Goal: Task Accomplishment & Management: Use online tool/utility

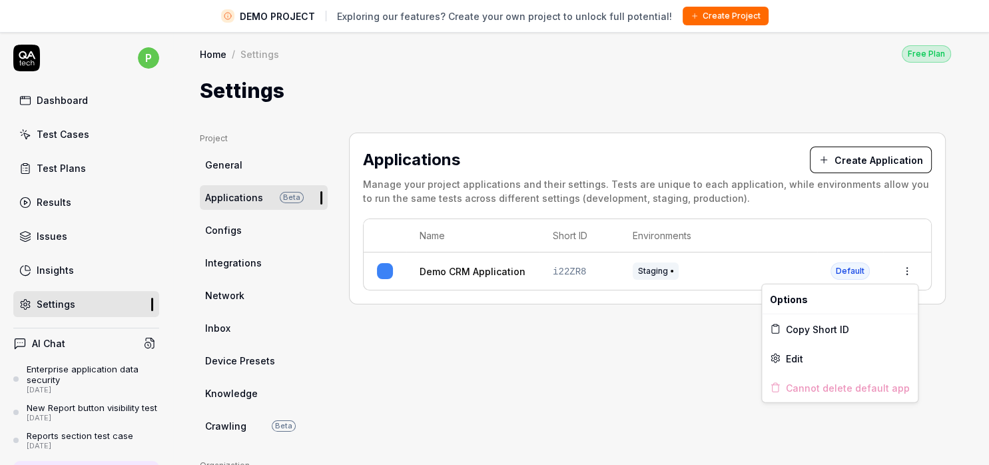
click at [908, 270] on html "DEMO PROJECT Exploring our features? Create your own project to unlock full pot…" at bounding box center [494, 248] width 989 height 496
click at [834, 358] on div "Edit" at bounding box center [840, 358] width 156 height 29
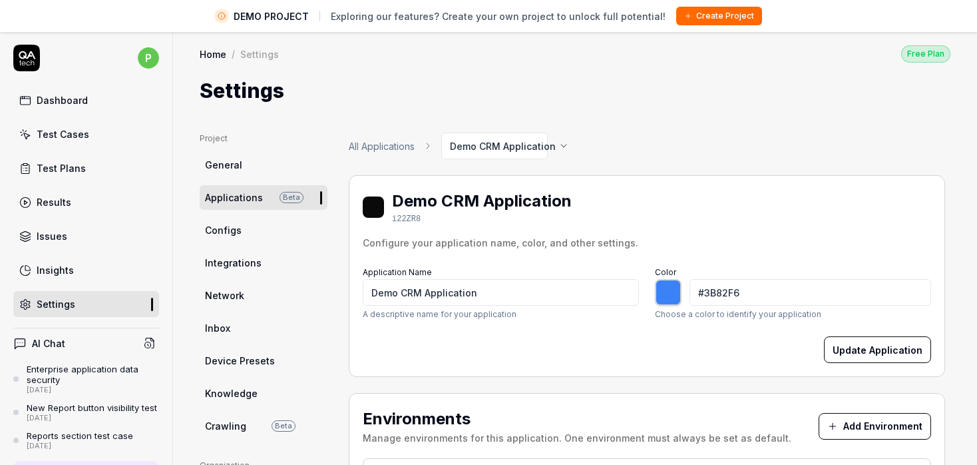
click at [209, 232] on span "Configs" at bounding box center [223, 230] width 37 height 14
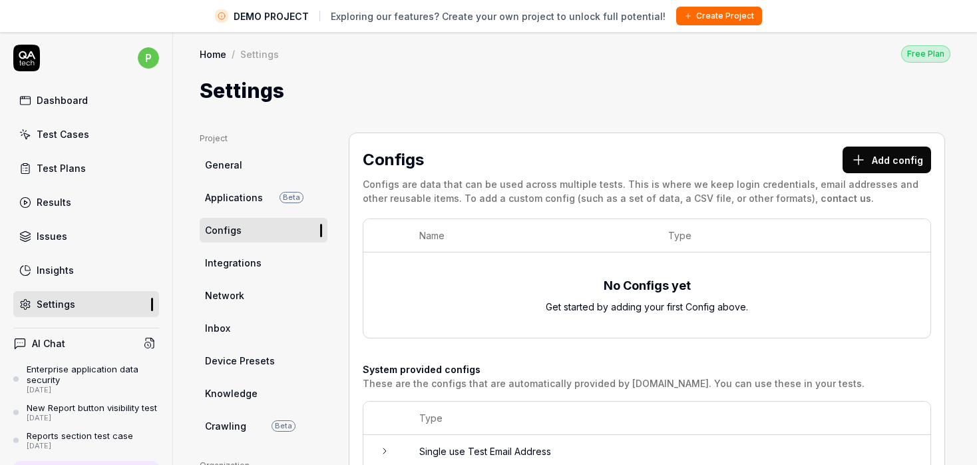
click at [889, 165] on button "Add config" at bounding box center [887, 159] width 89 height 27
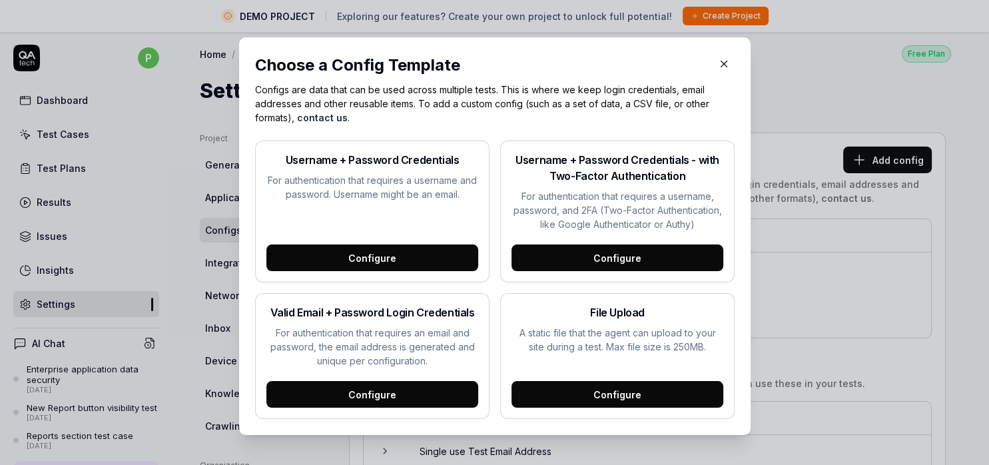
click at [323, 264] on div "Configure" at bounding box center [372, 257] width 212 height 27
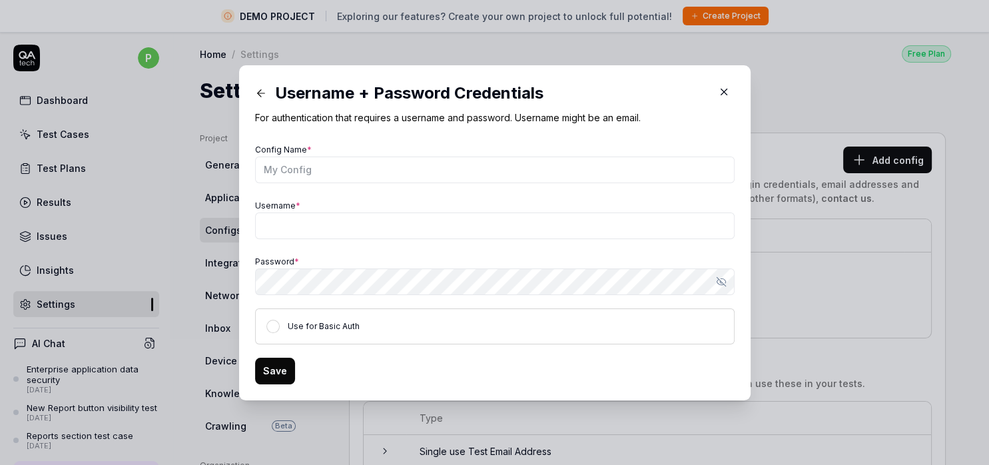
click at [726, 88] on button "button" at bounding box center [723, 91] width 21 height 21
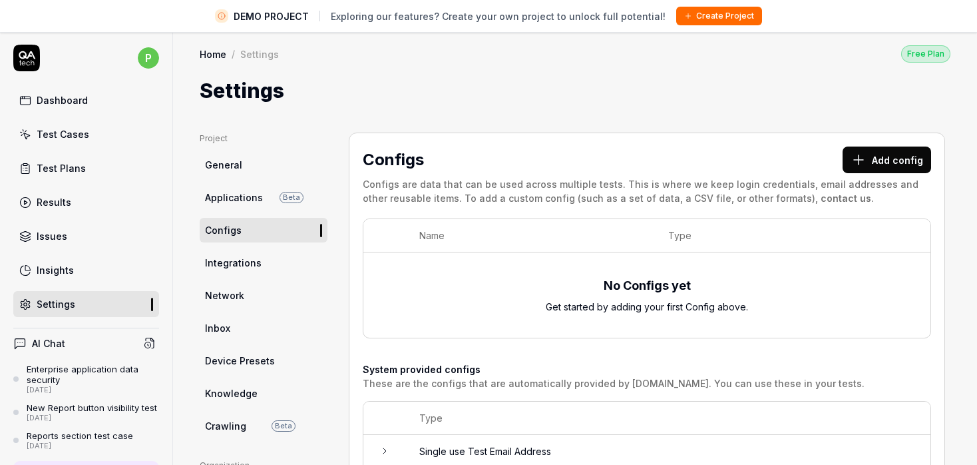
scroll to position [77, 0]
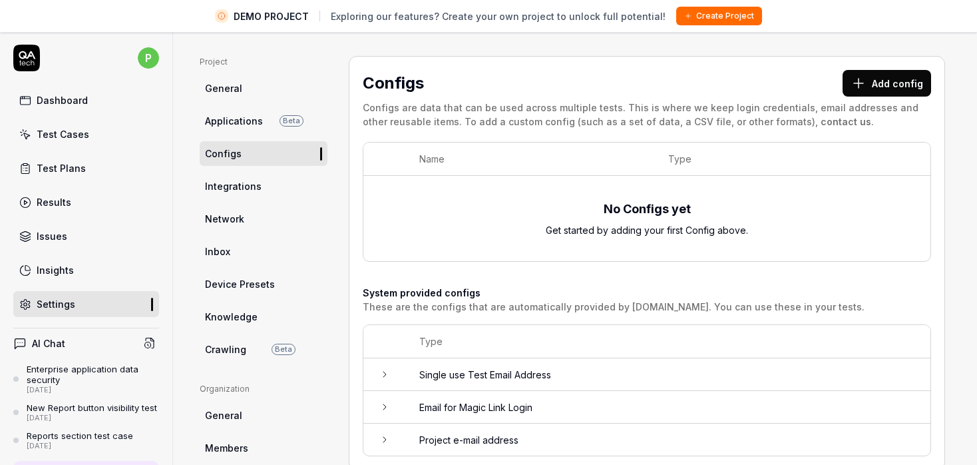
click at [389, 366] on td at bounding box center [385, 374] width 43 height 33
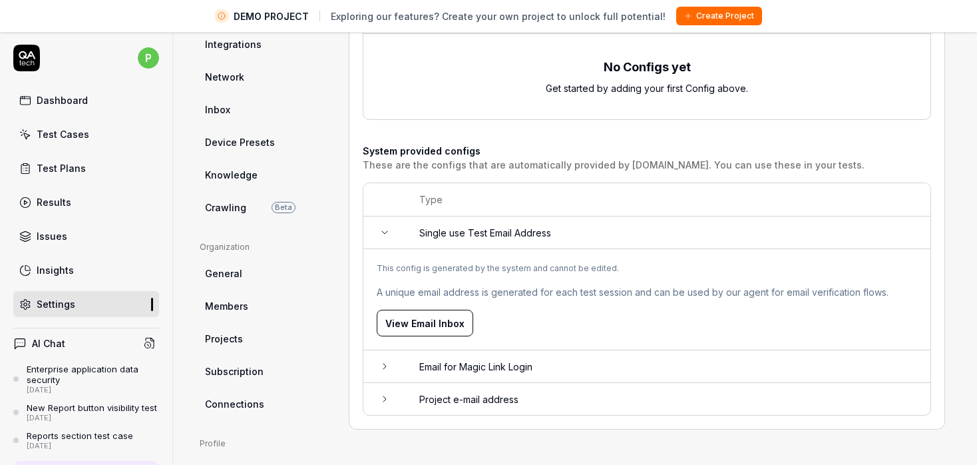
scroll to position [230, 0]
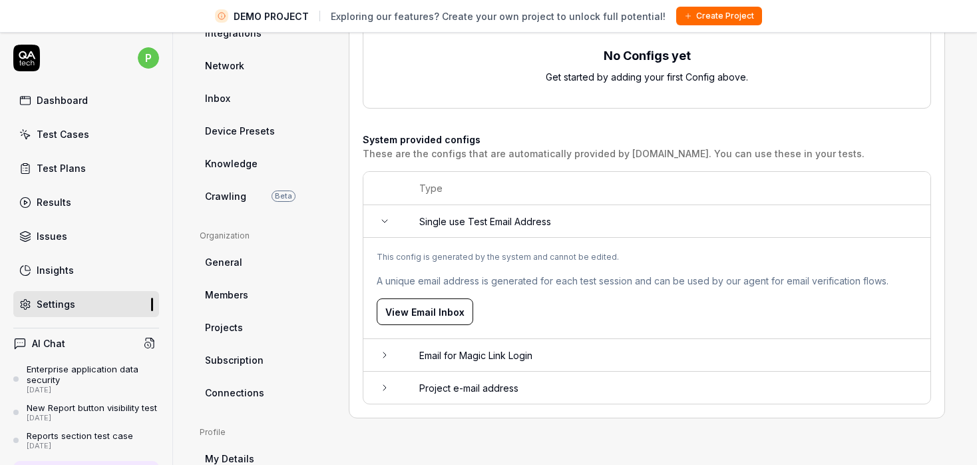
click at [385, 358] on icon at bounding box center [385, 355] width 11 height 11
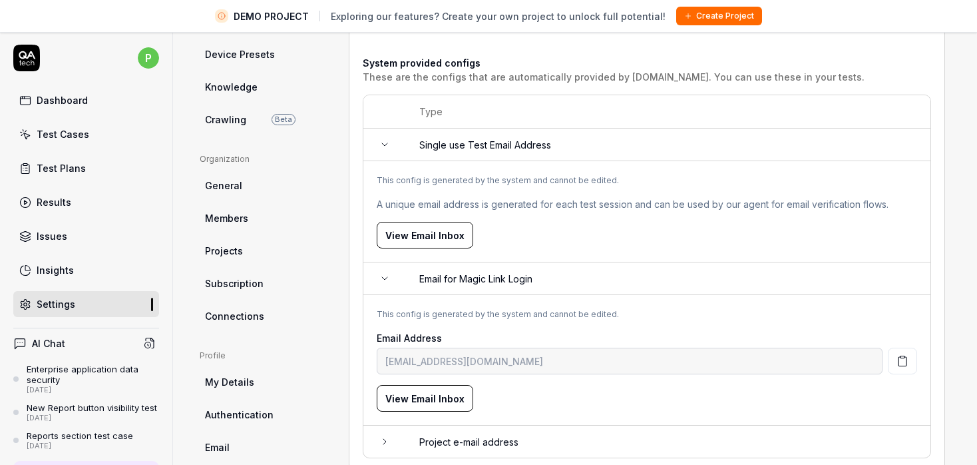
click at [382, 432] on td at bounding box center [385, 441] width 43 height 32
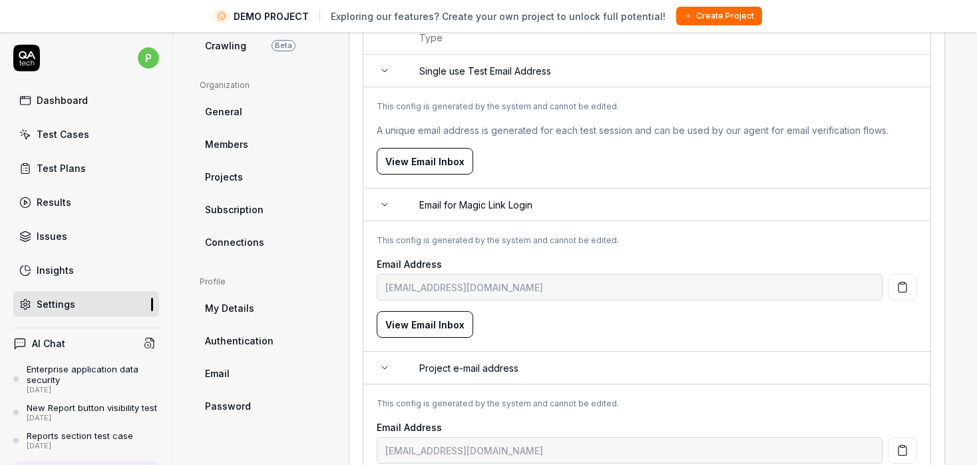
scroll to position [437, 0]
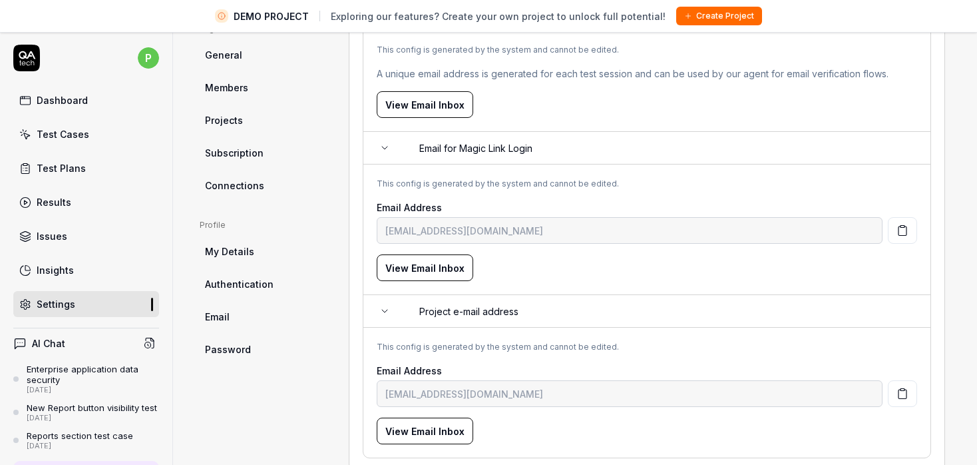
click at [388, 324] on td at bounding box center [385, 311] width 43 height 33
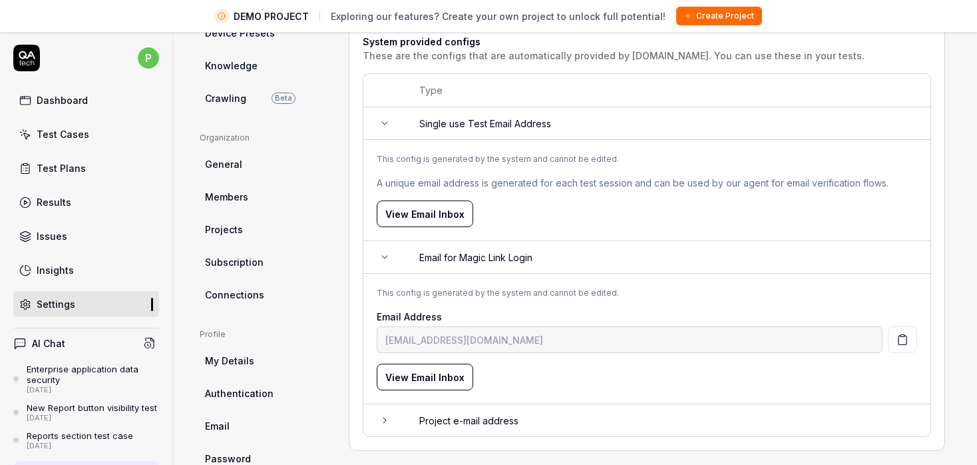
click at [388, 420] on icon at bounding box center [385, 420] width 11 height 11
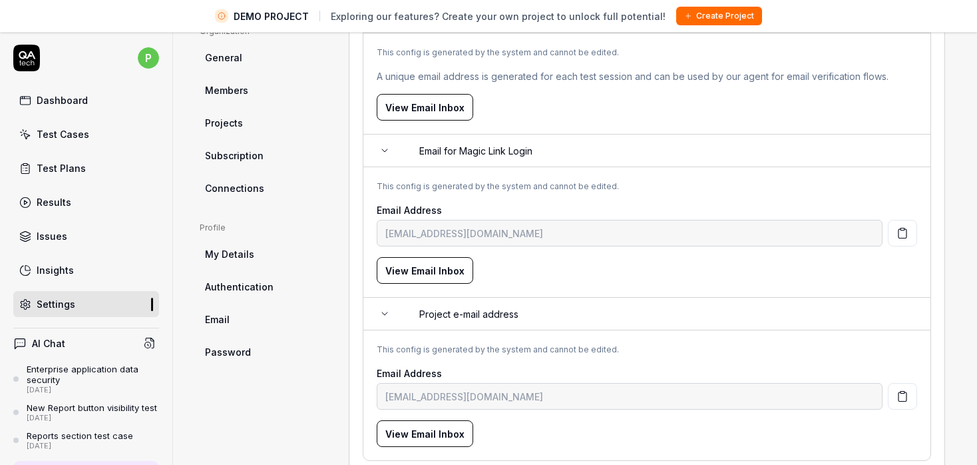
scroll to position [437, 0]
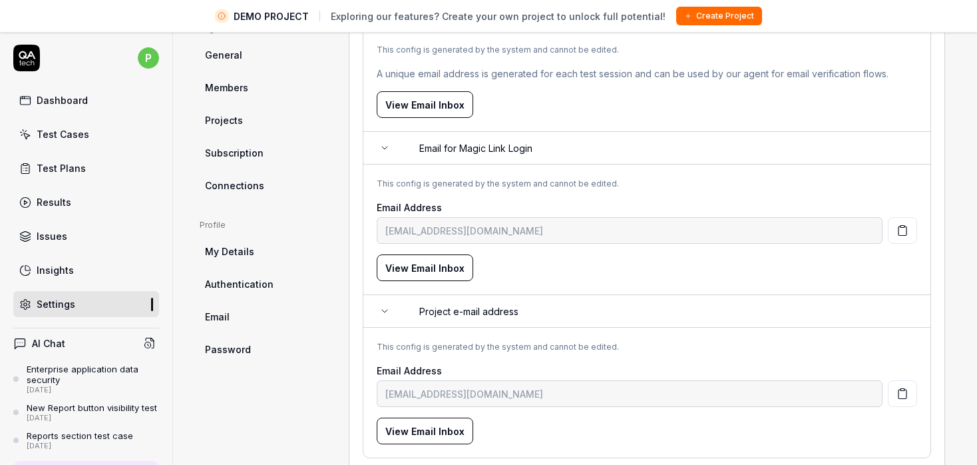
click at [897, 390] on icon "button" at bounding box center [903, 394] width 12 height 12
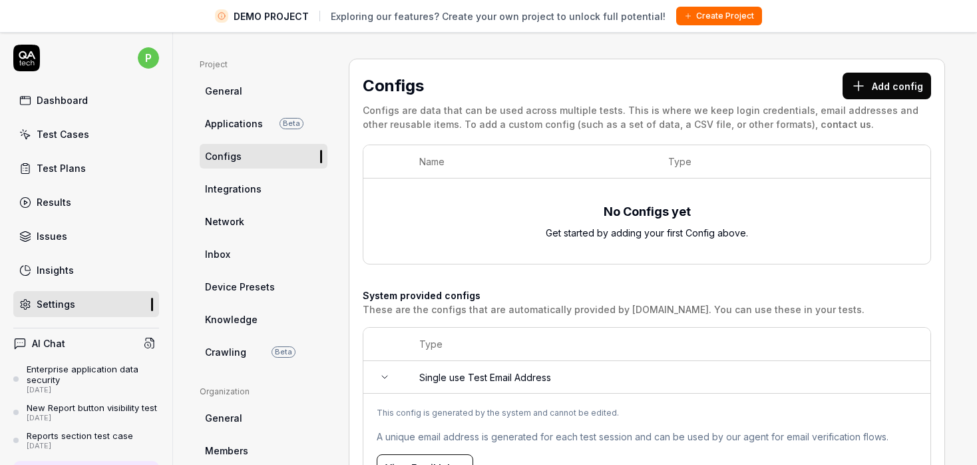
scroll to position [53, 0]
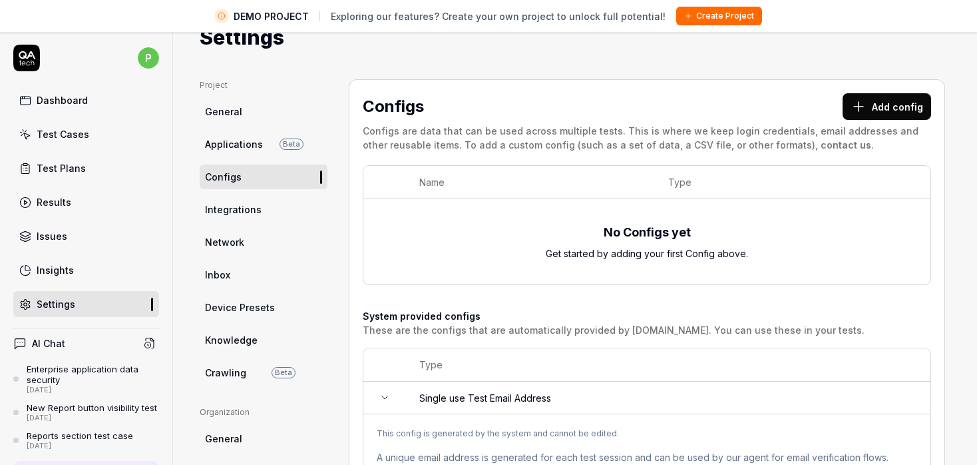
click at [263, 212] on link "Integrations" at bounding box center [264, 209] width 128 height 25
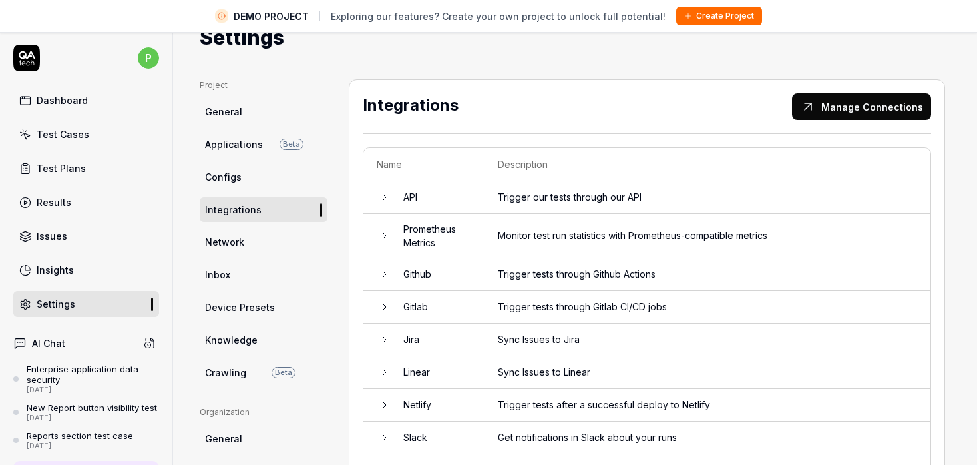
click at [382, 194] on icon at bounding box center [385, 197] width 11 height 11
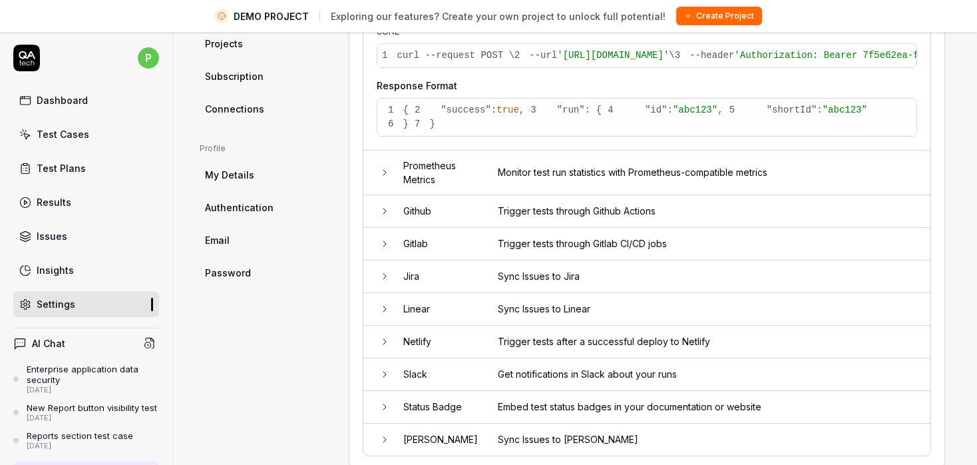
scroll to position [590, 0]
click at [386, 177] on icon at bounding box center [385, 171] width 11 height 11
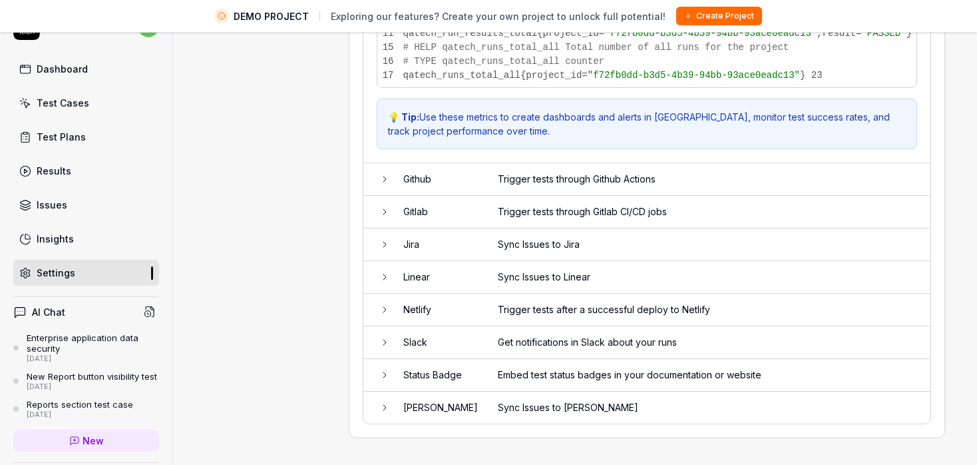
scroll to position [1711, 0]
click at [382, 250] on icon at bounding box center [385, 244] width 11 height 11
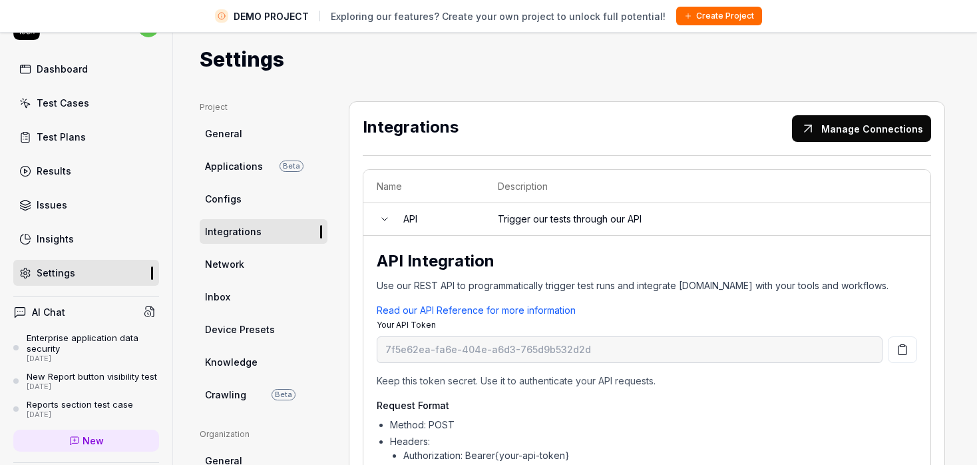
click at [381, 217] on icon at bounding box center [385, 219] width 11 height 11
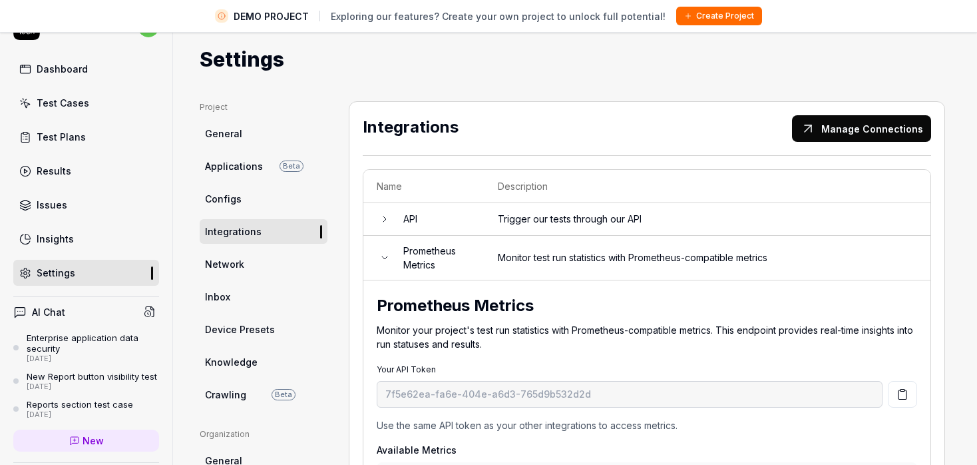
click at [241, 304] on link "Inbox" at bounding box center [264, 296] width 128 height 25
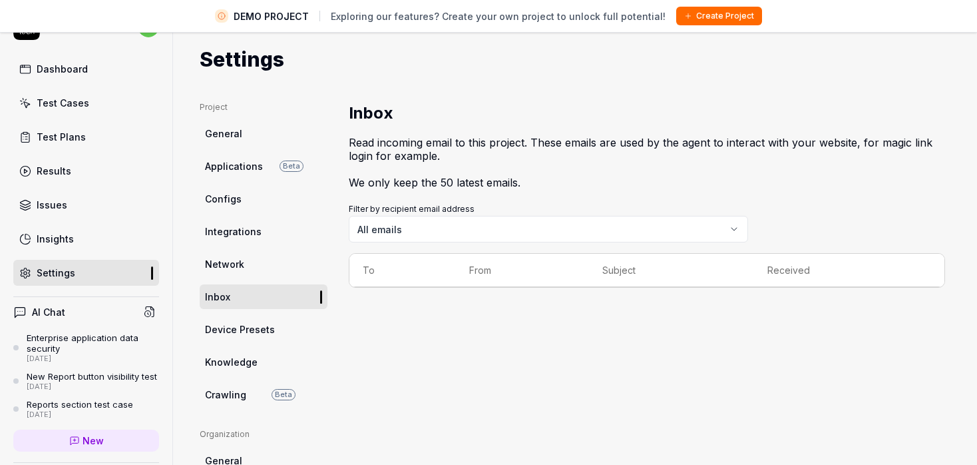
click at [259, 257] on link "Network" at bounding box center [264, 264] width 128 height 25
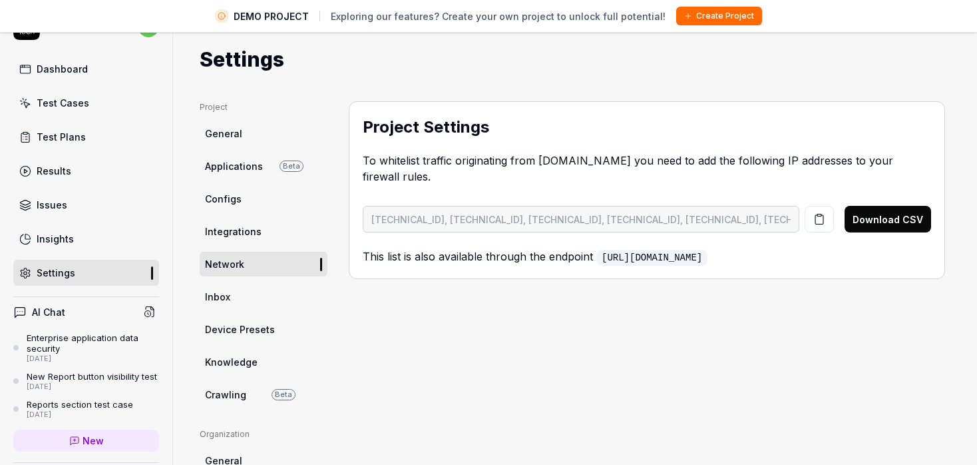
click at [260, 338] on link "Device Presets" at bounding box center [264, 329] width 128 height 25
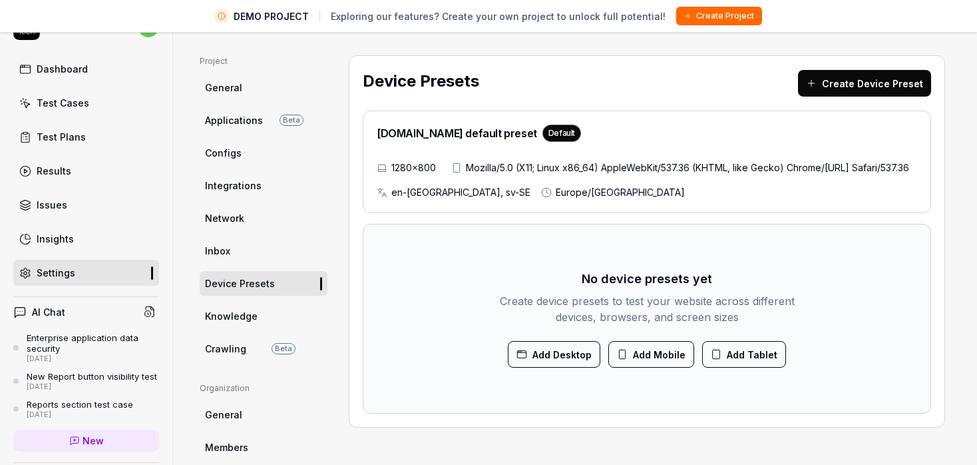
scroll to position [77, 0]
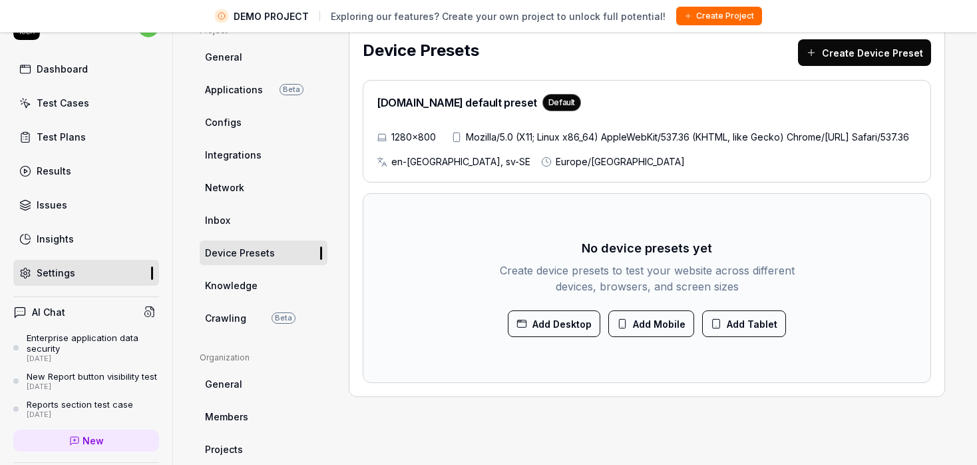
click at [241, 288] on span "Knowledge" at bounding box center [231, 285] width 53 height 14
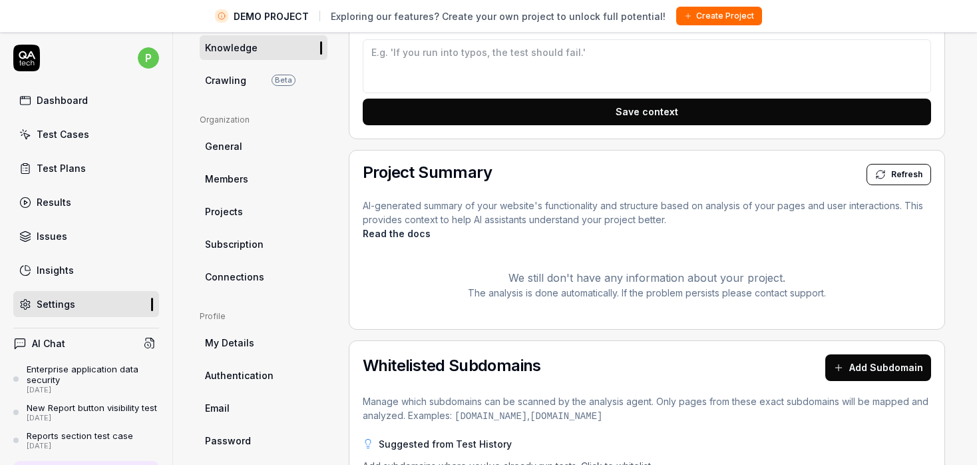
click at [34, 269] on link "Insights" at bounding box center [86, 270] width 146 height 26
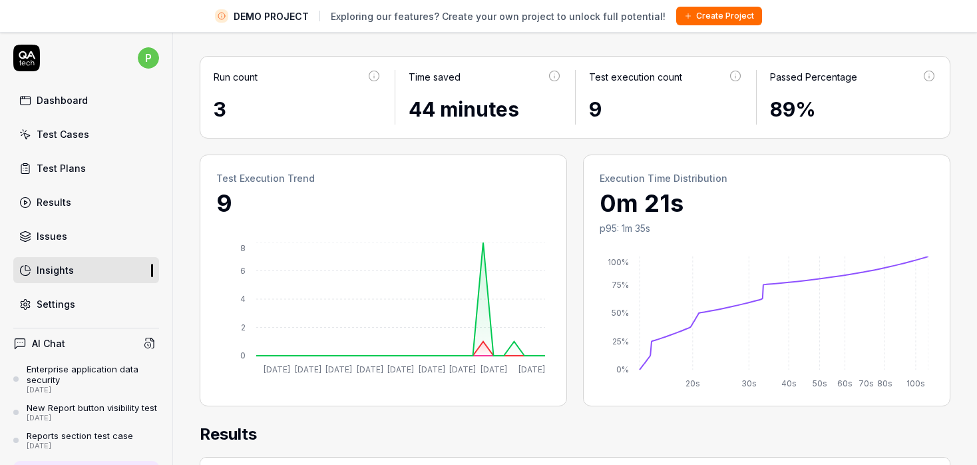
click at [55, 101] on div "Dashboard" at bounding box center [62, 100] width 51 height 14
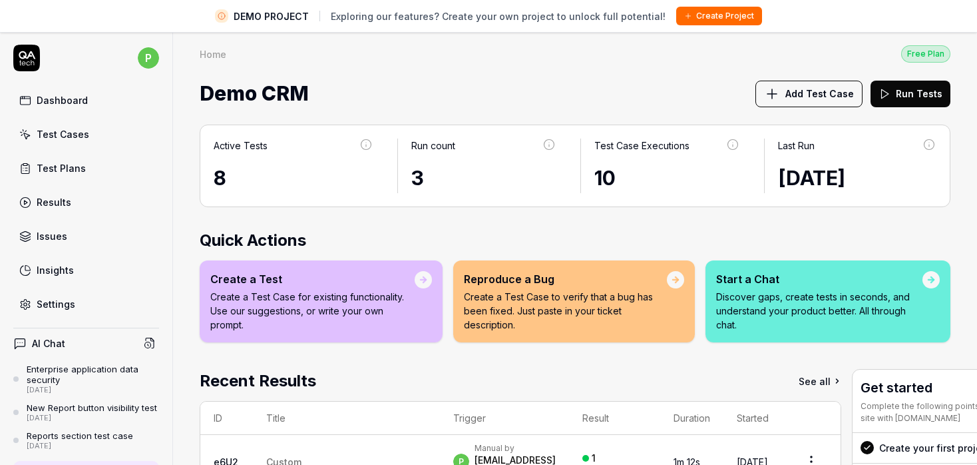
click at [814, 93] on span "Add Test Case" at bounding box center [820, 94] width 69 height 14
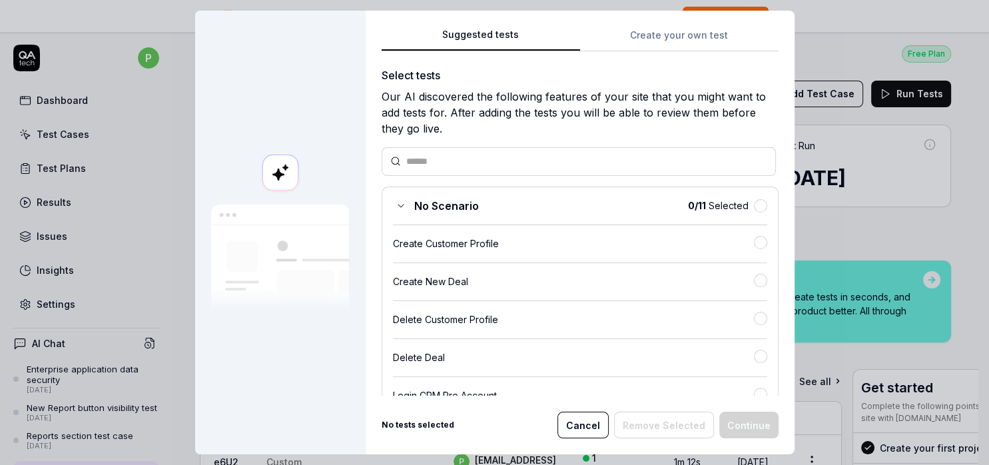
click at [455, 240] on div "Create Customer Profile" at bounding box center [573, 243] width 361 height 14
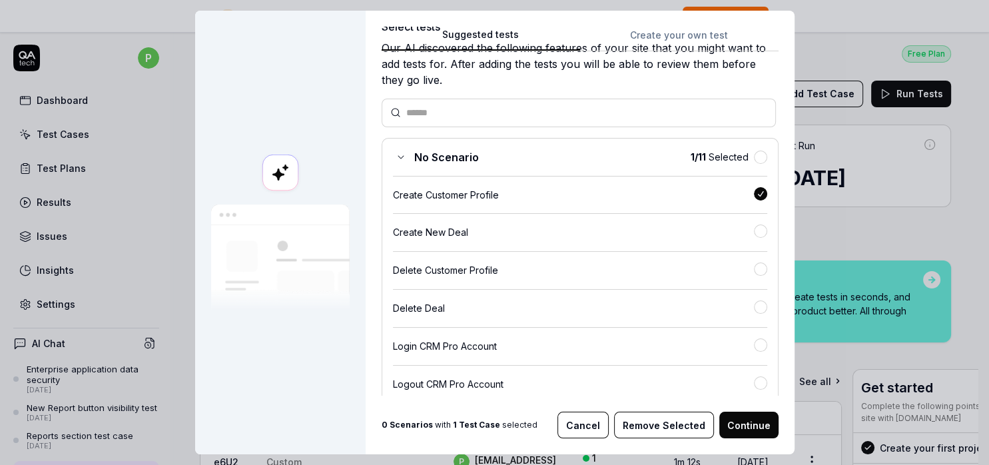
scroll to position [77, 0]
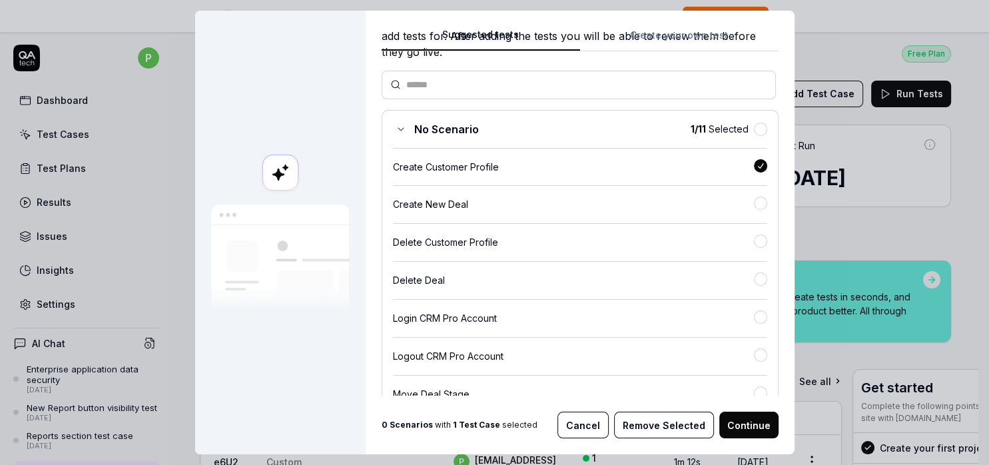
click at [576, 425] on button "Cancel" at bounding box center [582, 425] width 51 height 27
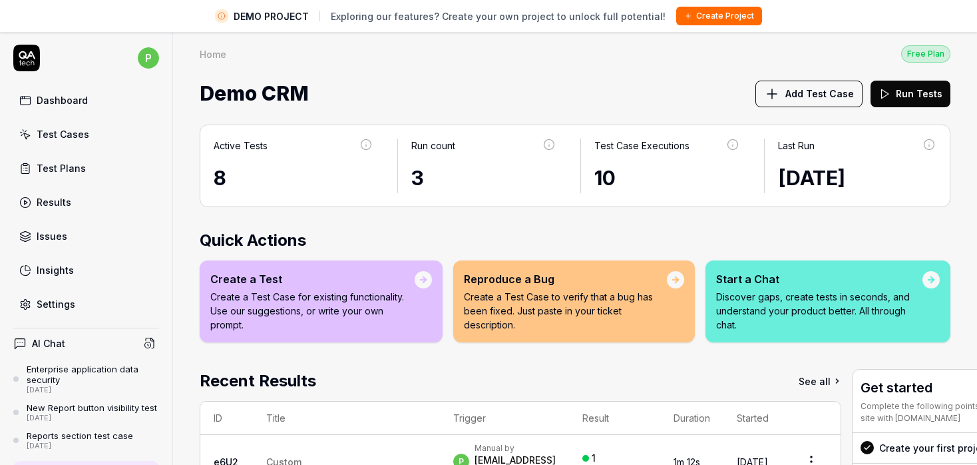
click at [73, 137] on div "Test Cases" at bounding box center [63, 134] width 53 height 14
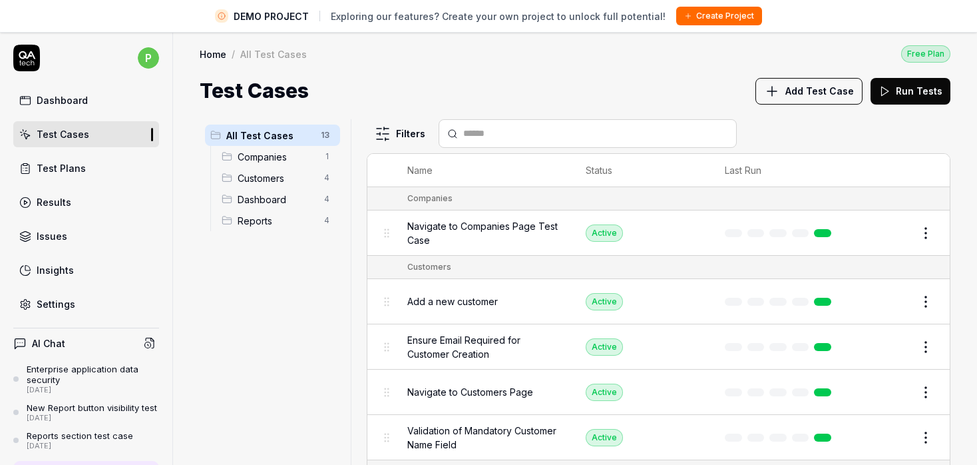
click at [828, 99] on button "Add Test Case" at bounding box center [809, 91] width 107 height 27
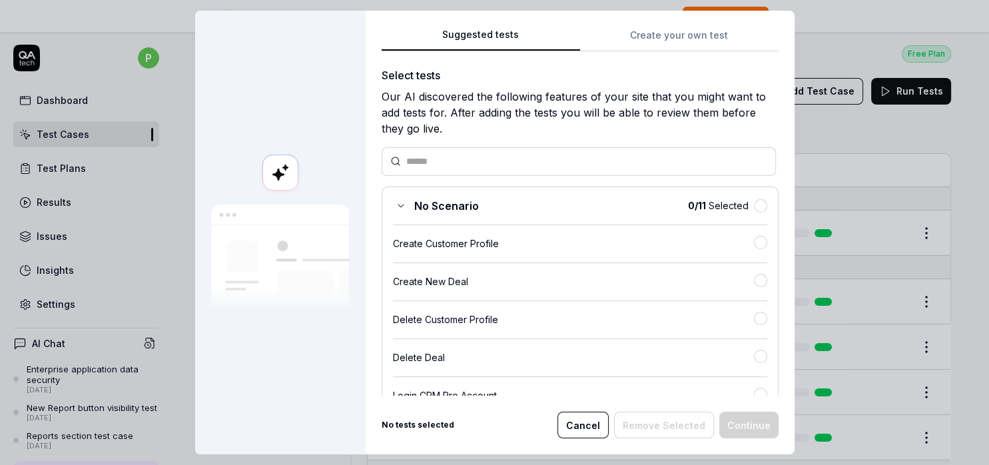
click at [451, 241] on div "Create Customer Profile" at bounding box center [573, 243] width 361 height 14
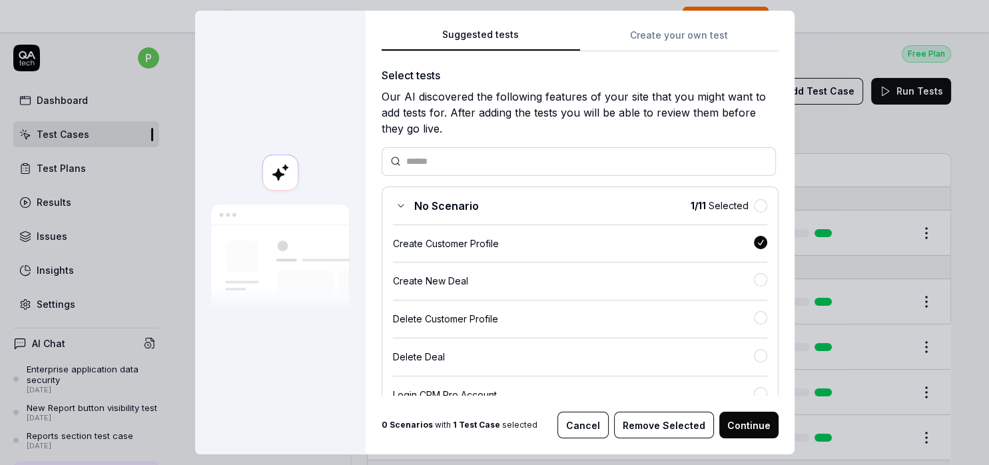
click at [755, 433] on button "Continue" at bounding box center [748, 425] width 59 height 27
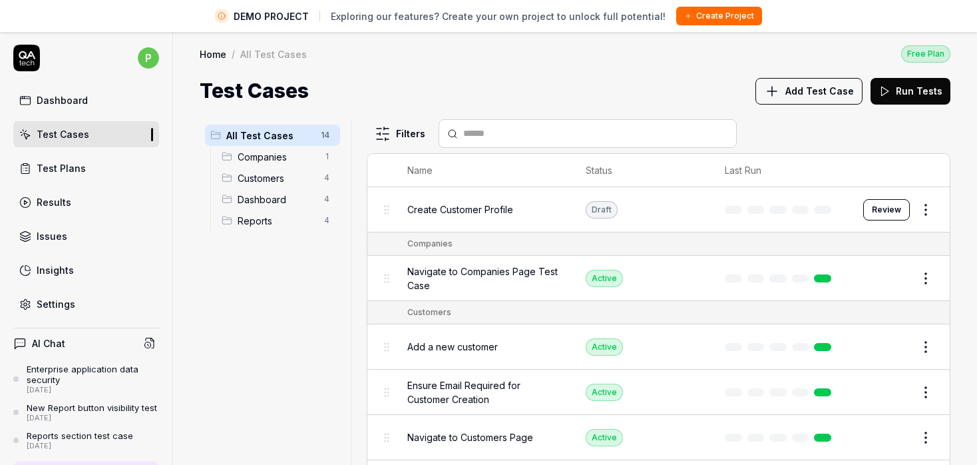
click at [864, 209] on button "Review" at bounding box center [887, 209] width 47 height 21
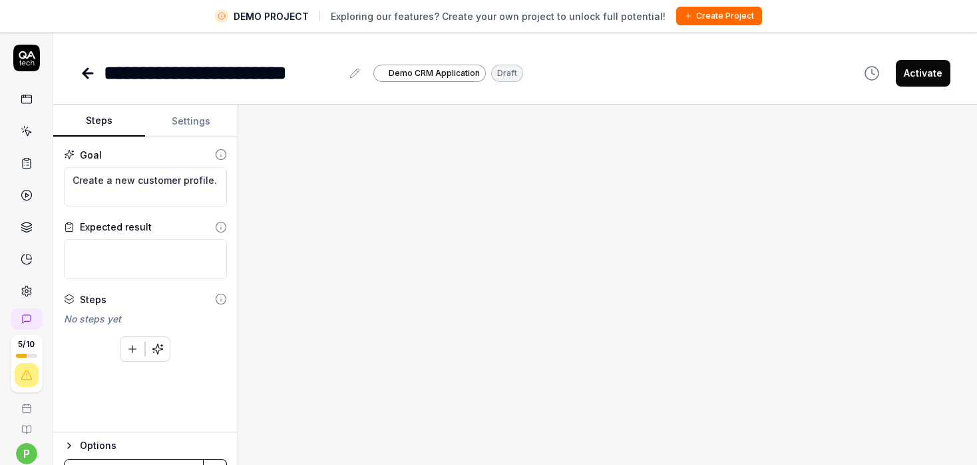
click at [85, 71] on icon at bounding box center [85, 73] width 5 height 9
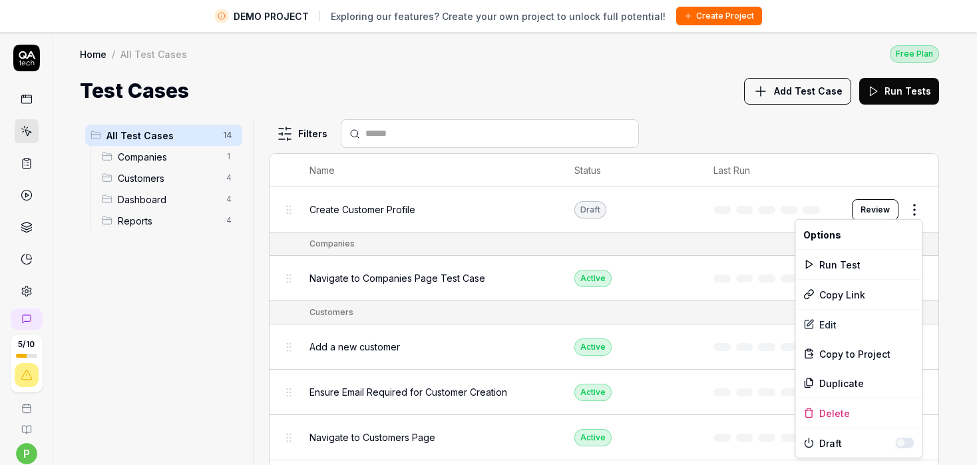
click at [922, 216] on html "DEMO PROJECT Exploring our features? Create your own project to unlock full pot…" at bounding box center [488, 248] width 977 height 496
click at [858, 205] on html "DEMO PROJECT Exploring our features? Create your own project to unlock full pot…" at bounding box center [488, 248] width 977 height 496
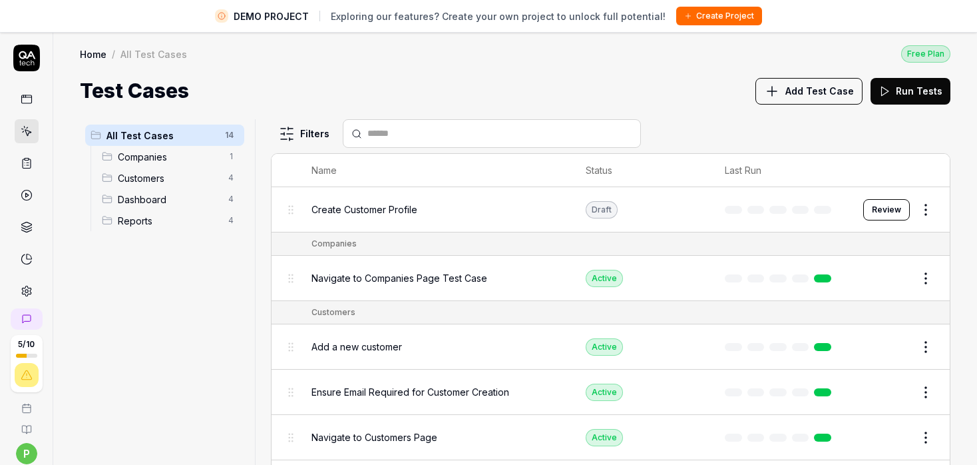
click at [872, 206] on button "Review" at bounding box center [887, 209] width 47 height 21
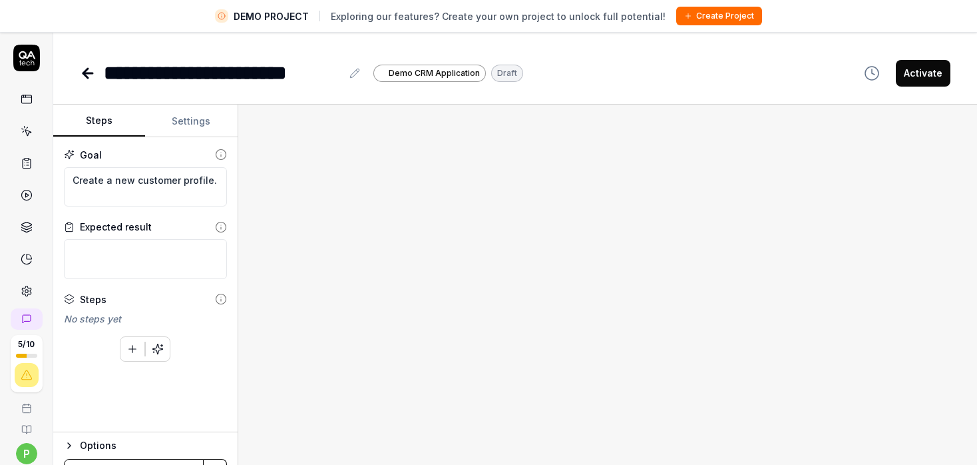
scroll to position [31, 0]
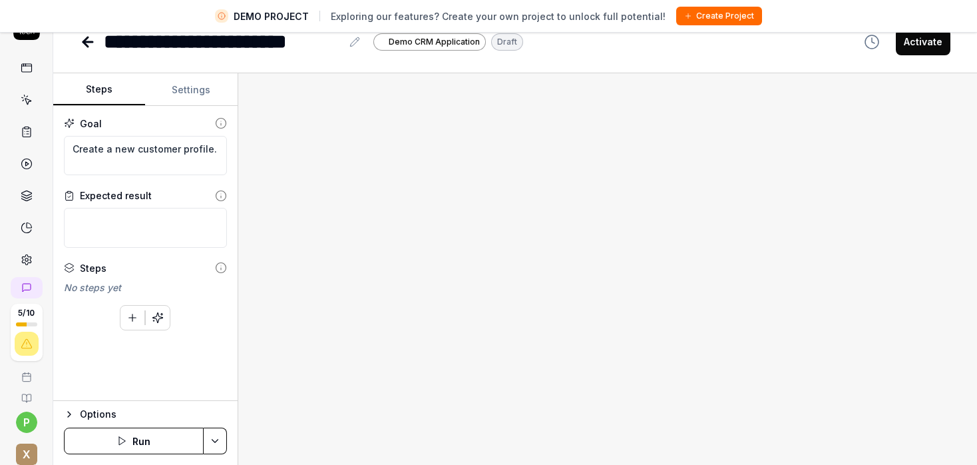
click at [71, 414] on icon "button" at bounding box center [69, 414] width 11 height 11
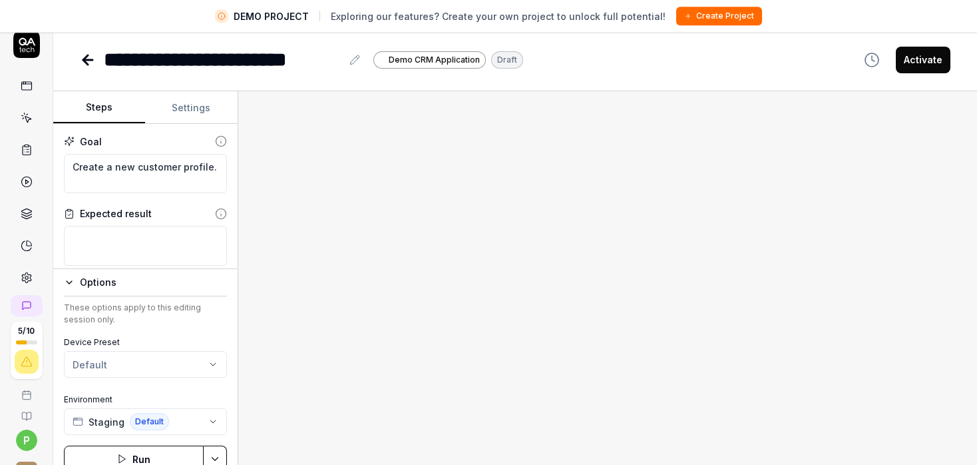
scroll to position [0, 0]
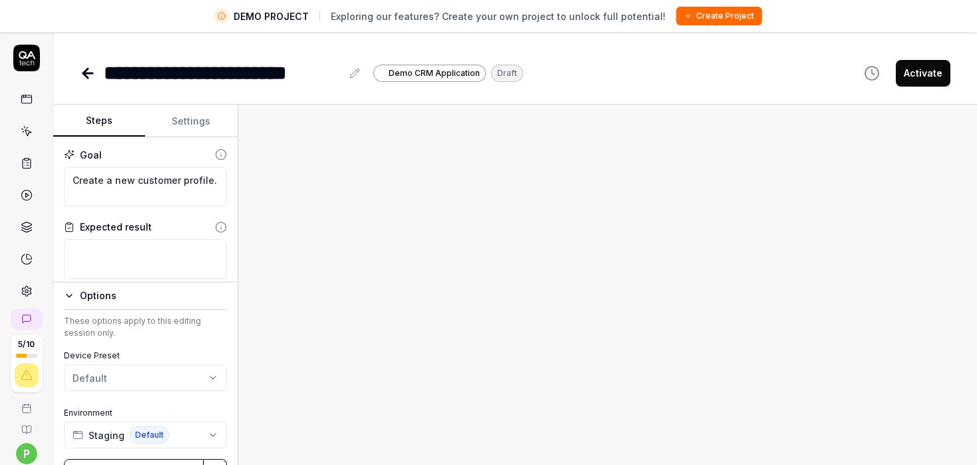
click at [215, 154] on icon at bounding box center [221, 154] width 12 height 12
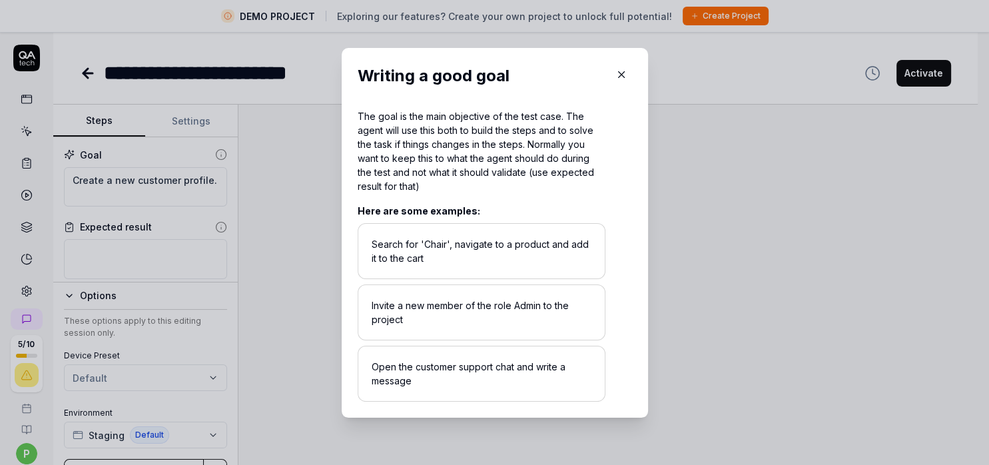
click at [617, 77] on icon "button" at bounding box center [621, 75] width 12 height 12
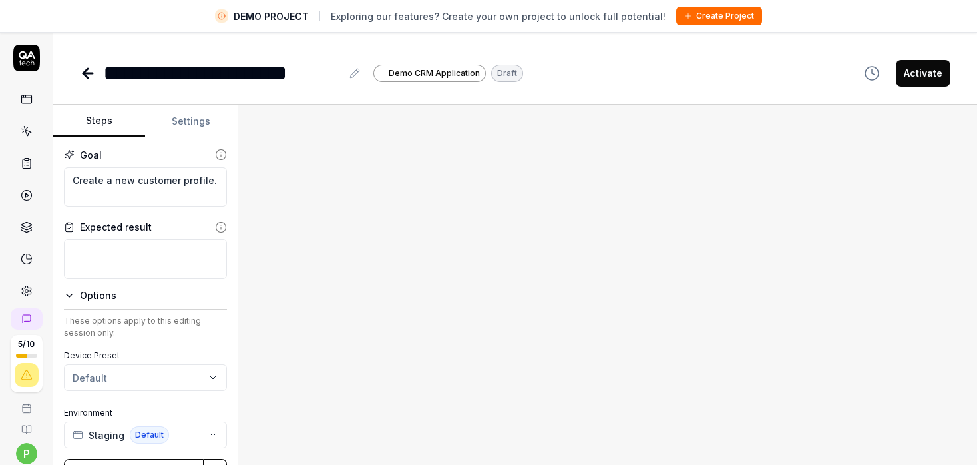
click at [904, 75] on button "Activate" at bounding box center [923, 73] width 55 height 27
click at [910, 71] on button "Convert to draft" at bounding box center [904, 73] width 93 height 27
click at [215, 224] on icon at bounding box center [221, 227] width 12 height 12
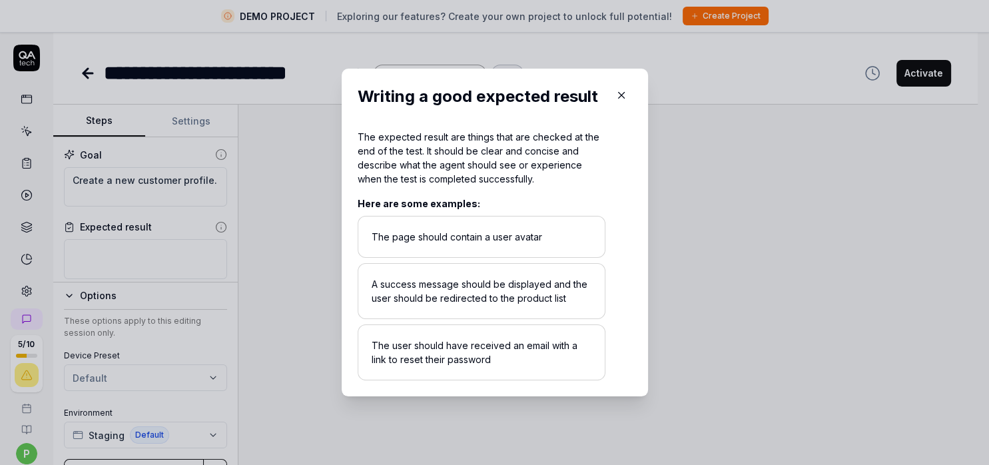
click at [615, 94] on icon "button" at bounding box center [621, 95] width 12 height 12
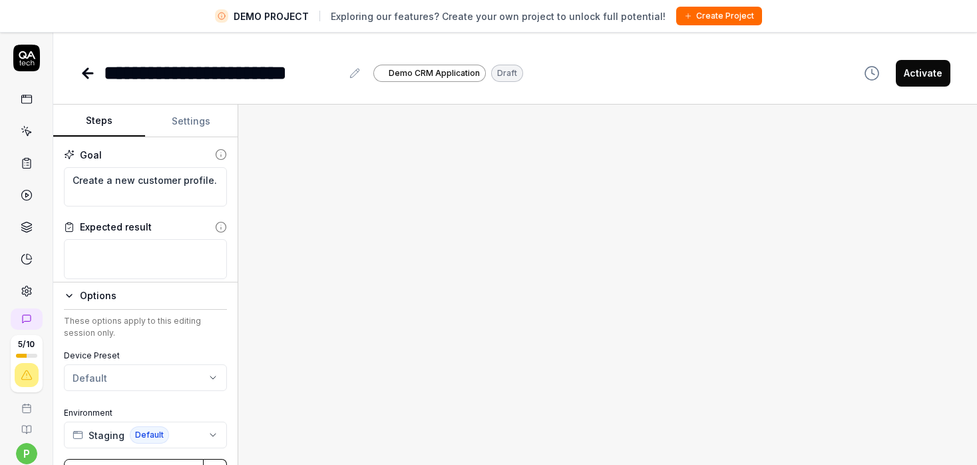
click at [215, 148] on icon at bounding box center [221, 154] width 12 height 12
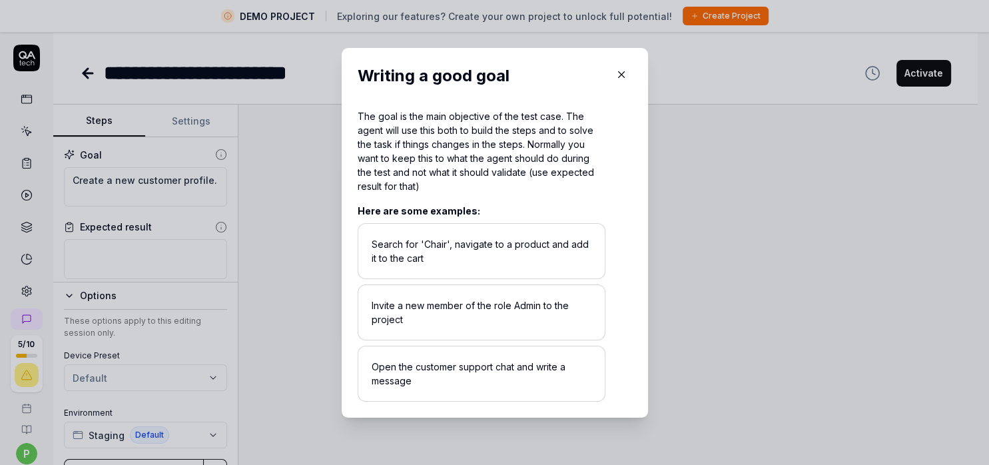
click at [621, 76] on icon "button" at bounding box center [621, 75] width 12 height 12
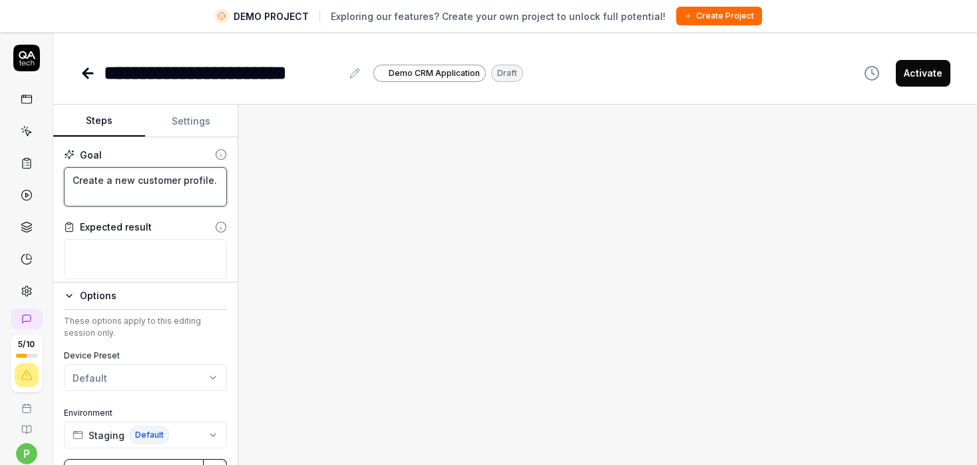
click at [160, 198] on textarea "Create a new customer profile." at bounding box center [145, 187] width 163 height 40
type textarea "*"
type textarea "Create a new customer profile"
type textarea "*"
type textarea "Create a new customer profile"
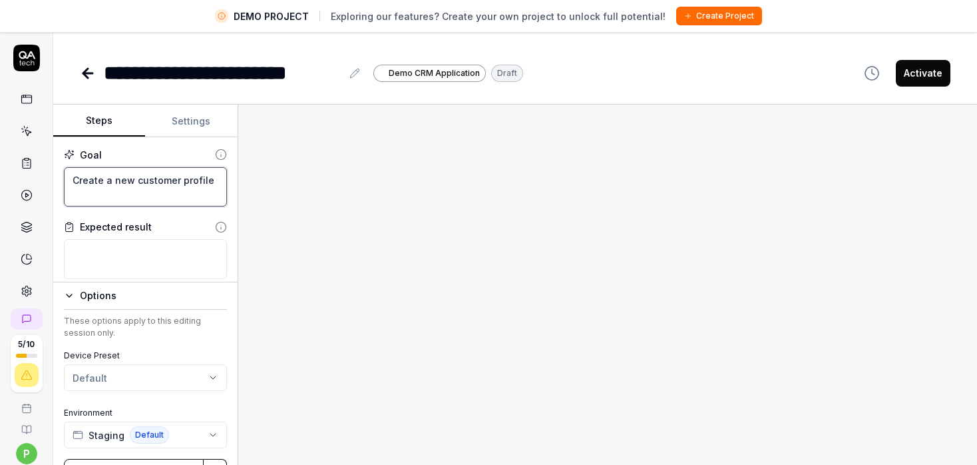
type textarea "*"
type textarea "Create a new customer profile a"
type textarea "*"
type textarea "Create a new customer profile af"
type textarea "*"
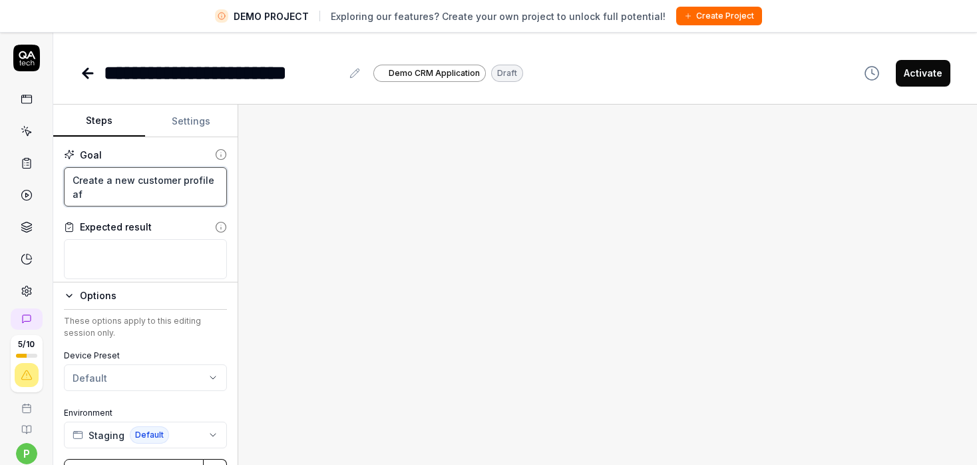
type textarea "Create a new customer profile aft"
type textarea "*"
type textarea "Create a new customer profile afte"
type textarea "*"
type textarea "Create a new customer profile after"
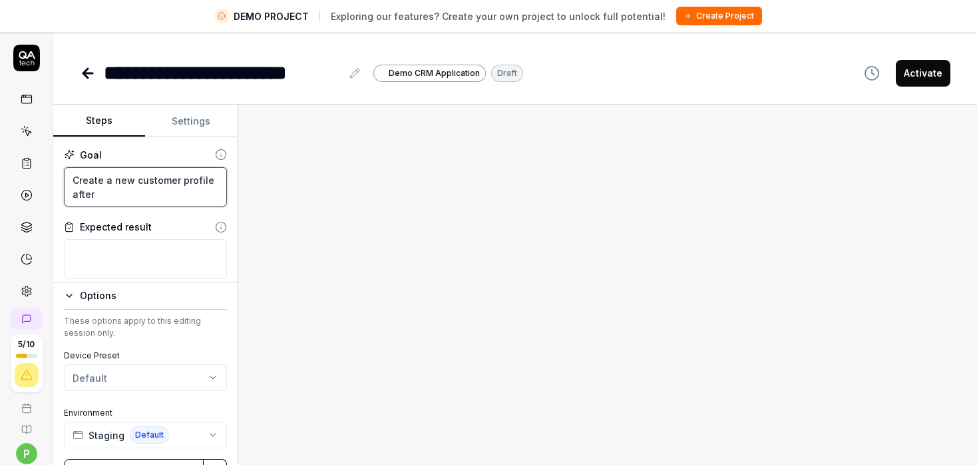
type textarea "*"
type textarea "Create a new customer profile after"
type textarea "*"
type textarea "Create a new customer profile after c"
type textarea "*"
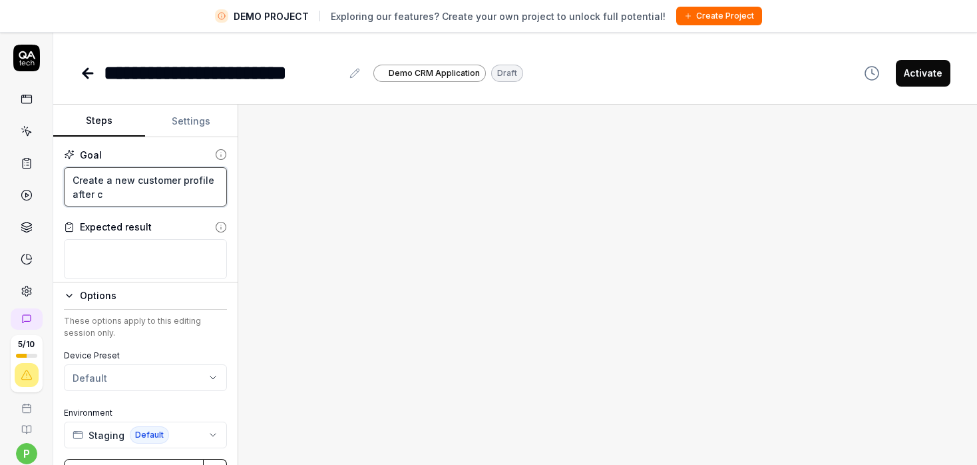
type textarea "Create a new customer profile after cl"
type textarea "*"
type textarea "Create a new customer profile after cli"
type textarea "*"
type textarea "Create a new customer profile after clic"
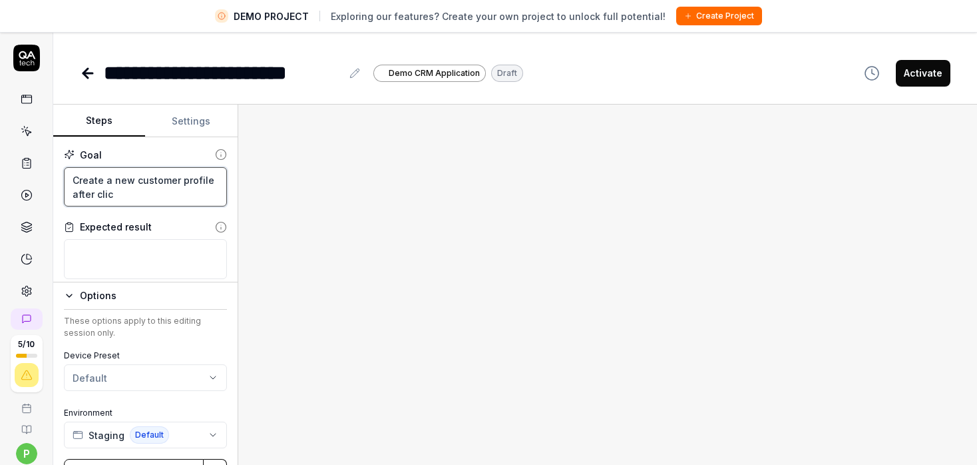
type textarea "*"
type textarea "Create a new customer profile after click"
type textarea "*"
type textarea "Create a new customer profile after clicki"
type textarea "*"
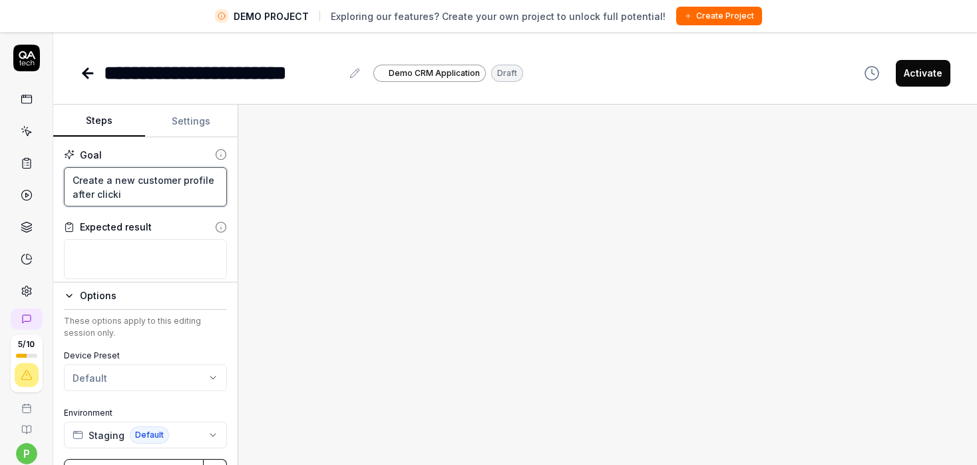
type textarea "Create a new customer profile after clickim"
type textarea "*"
type textarea "Create a new customer profile after clickimg"
type textarea "*"
type textarea "Create a new customer profile after clickimg"
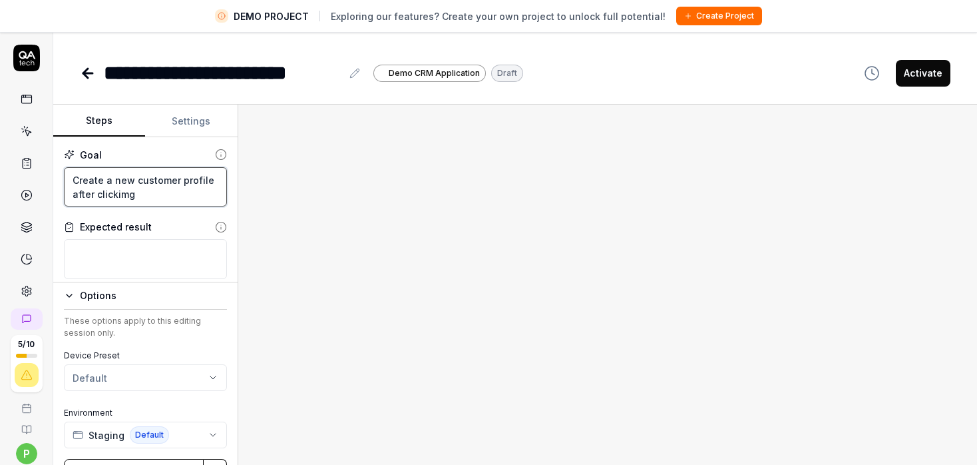
type textarea "*"
type textarea "Create a new customer profile after clickimg A"
type textarea "*"
type textarea "Create a new customer profile after clickimg Ad"
type textarea "*"
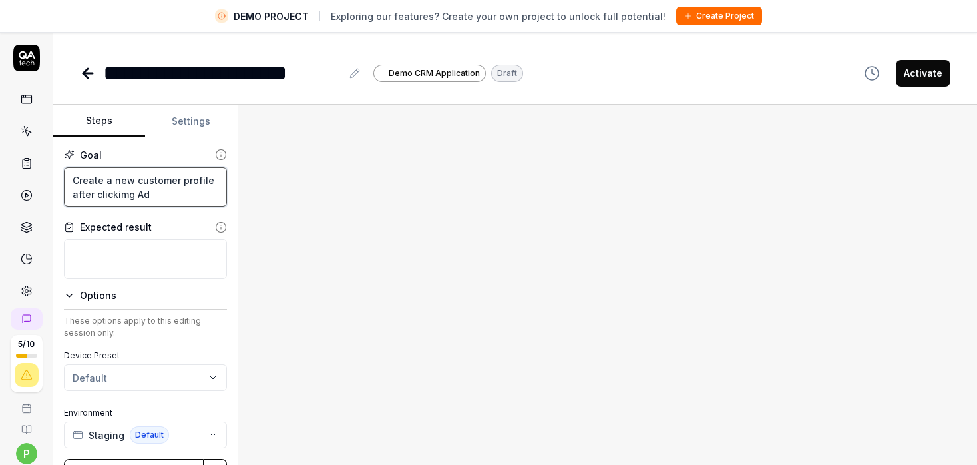
type textarea "Create a new customer profile after clickimg Add"
type textarea "*"
type textarea "Create a new customer profile after clickimg Add"
type textarea "*"
type textarea "Create a new customer profile after clickimg Add c"
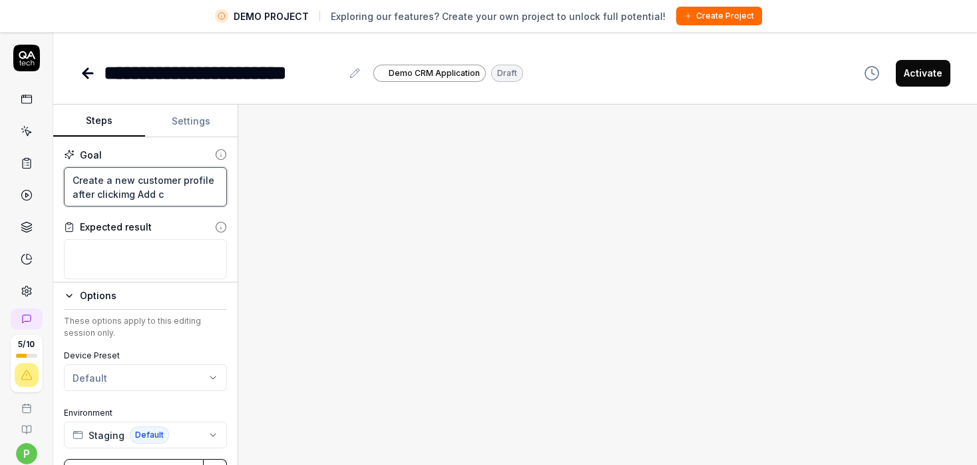
type textarea "*"
type textarea "Create a new customer profile after clickimg Add cu"
type textarea "*"
type textarea "Create a new customer profile after clickimg Add cus"
type textarea "*"
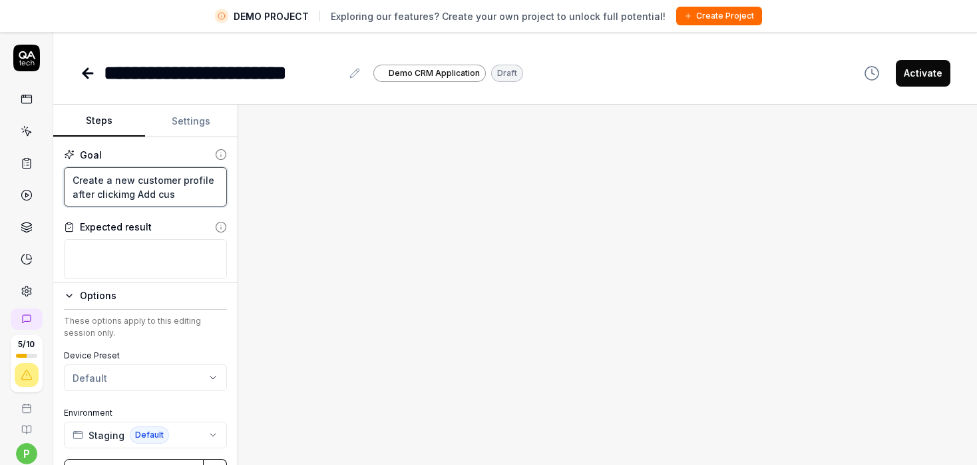
type textarea "Create a new customer profile after clickimg Add cust"
type textarea "*"
type textarea "Create a new customer profile after clickimg Add custo"
type textarea "*"
type textarea "Create a new customer profile after clickimg Add custom"
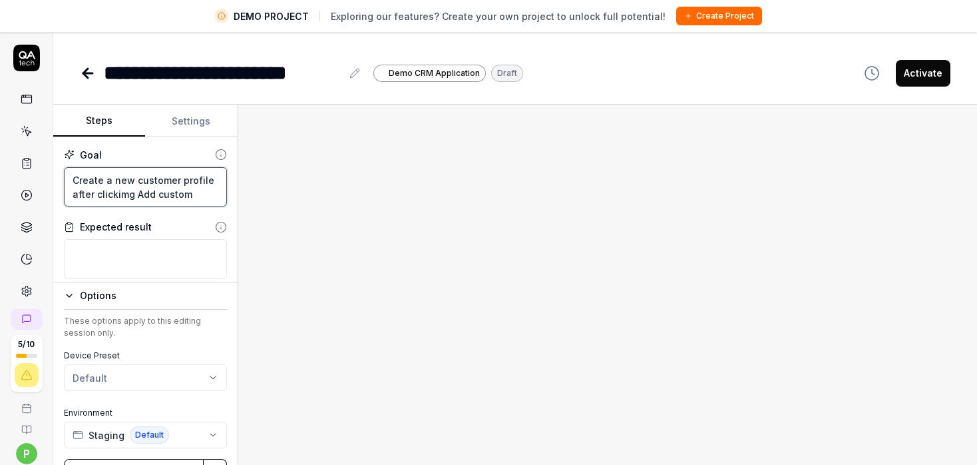
type textarea "*"
type textarea "Create a new customer profile after clickimg Add custome"
type textarea "*"
type textarea "Create a new customer profile after clickimg Add customer"
type textarea "*"
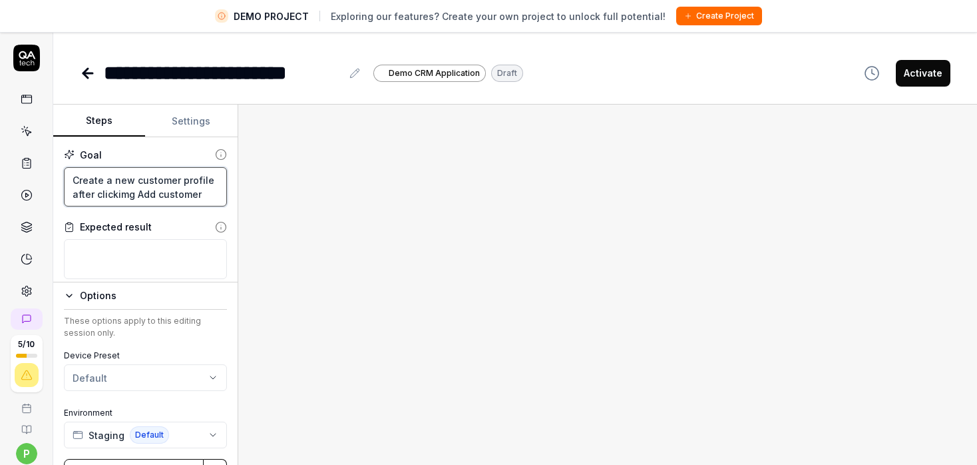
type textarea "Create a new customer profile after clickimg Add customer"
type textarea "*"
type textarea "Create a new customer profile after clickimg Add customer b"
type textarea "*"
type textarea "Create a new customer profile after clickimg Add customer bu"
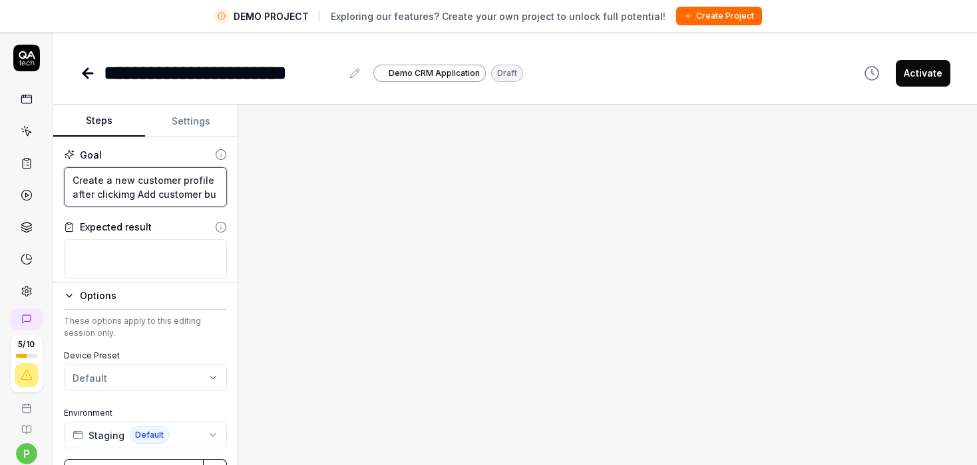
type textarea "*"
type textarea "Create a new customer profile after clickimg Add customer but"
type textarea "*"
type textarea "Create a new customer profile after clickimg Add customer butt"
type textarea "*"
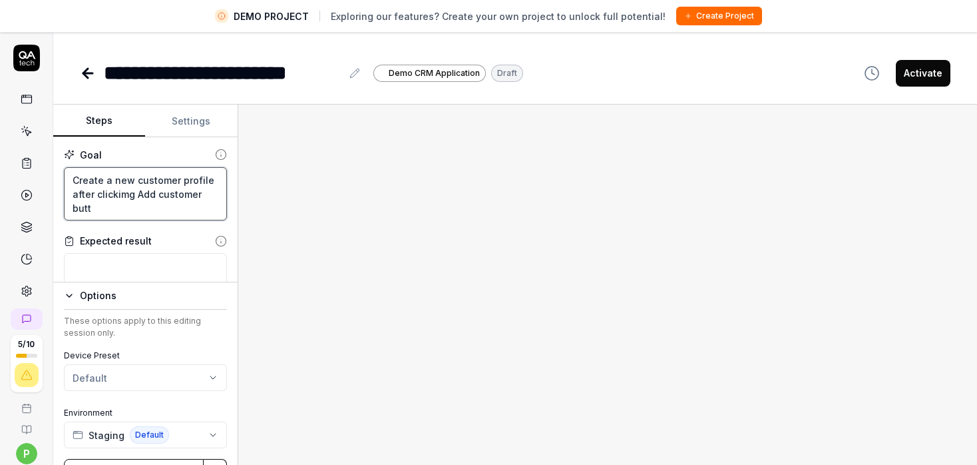
type textarea "Create a new customer profile after clickimg Add customer butto"
type textarea "*"
type textarea "Create a new customer profile after clickimg Add customer button"
click at [129, 194] on textarea "Create a new customer profile after clickimg Add customer button" at bounding box center [145, 194] width 163 height 54
type textarea "*"
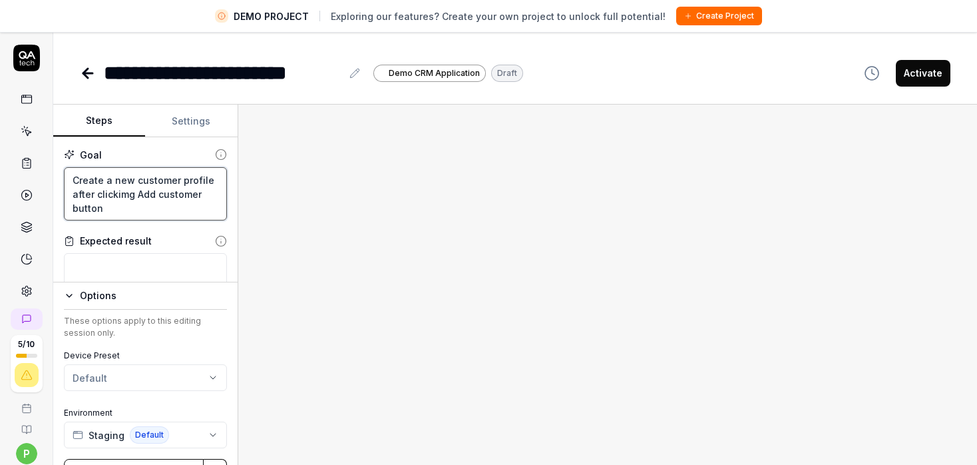
type textarea "Create a new customer profile after clickig Add customer button"
type textarea "*"
type textarea "Create a new customer profile after clicking Add customer button"
click at [73, 188] on textarea "Create a new customer profile after clicking Add customer button" at bounding box center [145, 194] width 163 height 54
click at [119, 202] on textarea "Create a new customer profile after clicking Add customer button" at bounding box center [145, 194] width 163 height 54
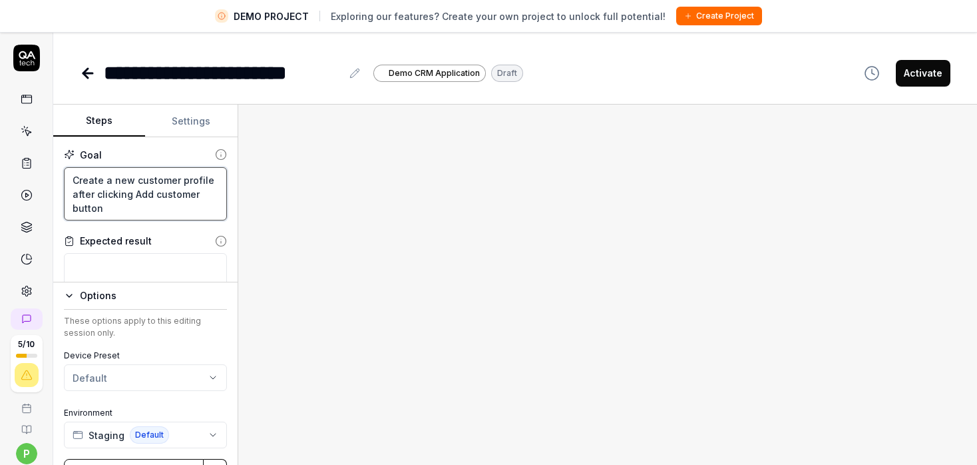
type textarea "*"
type textarea "Create a new customer profile after clicking Add customer button"
type textarea "*"
type textarea "Create a new customer profile after clicking Add customer button ,"
type textarea "*"
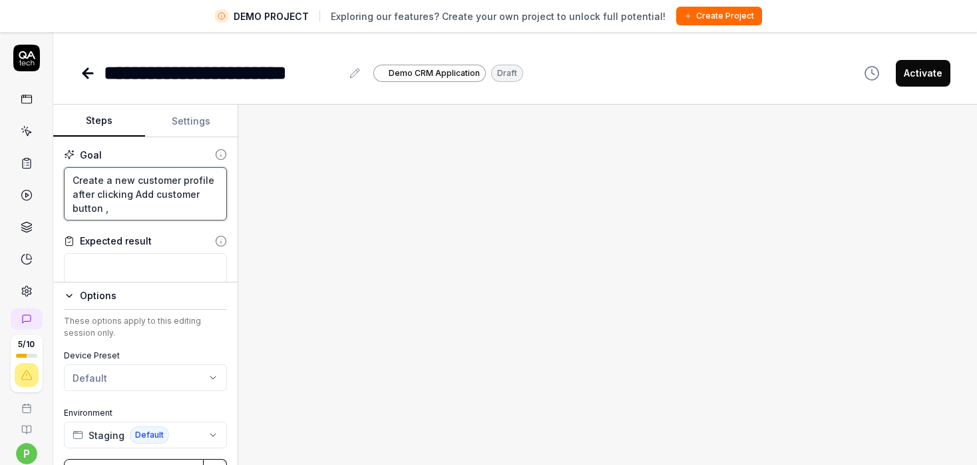
type textarea "Create a new customer profile after clicking Add customer button ,"
type textarea "*"
type textarea "Create a new customer profile after clicking Add customer button , P"
type textarea "*"
type textarea "Create a new customer profile after clicking Add customer button , Pr"
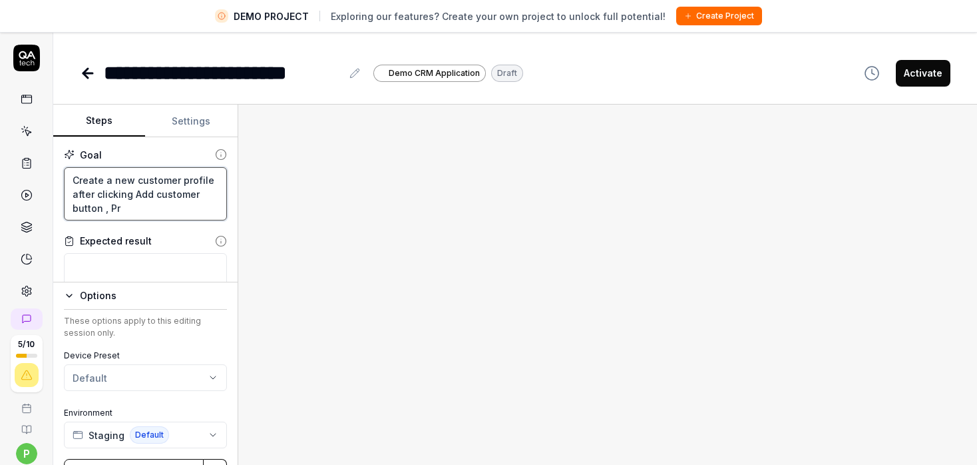
type textarea "*"
type textarea "Create a new customer profile after clicking Add customer button , Pro"
type textarea "*"
type textarea "Create a new customer profile after clicking Add customer button , Prov"
type textarea "*"
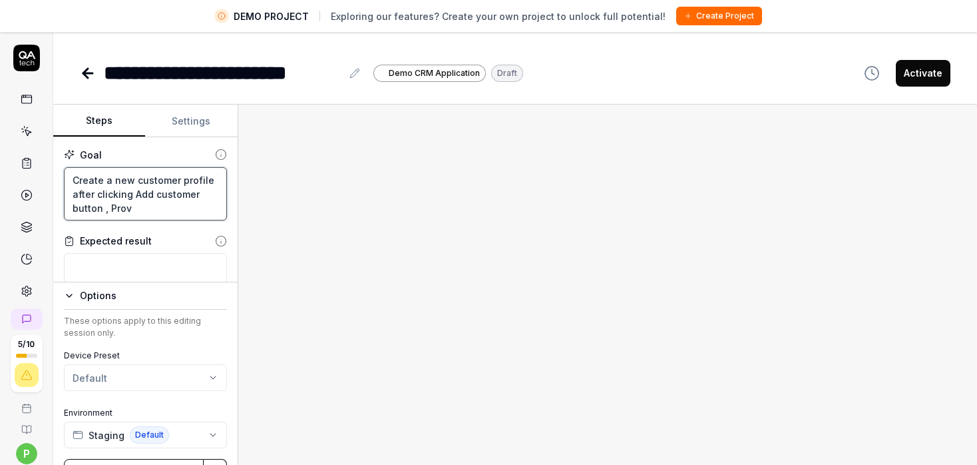
type textarea "Create a new customer profile after clicking Add customer button , Provi"
type textarea "*"
type textarea "Create a new customer profile after clicking Add customer button , Provid"
type textarea "*"
type textarea "Create a new customer profile after clicking Add customer button , Provide"
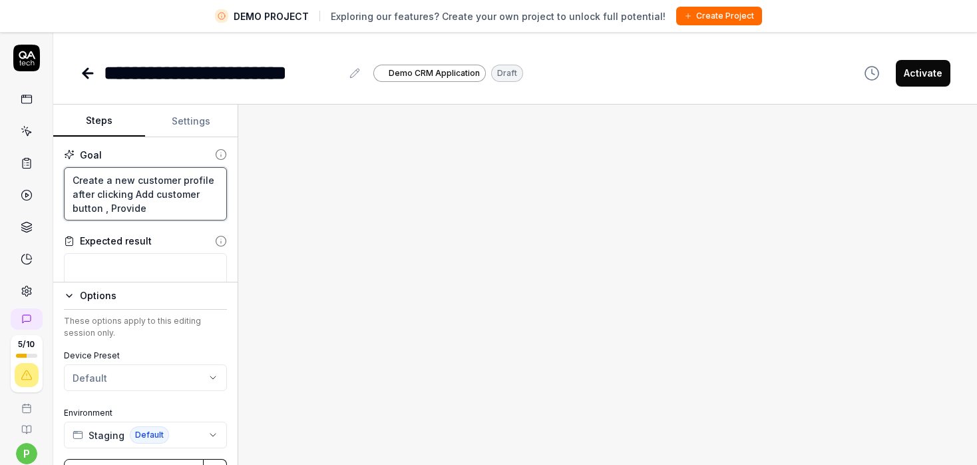
type textarea "*"
type textarea "Create a new customer profile after clicking Add customer button , Provide"
type textarea "*"
type textarea "Create a new customer profile after clicking Add customer button , Provide a"
type textarea "*"
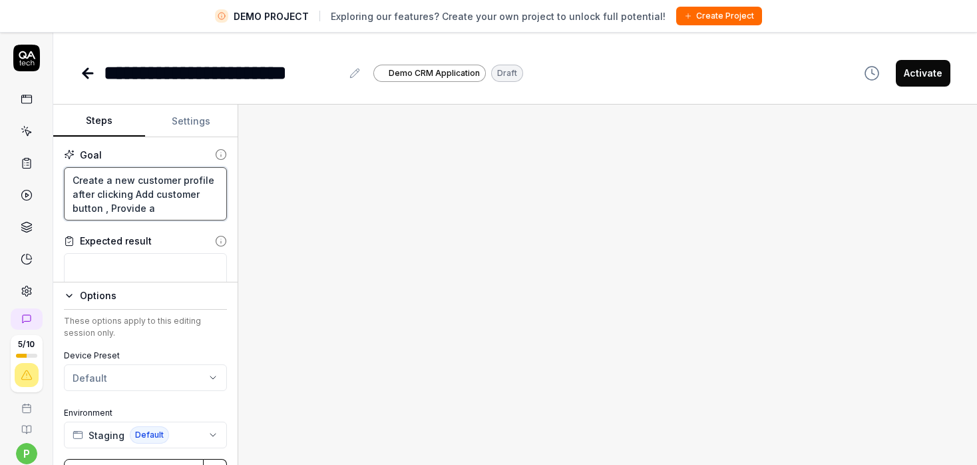
type textarea "Create a new customer profile after clicking Add customer button , Provide a;"
type textarea "*"
type textarea "Create a new customer profile after clicking Add customer button , Provide a;;"
type textarea "*"
type textarea "Create a new customer profile after clicking Add customer button , Provide a;"
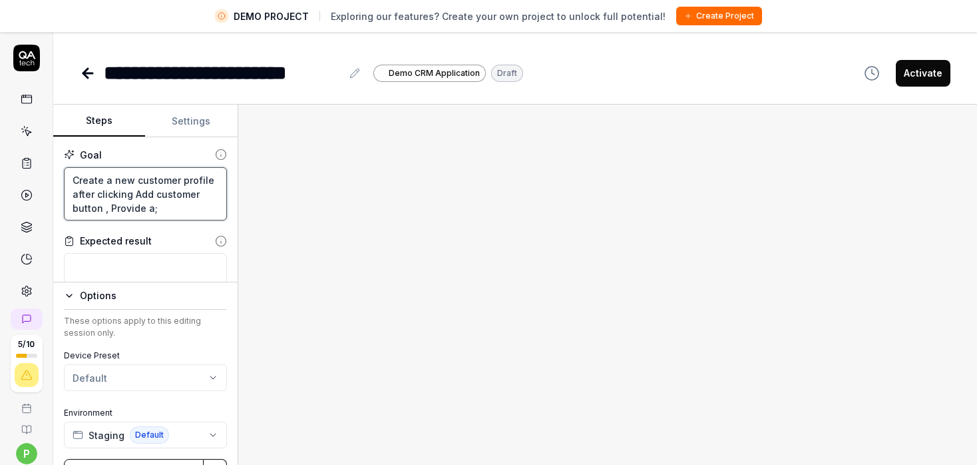
type textarea "*"
type textarea "Create a new customer profile after clicking Add customer button , Provide a"
type textarea "*"
type textarea "Create a new customer profile after clicking Add customer button , Provide al"
type textarea "*"
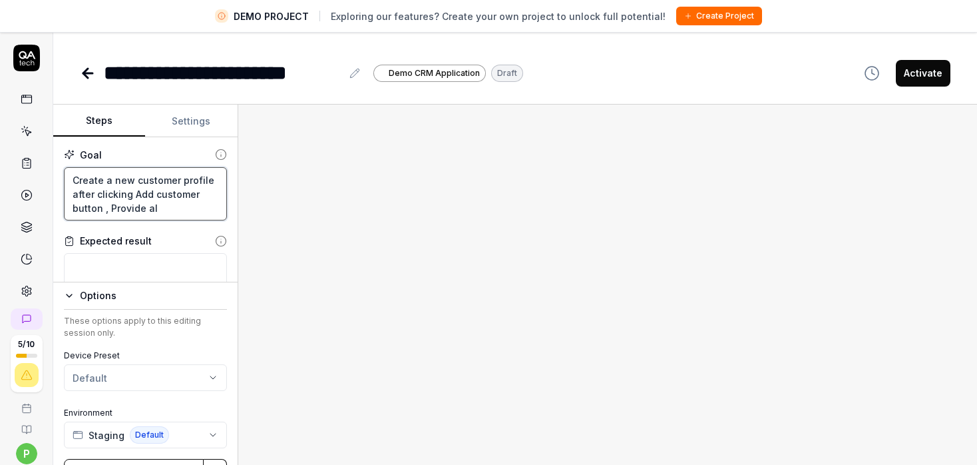
type textarea "Create a new customer profile after clicking Add customer button , Provide all"
type textarea "*"
type textarea "Create a new customer profile after clicking Add customer button , Provide all"
type textarea "*"
type textarea "Create a new customer profile after clicking Add customer button , Provide all t"
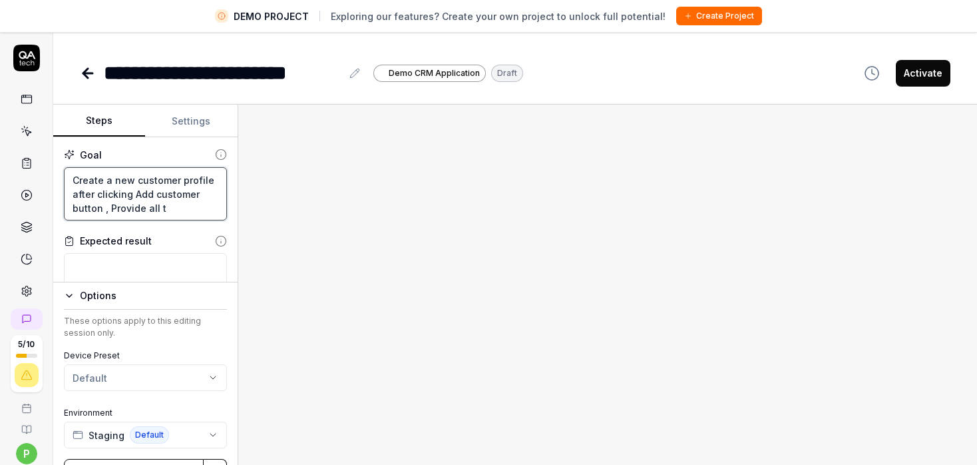
type textarea "*"
type textarea "Create a new customer profile after clicking Add customer button , Provide all …"
type textarea "*"
type textarea "Create a new customer profile after clicking Add customer button , Provide all …"
type textarea "*"
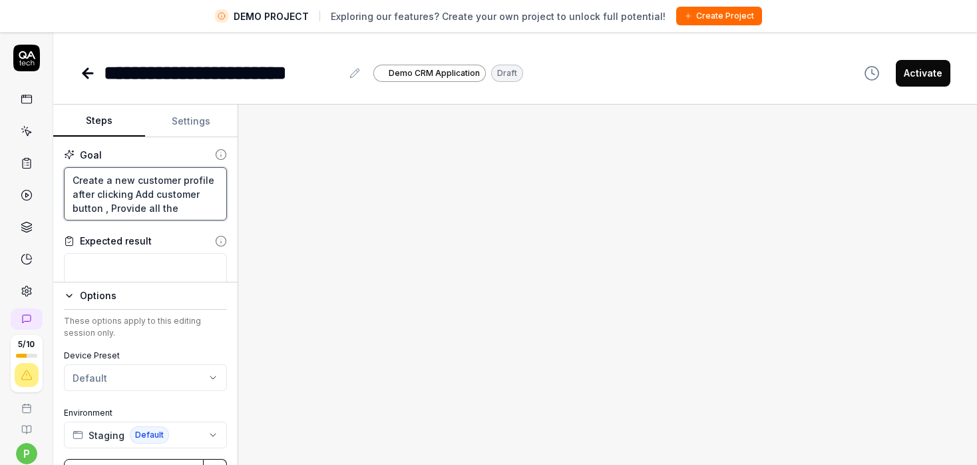
type textarea "Create a new customer profile after clicking Add customer button , Provide all …"
type textarea "*"
type textarea "Create a new customer profile after clicking Add customer button , Provide all …"
type textarea "*"
type textarea "Create a new customer profile after clicking Add customer button , Provide all …"
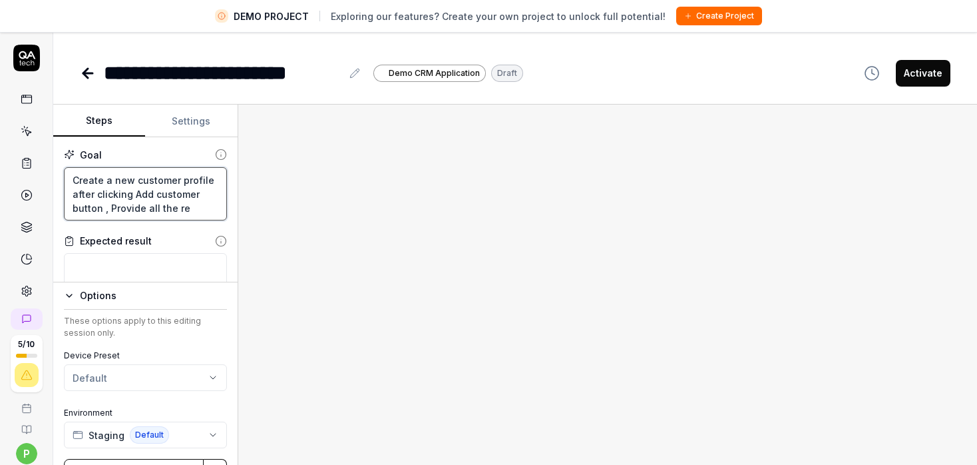
type textarea "*"
type textarea "Create a new customer profile after clicking Add customer button , Provide all …"
type textarea "*"
type textarea "Create a new customer profile after clicking Add customer button , Provide all …"
type textarea "*"
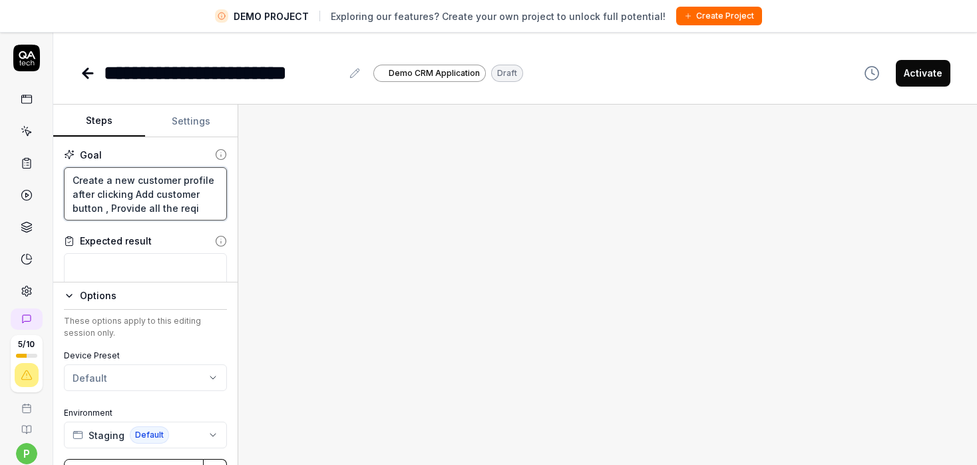
type textarea "Create a new customer profile after clicking Add customer button , Provide all …"
type textarea "*"
type textarea "Create a new customer profile after clicking Add customer button , Provide all …"
type textarea "*"
type textarea "Create a new customer profile after clicking Add customer button , Provide all …"
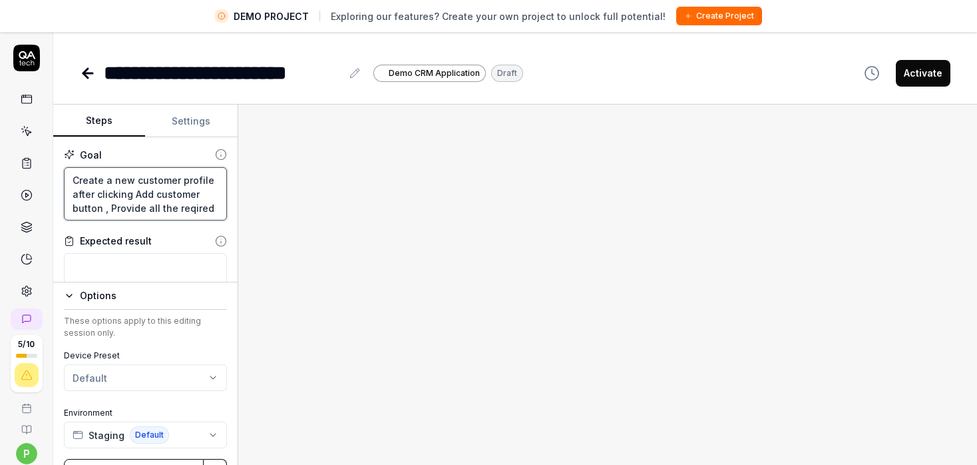
type textarea "*"
type textarea "Create a new customer profile after clicking Add customer button , Provide all …"
type textarea "*"
type textarea "Create a new customer profile after clicking Add customer button , Provide all …"
type textarea "*"
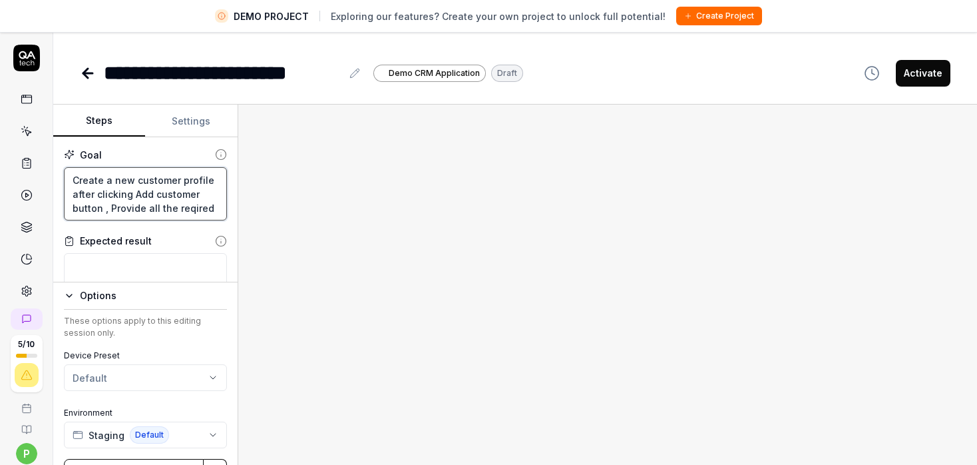
type textarea "Create a new customer profile after clicking Add customer button , Provide all …"
type textarea "*"
type textarea "Create a new customer profile after clicking Add customer button , Provide all …"
type textarea "*"
type textarea "Create a new customer profile after clicking Add customer button , Provide all …"
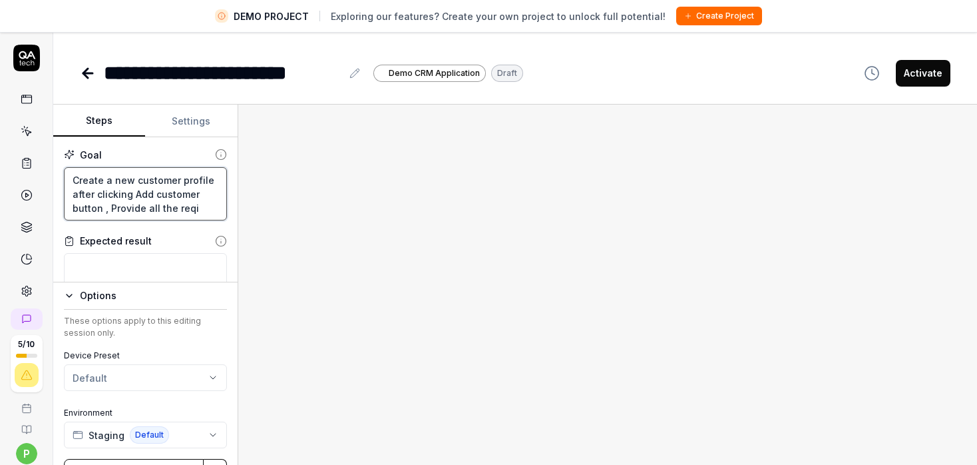
type textarea "*"
type textarea "Create a new customer profile after clicking Add customer button , Provide all …"
type textarea "*"
type textarea "Create a new customer profile after clicking Add customer button , Provide all …"
type textarea "*"
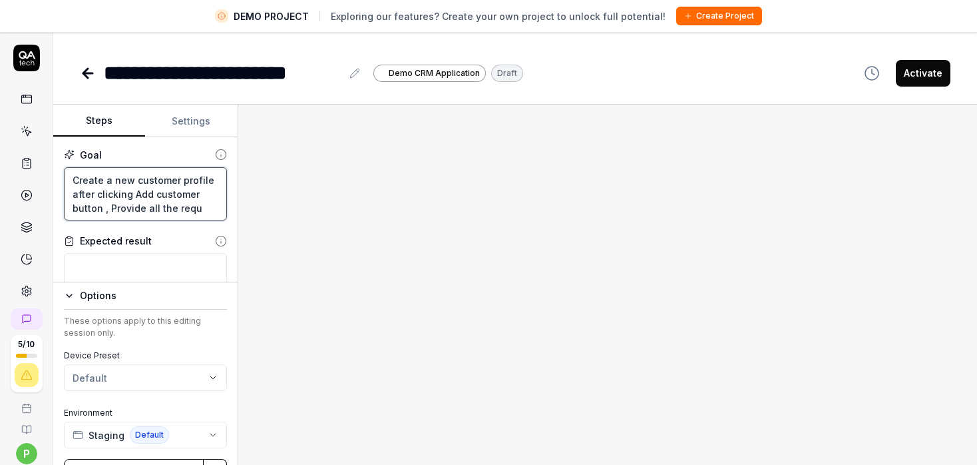
type textarea "Create a new customer profile after clicking Add customer button , Provide all …"
type textarea "*"
type textarea "Create a new customer profile after clicking Add customer button , Provide all …"
type textarea "*"
type textarea "Create a new customer profile after clicking Add customer button , Provide all …"
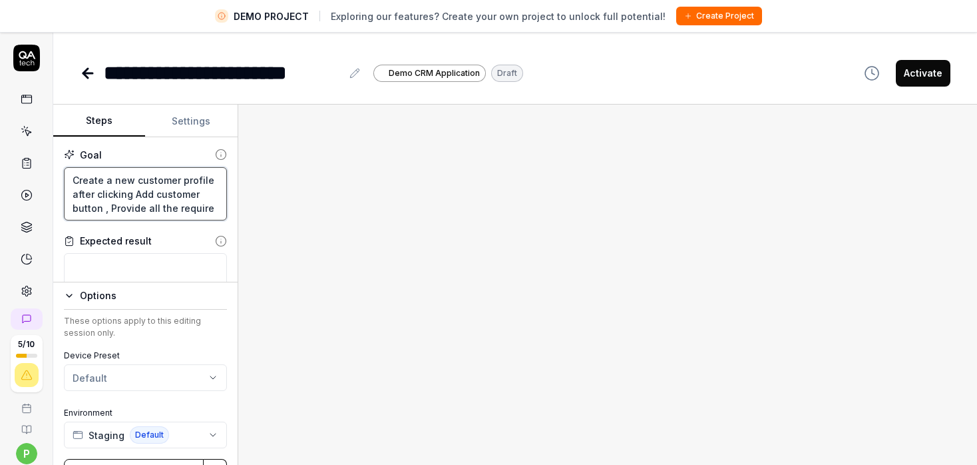
type textarea "*"
type textarea "Create a new customer profile after clicking Add customer button , Provide all …"
type textarea "*"
type textarea "Create a new customer profile after clicking Add customer button , Provide all …"
type textarea "*"
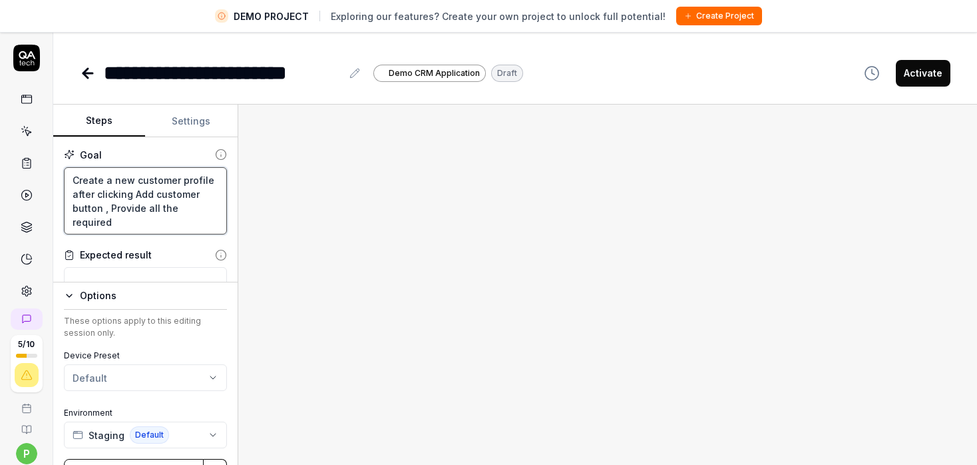
type textarea "Create a new customer profile after clicking Add customer button , Provide all …"
type textarea "*"
type textarea "Create a new customer profile after clicking Add customer button , Provide all …"
type textarea "*"
type textarea "Create a new customer profile after clicking Add customer button , Provide all …"
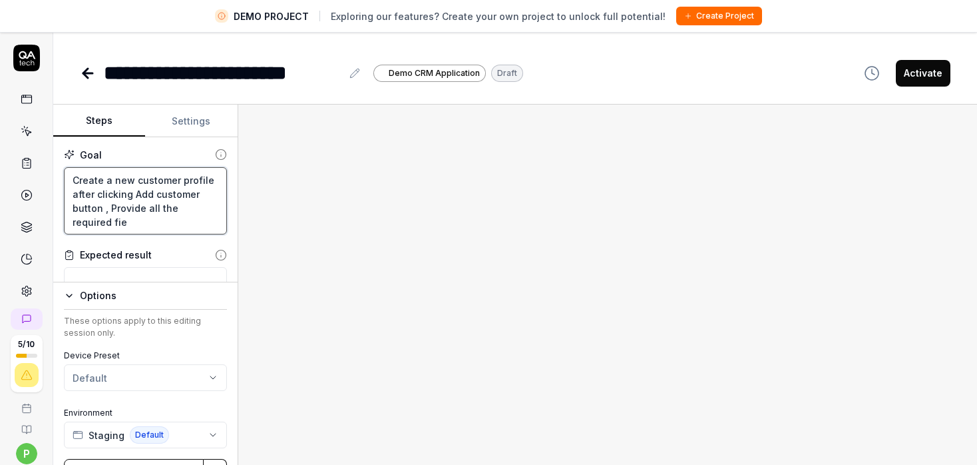
type textarea "*"
type textarea "Create a new customer profile after clicking Add customer button , Provide all …"
type textarea "*"
type textarea "Create a new customer profile after clicking Add customer button , Provide all …"
type textarea "*"
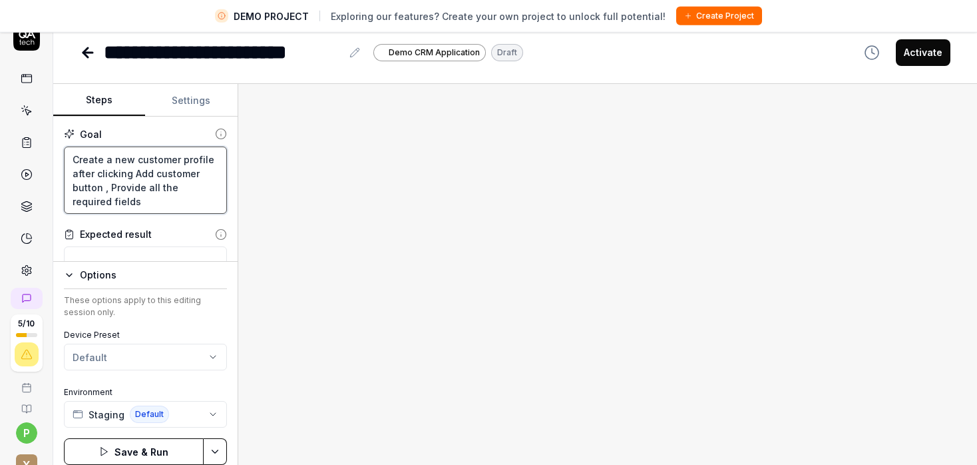
scroll to position [31, 0]
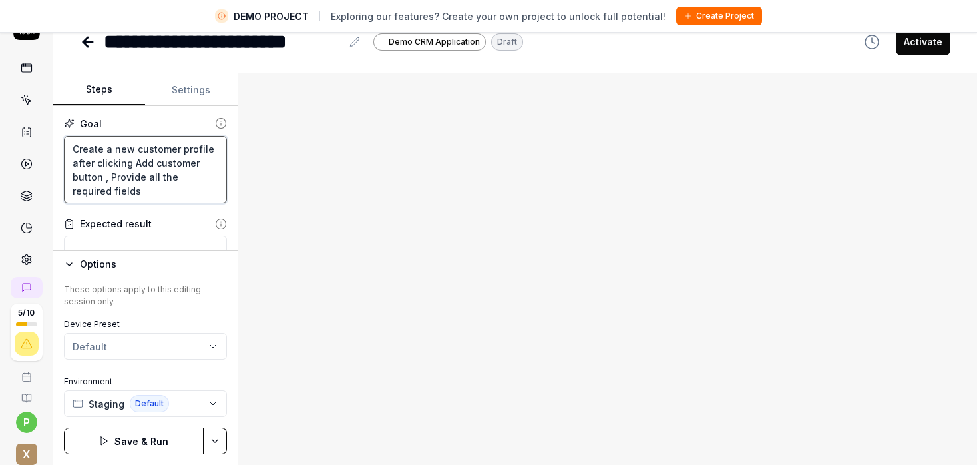
type textarea "Create a new customer profile after clicking Add customer button , Provide all …"
click at [152, 441] on button "Save & Run" at bounding box center [134, 440] width 140 height 27
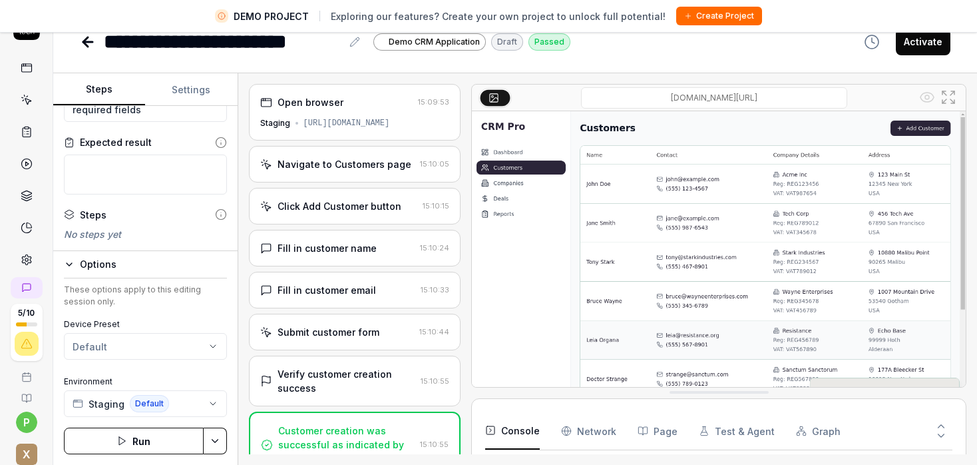
scroll to position [117, 0]
click at [152, 223] on icon "button" at bounding box center [158, 229] width 12 height 12
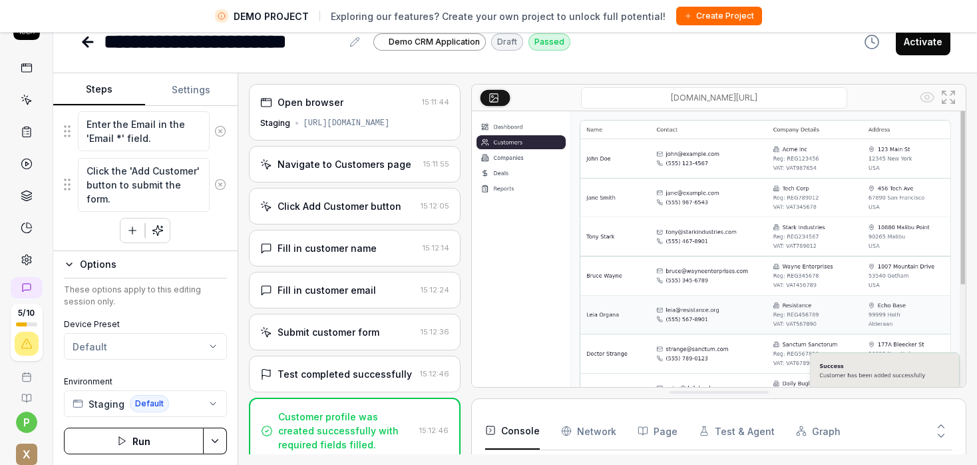
scroll to position [226, 0]
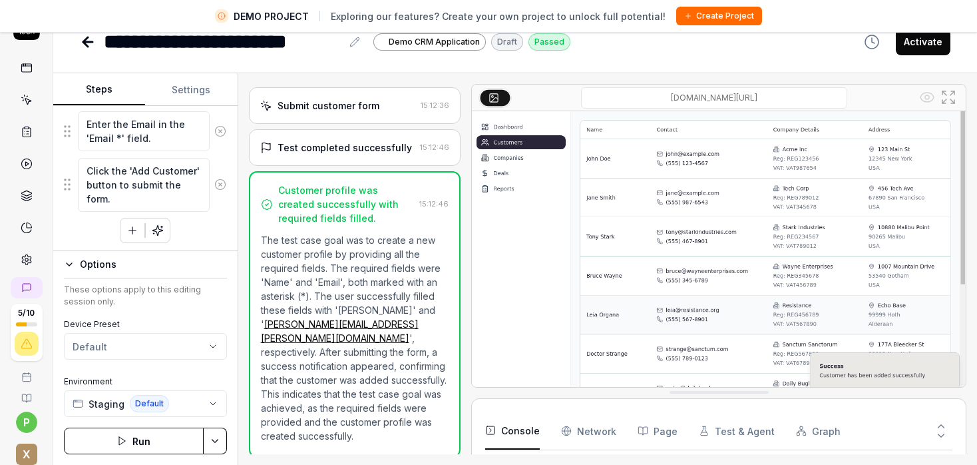
click at [817, 427] on button "Graph" at bounding box center [818, 430] width 45 height 37
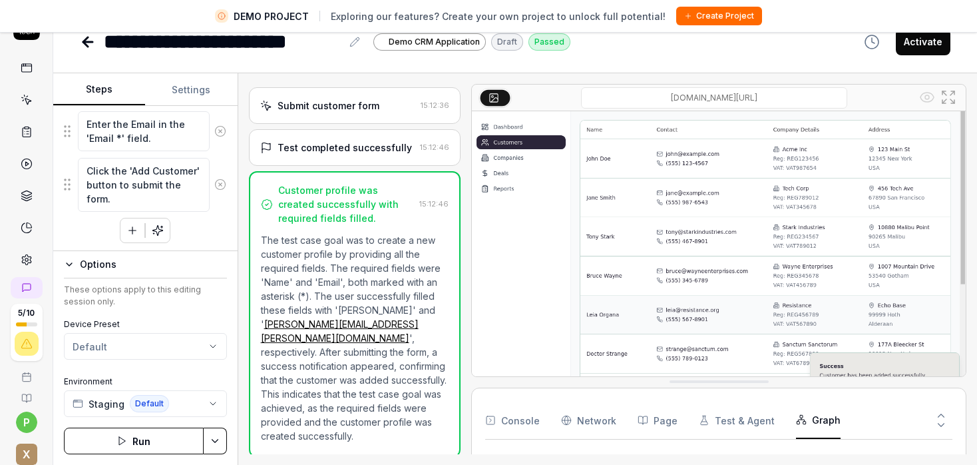
scroll to position [0, 0]
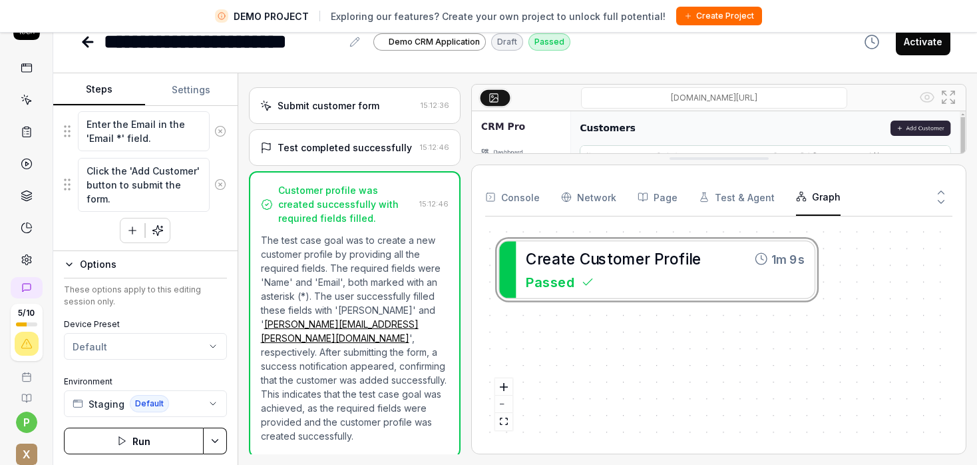
drag, startPoint x: 722, startPoint y: 390, endPoint x: 693, endPoint y: 156, distance: 236.3
click at [693, 154] on div "[DOMAIN_NAME][URL]" at bounding box center [718, 119] width 495 height 70
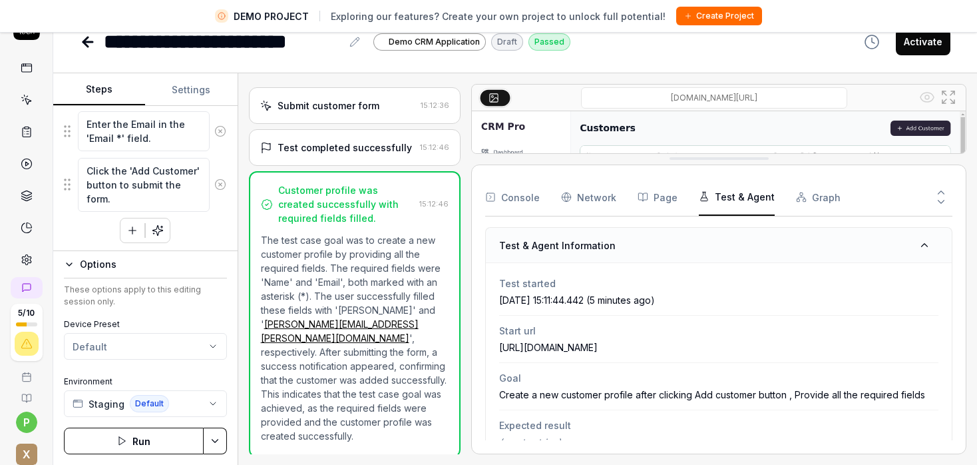
click at [752, 201] on button "Test & Agent" at bounding box center [737, 196] width 76 height 37
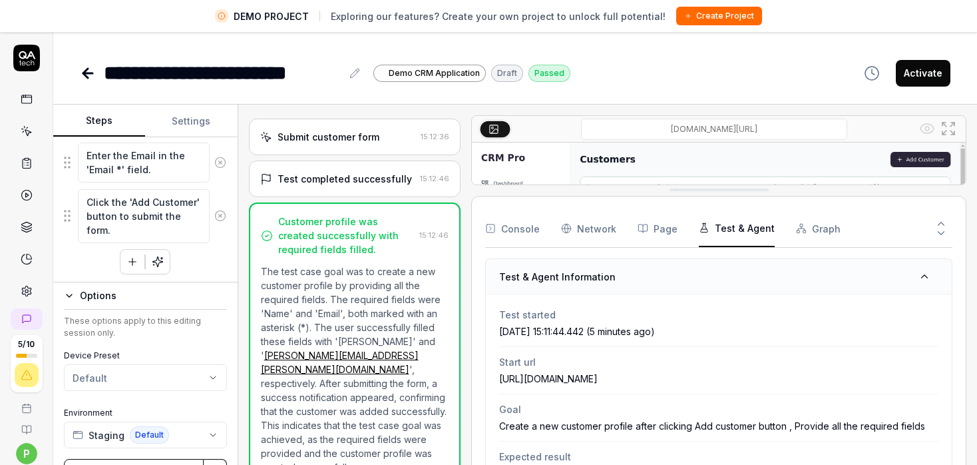
type textarea "*"
click at [184, 127] on button "Settings" at bounding box center [191, 121] width 92 height 32
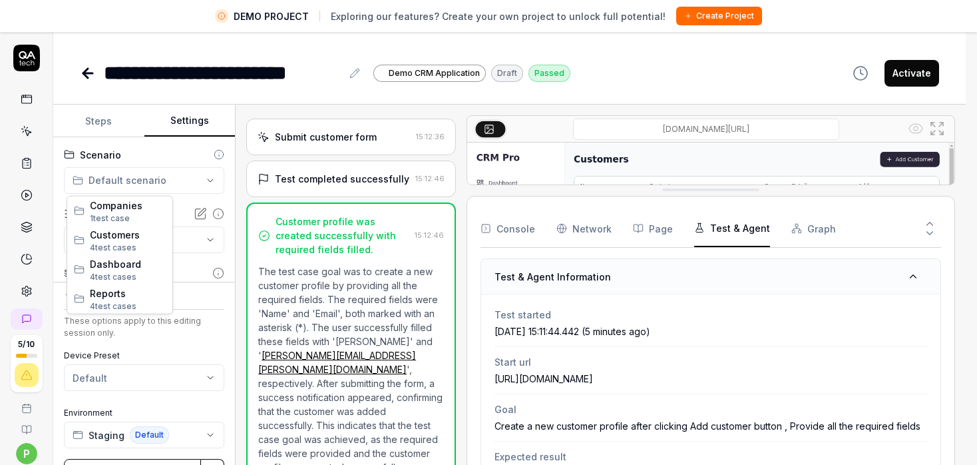
click at [124, 181] on html "**********" at bounding box center [488, 248] width 977 height 496
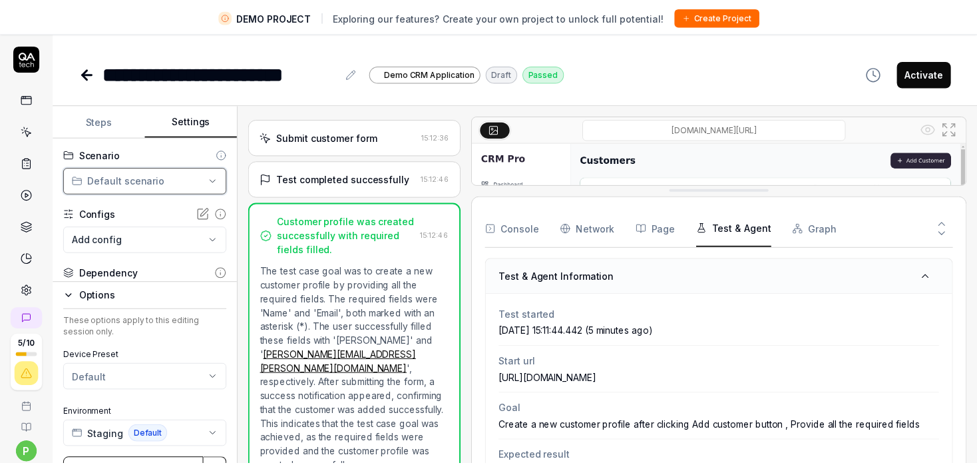
scroll to position [226, 0]
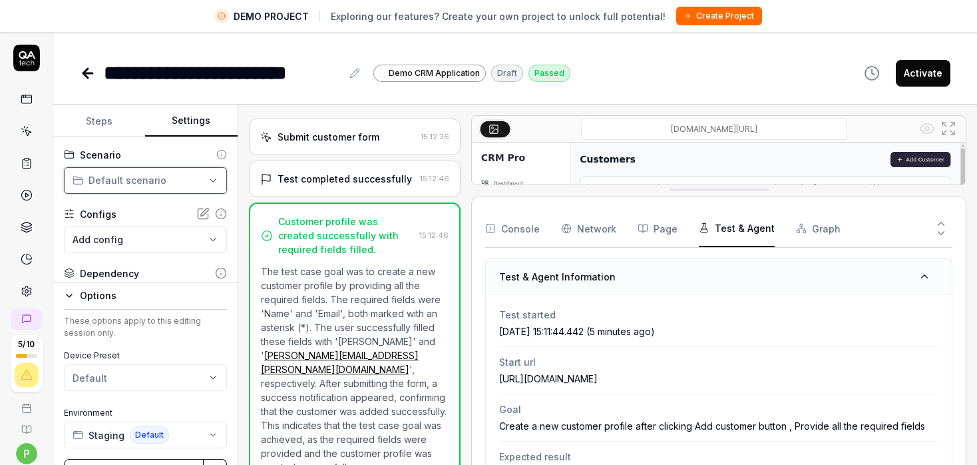
click at [124, 180] on html "**********" at bounding box center [488, 248] width 977 height 496
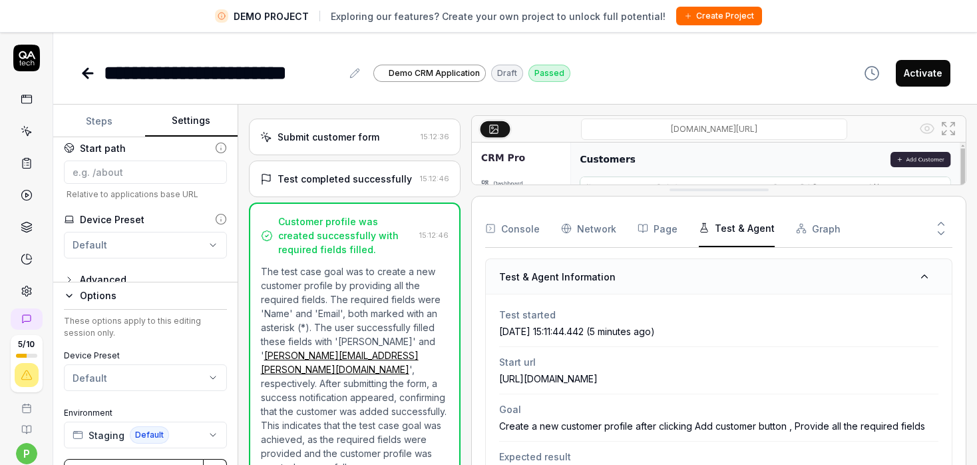
scroll to position [202, 0]
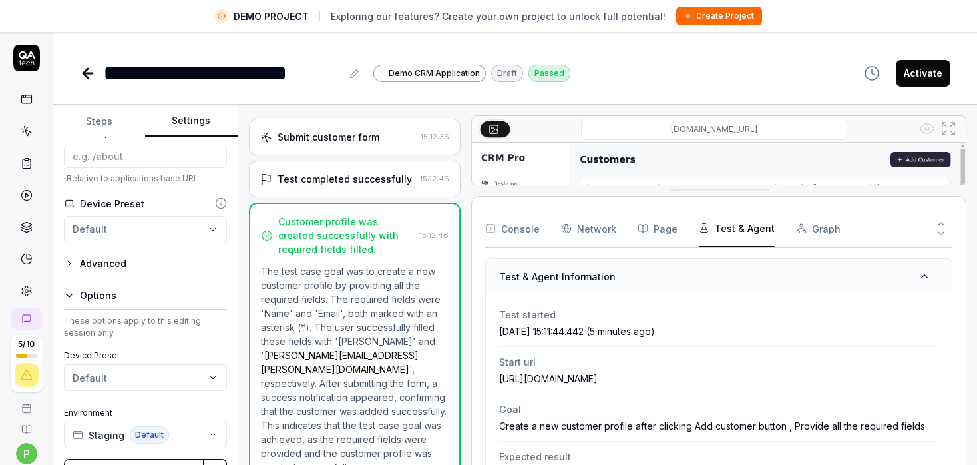
click at [65, 269] on icon "button" at bounding box center [69, 263] width 11 height 11
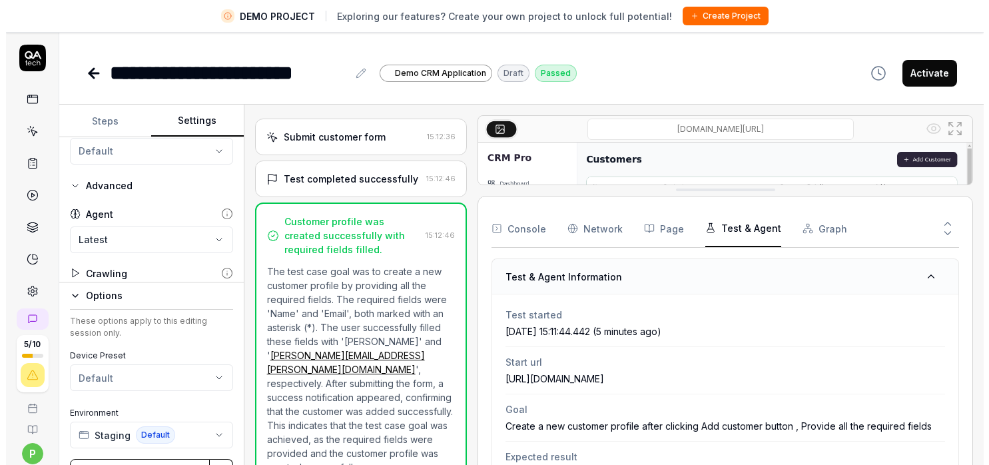
scroll to position [307, 0]
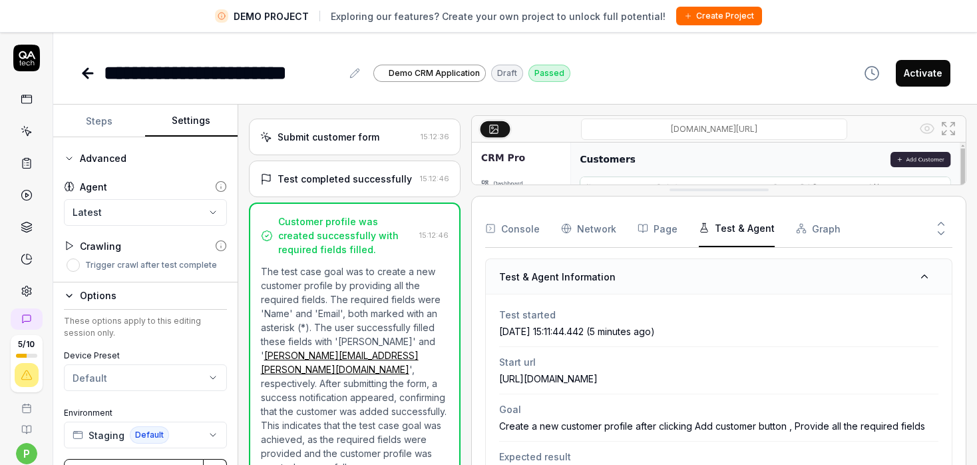
click at [133, 227] on div "**********" at bounding box center [145, 209] width 184 height 145
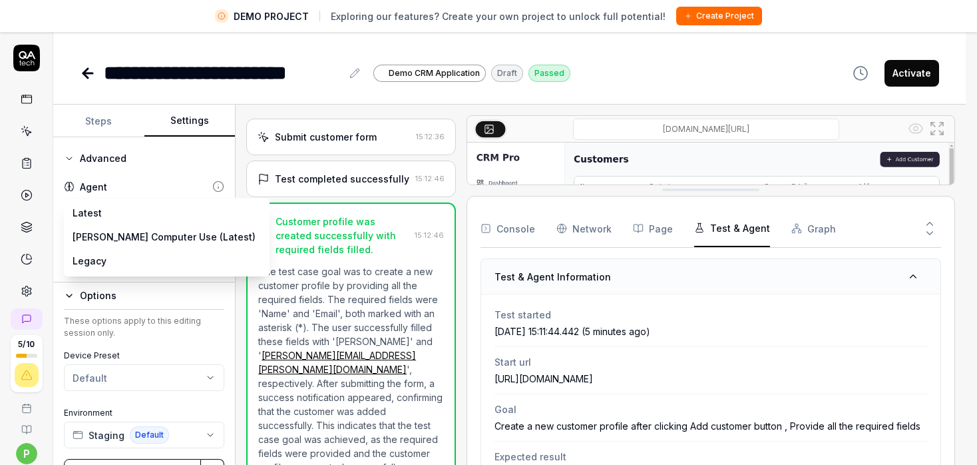
click at [133, 222] on body "**********" at bounding box center [483, 248] width 966 height 496
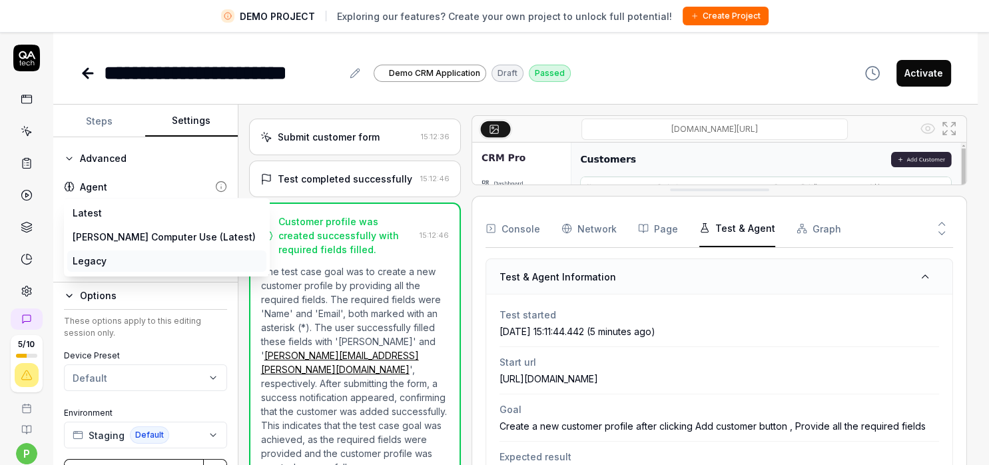
drag, startPoint x: 85, startPoint y: 222, endPoint x: 107, endPoint y: 267, distance: 49.4
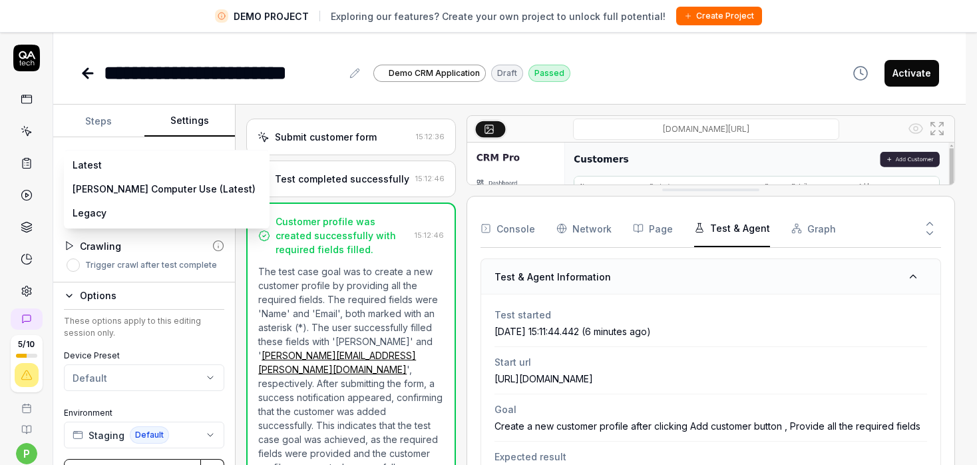
click at [124, 212] on body "**********" at bounding box center [483, 248] width 966 height 496
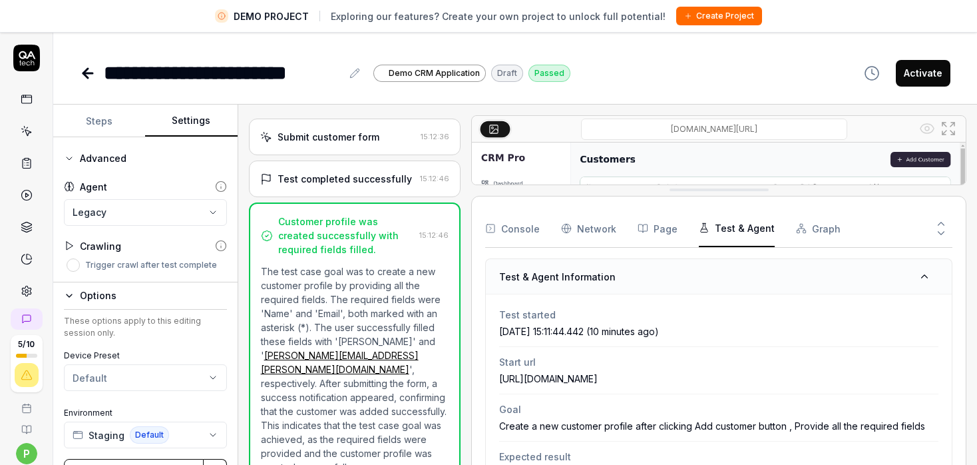
click at [76, 210] on body "**********" at bounding box center [488, 248] width 977 height 496
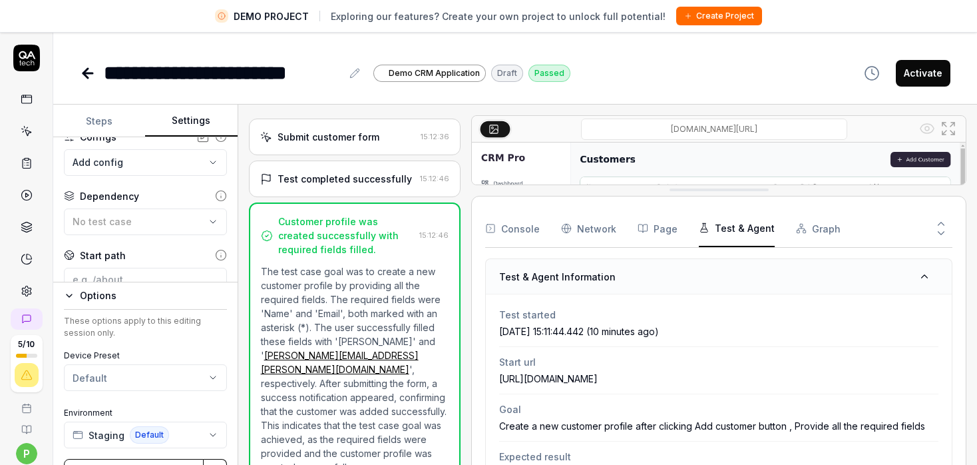
scroll to position [0, 0]
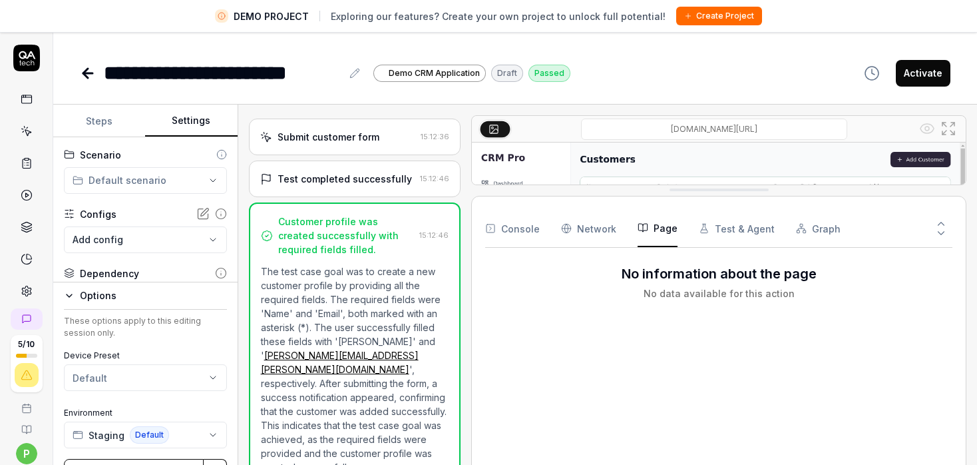
click at [659, 236] on button "Page" at bounding box center [658, 228] width 40 height 37
click at [590, 227] on Requests "Network" at bounding box center [588, 228] width 55 height 37
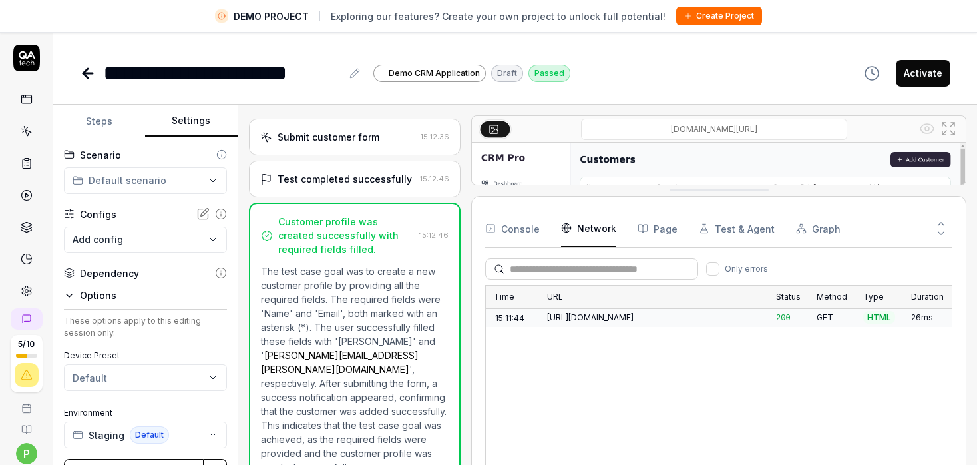
click at [507, 226] on button "Console" at bounding box center [512, 228] width 55 height 37
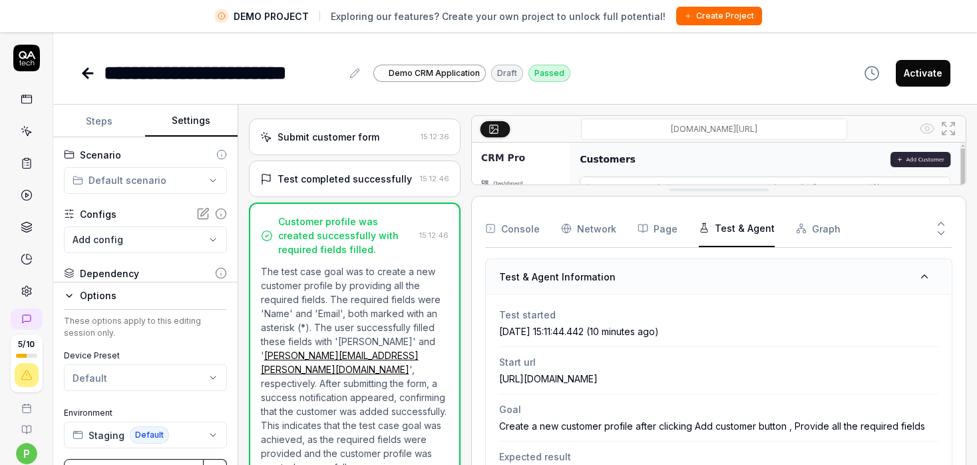
click at [707, 227] on button "Test & Agent" at bounding box center [737, 228] width 76 height 37
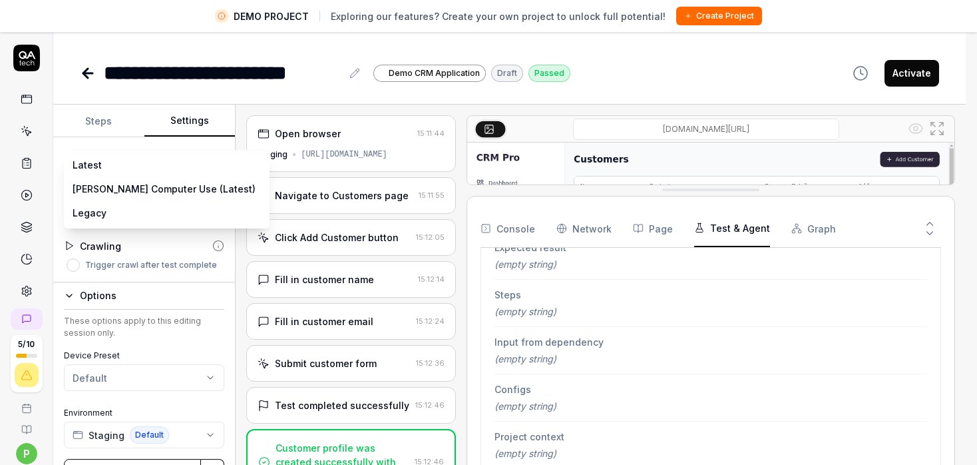
scroll to position [209, 0]
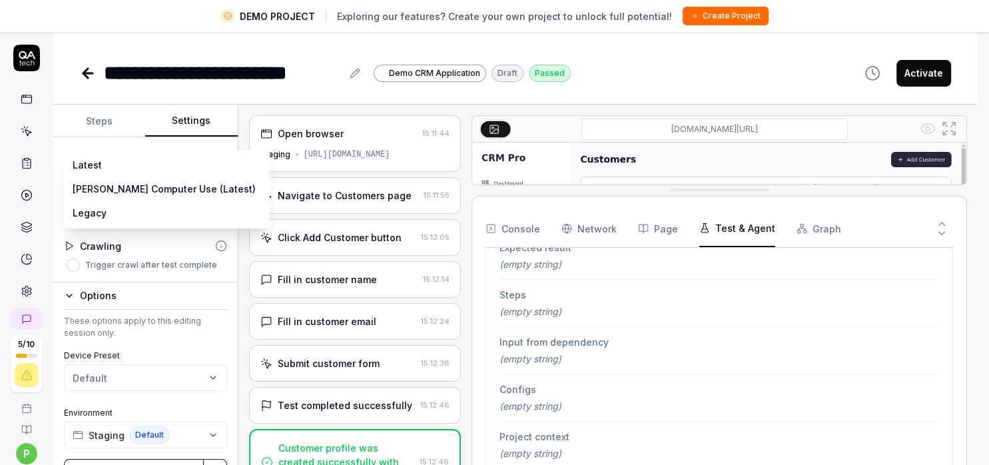
click at [188, 213] on body "**********" at bounding box center [488, 248] width 977 height 496
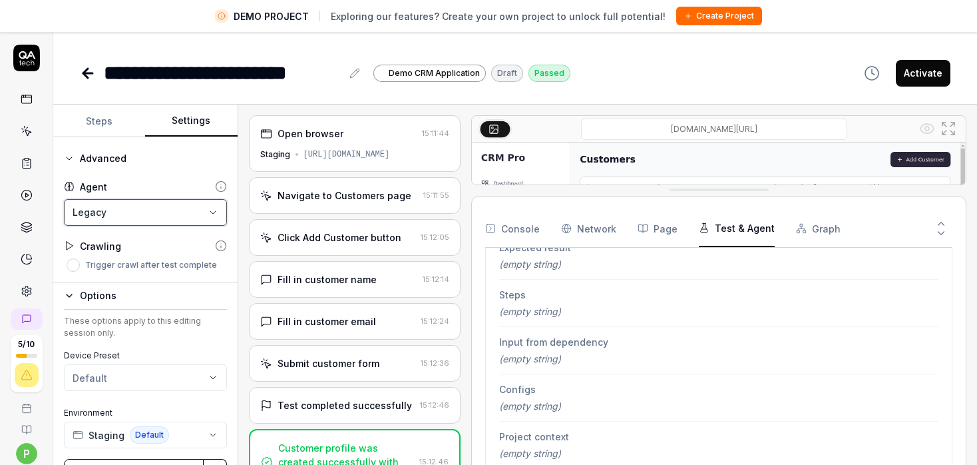
click at [820, 233] on html "**********" at bounding box center [488, 248] width 977 height 496
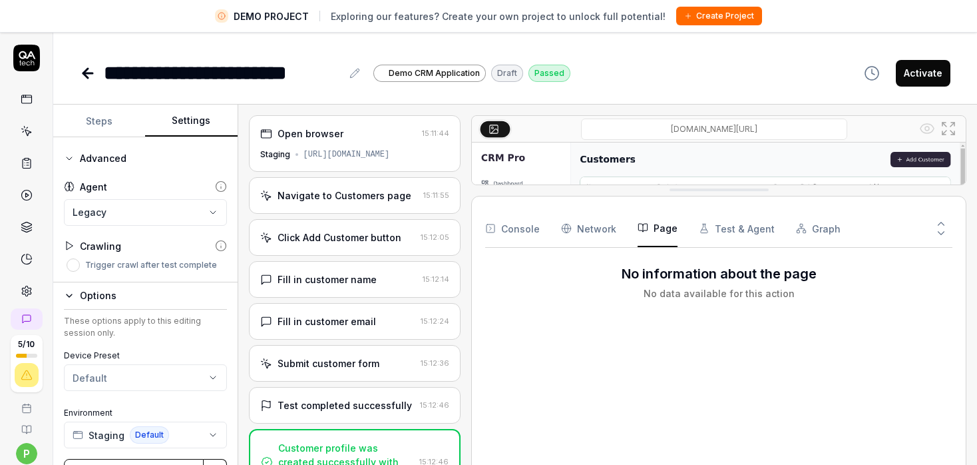
click at [667, 224] on button "Page" at bounding box center [658, 228] width 40 height 37
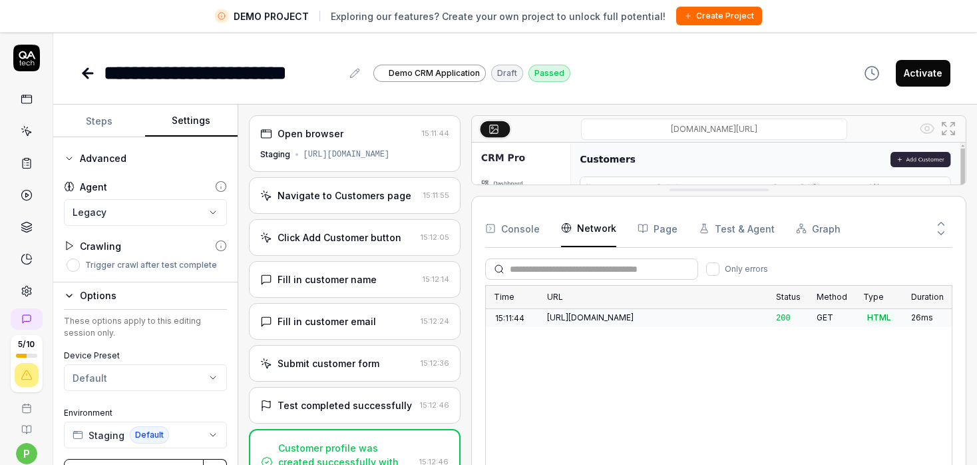
click at [591, 231] on Requests "Network" at bounding box center [588, 228] width 55 height 37
click at [81, 212] on body "**********" at bounding box center [488, 248] width 977 height 496
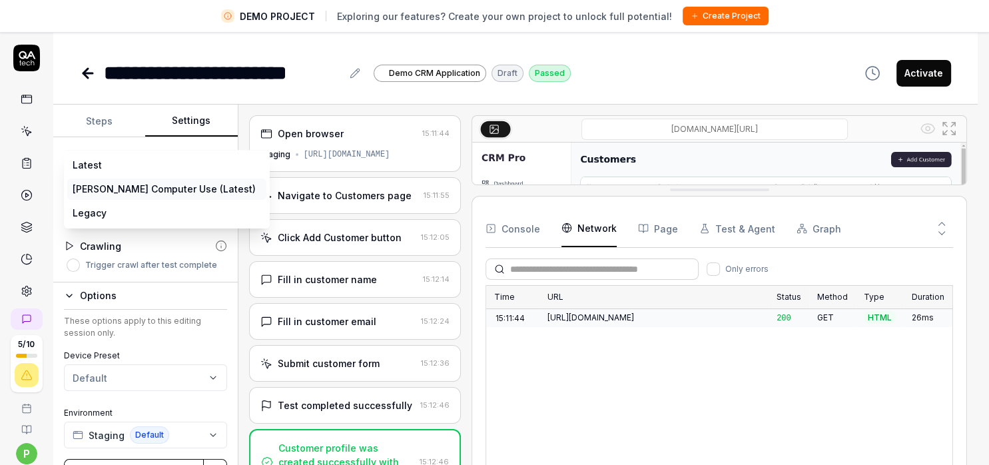
select select "**********"
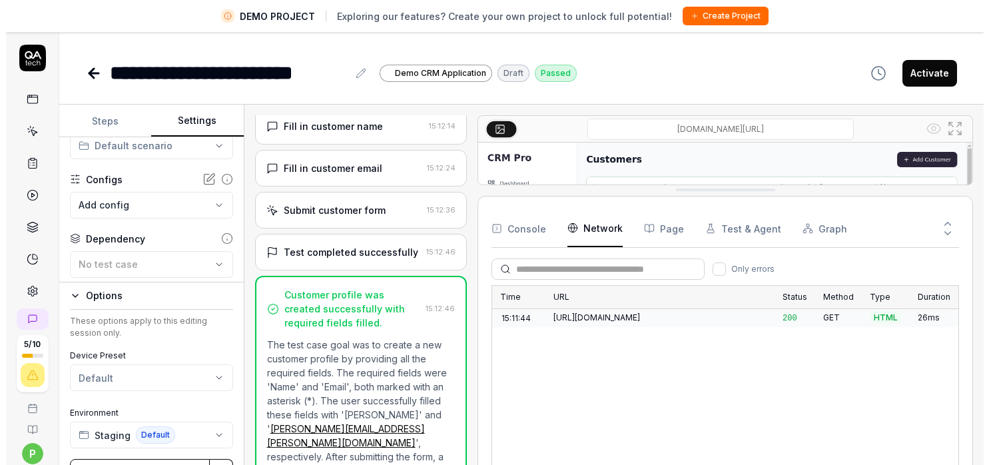
scroll to position [0, 0]
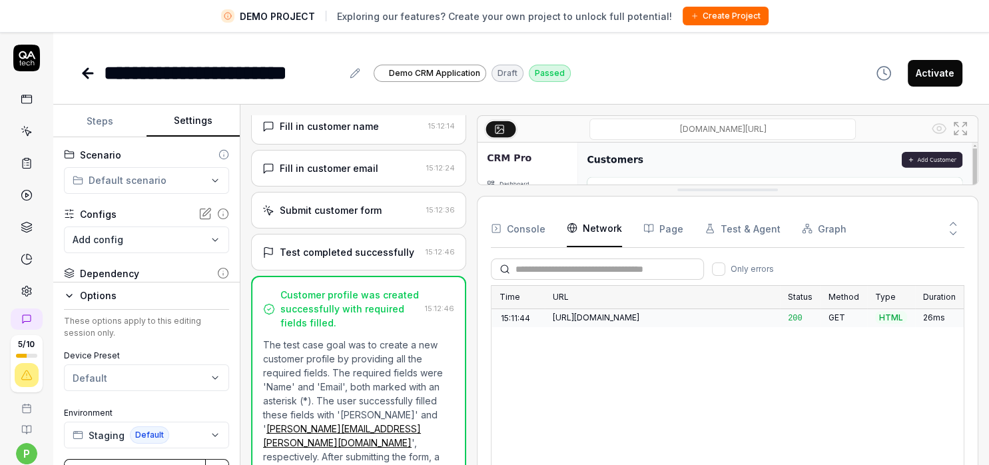
click at [133, 183] on html "**********" at bounding box center [494, 248] width 989 height 496
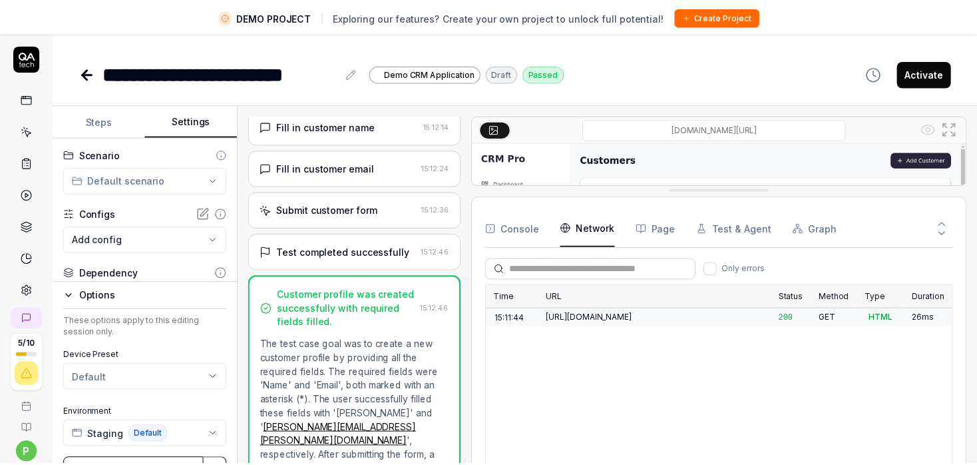
scroll to position [153, 0]
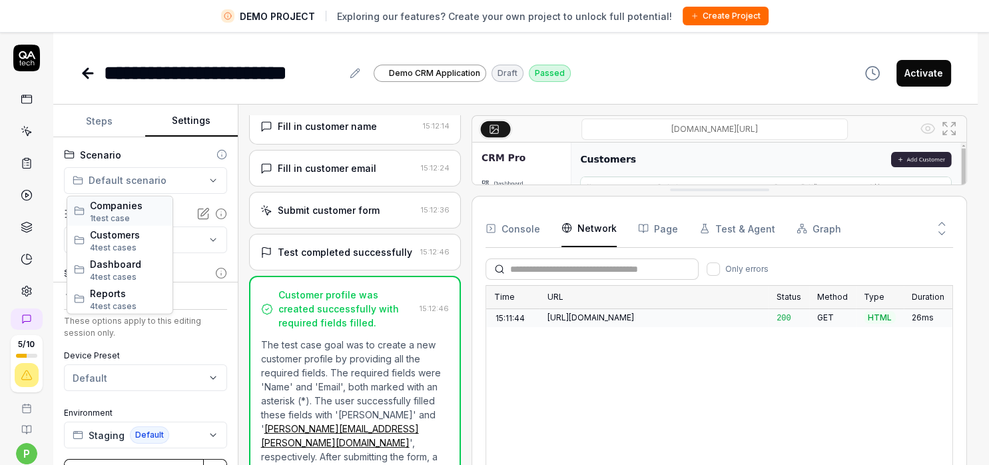
click at [121, 214] on span "1 test case" at bounding box center [110, 217] width 40 height 10
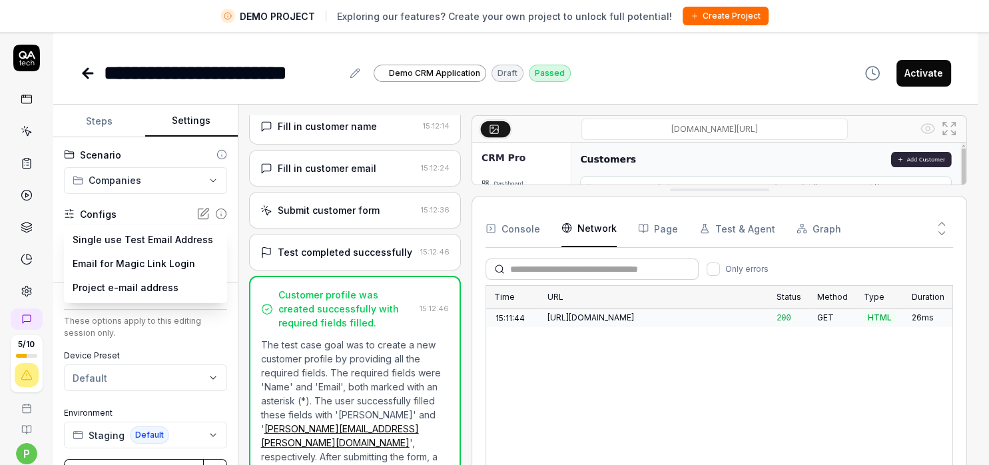
click at [129, 246] on body "**********" at bounding box center [488, 248] width 977 height 496
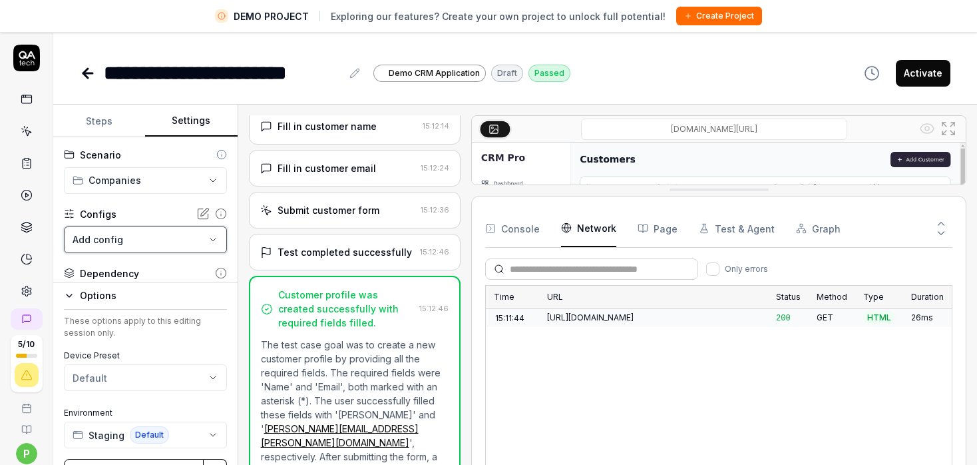
click at [538, 396] on html "**********" at bounding box center [488, 248] width 977 height 496
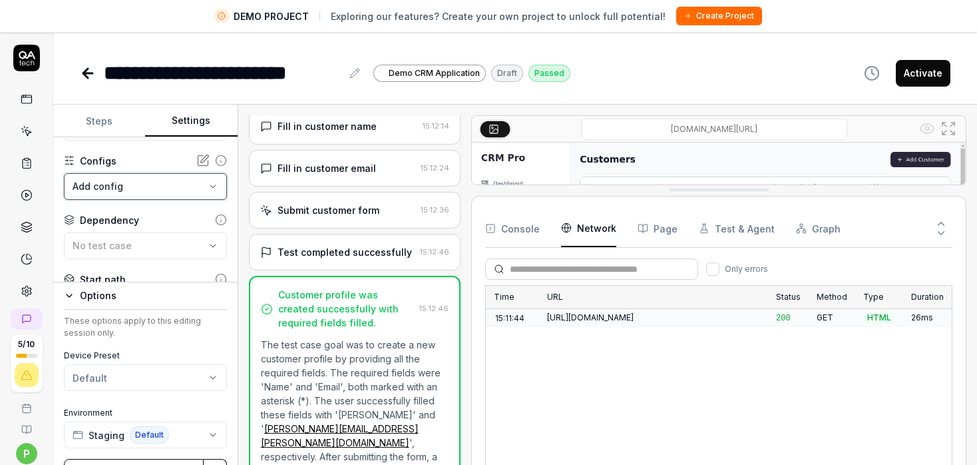
scroll to position [77, 0]
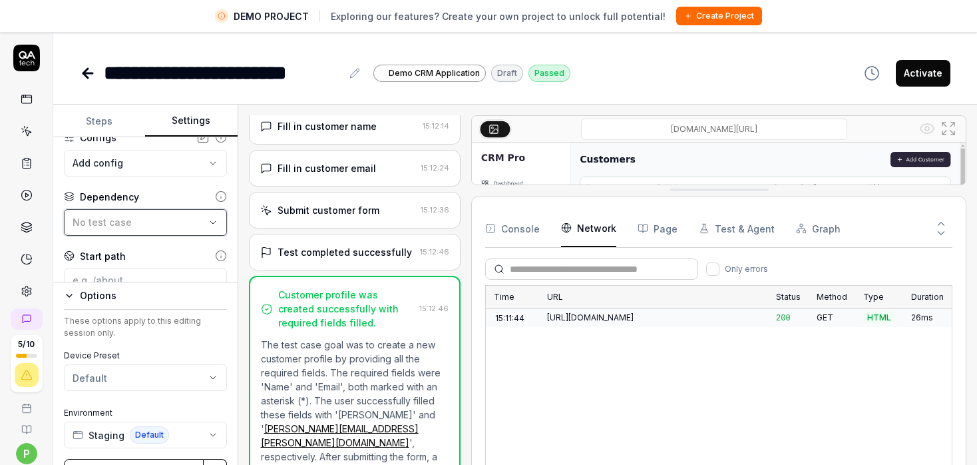
click at [116, 228] on div "No test case" at bounding box center [139, 222] width 133 height 14
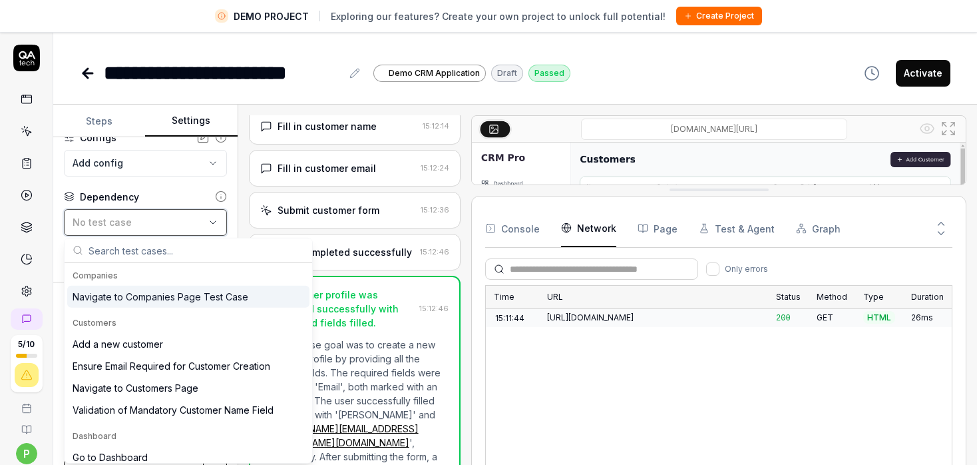
click at [116, 228] on div "No test case" at bounding box center [139, 222] width 133 height 14
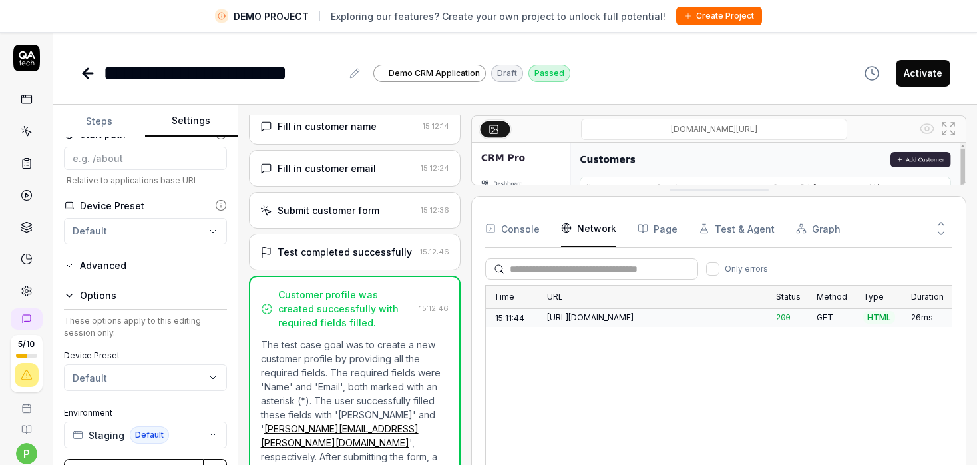
scroll to position [230, 0]
click at [73, 236] on icon "button" at bounding box center [69, 234] width 11 height 11
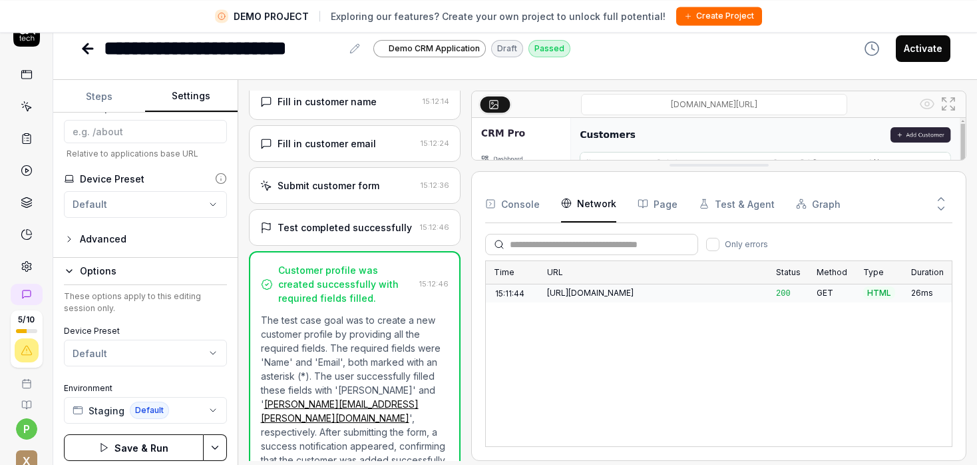
scroll to position [31, 0]
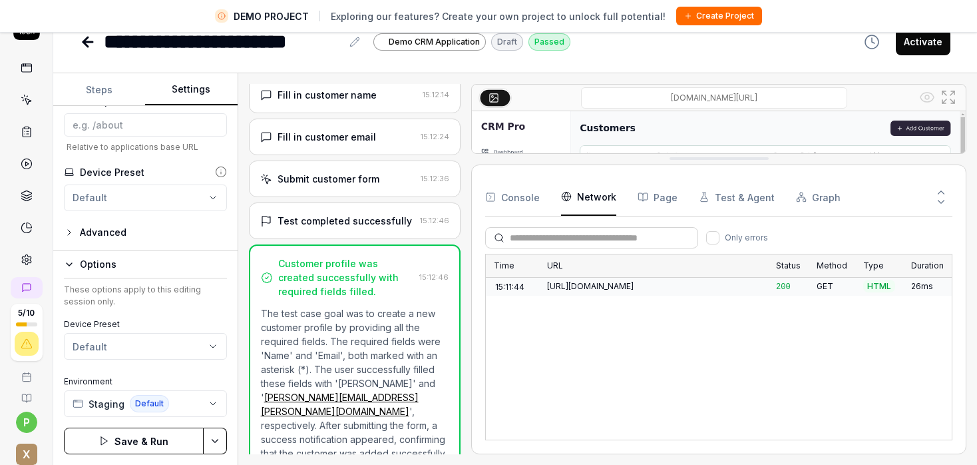
click at [68, 238] on icon "button" at bounding box center [69, 232] width 11 height 11
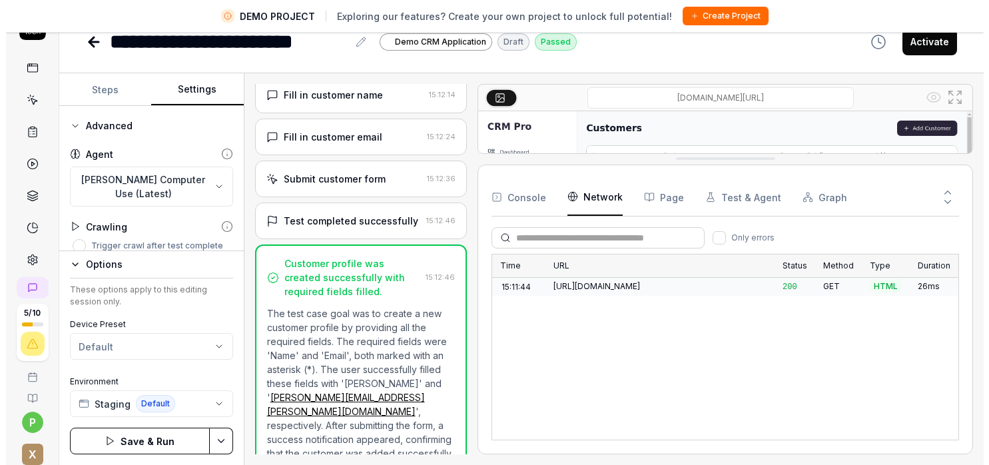
scroll to position [320, 0]
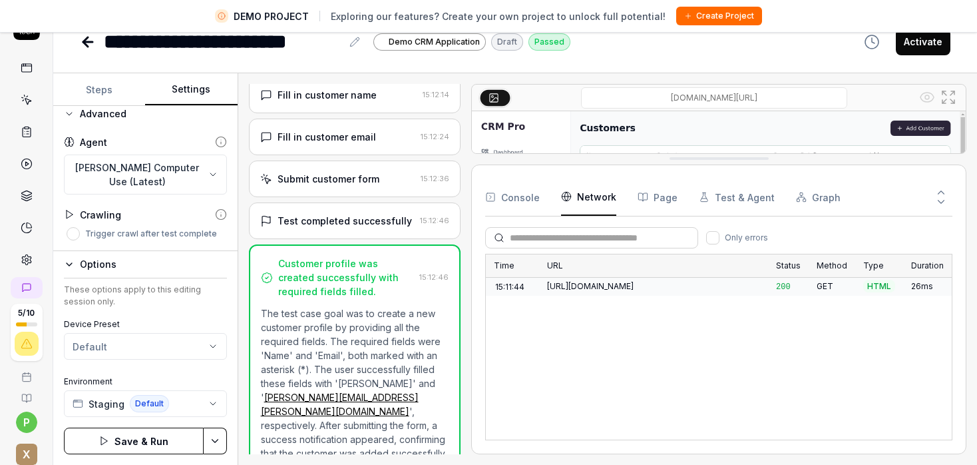
click at [215, 217] on icon at bounding box center [221, 214] width 12 height 12
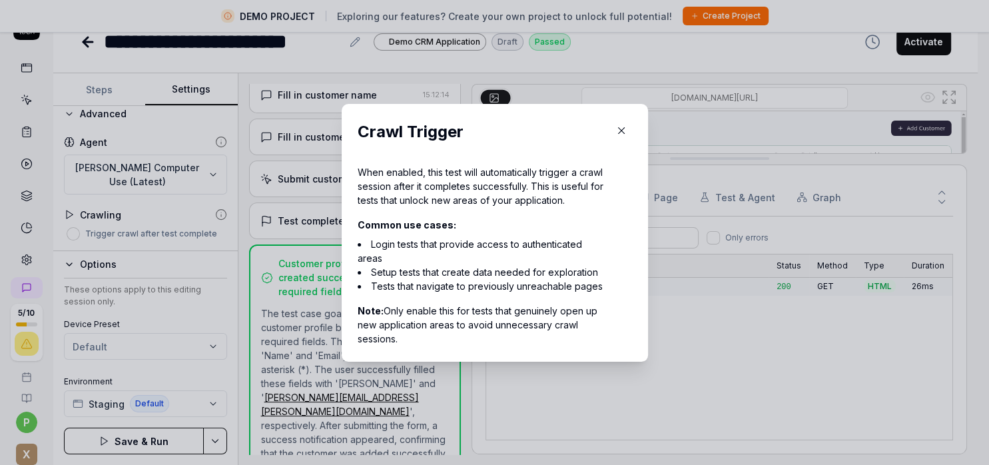
click at [617, 130] on icon "button" at bounding box center [621, 131] width 12 height 12
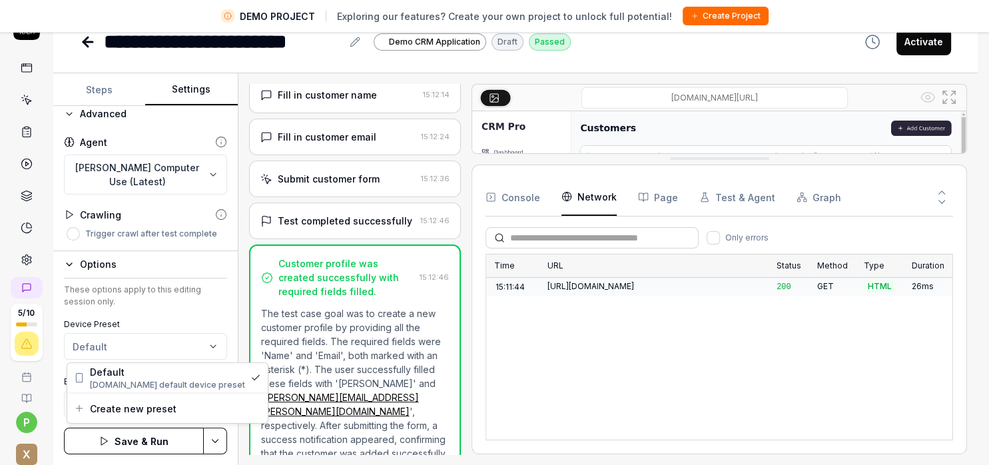
click at [178, 347] on html "**********" at bounding box center [494, 217] width 989 height 496
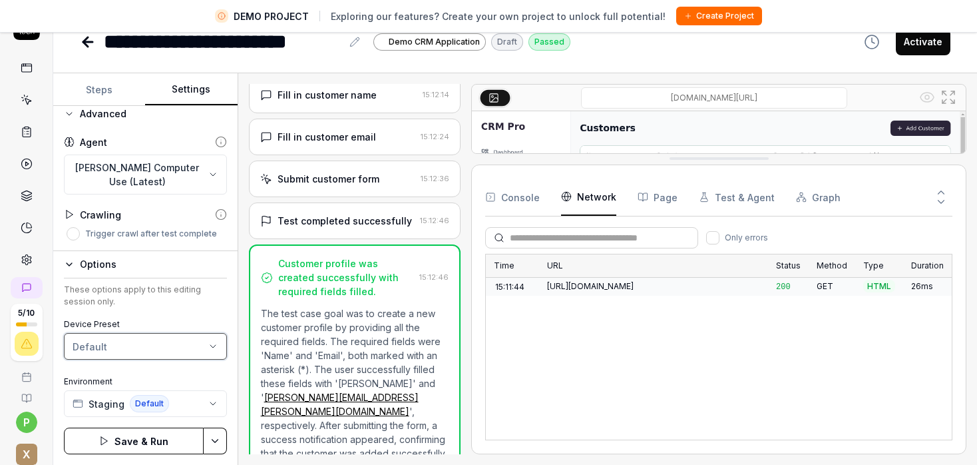
click at [178, 347] on html "**********" at bounding box center [488, 217] width 977 height 496
click at [218, 406] on icon "button" at bounding box center [213, 403] width 11 height 11
click at [692, 390] on div "Time URL Status Method Type Duration 15:11:44 https://qacrmdemo.netlify.app/ 20…" at bounding box center [718, 347] width 467 height 186
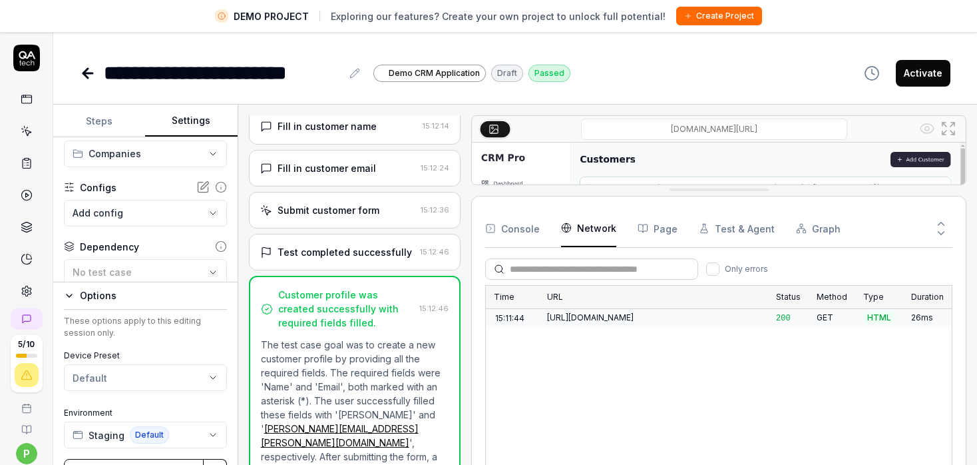
scroll to position [0, 0]
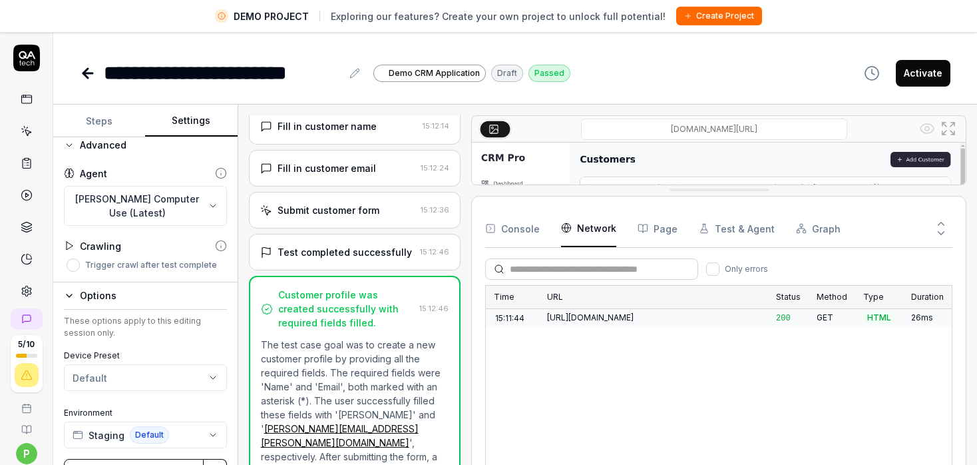
click at [142, 214] on body "**********" at bounding box center [488, 248] width 977 height 496
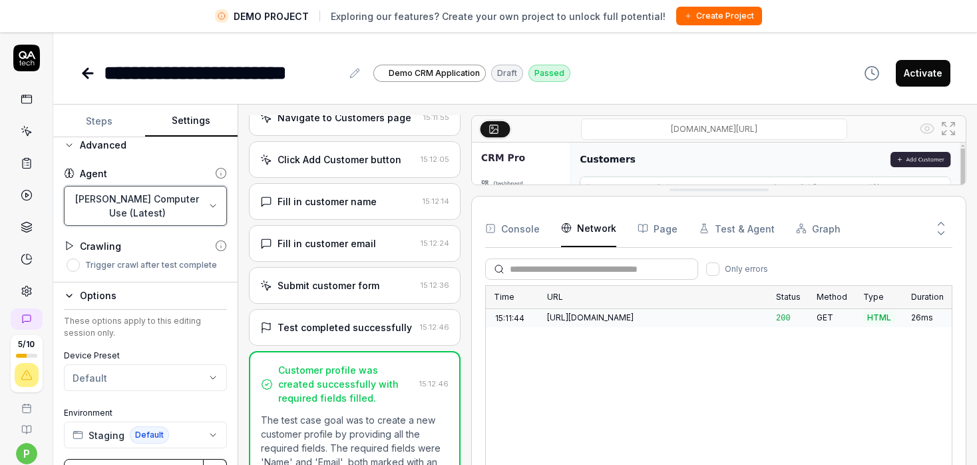
scroll to position [77, 0]
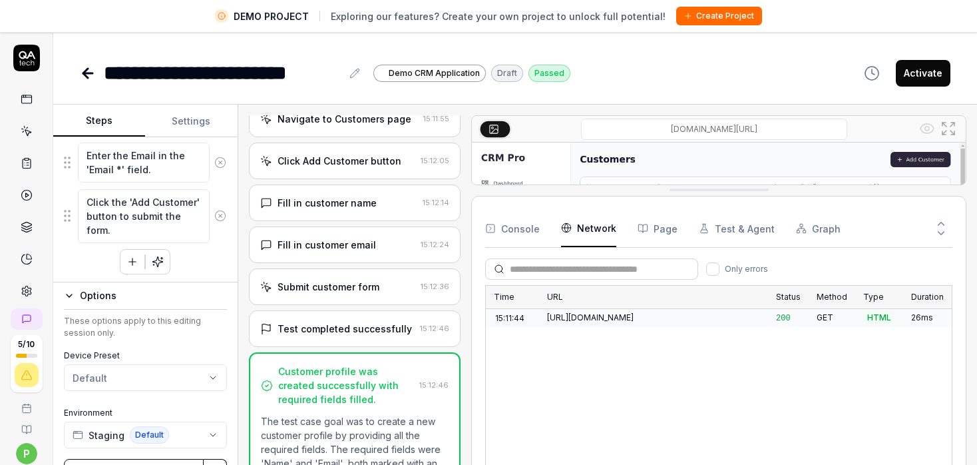
click at [97, 124] on button "Steps" at bounding box center [99, 121] width 92 height 32
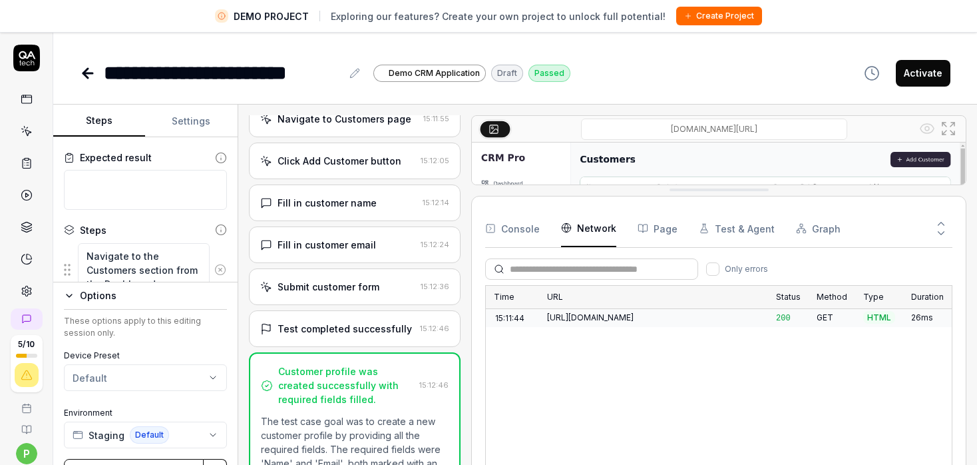
scroll to position [153, 0]
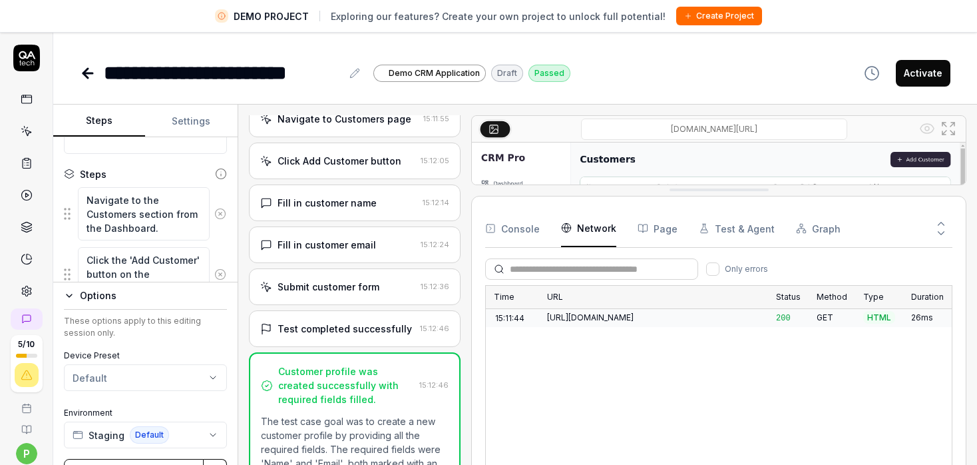
click at [214, 213] on icon at bounding box center [220, 214] width 12 height 12
click at [219, 212] on icon at bounding box center [220, 213] width 3 height 3
click at [214, 202] on icon at bounding box center [220, 206] width 12 height 12
click at [213, 202] on button at bounding box center [221, 215] width 22 height 27
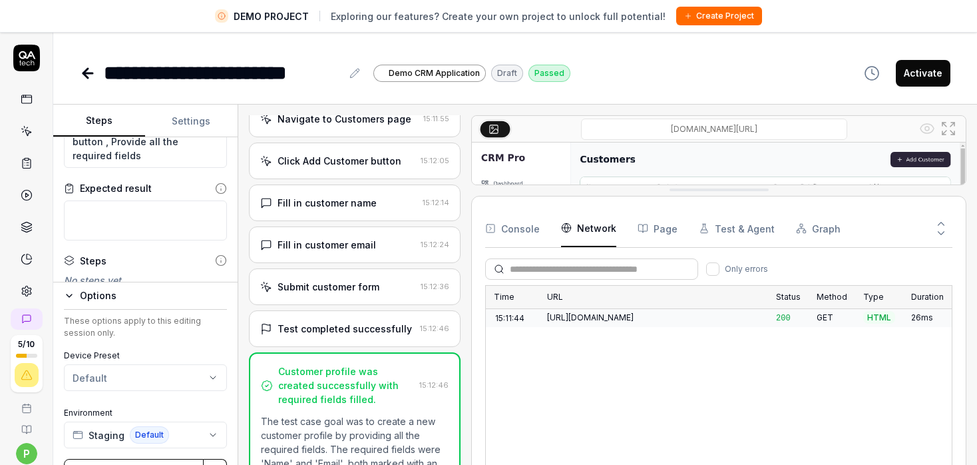
scroll to position [117, 0]
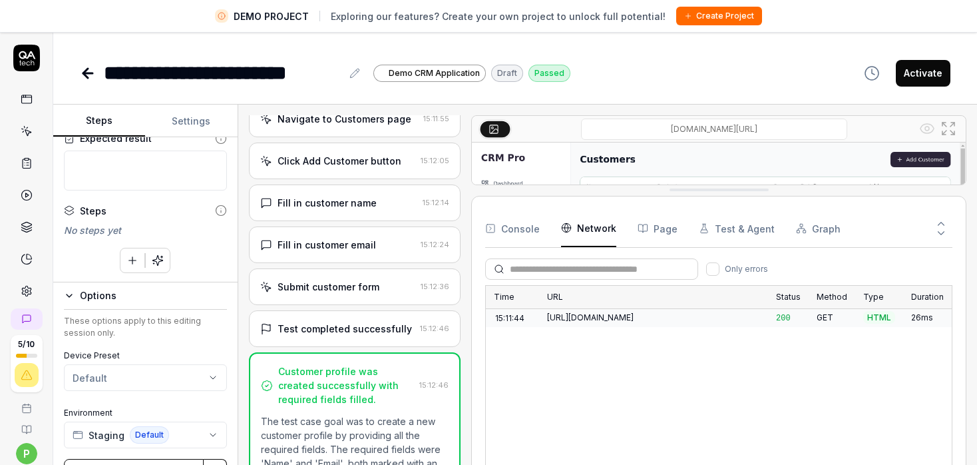
click at [190, 113] on button "Settings" at bounding box center [191, 121] width 92 height 32
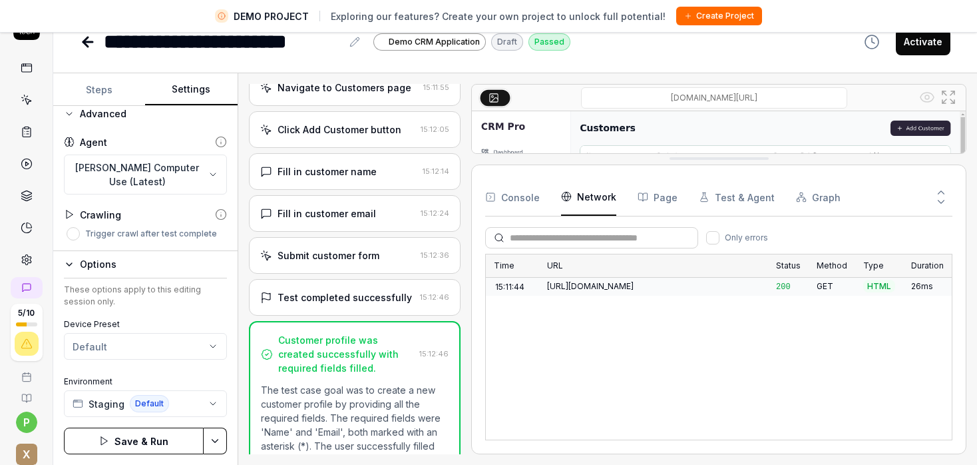
scroll to position [0, 0]
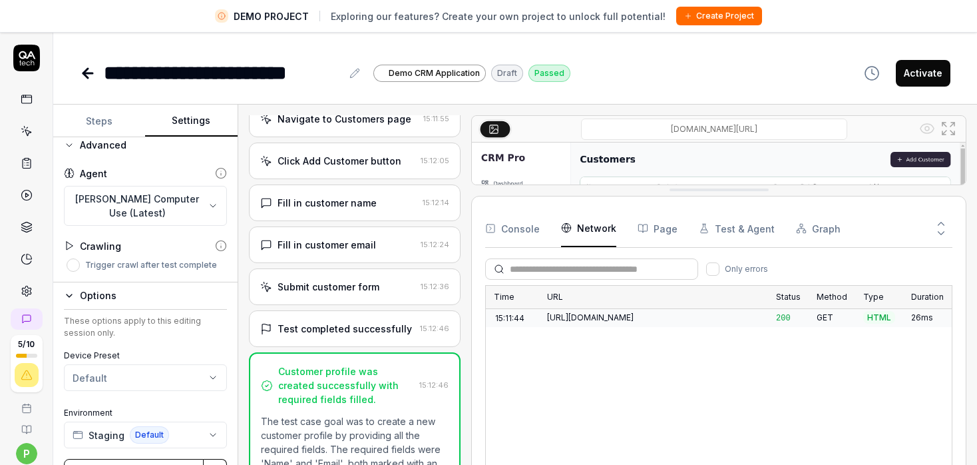
click at [112, 119] on button "Steps" at bounding box center [99, 121] width 92 height 32
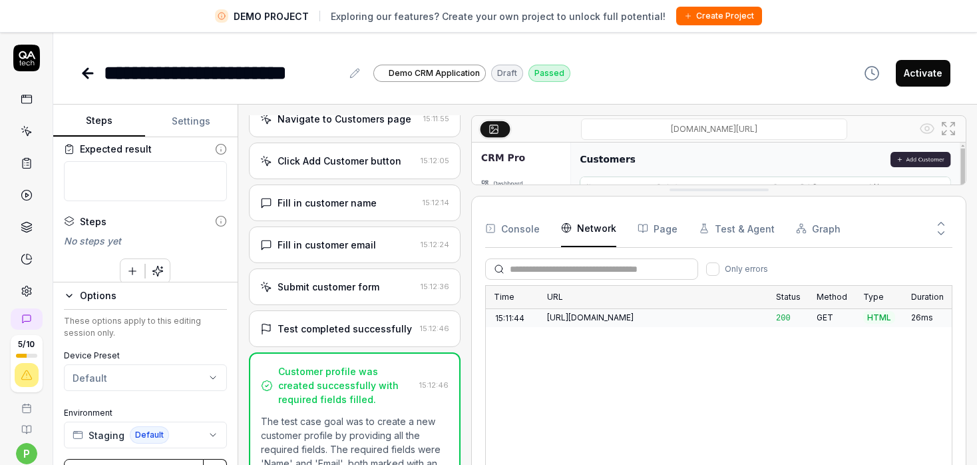
scroll to position [117, 0]
click at [153, 257] on icon "button" at bounding box center [158, 260] width 10 height 10
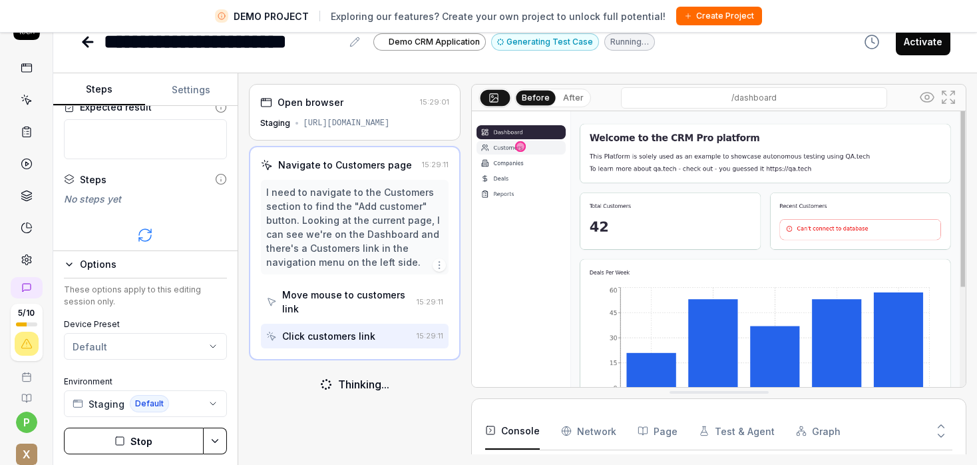
scroll to position [25, 0]
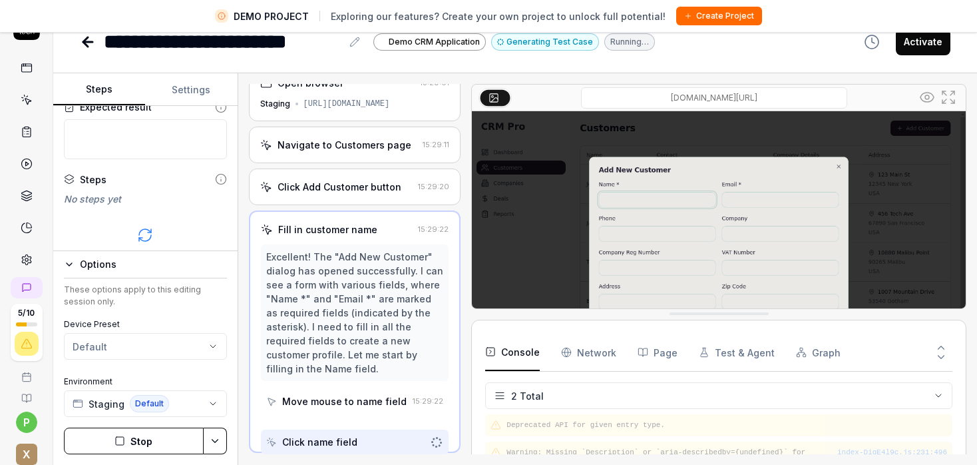
drag, startPoint x: 717, startPoint y: 394, endPoint x: 714, endPoint y: 314, distance: 79.3
click at [714, 309] on div "[DOMAIN_NAME][URL]" at bounding box center [718, 196] width 495 height 225
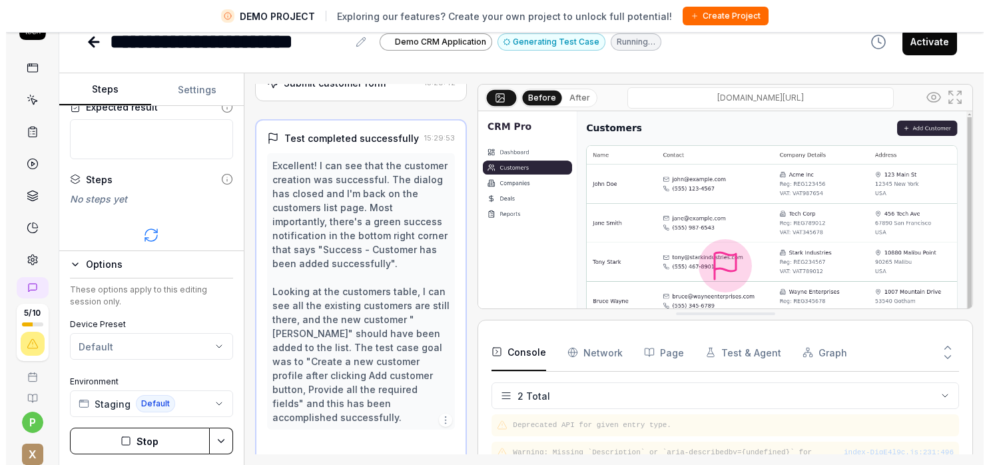
scroll to position [0, 0]
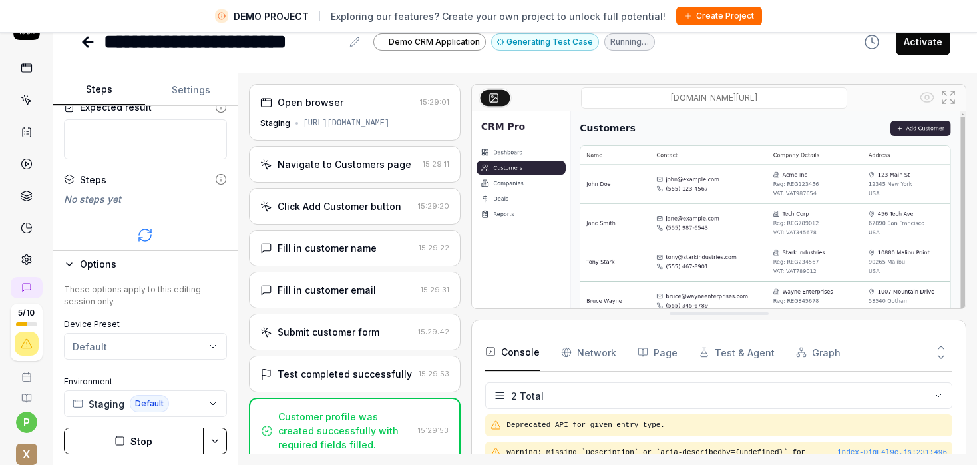
click at [941, 396] on html "**********" at bounding box center [488, 217] width 977 height 496
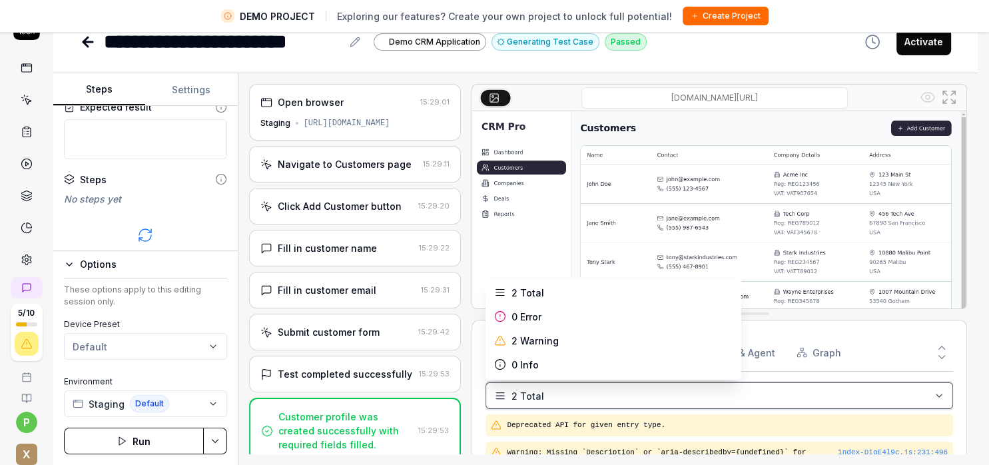
click at [681, 409] on html "**********" at bounding box center [494, 217] width 989 height 496
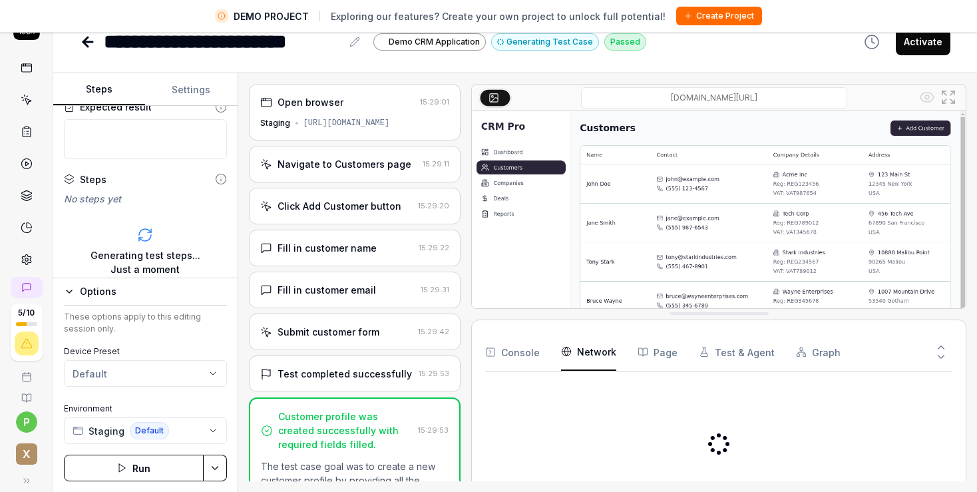
click at [598, 350] on Requests "Network" at bounding box center [588, 352] width 55 height 37
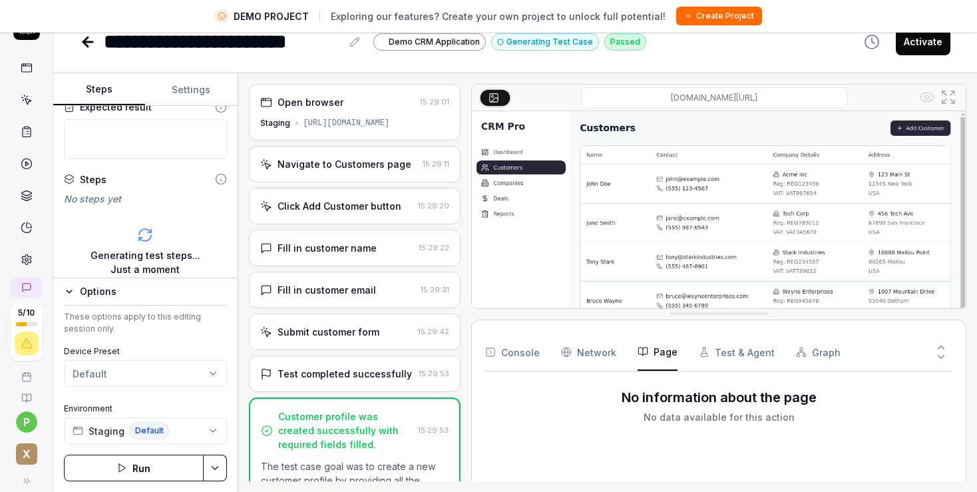
click at [651, 350] on button "Page" at bounding box center [658, 352] width 40 height 37
click at [727, 348] on button "Test & Agent" at bounding box center [737, 352] width 76 height 37
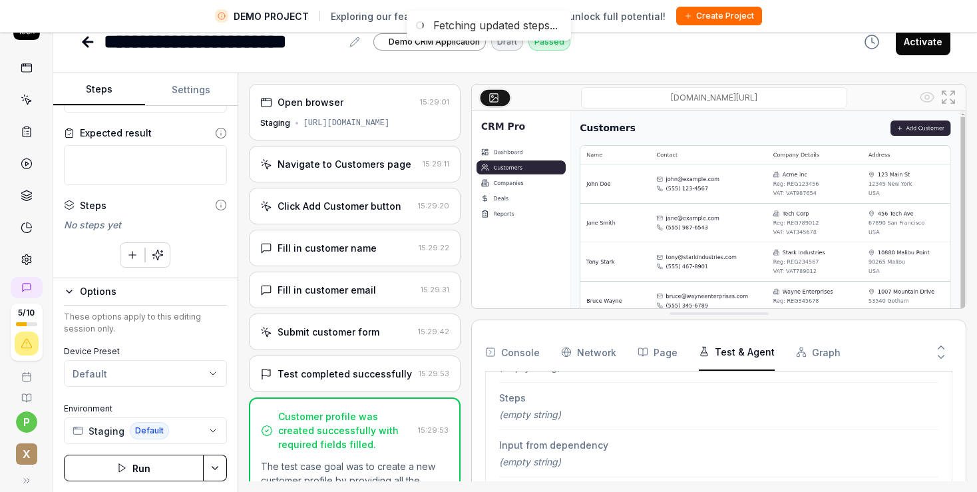
scroll to position [89, 0]
type textarea "*"
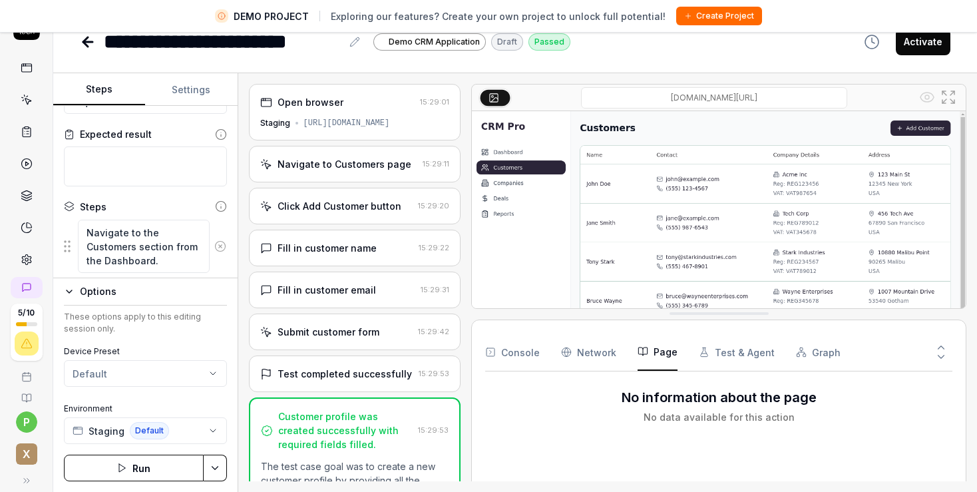
click at [662, 351] on button "Page" at bounding box center [658, 352] width 40 height 37
click at [598, 358] on Requests "Network" at bounding box center [588, 352] width 55 height 37
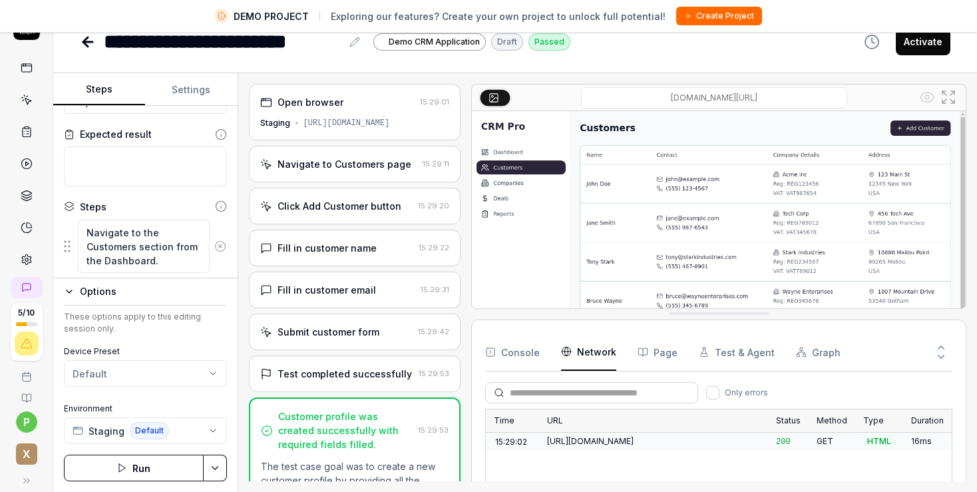
click at [806, 356] on button "Graph" at bounding box center [818, 352] width 45 height 37
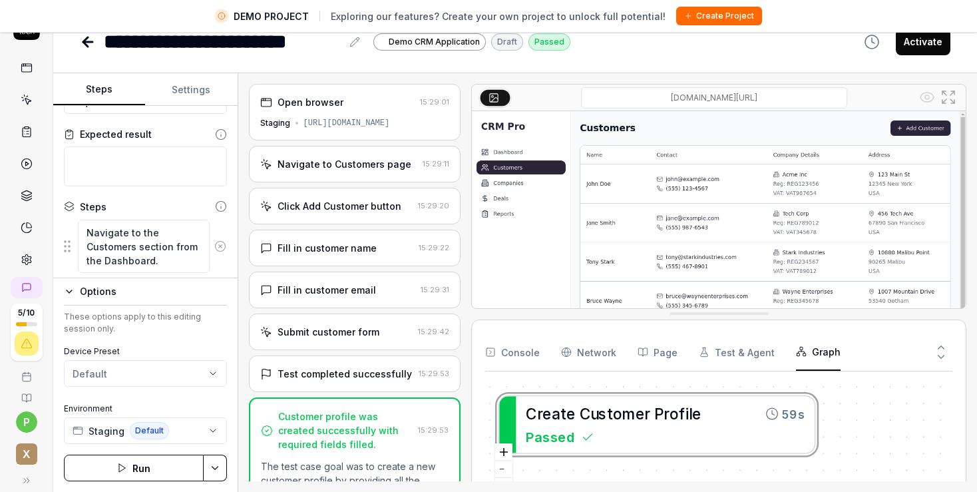
scroll to position [230, 0]
click at [738, 350] on button "Test & Agent" at bounding box center [737, 352] width 76 height 37
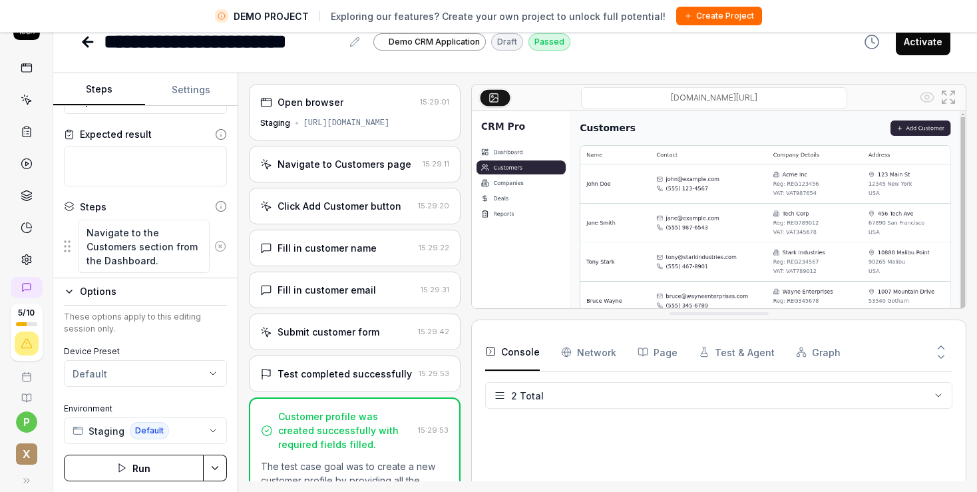
click at [527, 352] on button "Console" at bounding box center [512, 352] width 55 height 37
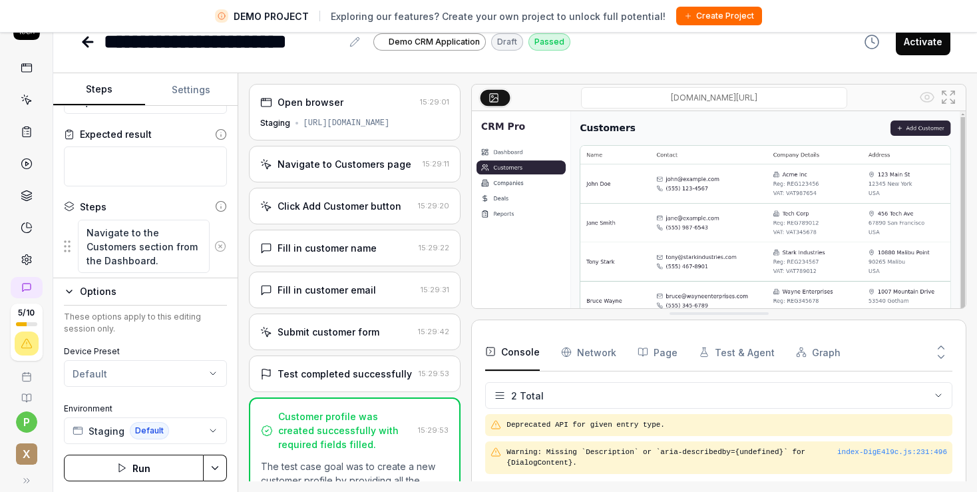
click at [818, 347] on button "Graph" at bounding box center [818, 352] width 45 height 37
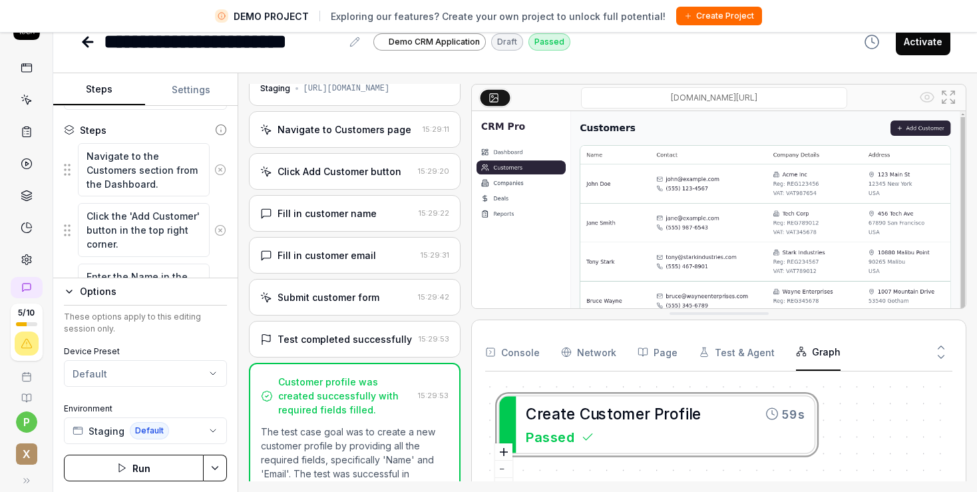
scroll to position [0, 0]
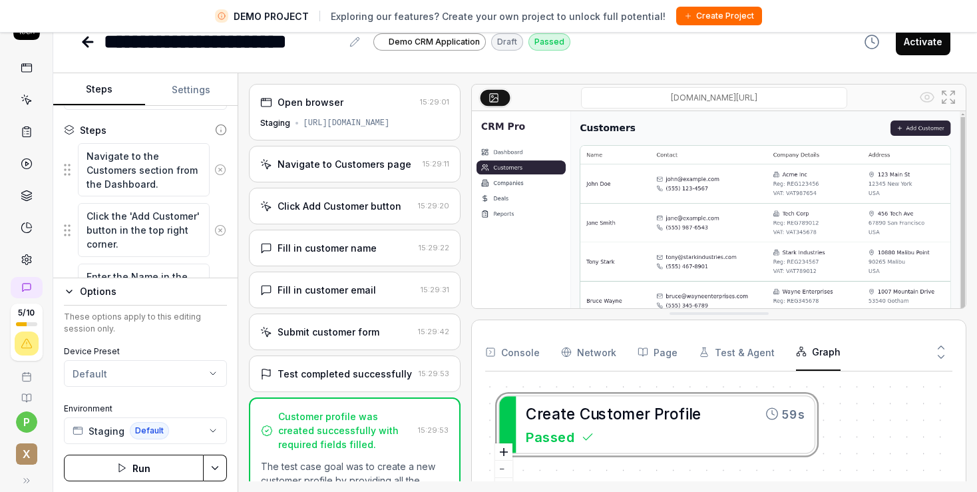
type textarea "*"
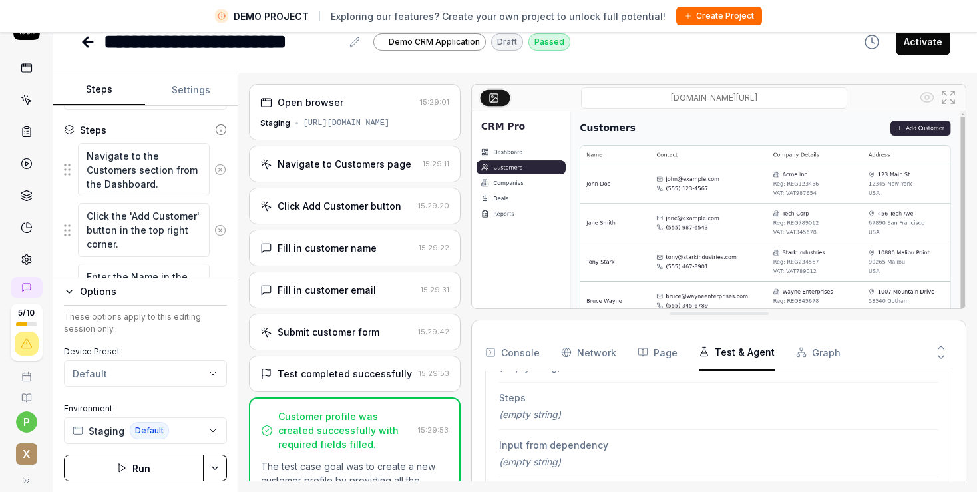
click at [733, 354] on button "Test & Agent" at bounding box center [737, 352] width 76 height 37
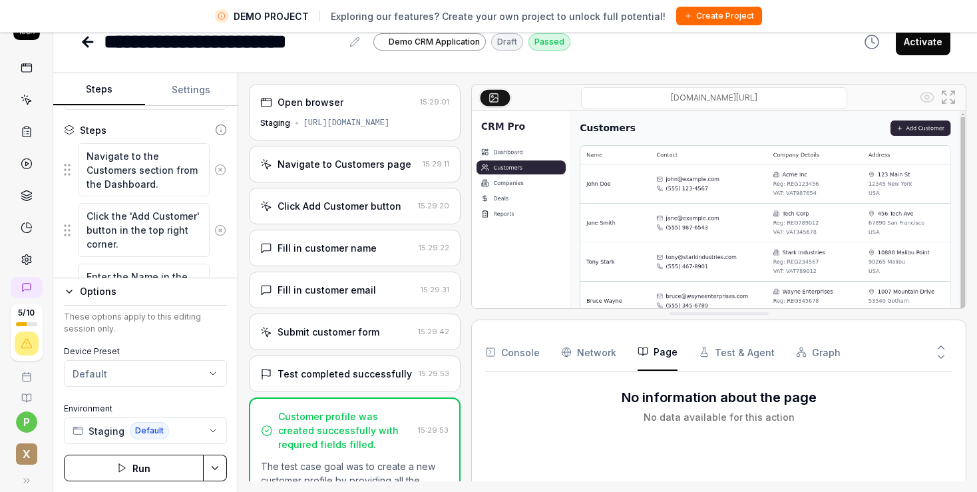
click at [653, 354] on button "Page" at bounding box center [658, 352] width 40 height 37
click at [600, 357] on Requests "Network" at bounding box center [588, 352] width 55 height 37
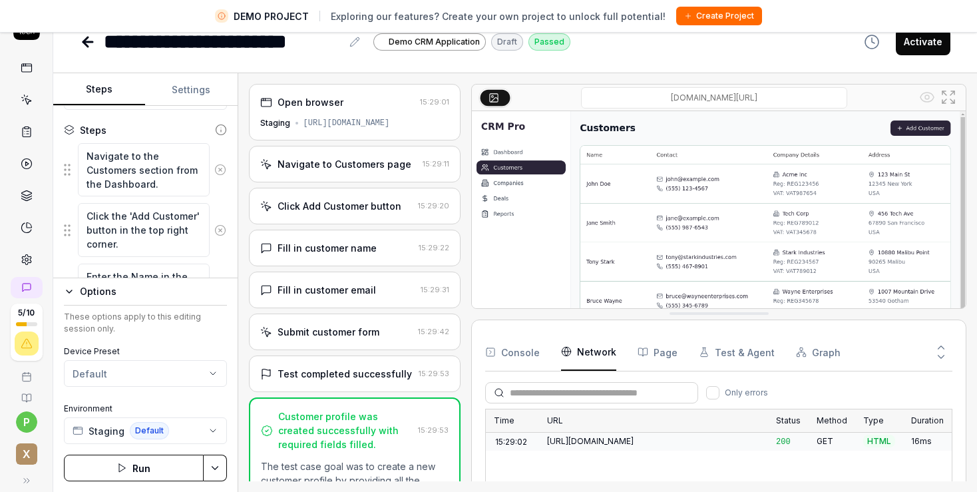
click at [214, 171] on icon at bounding box center [220, 170] width 12 height 12
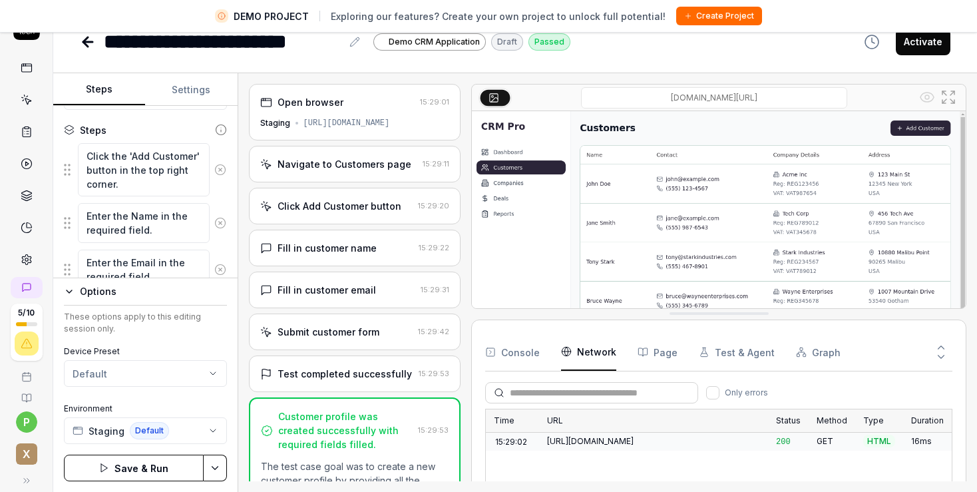
click at [214, 171] on icon at bounding box center [220, 170] width 12 height 12
click at [210, 171] on button at bounding box center [221, 162] width 22 height 27
click at [211, 169] on button at bounding box center [221, 162] width 22 height 27
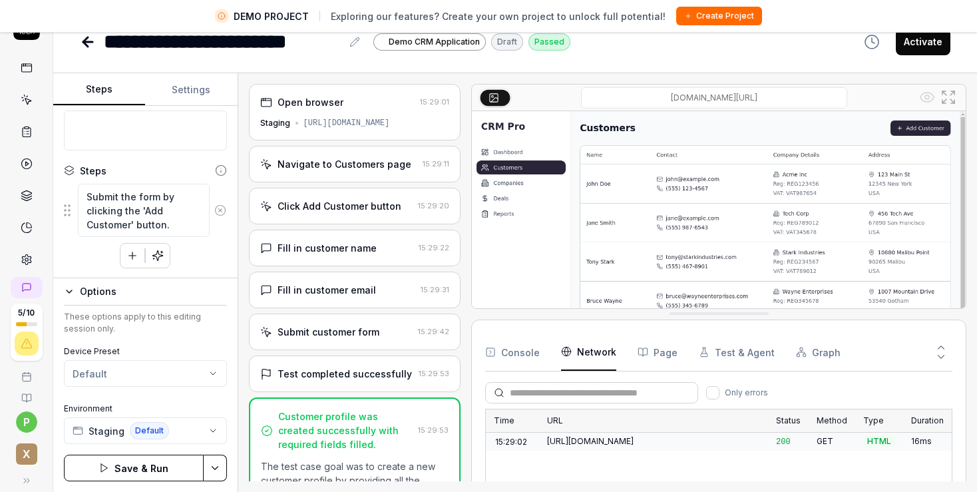
click at [214, 209] on icon at bounding box center [220, 210] width 12 height 12
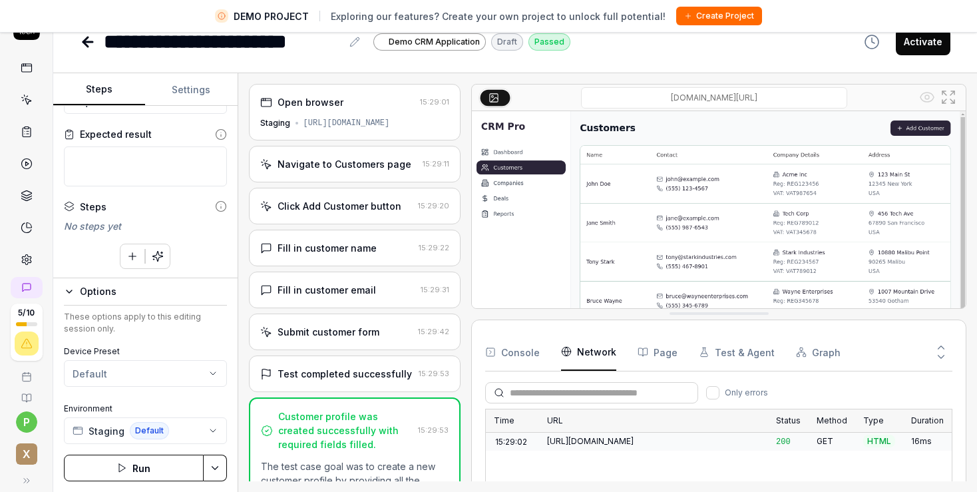
type textarea "*"
click at [198, 91] on button "Settings" at bounding box center [191, 90] width 92 height 32
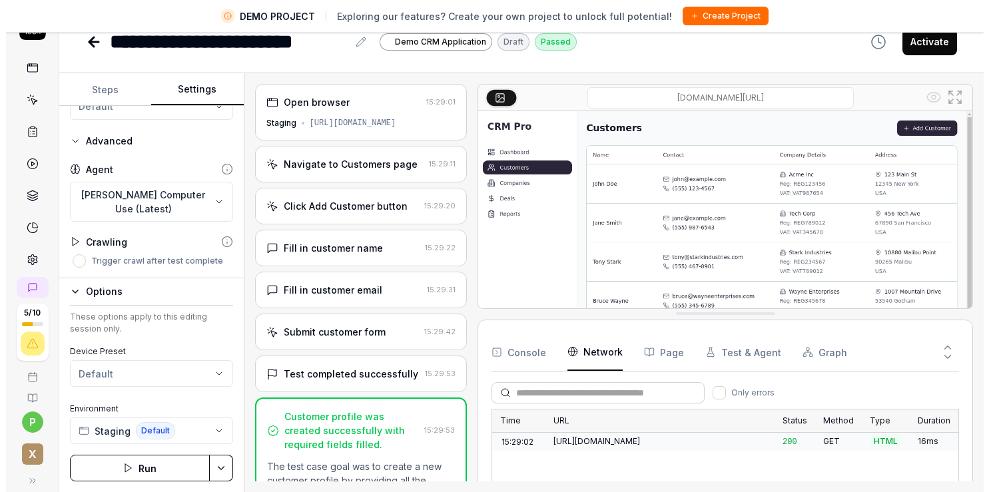
scroll to position [280, 0]
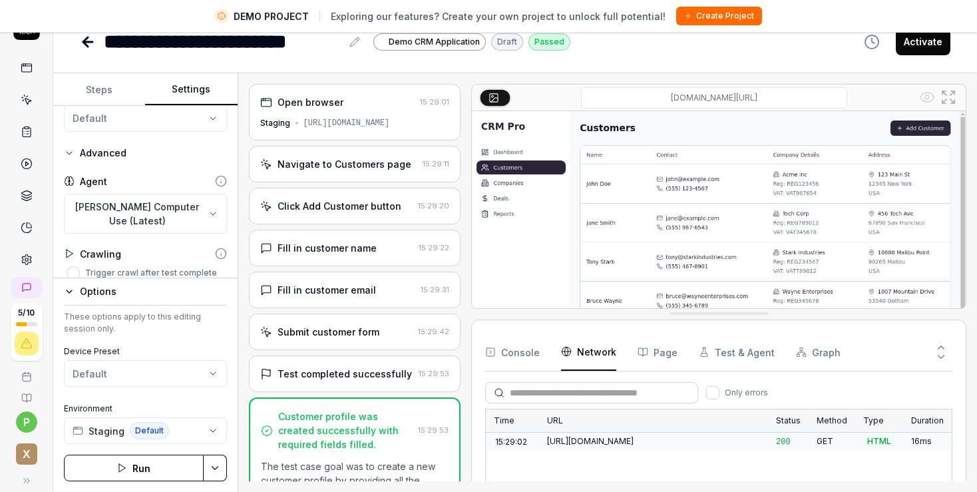
click at [152, 217] on body "**********" at bounding box center [488, 230] width 977 height 523
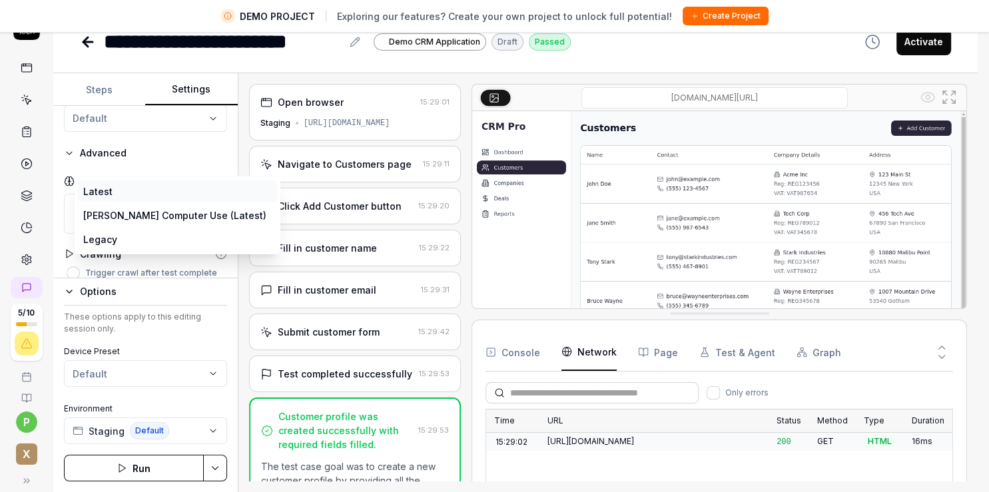
select select "*******"
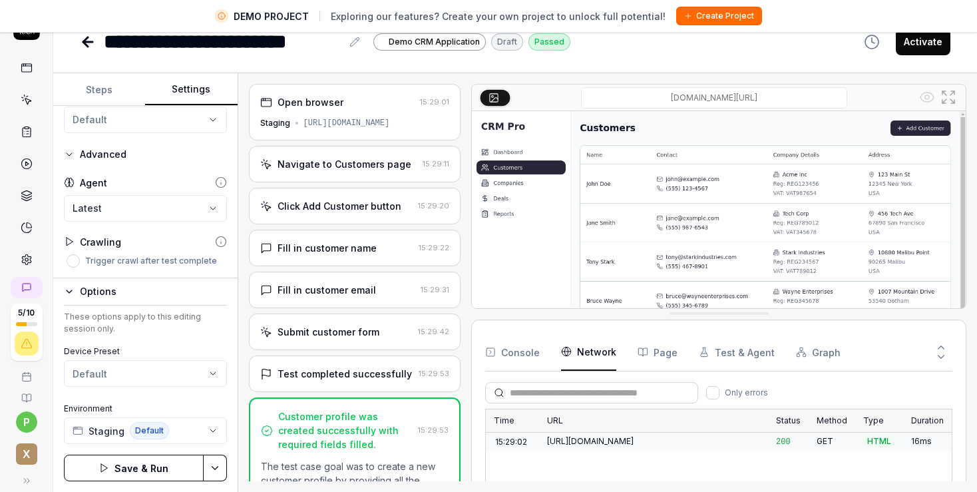
click at [108, 89] on button "Steps" at bounding box center [99, 90] width 92 height 32
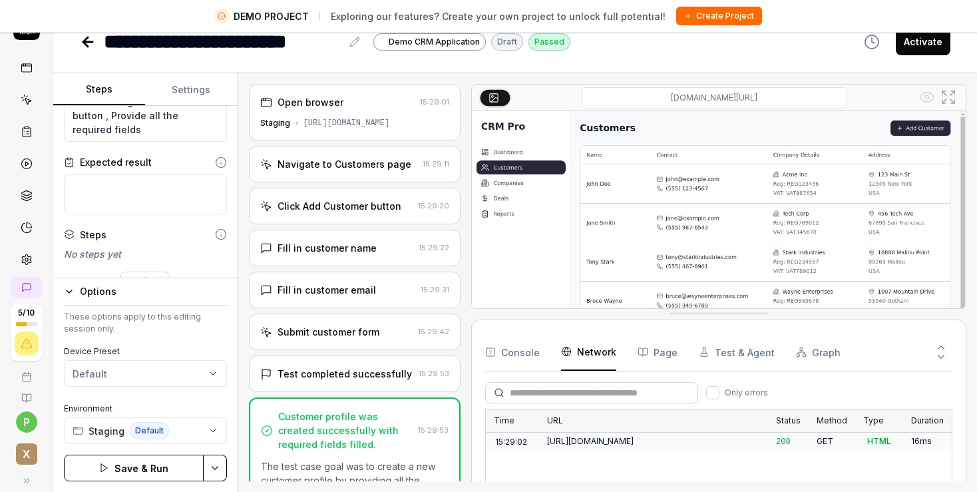
click at [137, 464] on button "Save & Run" at bounding box center [134, 468] width 140 height 27
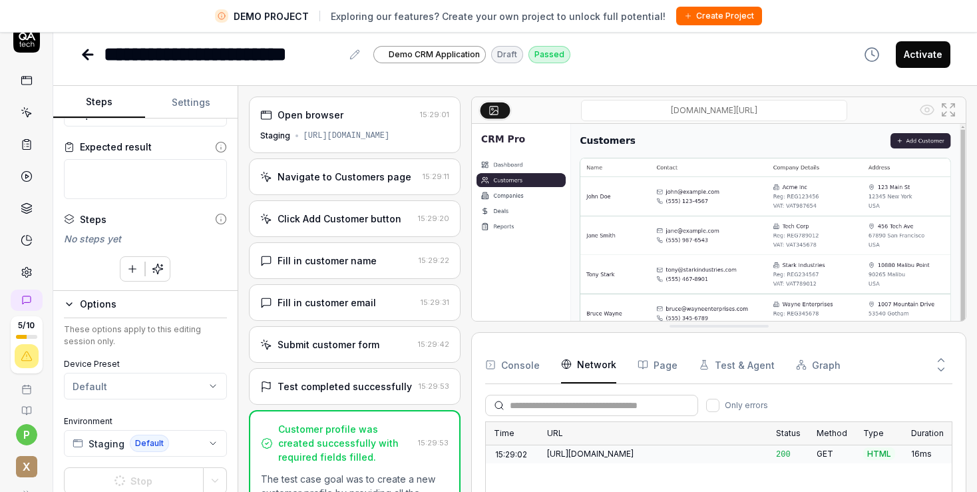
scroll to position [31, 0]
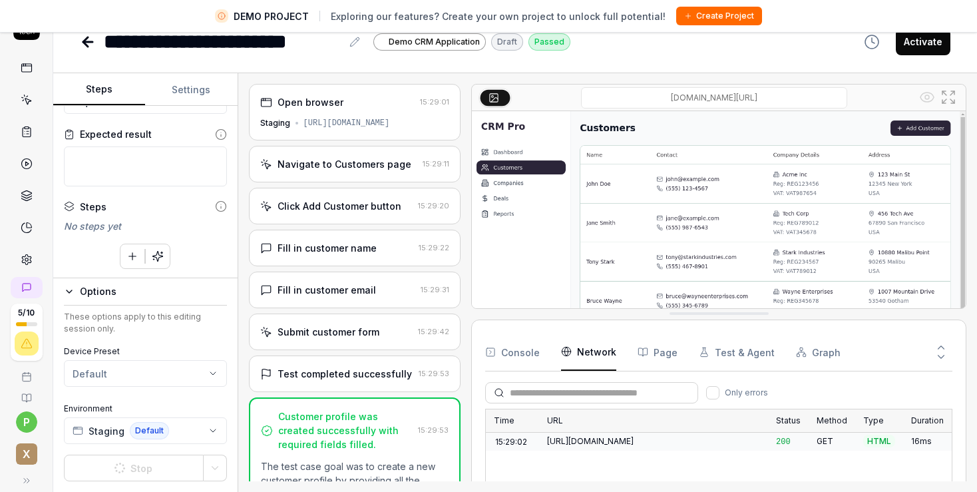
click at [153, 256] on icon "button" at bounding box center [158, 256] width 10 height 10
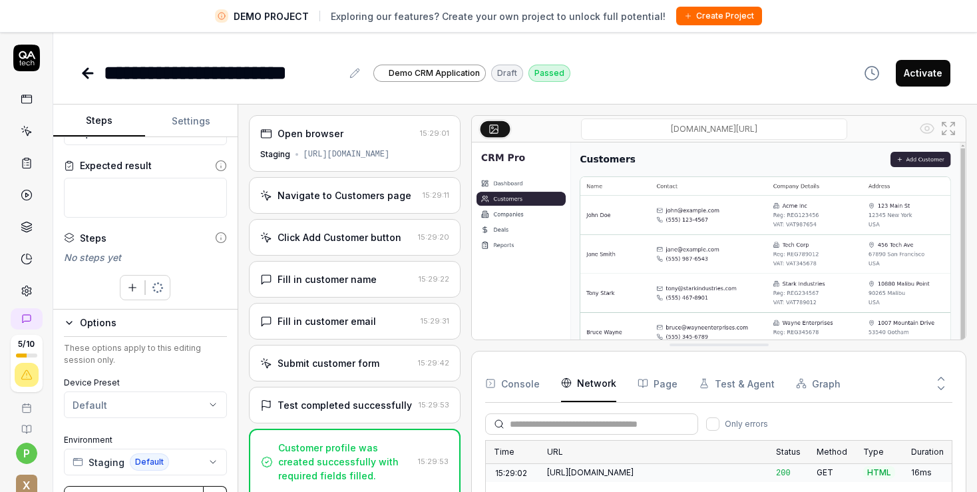
type textarea "*"
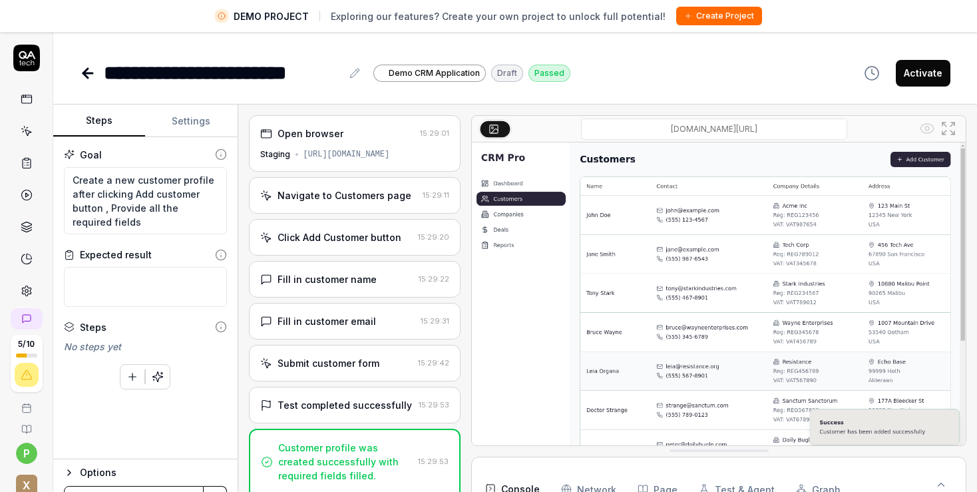
scroll to position [298, 0]
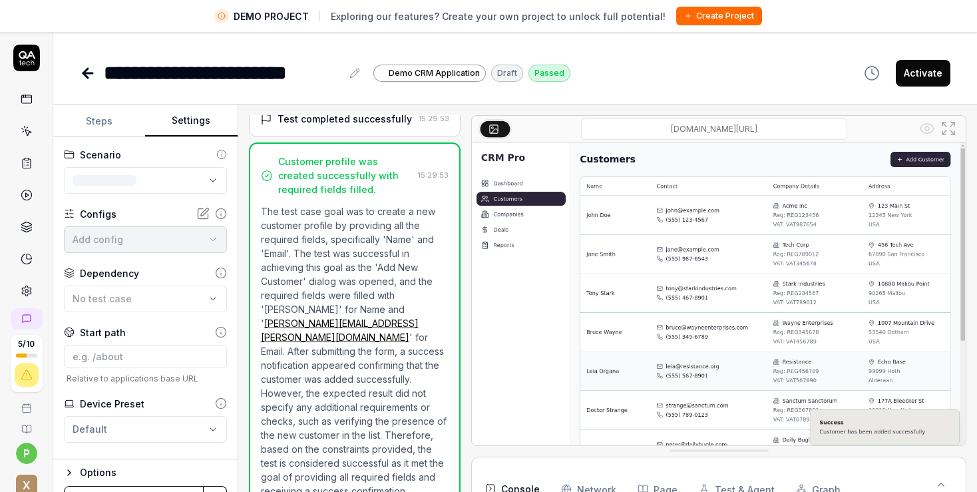
click at [191, 116] on button "Settings" at bounding box center [191, 121] width 92 height 32
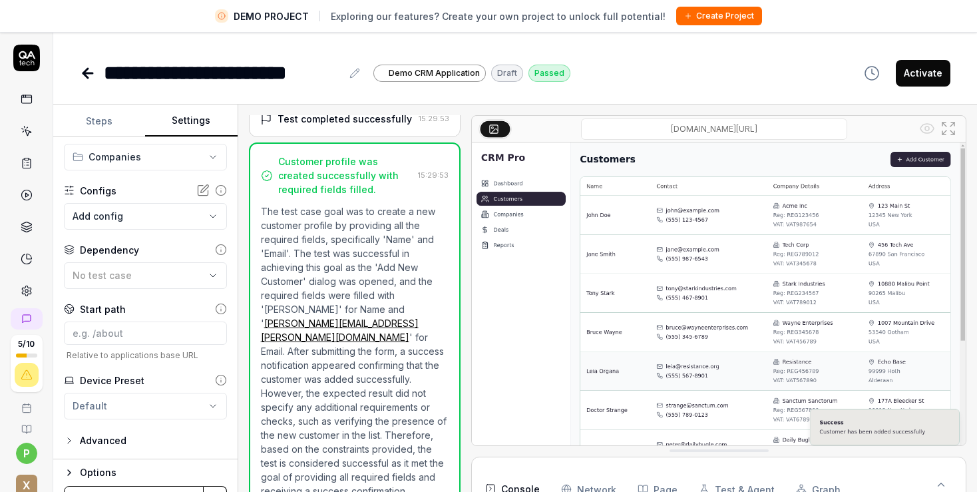
scroll to position [31, 0]
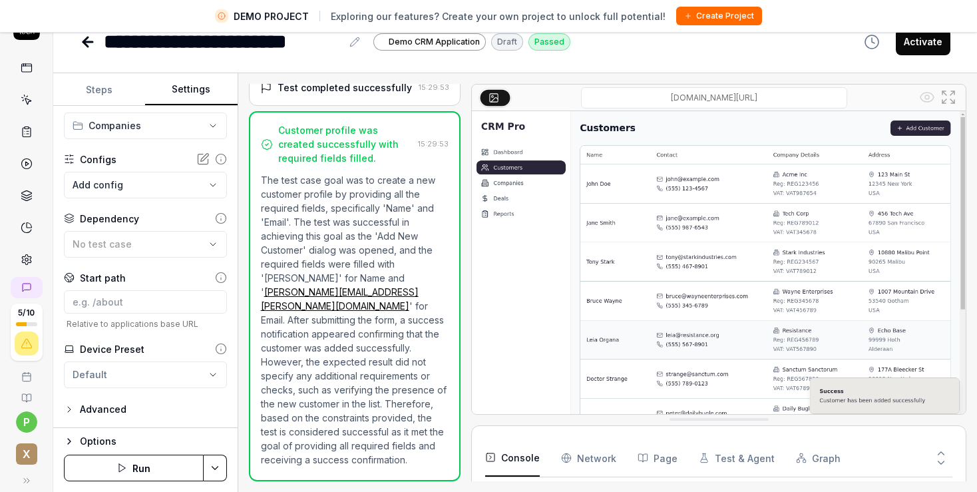
click at [73, 412] on icon "button" at bounding box center [69, 409] width 11 height 11
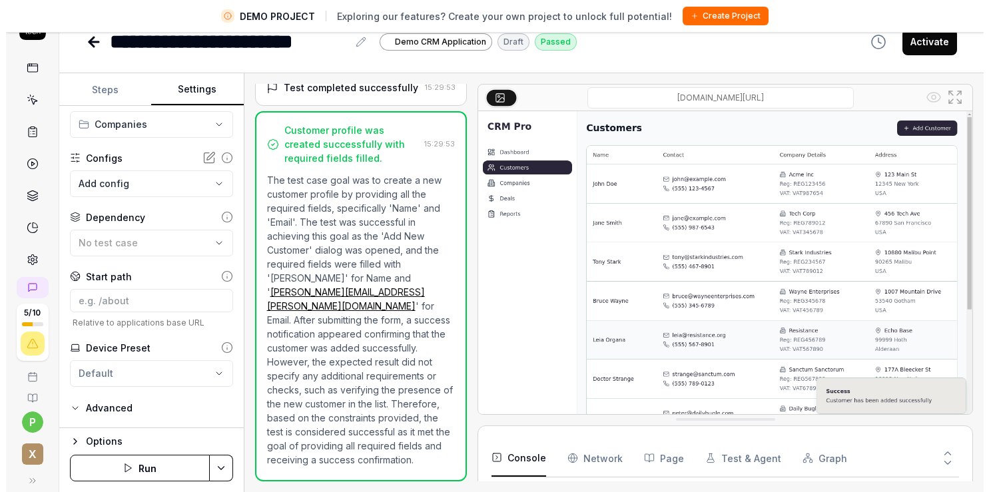
scroll to position [131, 0]
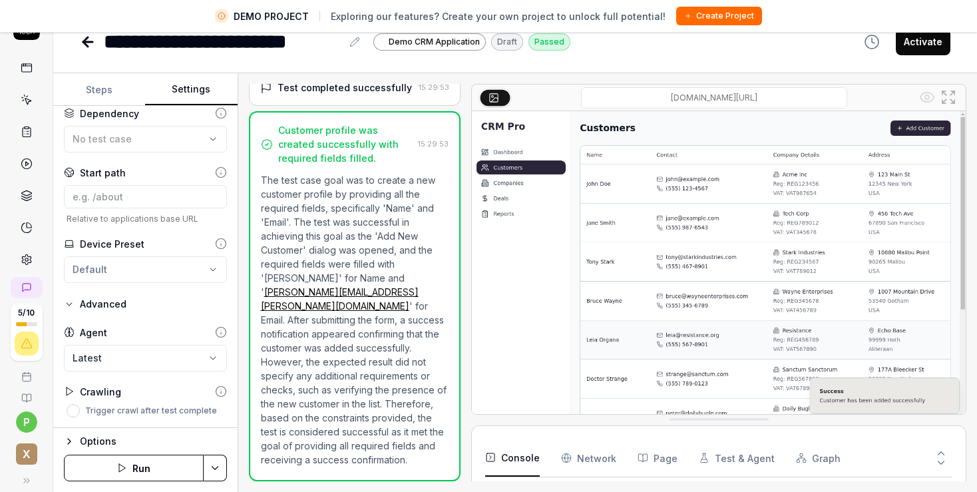
click at [117, 358] on body "**********" at bounding box center [488, 230] width 977 height 523
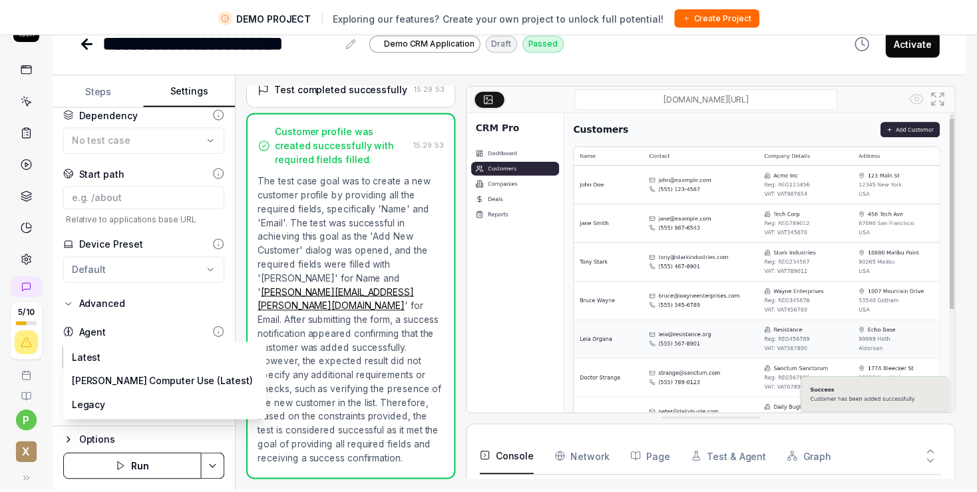
scroll to position [298, 0]
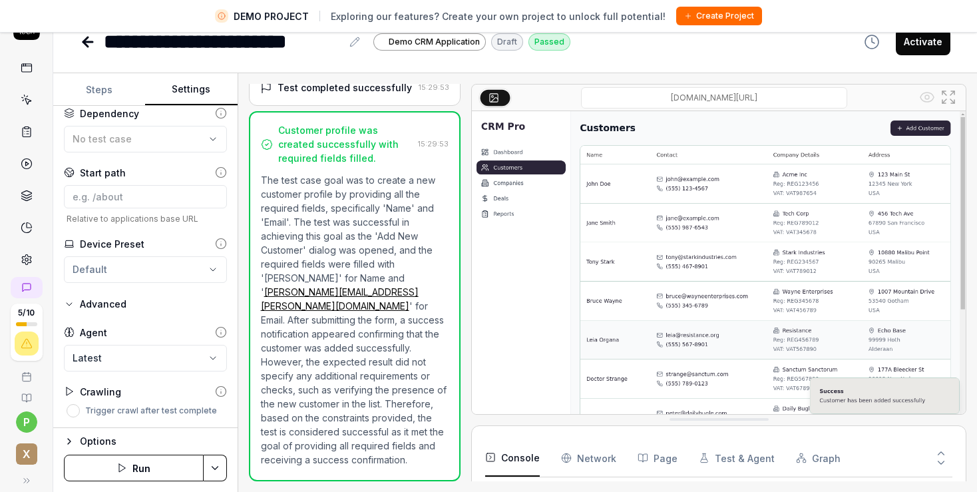
click at [88, 94] on button "Steps" at bounding box center [99, 90] width 92 height 32
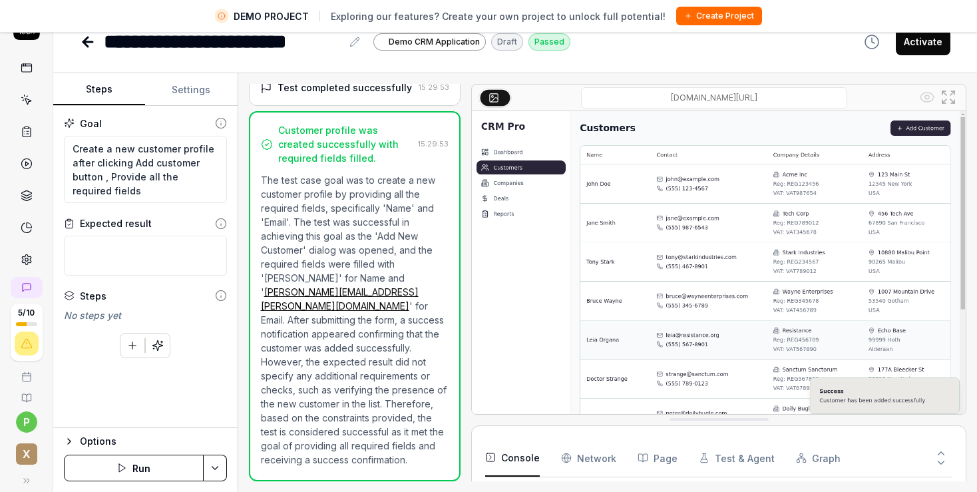
click at [156, 344] on icon "button" at bounding box center [158, 345] width 10 height 10
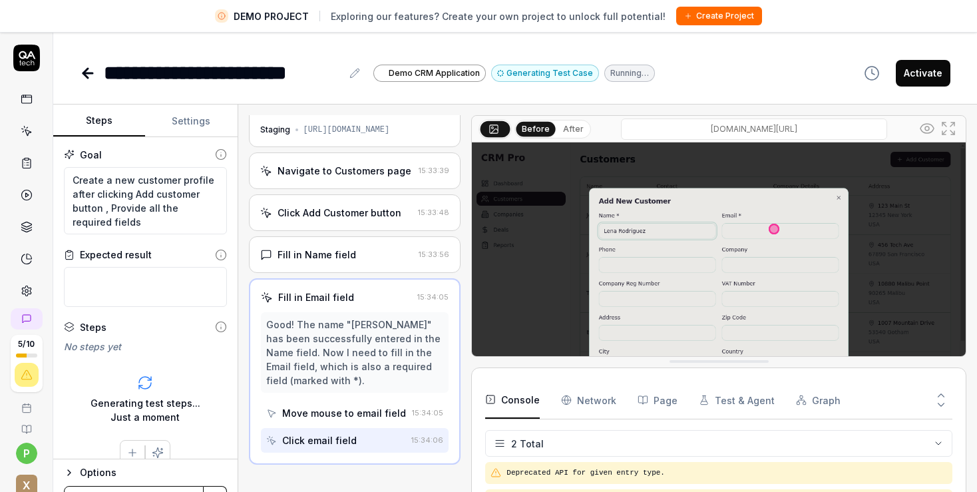
drag, startPoint x: 678, startPoint y: 445, endPoint x: 694, endPoint y: 356, distance: 91.3
click at [694, 356] on div "Before After [DOMAIN_NAME][URL]" at bounding box center [718, 236] width 495 height 242
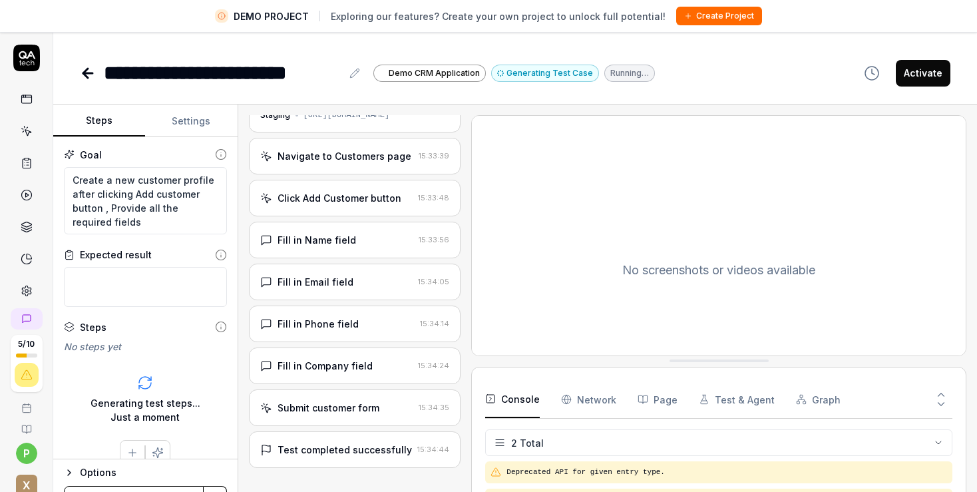
scroll to position [63, 0]
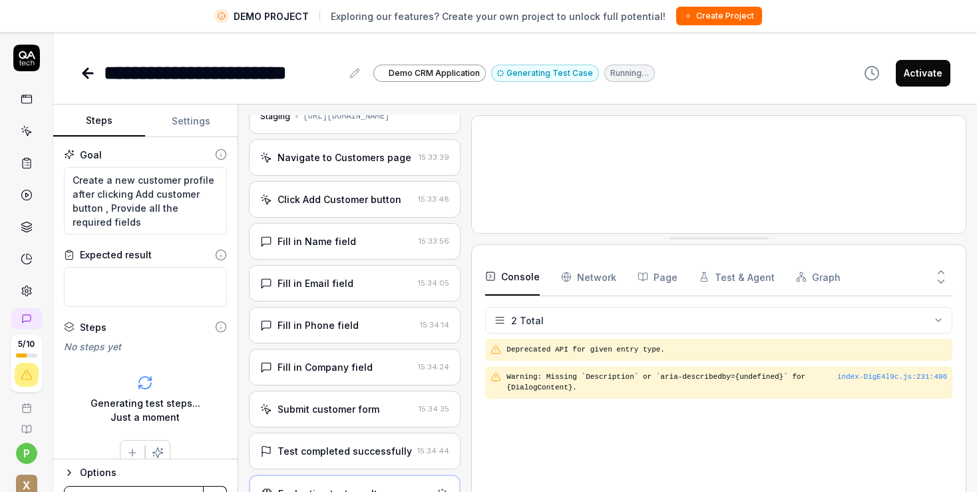
drag, startPoint x: 736, startPoint y: 361, endPoint x: 755, endPoint y: 238, distance: 124.0
click at [755, 234] on div "No screenshots or videos available" at bounding box center [718, 174] width 495 height 119
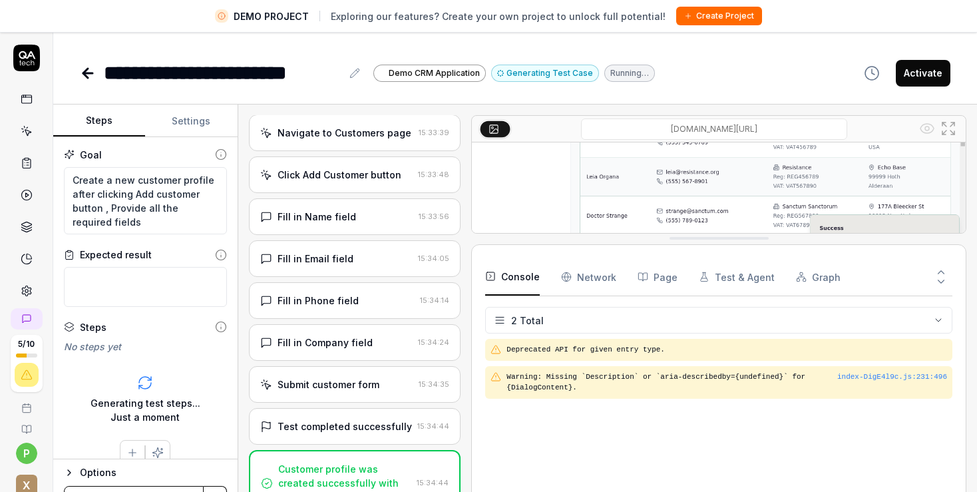
scroll to position [210, 0]
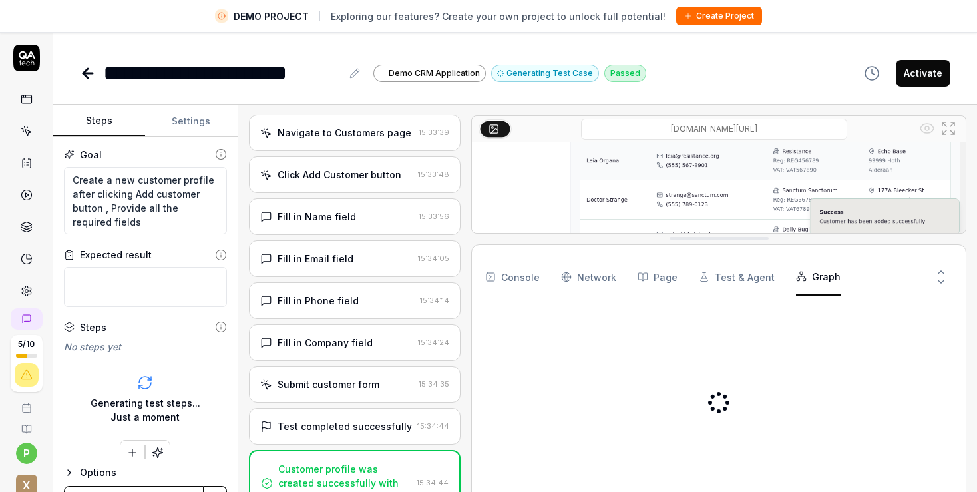
click at [823, 273] on button "Graph" at bounding box center [818, 276] width 45 height 37
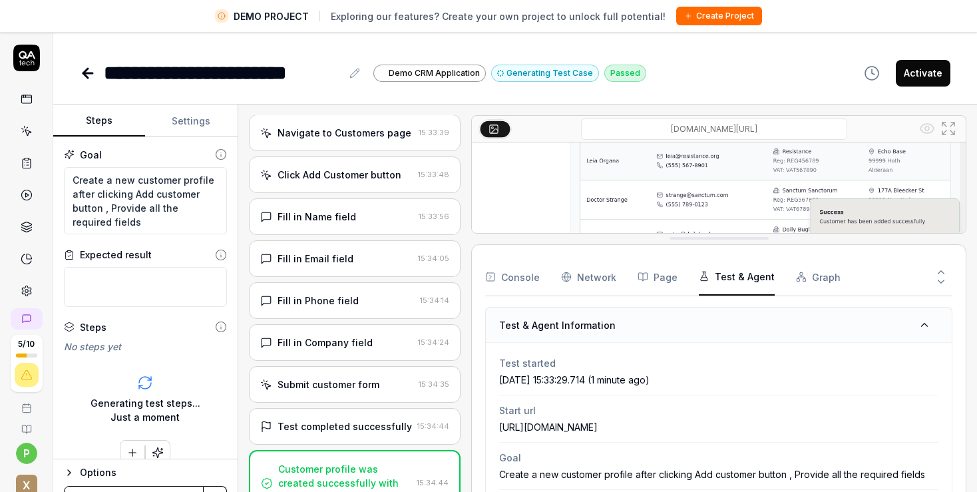
click at [739, 278] on button "Test & Agent" at bounding box center [737, 276] width 76 height 37
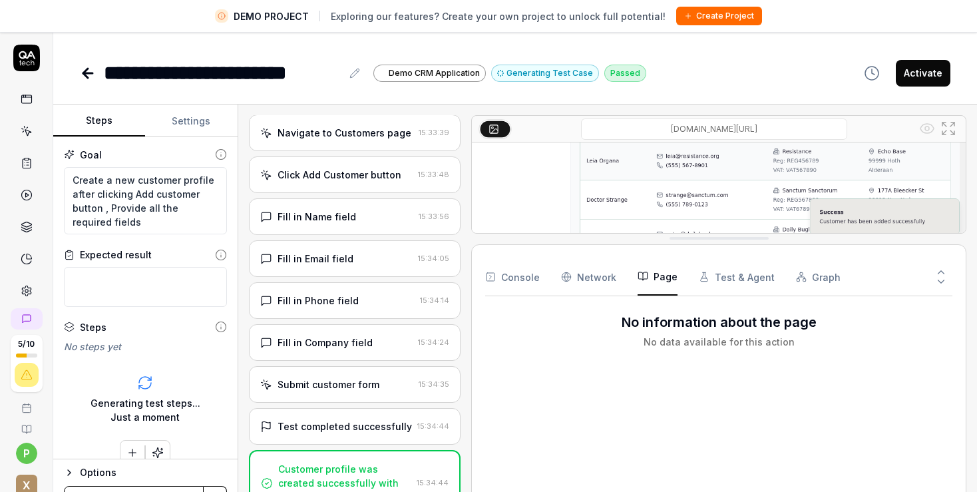
click at [670, 279] on button "Page" at bounding box center [658, 276] width 40 height 37
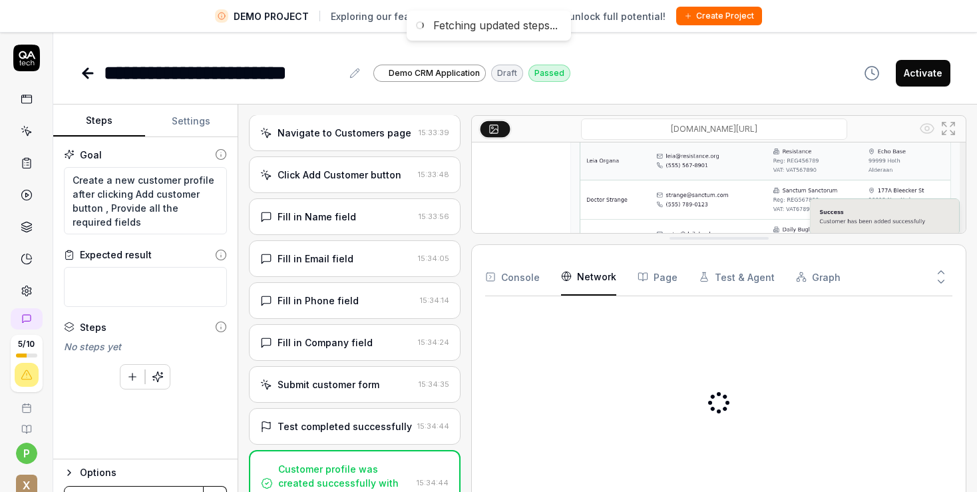
click at [595, 281] on Requests "Network" at bounding box center [588, 276] width 55 height 37
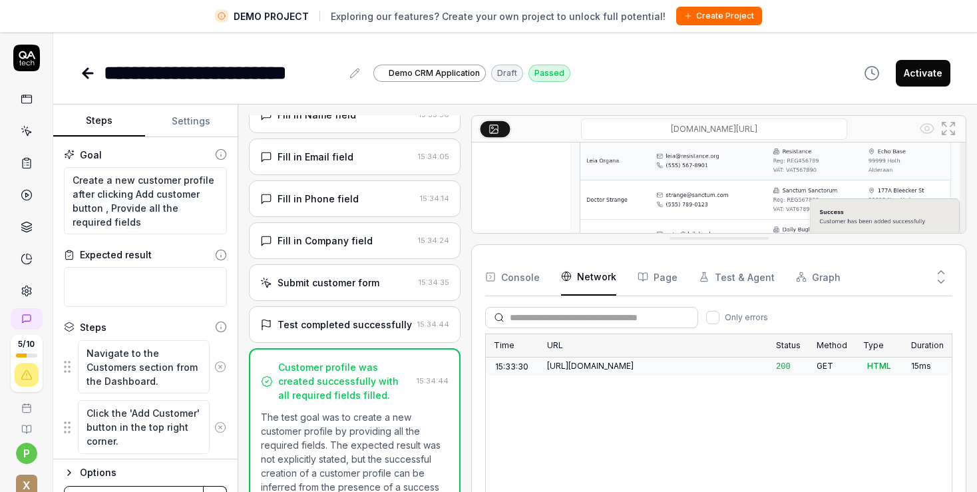
scroll to position [0, 0]
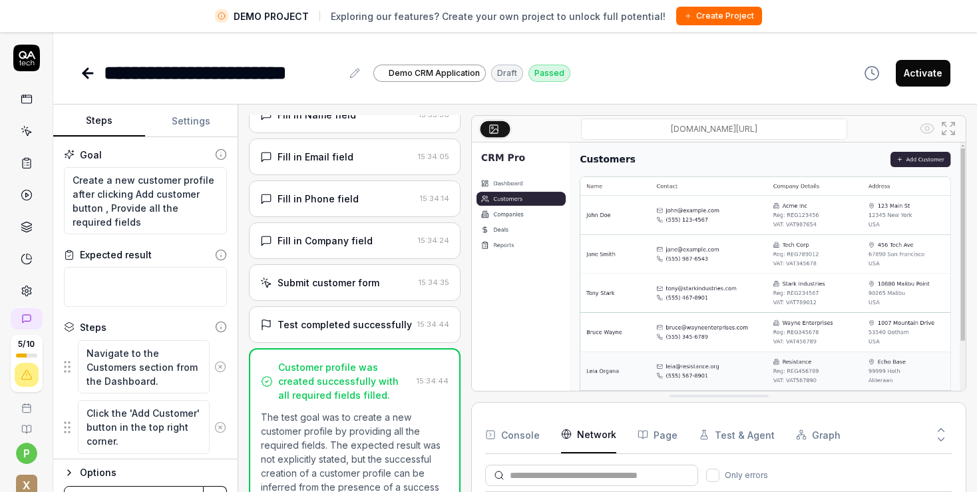
drag, startPoint x: 657, startPoint y: 241, endPoint x: 657, endPoint y: 399, distance: 157.8
click at [657, 392] on div "[DOMAIN_NAME][URL]" at bounding box center [718, 253] width 495 height 276
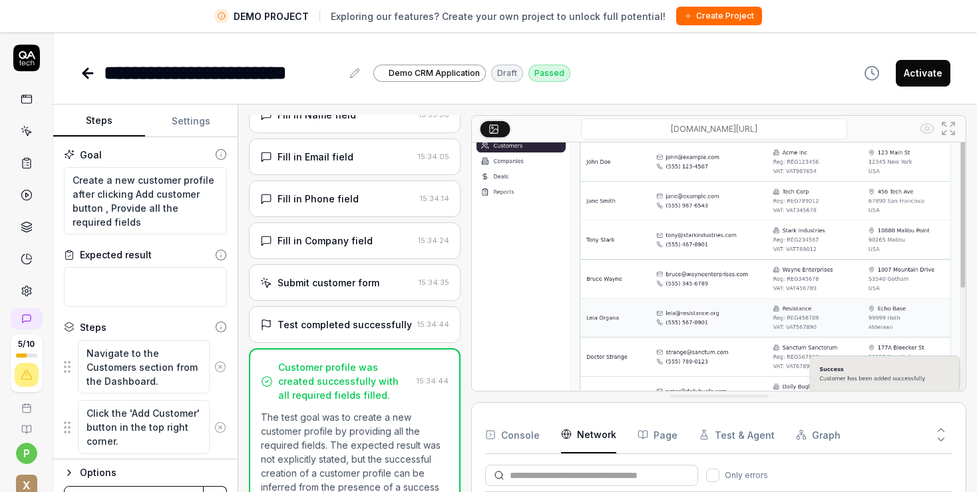
click at [210, 420] on button at bounding box center [221, 427] width 22 height 27
click at [214, 367] on icon at bounding box center [220, 367] width 12 height 12
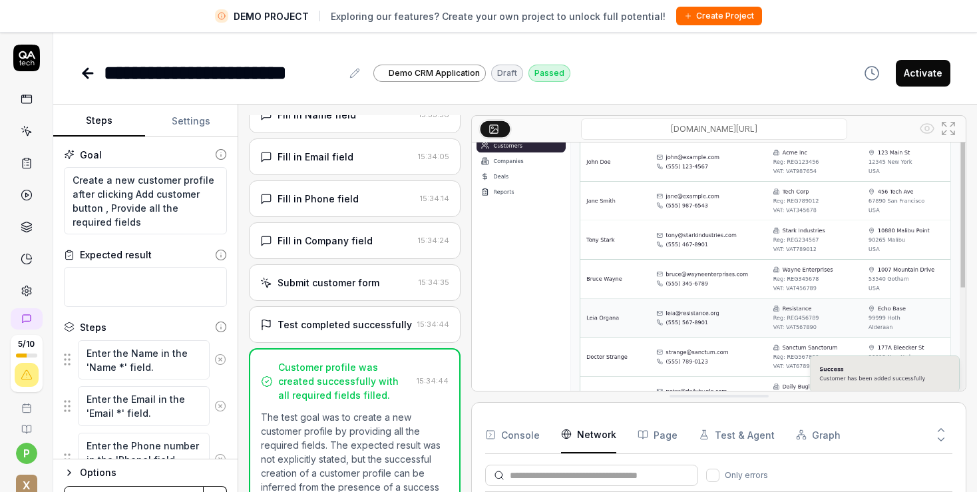
click at [216, 332] on circle at bounding box center [221, 327] width 10 height 10
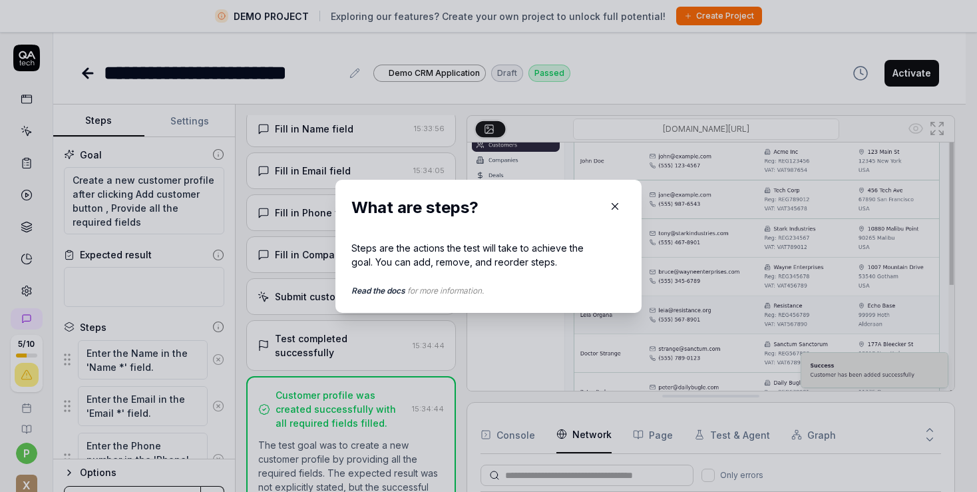
scroll to position [53, 0]
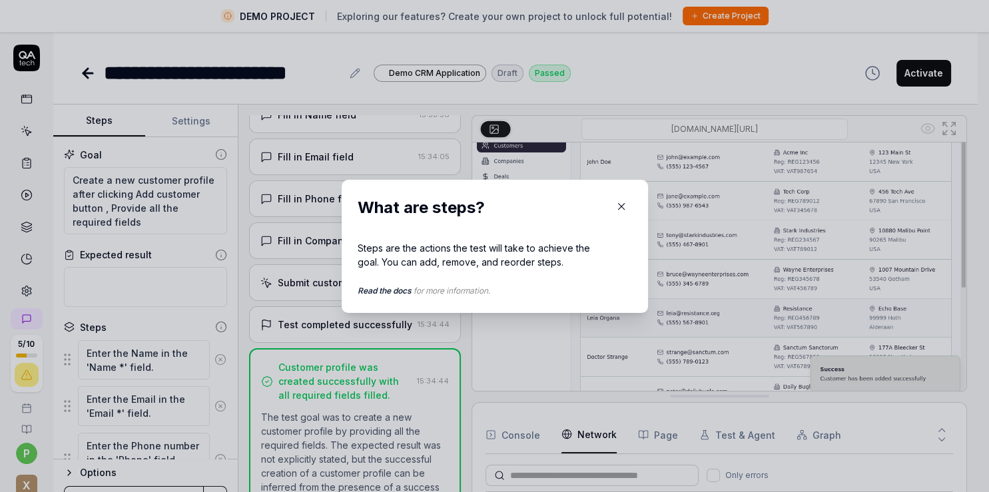
click at [615, 209] on icon "button" at bounding box center [621, 206] width 12 height 12
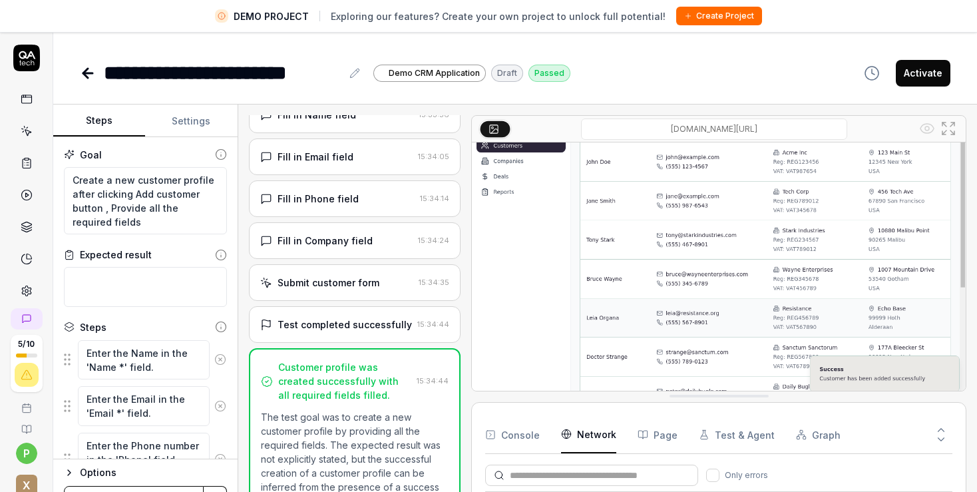
click at [214, 356] on icon at bounding box center [220, 360] width 12 height 12
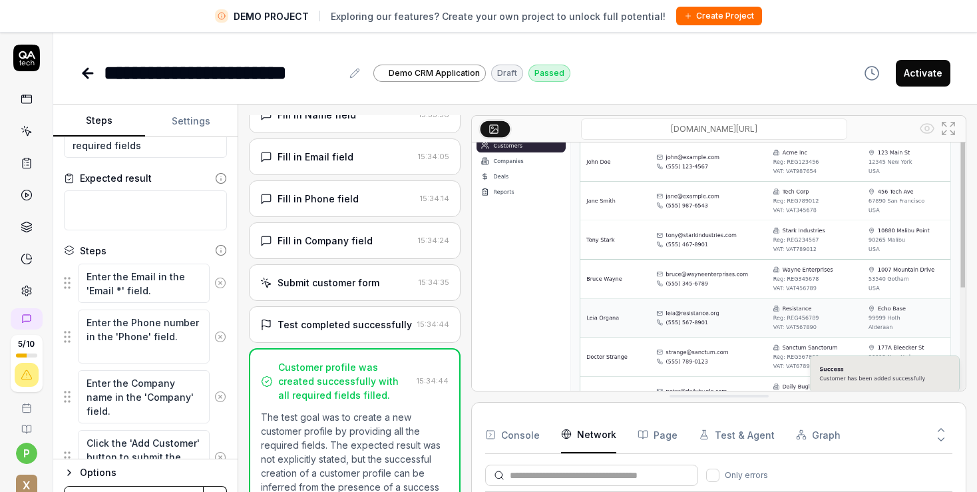
click at [214, 284] on icon at bounding box center [220, 283] width 12 height 12
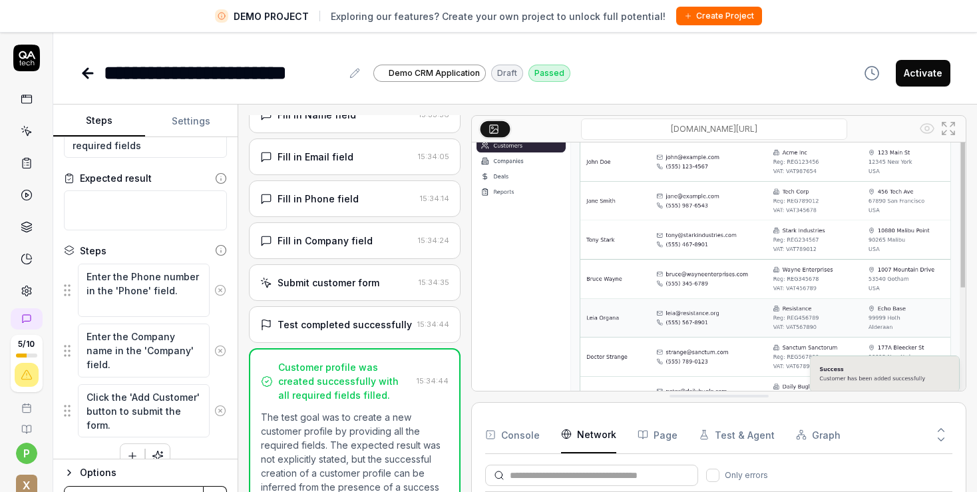
click at [210, 299] on button at bounding box center [221, 290] width 22 height 27
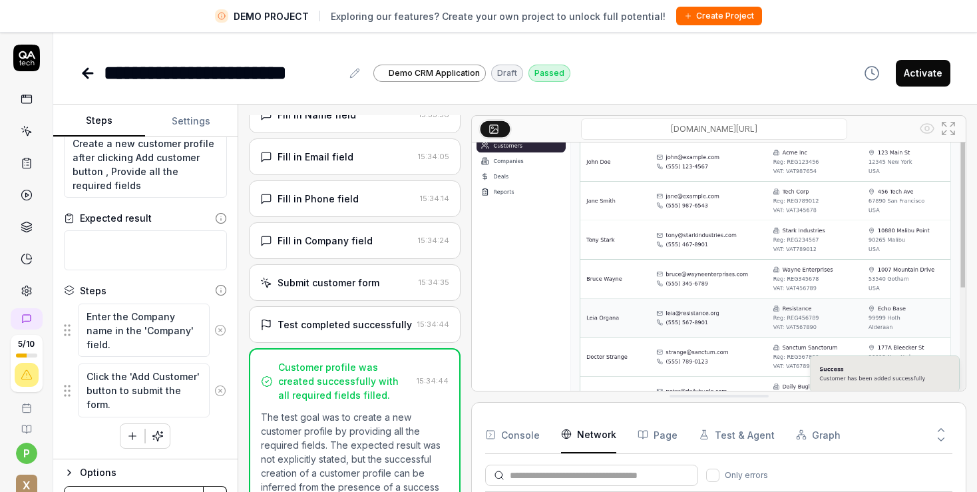
scroll to position [35, 0]
click at [214, 328] on icon at bounding box center [220, 332] width 12 height 12
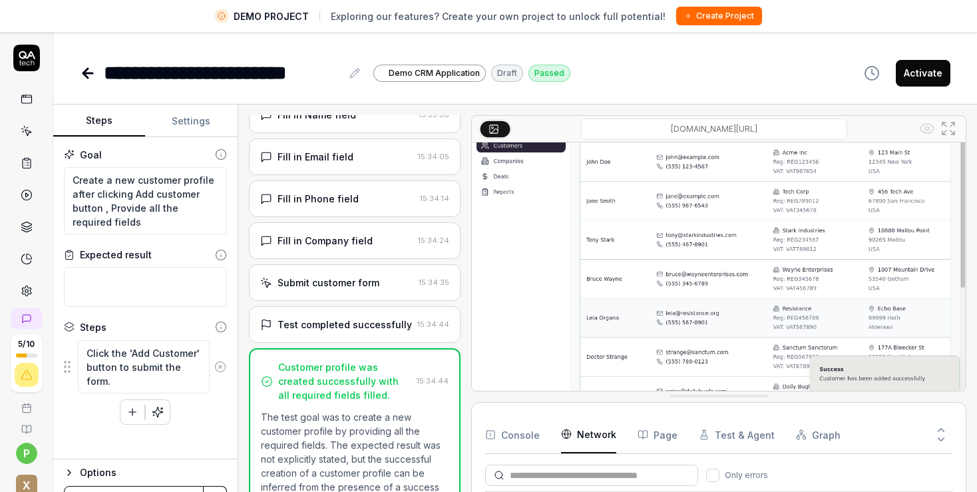
scroll to position [0, 0]
click at [218, 369] on icon at bounding box center [220, 367] width 12 height 12
type textarea "*"
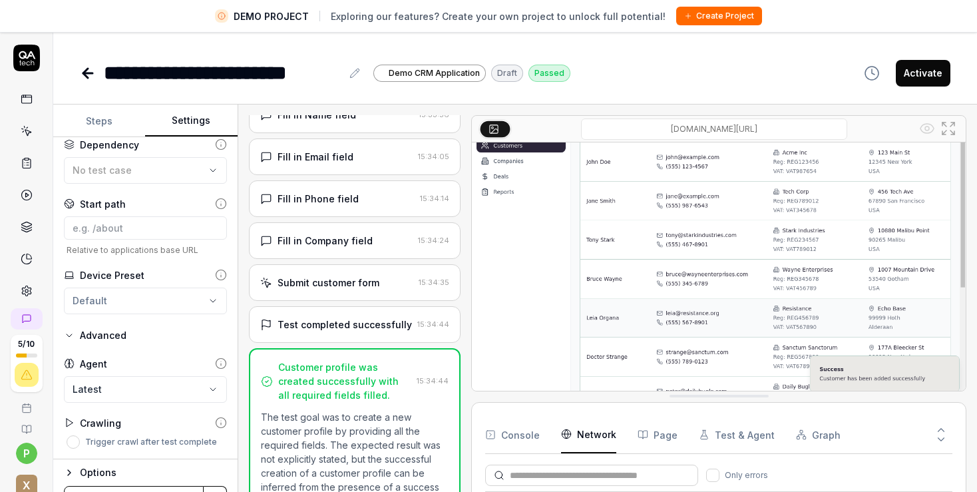
click at [177, 122] on button "Settings" at bounding box center [191, 121] width 92 height 32
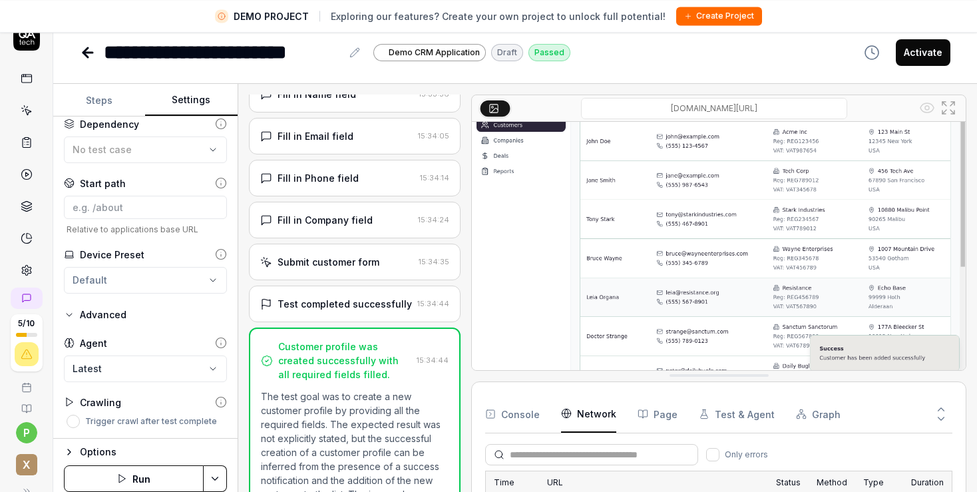
scroll to position [31, 0]
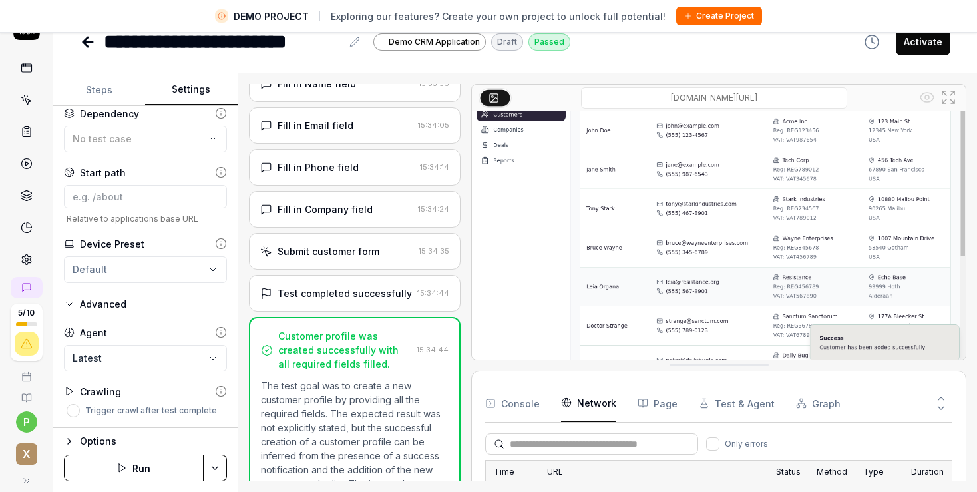
click at [67, 308] on icon "button" at bounding box center [69, 304] width 11 height 11
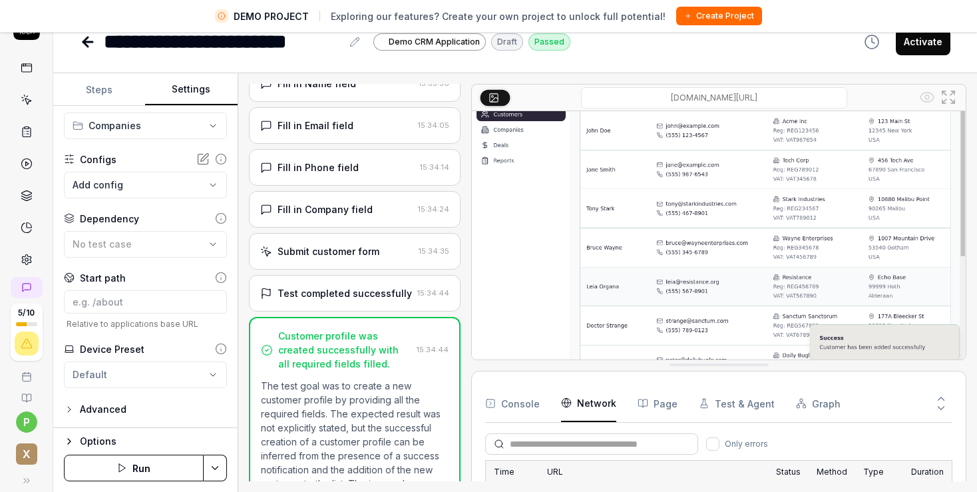
scroll to position [25, 0]
click at [69, 412] on icon "button" at bounding box center [69, 409] width 11 height 11
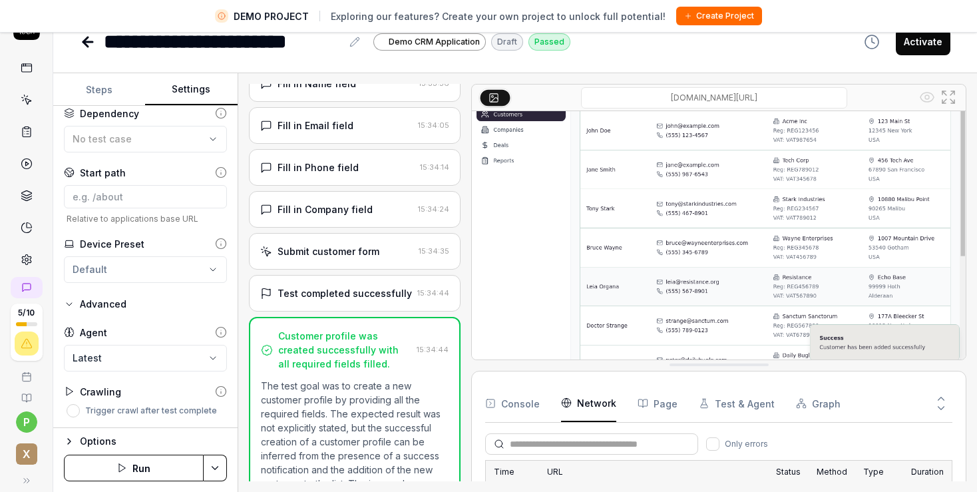
click at [103, 360] on body "**********" at bounding box center [488, 230] width 977 height 523
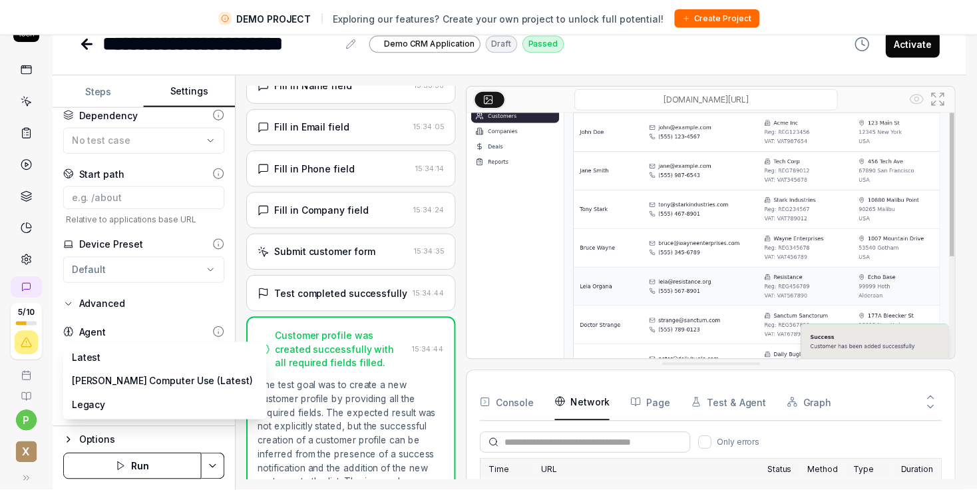
scroll to position [53, 0]
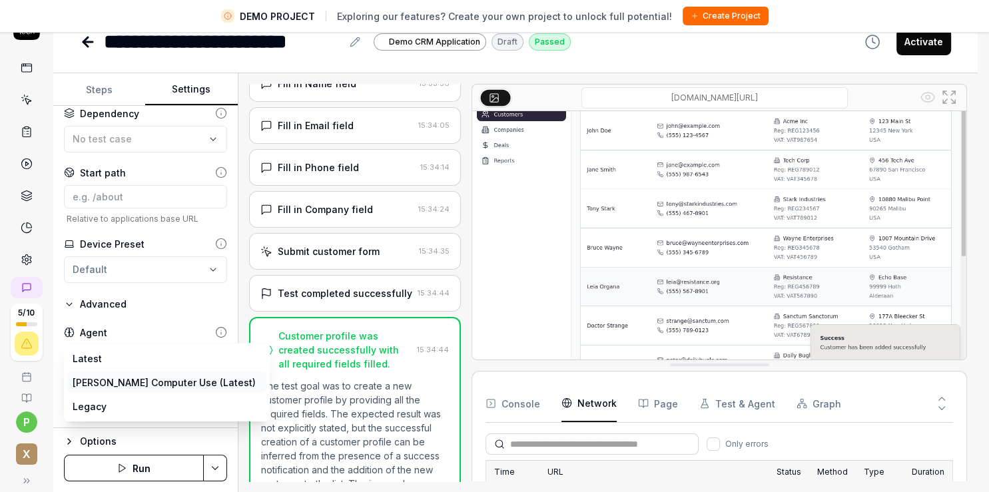
select select "**********"
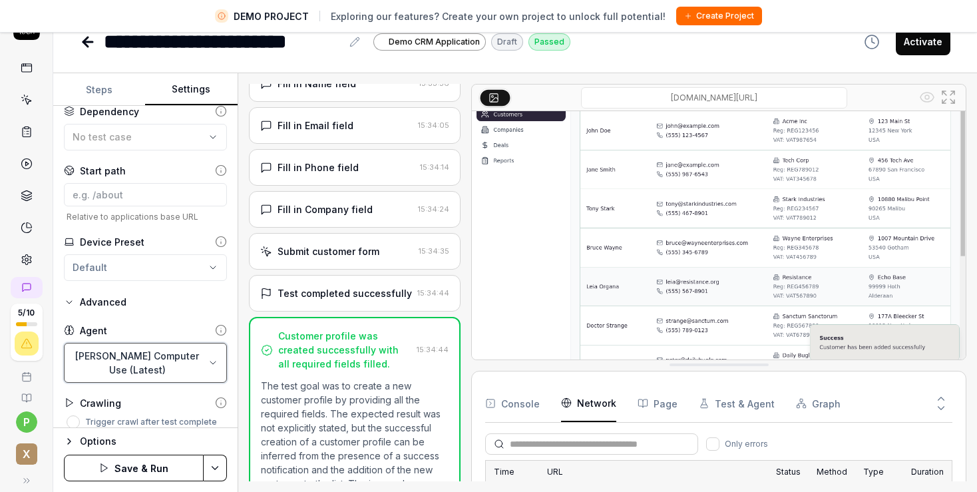
scroll to position [0, 0]
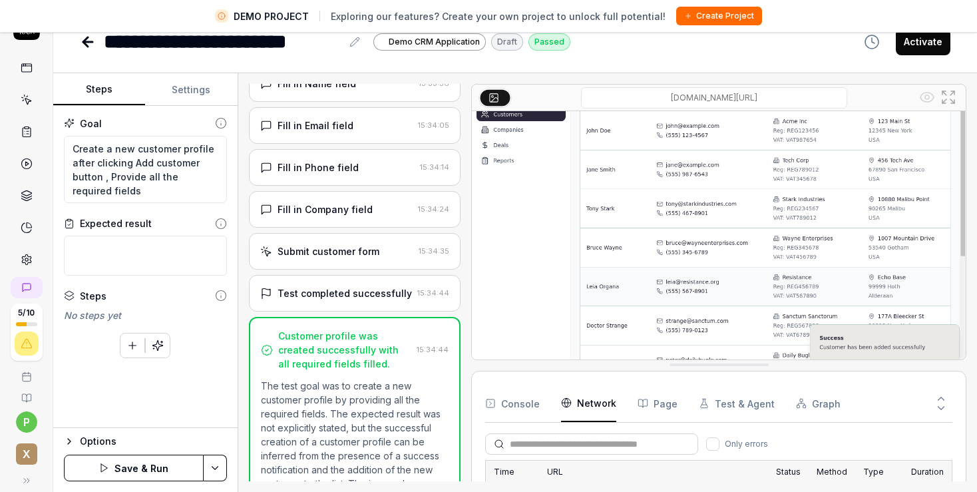
click at [107, 94] on button "Steps" at bounding box center [99, 90] width 92 height 32
click at [115, 191] on textarea "Create a new customer profile after clicking Add customer button , Provide all …" at bounding box center [145, 170] width 163 height 68
type textarea "*"
type textarea "Create a new customer profile after clicking Add customer button , Provide all …"
type textarea "*"
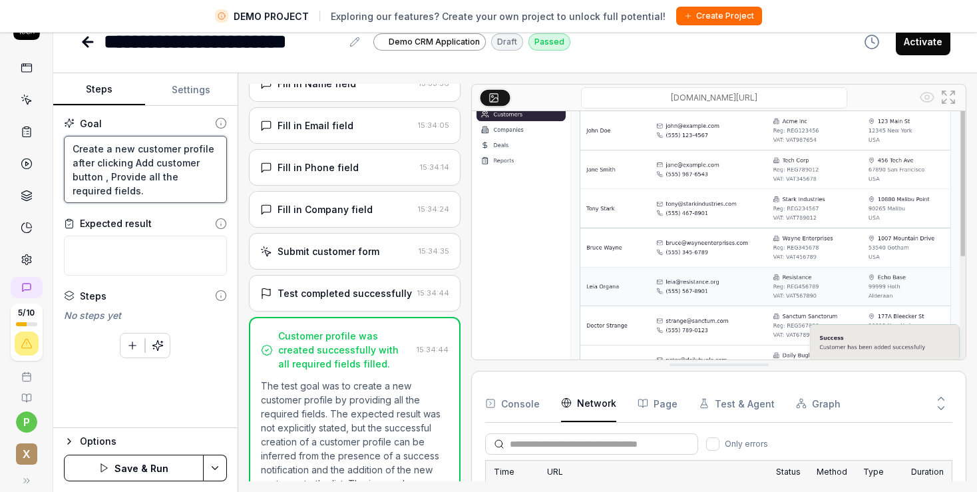
type textarea "Create a new customer profile after clicking Add customer button , Provide all …"
type textarea "*"
type textarea "Create a new customer profile after clicking Add customer button , Provide all …"
type textarea "*"
type textarea "Create a new customer profile after clicking Add customer button , Provide all …"
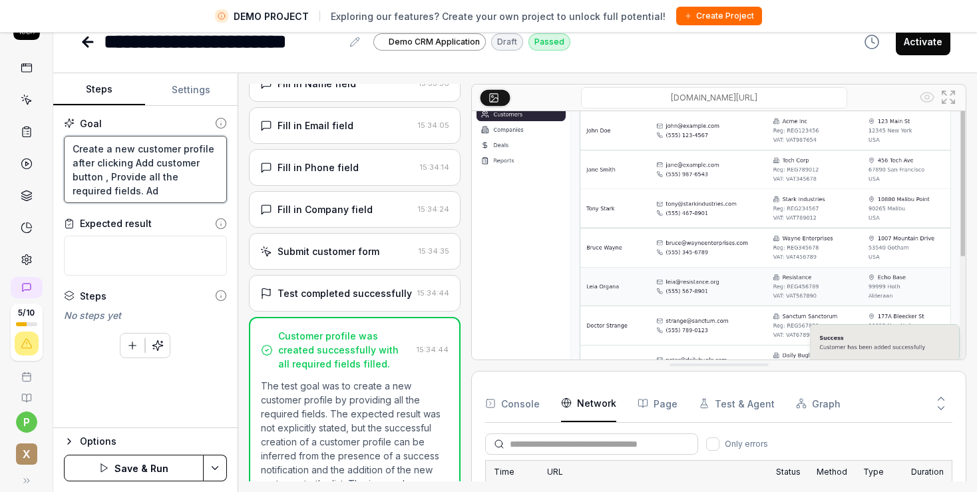
type textarea "*"
type textarea "Create a new customer profile after clicking Add customer button , Provide all …"
type textarea "*"
type textarea "Create a new customer profile after clicking Add customer button , Provide all …"
type textarea "*"
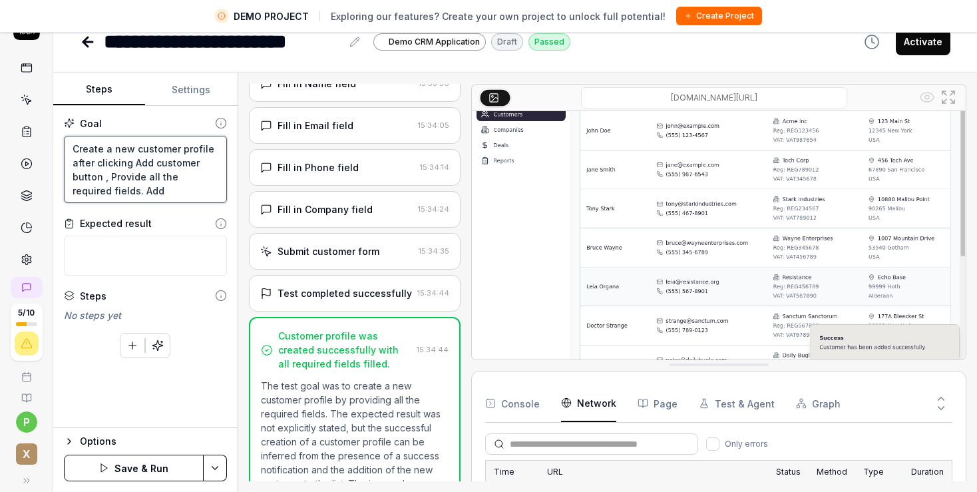
type textarea "Create a new customer profile after clicking Add customer button , Provide all …"
type textarea "*"
type textarea "Create a new customer profile after clicking Add customer button , Provide all …"
type textarea "*"
type textarea "Create a new customer profile after clicking Add customer button , Provide all …"
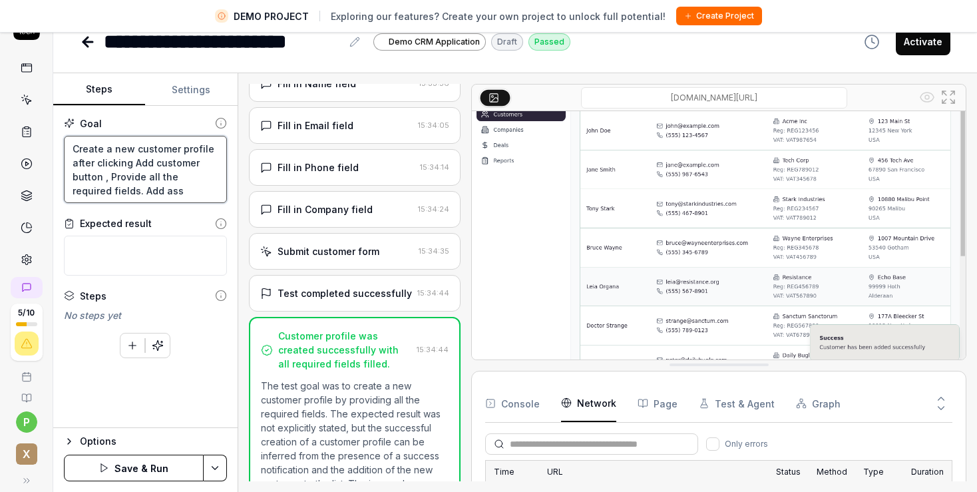
type textarea "*"
type textarea "Create a new customer profile after clicking Add customer button , Provide all …"
type textarea "*"
type textarea "Create a new customer profile after clicking Add customer button , Provide all …"
type textarea "*"
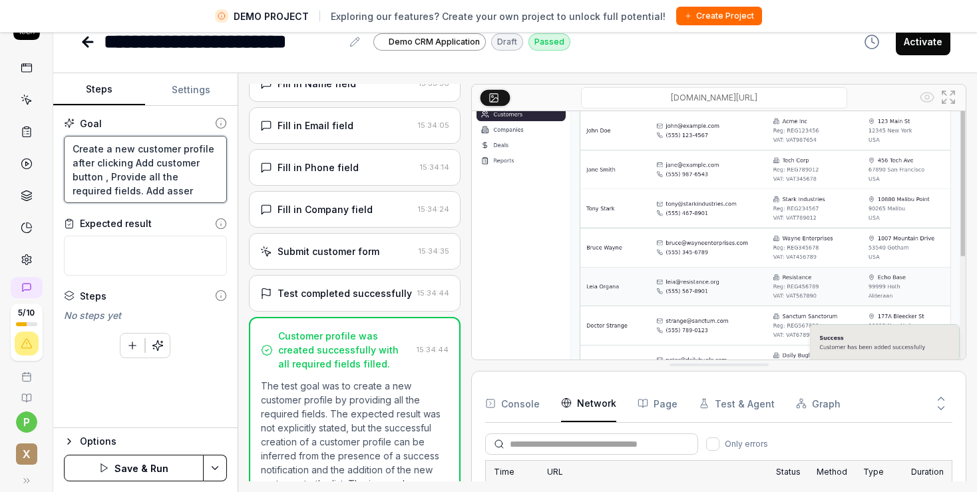
type textarea "Create a new customer profile after clicking Add customer button , Provide all …"
type textarea "*"
type textarea "Create a new customer profile after clicking Add customer button , Provide all …"
type textarea "*"
type textarea "Create a new customer profile after clicking Add customer button , Provide all …"
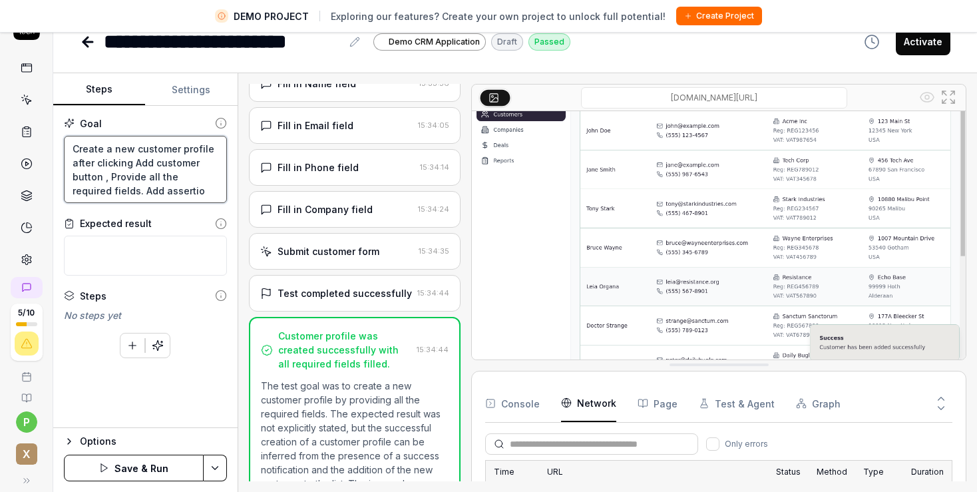
type textarea "*"
type textarea "Create a new customer profile after clicking Add customer button , Provide all …"
type textarea "*"
type textarea "Create a new customer profile after clicking Add customer button , Provide all …"
type textarea "*"
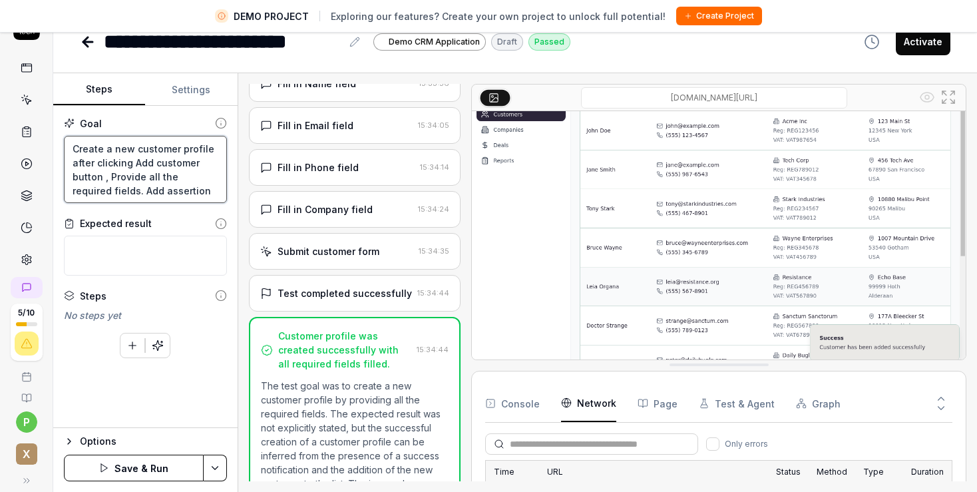
type textarea "Create a new customer profile after clicking Add customer button , Provide all …"
type textarea "*"
type textarea "Create a new customer profile after clicking Add customer button , Provide all …"
type textarea "*"
type textarea "Create a new customer profile after clicking Add customer button , Provide all …"
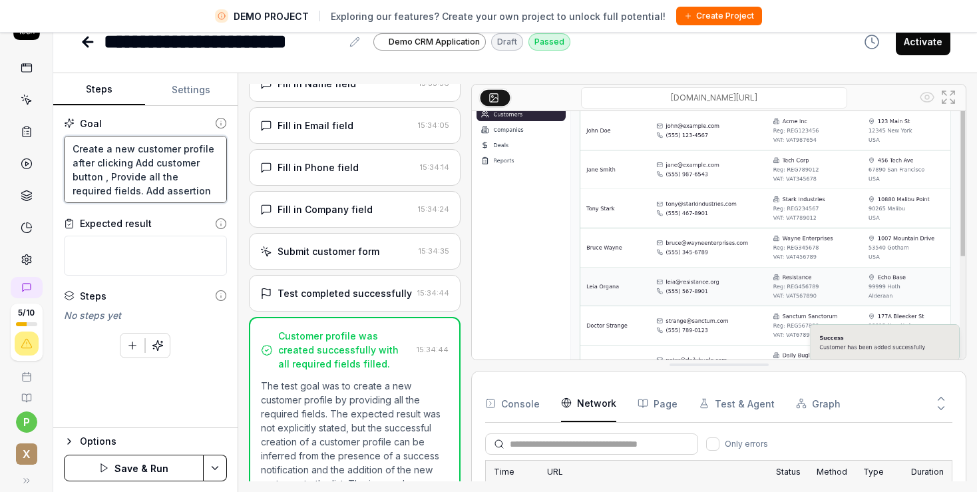
type textarea "*"
type textarea "Create a new customer profile after clicking Add customer button , Provide all …"
type textarea "*"
type textarea "Create a new customer profile after clicking Add customer button , Provide all …"
type textarea "*"
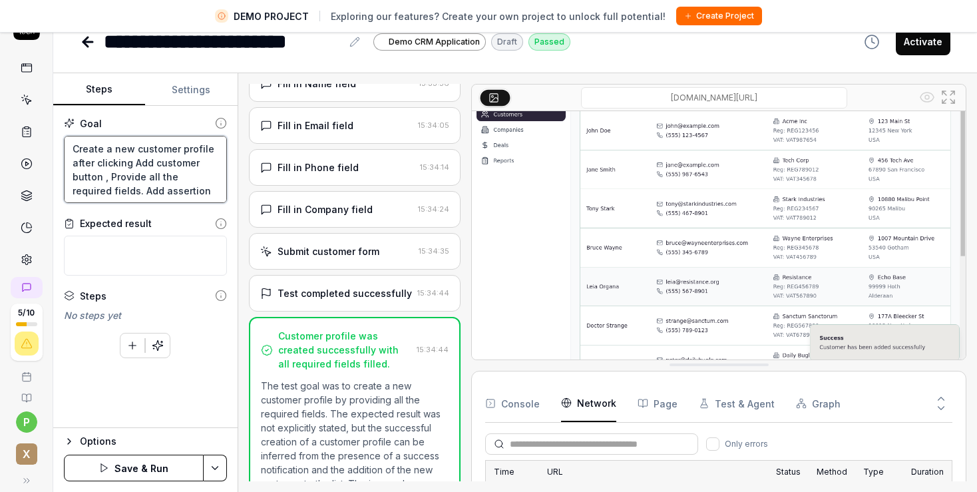
type textarea "Create a new customer profile after clicking Add customer button , Provide all …"
type textarea "*"
type textarea "Create a new customer profile after clicking Add customer button , Provide all …"
type textarea "*"
type textarea "Create a new customer profile after clicking Add customer button , Provide all …"
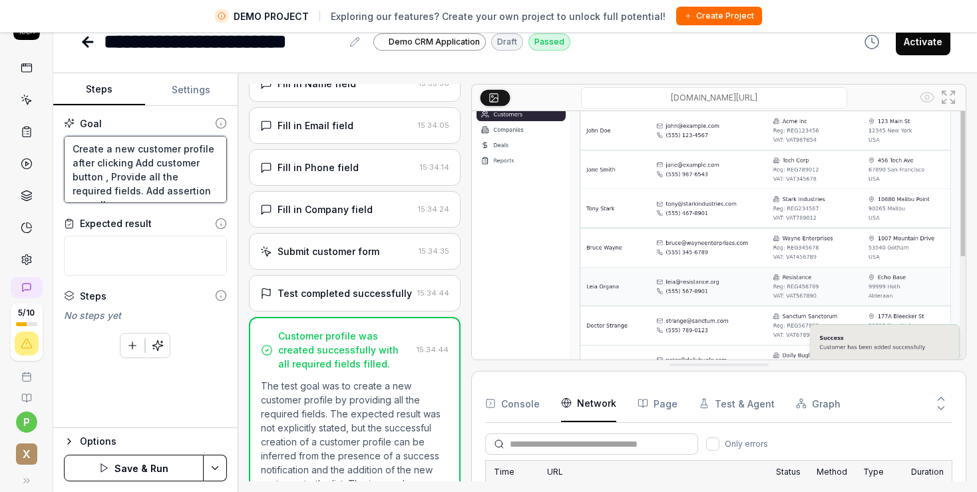
type textarea "*"
type textarea "Create a new customer profile after clicking Add customer button , Provide all …"
type textarea "*"
type textarea "Create a new customer profile after clicking Add customer button , Provide all …"
type textarea "*"
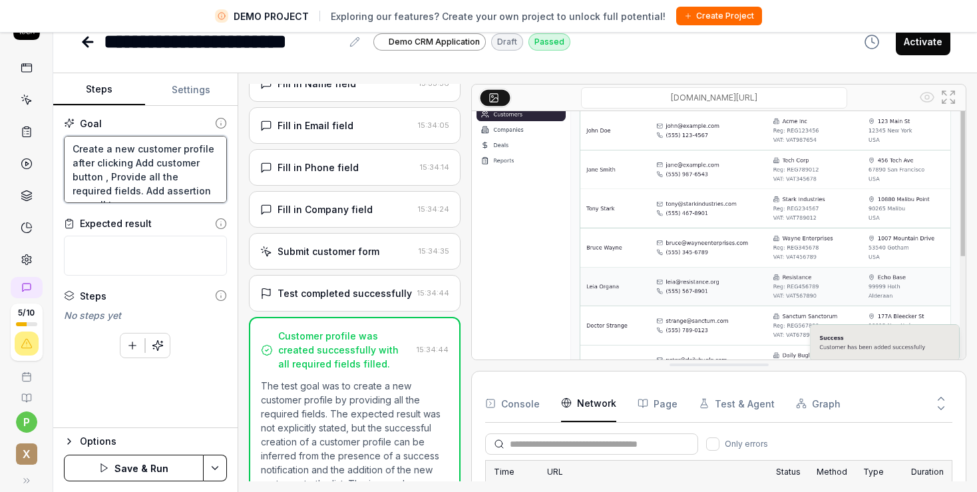
type textarea "Create a new customer profile after clicking Add customer button , Provide all …"
type textarea "*"
type textarea "Create a new customer profile after clicking Add customer button , Provide all …"
type textarea "*"
type textarea "Create a new customer profile after clicking Add customer button , Provide all …"
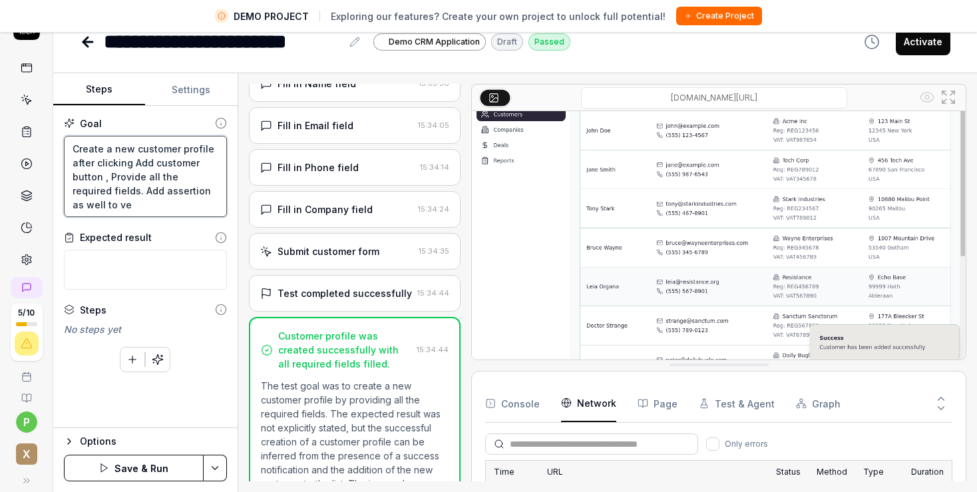
type textarea "*"
type textarea "Create a new customer profile after clicking Add customer button , Provide all …"
type textarea "*"
type textarea "Create a new customer profile after clicking Add customer button , Provide all …"
type textarea "*"
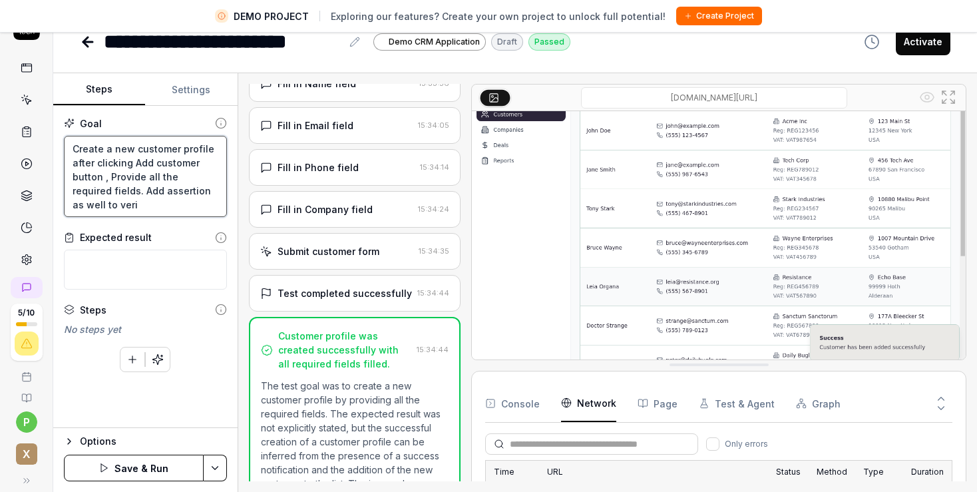
type textarea "Create a new customer profile after clicking Add customer button , Provide all …"
type textarea "*"
type textarea "Create a new customer profile after clicking Add customer button , Provide all …"
type textarea "*"
type textarea "Create a new customer profile after clicking Add customer button , Provide all …"
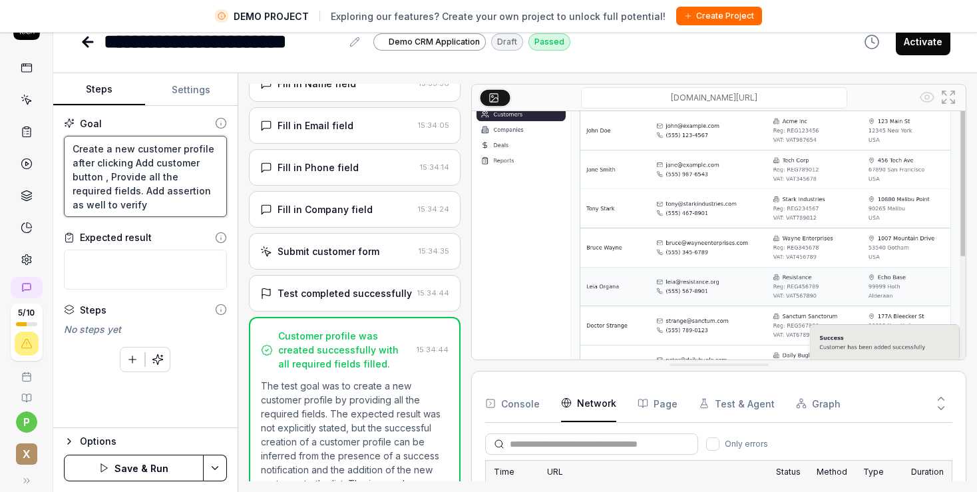
type textarea "*"
type textarea "Create a new customer profile after clicking Add customer button , Provide all …"
type textarea "*"
type textarea "Create a new customer profile after clicking Add customer button , Provide all …"
type textarea "*"
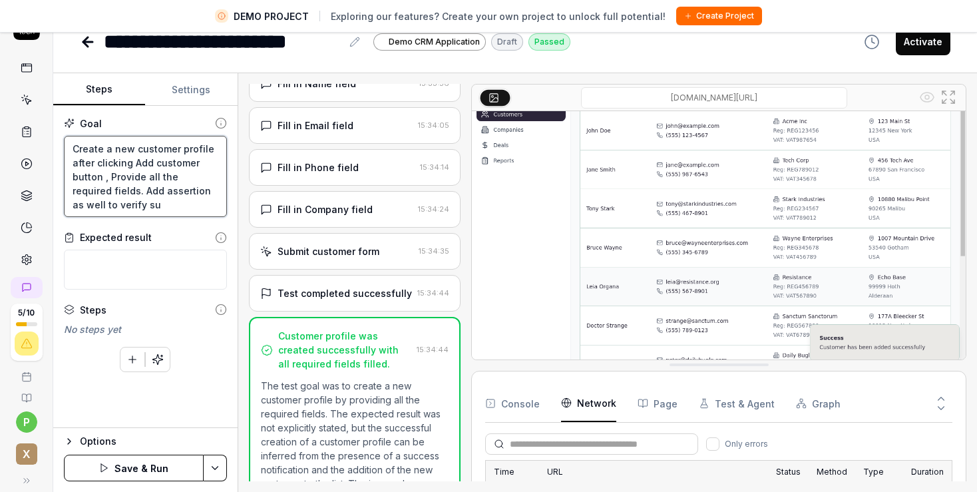
type textarea "Create a new customer profile after clicking Add customer button , Provide all …"
type textarea "*"
type textarea "Create a new customer profile after clicking Add customer button , Provide all …"
type textarea "*"
type textarea "Create a new customer profile after clicking Add customer button , Provide all …"
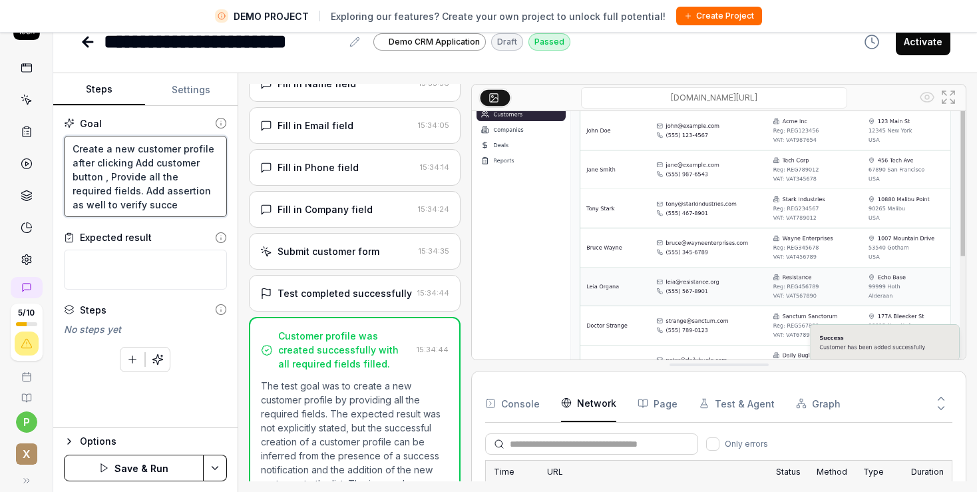
type textarea "*"
type textarea "Create a new customer profile after clicking Add customer button , Provide all …"
type textarea "*"
type textarea "Create a new customer profile after clicking Add customer button , Provide all …"
type textarea "*"
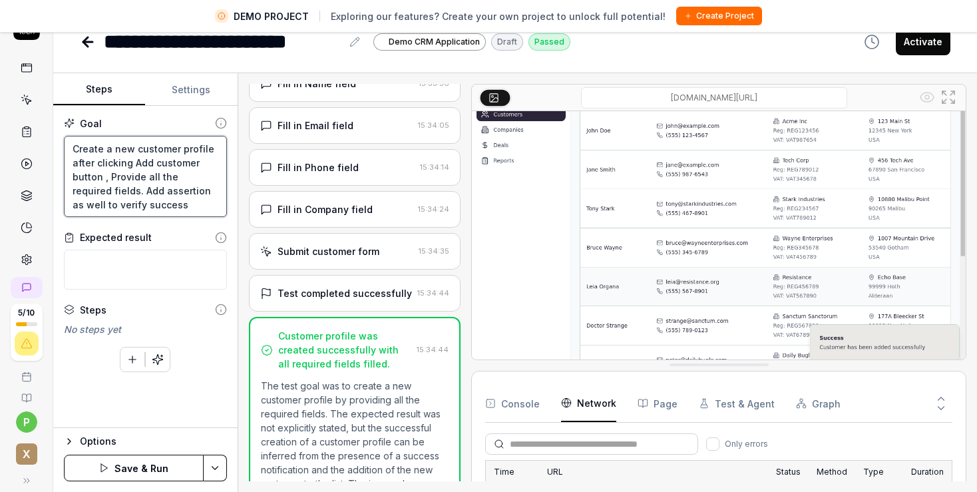
type textarea "Create a new customer profile after clicking Add customer button , Provide all …"
type textarea "*"
type textarea "Create a new customer profile after clicking Add customer button , Provide all …"
type textarea "*"
type textarea "Create a new customer profile after clicking Add customer button , Provide all …"
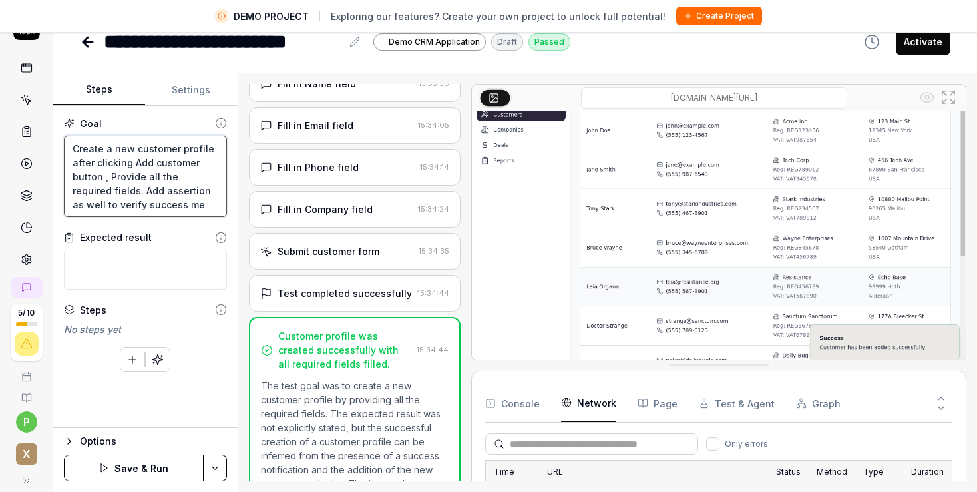
type textarea "*"
type textarea "Create a new customer profile after clicking Add customer button , Provide all …"
type textarea "*"
type textarea "Create a new customer profile after clicking Add customer button , Provide all …"
type textarea "*"
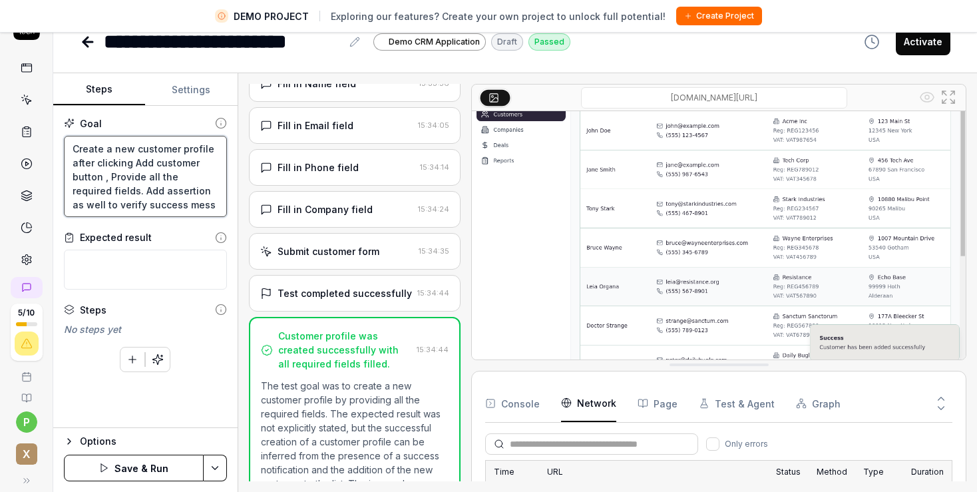
type textarea "Create a new customer profile after clicking Add customer button , Provide all …"
type textarea "*"
type textarea "Create a new customer profile after clicking Add customer button , Provide all …"
type textarea "*"
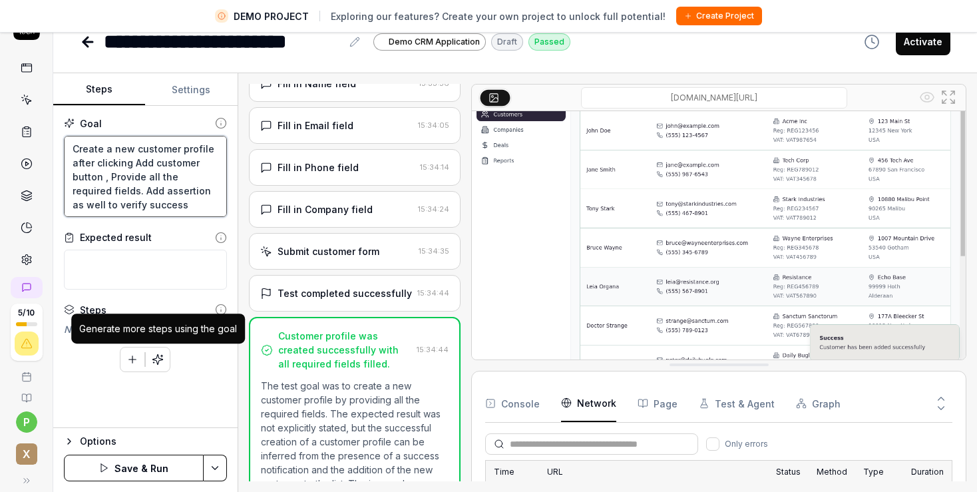
type textarea "Create a new customer profile after clicking Add customer button , Provide all …"
click at [156, 361] on icon "button" at bounding box center [158, 359] width 10 height 10
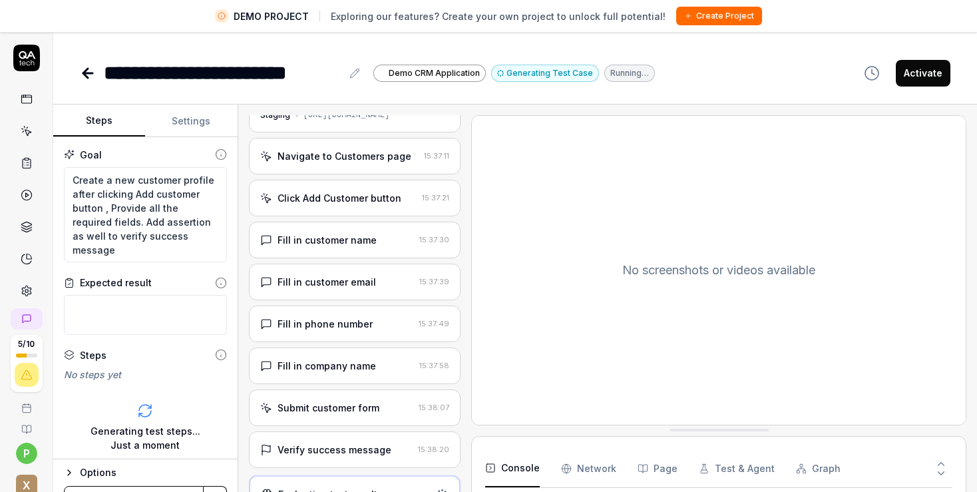
scroll to position [35, 0]
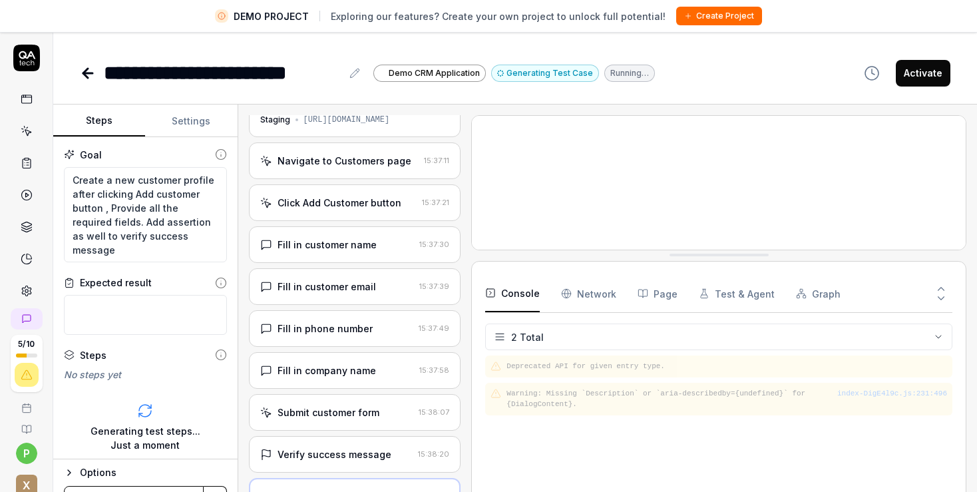
drag, startPoint x: 672, startPoint y: 427, endPoint x: 695, endPoint y: 253, distance: 176.0
click at [695, 250] on div "No screenshots or videos available" at bounding box center [718, 182] width 495 height 135
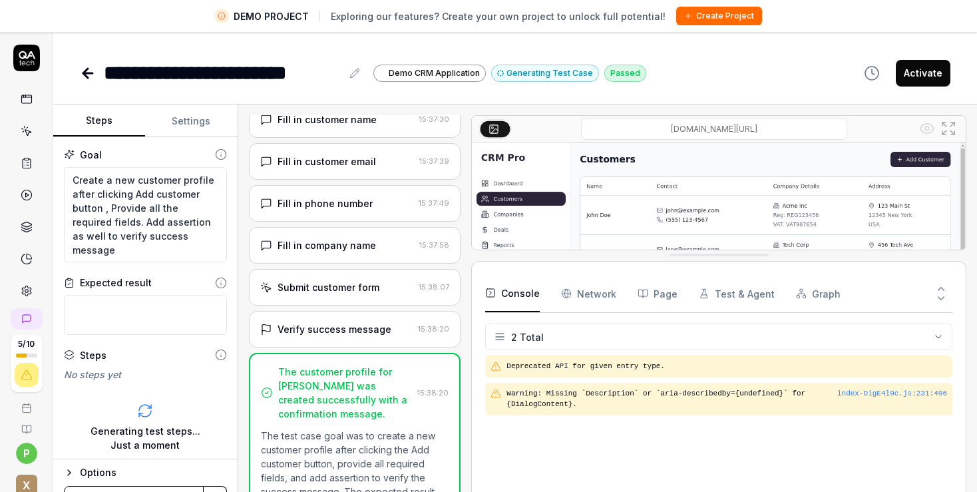
scroll to position [188, 0]
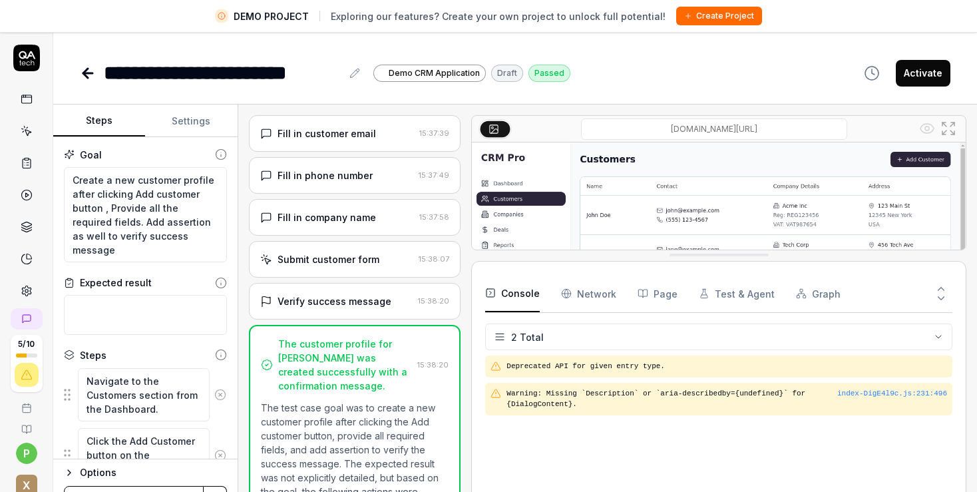
click at [807, 295] on button "Graph" at bounding box center [818, 293] width 45 height 37
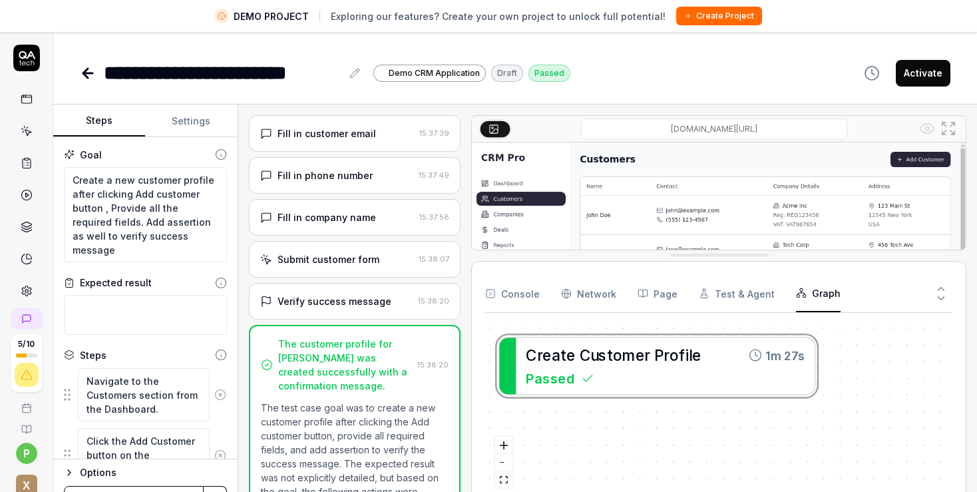
click at [335, 298] on div "Verify success message" at bounding box center [335, 301] width 114 height 14
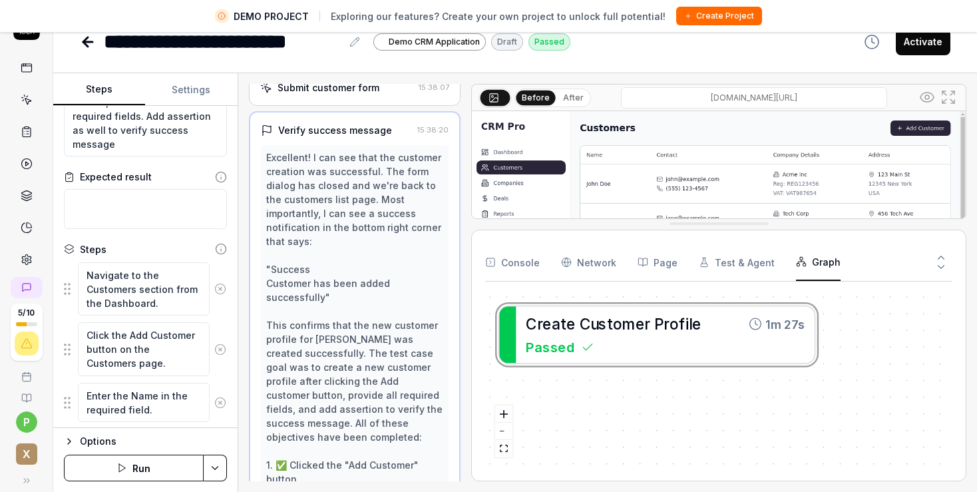
scroll to position [0, 0]
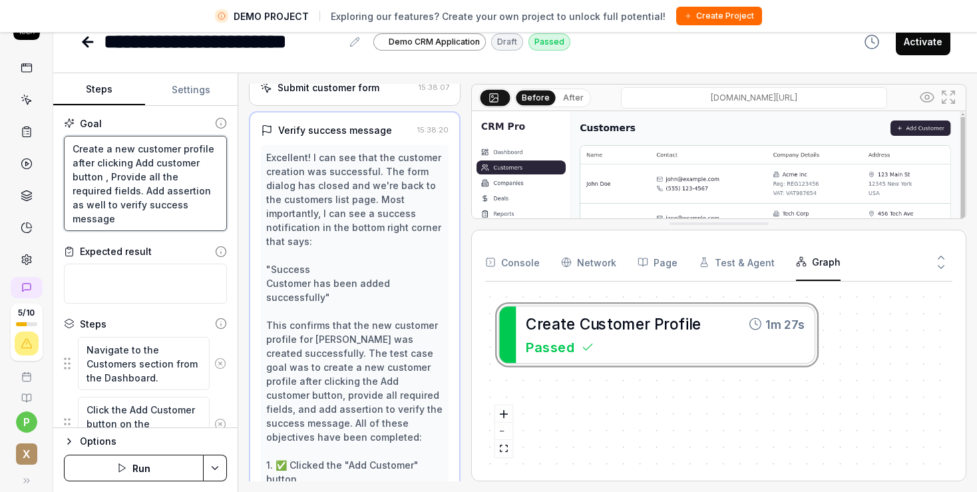
click at [147, 217] on textarea "Create a new customer profile after clicking Add customer button , Provide all …" at bounding box center [145, 184] width 163 height 96
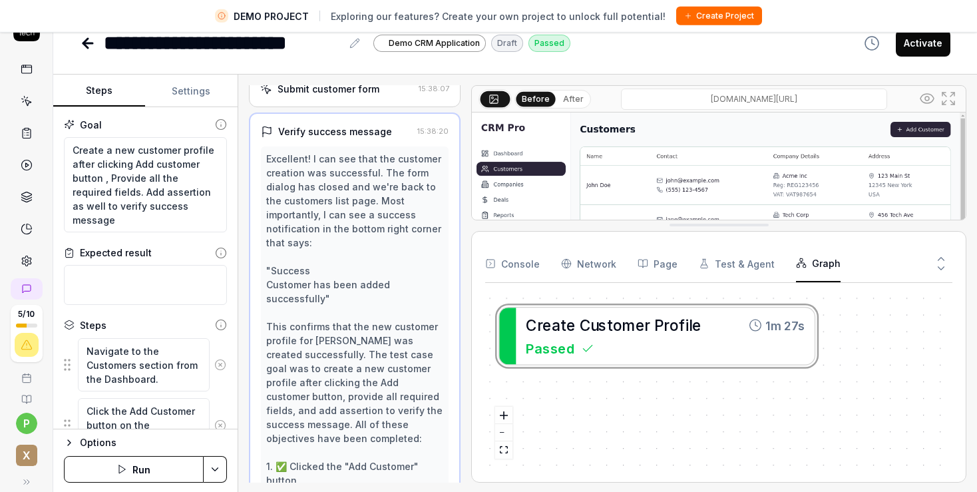
click at [216, 362] on circle at bounding box center [221, 365] width 10 height 10
click at [210, 367] on button at bounding box center [221, 365] width 22 height 27
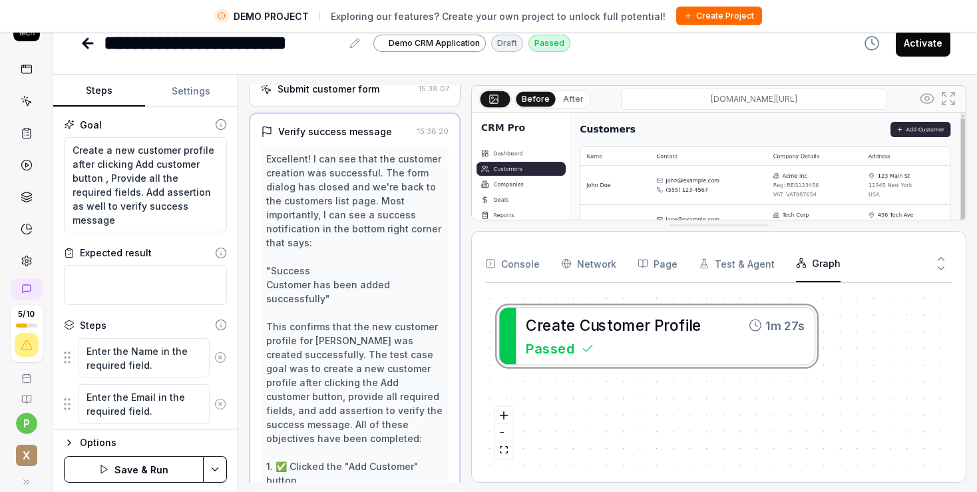
click at [214, 401] on icon at bounding box center [220, 404] width 12 height 12
click at [214, 355] on icon at bounding box center [220, 358] width 12 height 12
click at [214, 399] on icon at bounding box center [220, 404] width 12 height 12
click at [214, 359] on icon at bounding box center [220, 358] width 12 height 12
click at [214, 366] on icon at bounding box center [220, 365] width 12 height 12
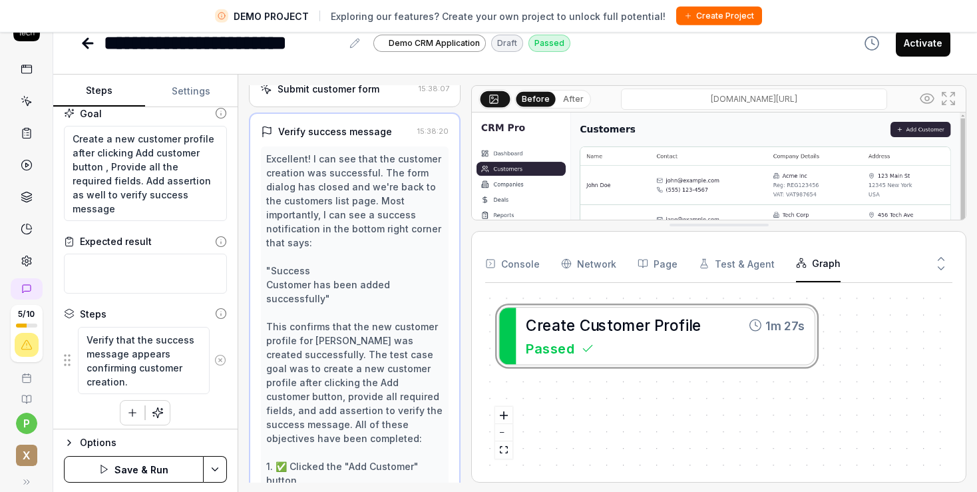
scroll to position [17, 0]
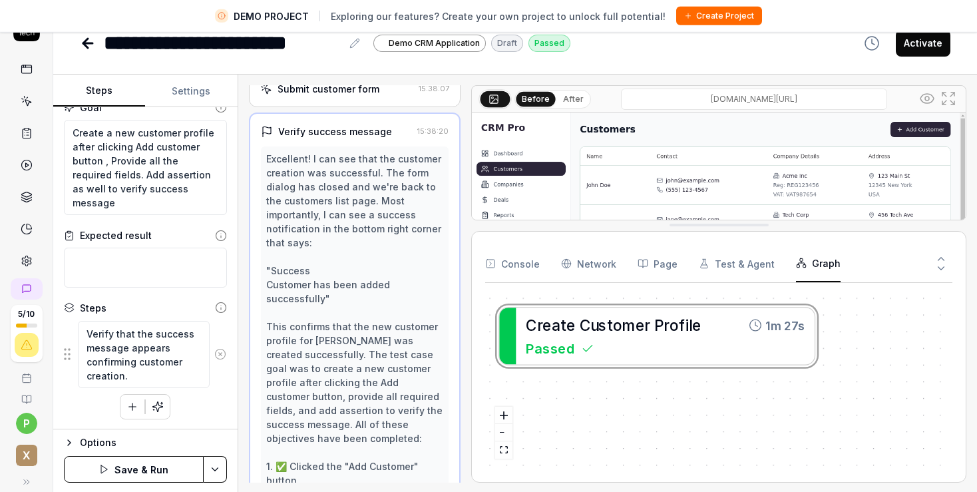
click at [214, 354] on icon at bounding box center [220, 354] width 12 height 12
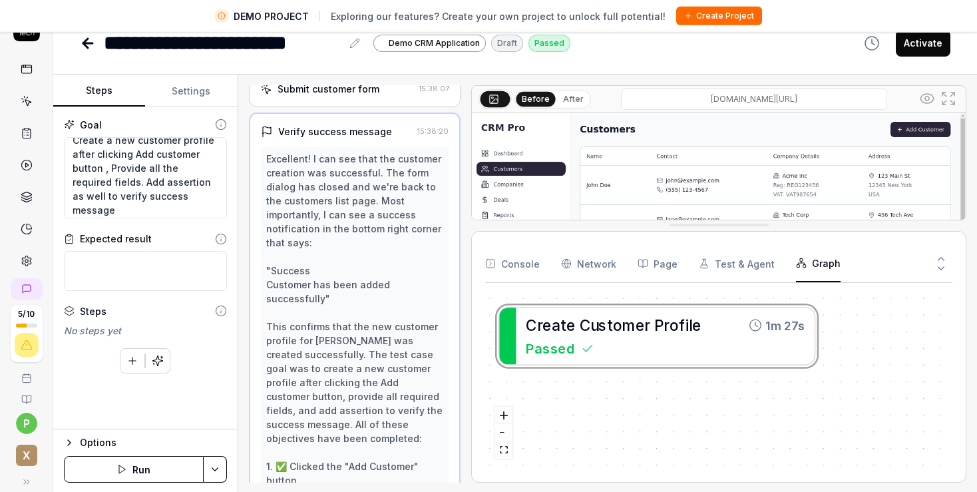
scroll to position [14, 0]
click at [148, 194] on textarea "Create a new customer profile after clicking Add customer button , Provide all …" at bounding box center [145, 178] width 163 height 82
type textarea "*"
type textarea "Create a new customer profile after clicking Add customer button , Provide all …"
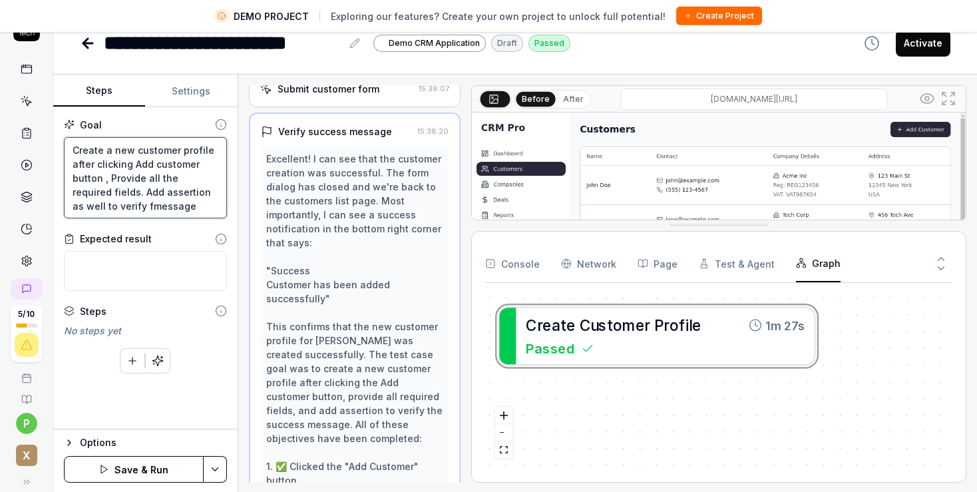
scroll to position [0, 0]
type textarea "*"
type textarea "Create a new customer profile after clicking Add customer button , Provide all …"
type textarea "*"
type textarea "Create a new customer profile after clicking Add customer button , Provide all …"
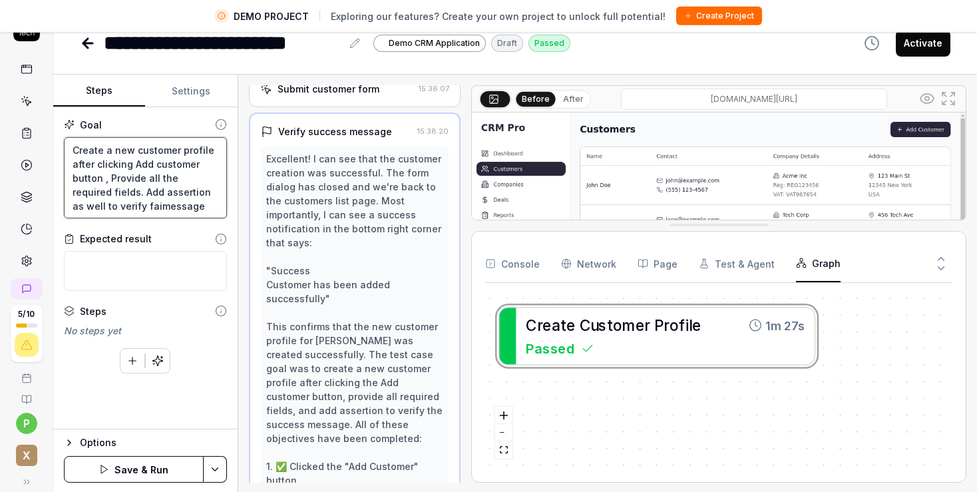
type textarea "*"
type textarea "Create a new customer profile after clicking Add customer button , Provide all …"
type textarea "*"
type textarea "Create a new customer profile after clicking Add customer button , Provide all …"
type textarea "*"
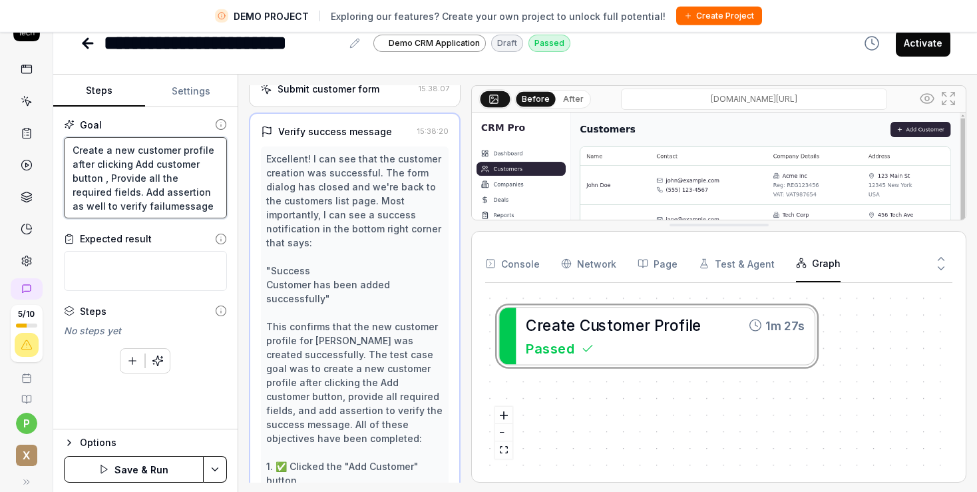
type textarea "Create a new customer profile after clicking Add customer button , Provide all …"
type textarea "*"
type textarea "Create a new customer profile after clicking Add customer button , Provide all …"
type textarea "*"
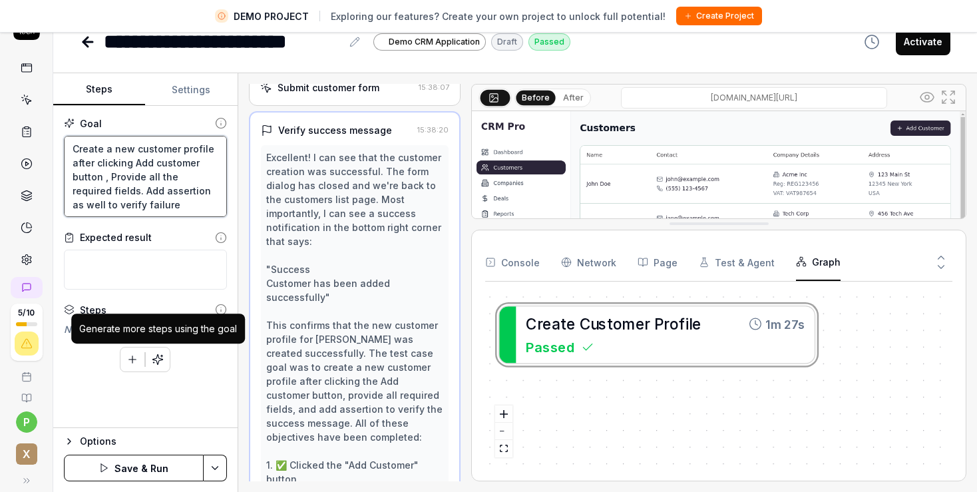
type textarea "Create a new customer profile after clicking Add customer button , Provide all …"
click at [158, 356] on icon "button" at bounding box center [158, 360] width 12 height 12
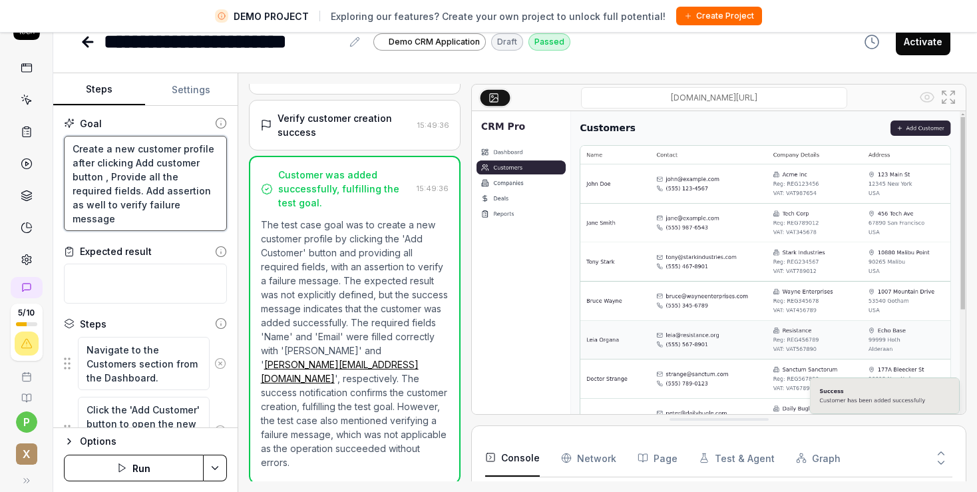
drag, startPoint x: 142, startPoint y: 190, endPoint x: 169, endPoint y: 218, distance: 38.1
click at [169, 218] on textarea "Create a new customer profile after clicking Add customer button , Provide all …" at bounding box center [145, 184] width 163 height 96
click at [162, 189] on textarea "Create a new customer profile after clicking Add customer button , Provide all …" at bounding box center [145, 184] width 163 height 96
drag, startPoint x: 140, startPoint y: 190, endPoint x: 158, endPoint y: 218, distance: 32.9
click at [158, 218] on textarea "Create a new customer profile after clicking Add customer button , Provide all …" at bounding box center [145, 184] width 163 height 96
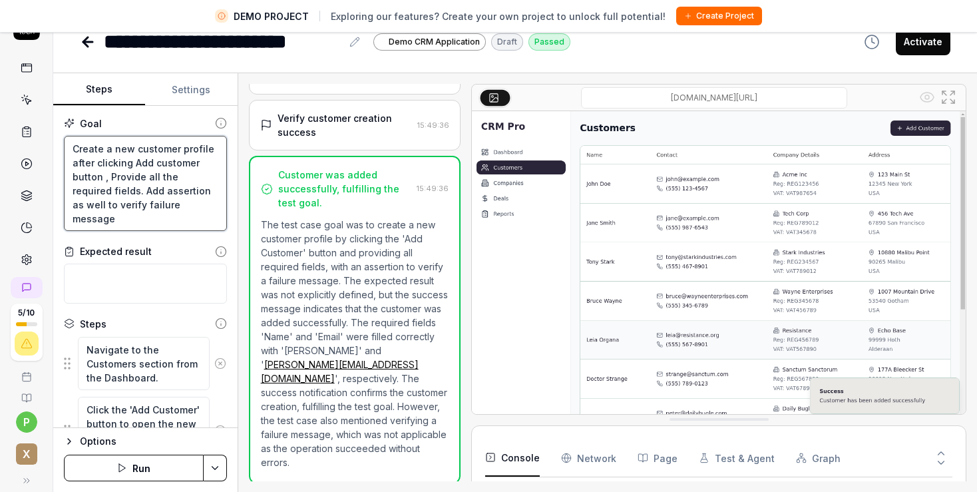
type textarea "*"
type textarea "Create a new customer profile after clicking Add customer button , Provide all …"
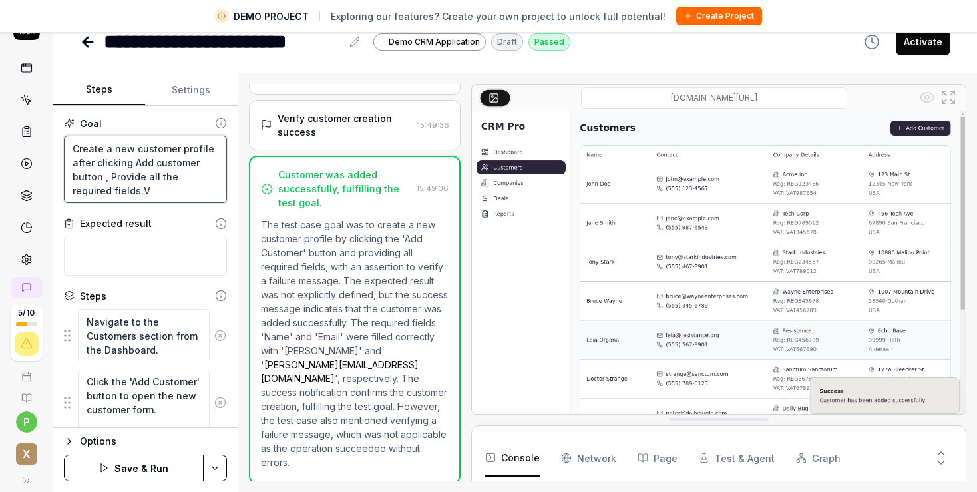
type textarea "*"
type textarea "Create a new customer profile after clicking Add customer button , Provide all …"
type textarea "*"
type textarea "Create a new customer profile after clicking Add customer button , Provide all …"
type textarea "*"
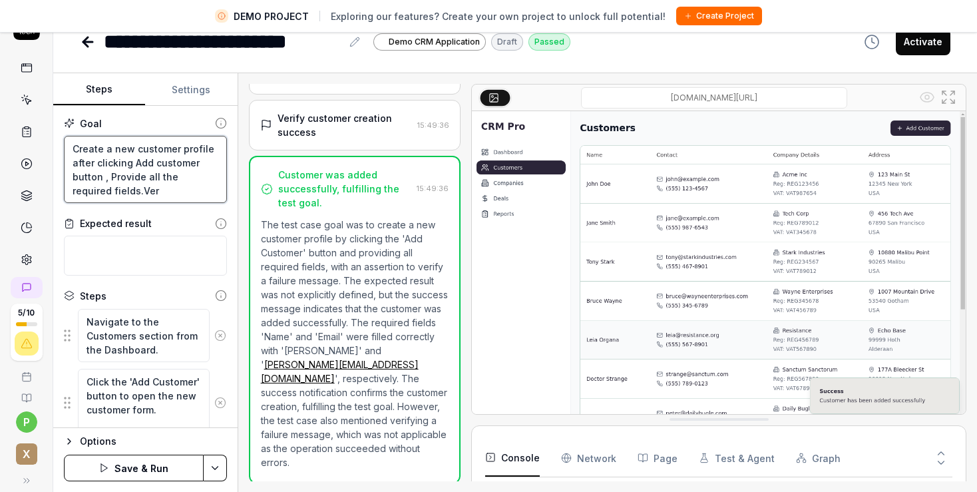
type textarea "Create a new customer profile after clicking Add customer button , Provide all …"
type textarea "*"
type textarea "Create a new customer profile after clicking Add customer button , Provide all …"
type textarea "*"
type textarea "Create a new customer profile after clicking Add customer button , Provide all …"
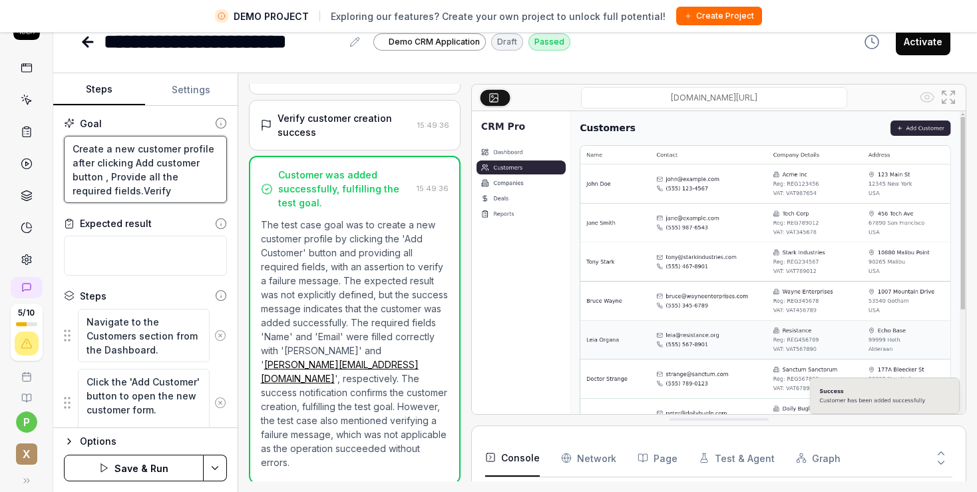
type textarea "*"
type textarea "Create a new customer profile after clicking Add customer button , Provide all …"
type textarea "*"
type textarea "Create a new customer profile after clicking Add customer button , Provide all …"
type textarea "*"
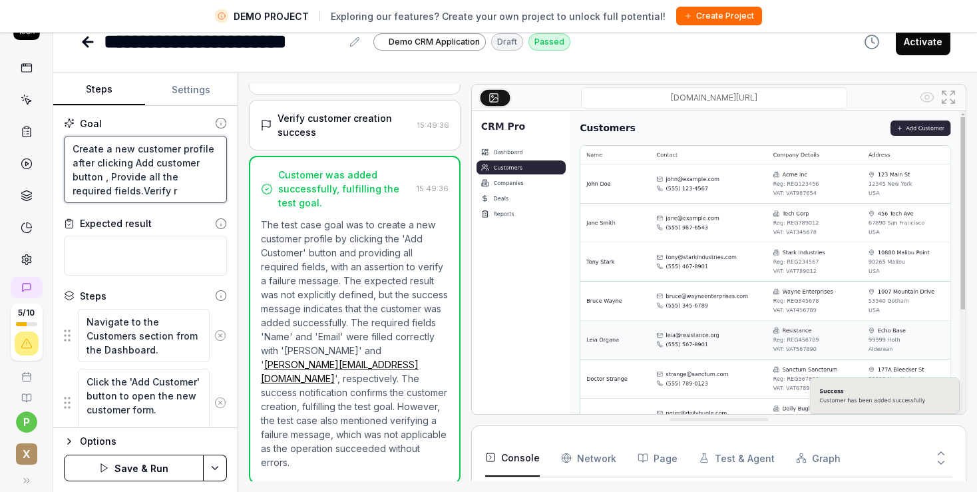
type textarea "Create a new customer profile after clicking Add customer button , Provide all …"
type textarea "*"
type textarea "Create a new customer profile after clicking Add customer button , Provide all …"
type textarea "*"
type textarea "Create a new customer profile after clicking Add customer button , Provide all …"
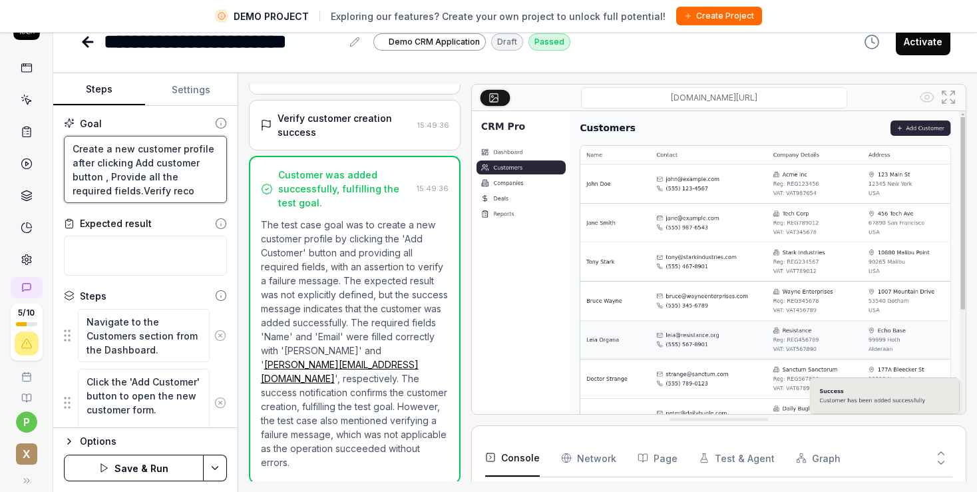
type textarea "*"
type textarea "Create a new customer profile after clicking Add customer button , Provide all …"
type textarea "*"
type textarea "Create a new customer profile after clicking Add customer button , Provide all …"
type textarea "*"
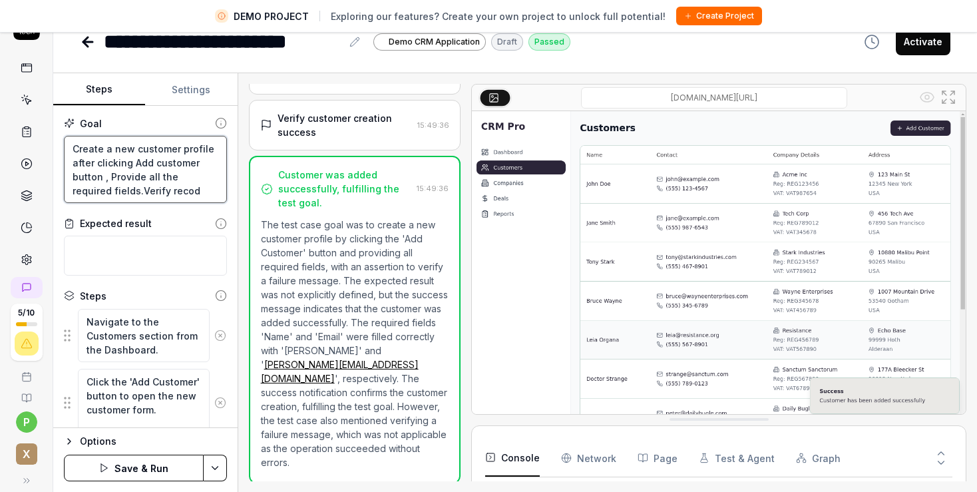
type textarea "Create a new customer profile after clicking Add customer button , Provide all …"
type textarea "*"
type textarea "Create a new customer profile after clicking Add customer button , Provide all …"
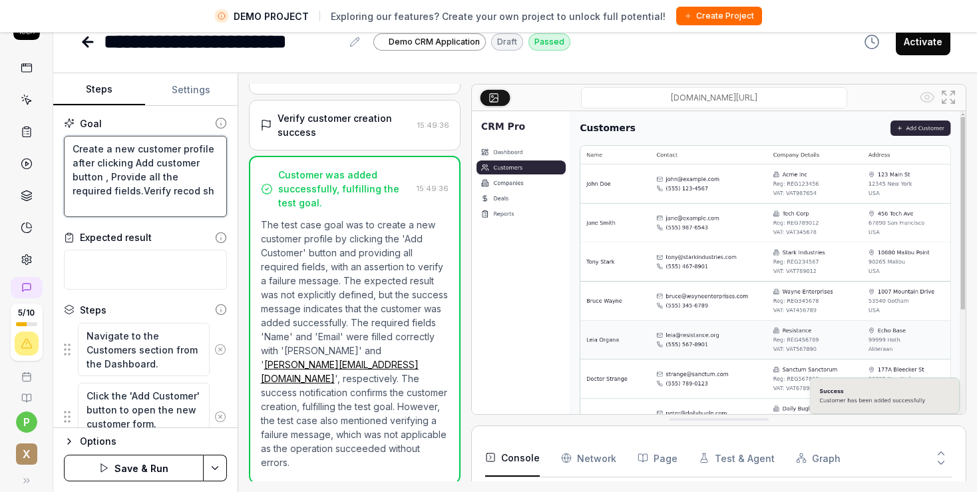
type textarea "*"
type textarea "Create a new customer profile after clicking Add customer button , Provide all …"
type textarea "*"
type textarea "Create a new customer profile after clicking Add customer button , Provide all …"
type textarea "*"
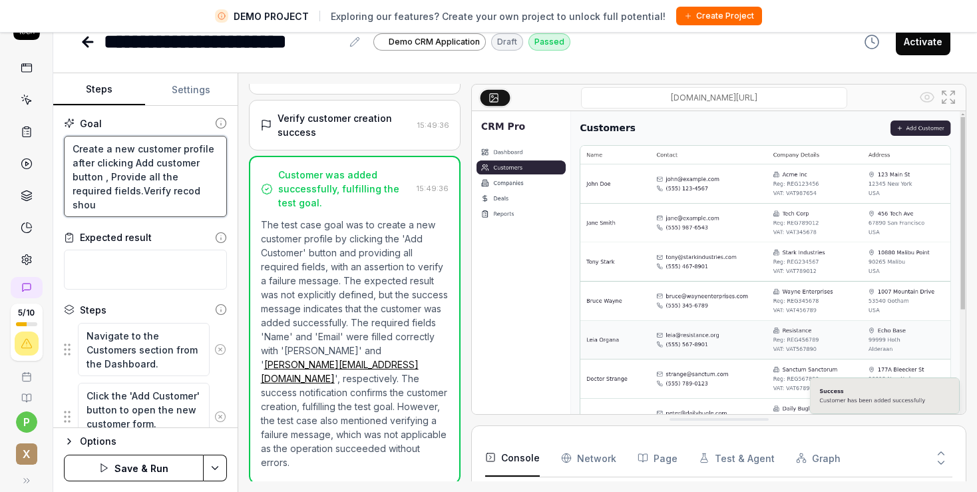
type textarea "Create a new customer profile after clicking Add customer button , Provide all …"
type textarea "*"
type textarea "Create a new customer profile after clicking Add customer button , Provide all …"
type textarea "*"
type textarea "Create a new customer profile after clicking Add customer button , Provide all …"
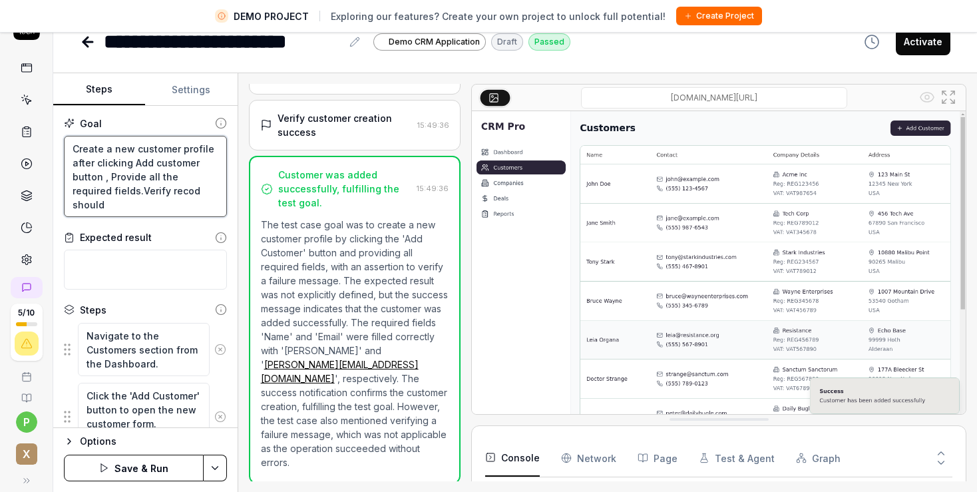
type textarea "*"
type textarea "Create a new customer profile after clicking Add customer button , Provide all …"
type textarea "*"
type textarea "Create a new customer profile after clicking Add customer button , Provide all …"
type textarea "*"
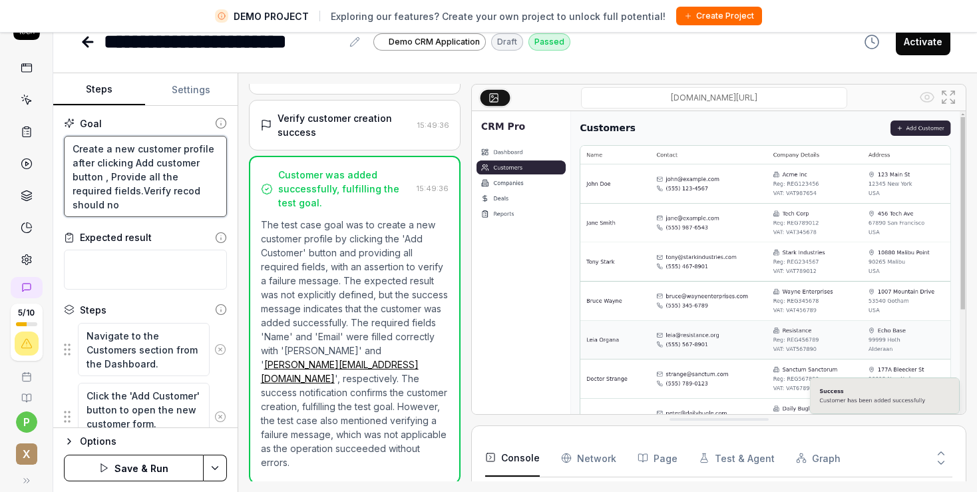
type textarea "Create a new customer profile after clicking Add customer button , Provide all …"
type textarea "*"
type textarea "Create a new customer profile after clicking Add customer button , Provide all …"
type textarea "*"
type textarea "Create a new customer profile after clicking Add customer button , Provide all …"
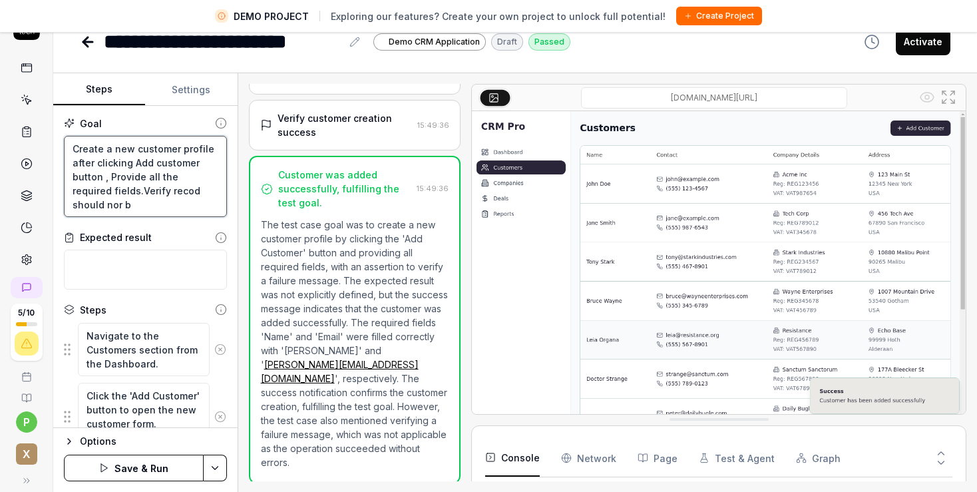
type textarea "*"
type textarea "Create a new customer profile after clicking Add customer button , Provide all …"
type textarea "*"
type textarea "Create a new customer profile after clicking Add customer button , Provide all …"
type textarea "*"
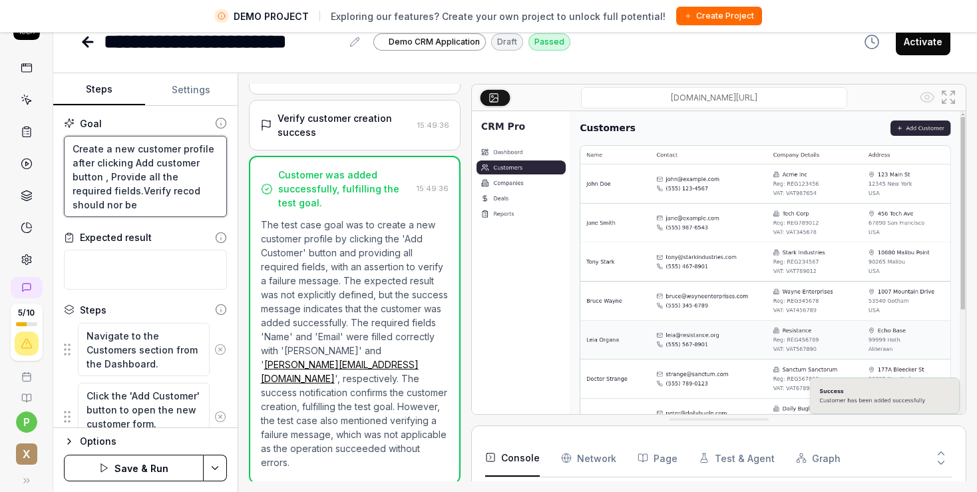
type textarea "Create a new customer profile after clicking Add customer button , Provide all …"
type textarea "*"
type textarea "Create a new customer profile after clicking Add customer button , Provide all …"
type textarea "*"
type textarea "Create a new customer profile after clicking Add customer button , Provide all …"
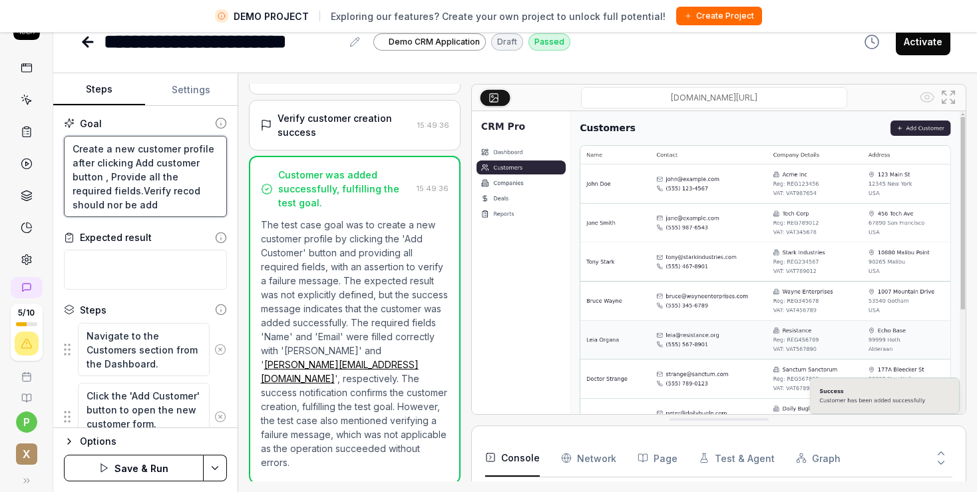
type textarea "*"
type textarea "Create a new customer profile after clicking Add customer button , Provide all …"
type textarea "*"
type textarea "Create a new customer profile after clicking Add customer button , Provide all …"
click at [190, 190] on textarea "Create a new customer profile after clicking Add customer button , Provide all …" at bounding box center [145, 177] width 163 height 82
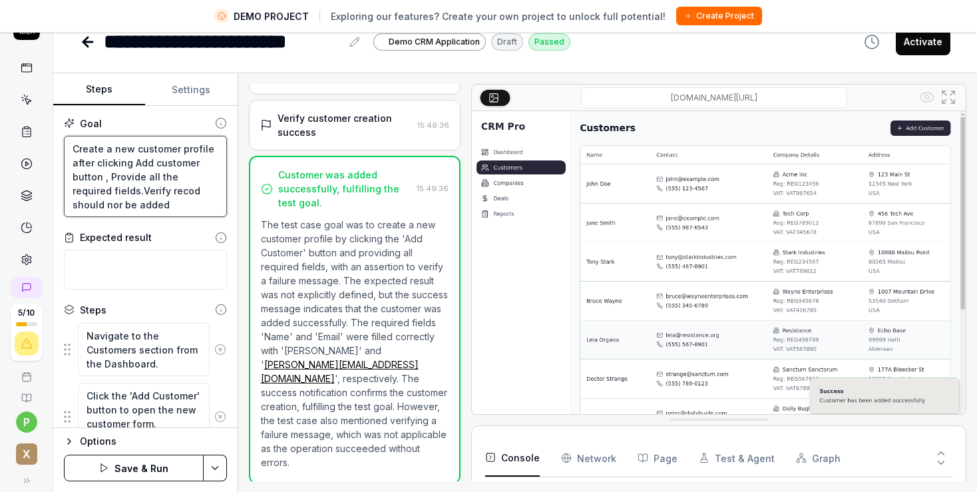
type textarea "*"
type textarea "Create a new customer profile after clicking Add customer button , Provide all …"
click at [214, 349] on icon at bounding box center [220, 350] width 12 height 12
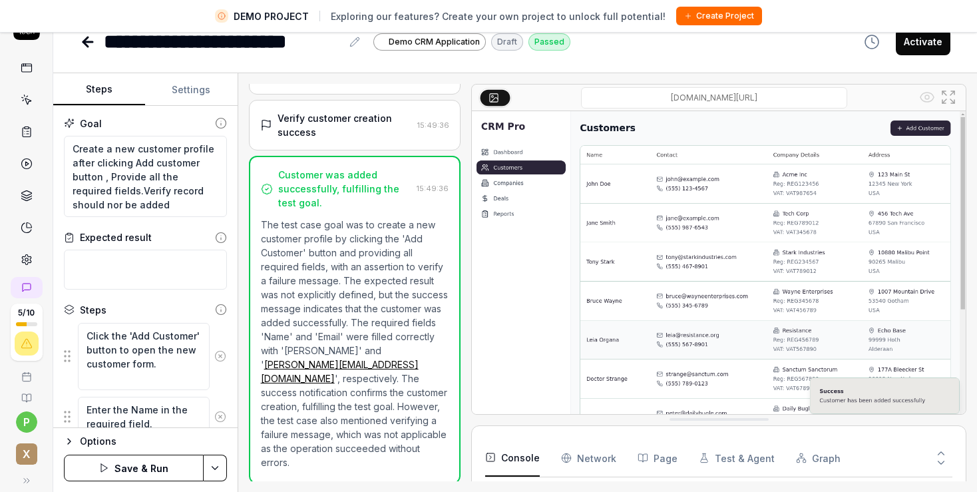
click at [212, 349] on button at bounding box center [221, 356] width 22 height 27
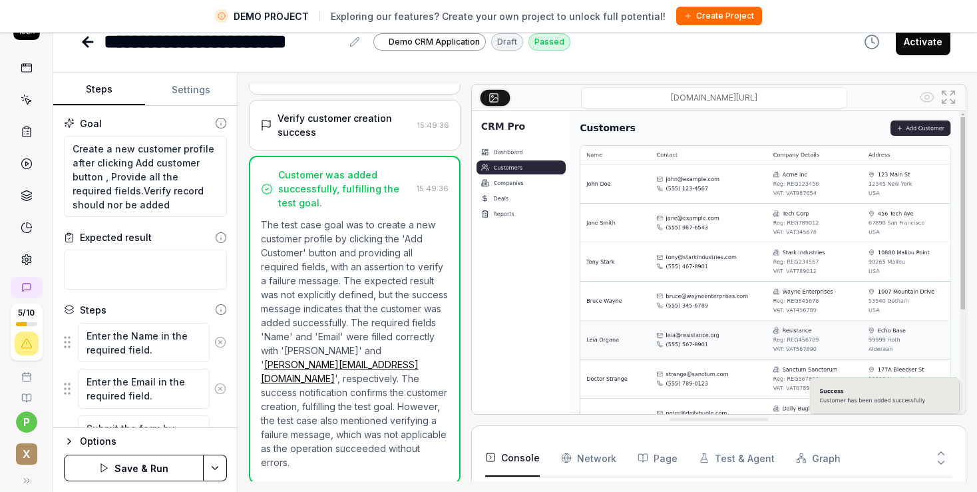
click at [214, 341] on icon at bounding box center [220, 342] width 12 height 12
click at [214, 392] on icon at bounding box center [220, 396] width 12 height 12
click at [214, 340] on icon at bounding box center [220, 342] width 12 height 12
click at [214, 364] on icon at bounding box center [220, 364] width 12 height 12
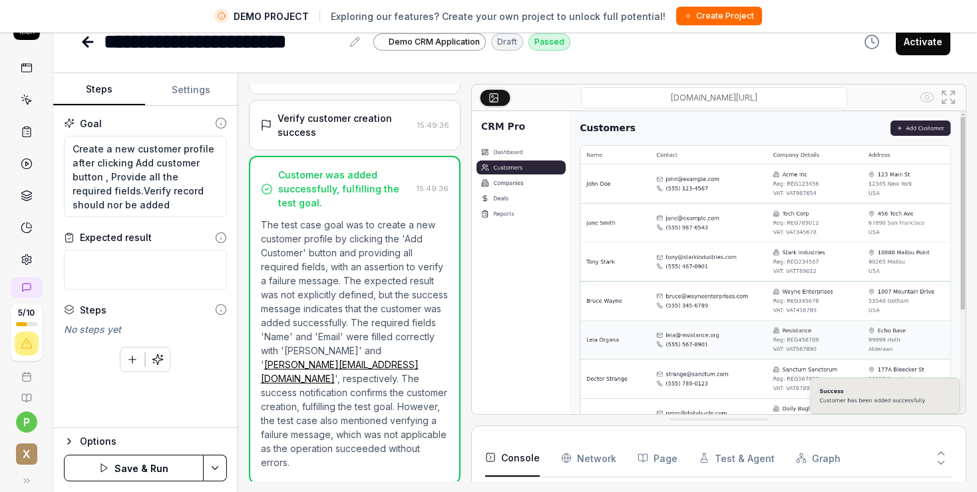
click at [158, 361] on icon "button" at bounding box center [158, 360] width 12 height 12
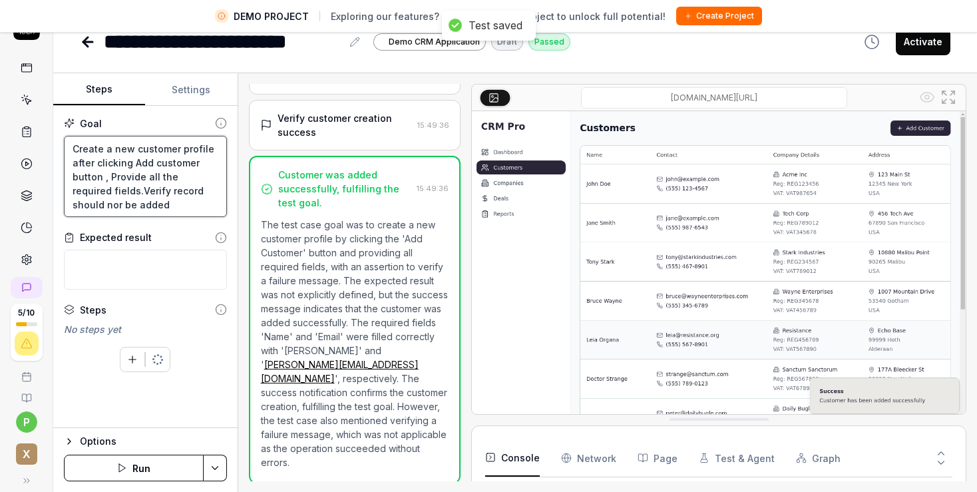
click at [205, 190] on textarea "Create a new customer profile after clicking Add customer button , Provide all …" at bounding box center [145, 177] width 163 height 82
type textarea "*"
type textarea "Create a new customer profile after clicking Add customer button , Provide all …"
type textarea "*"
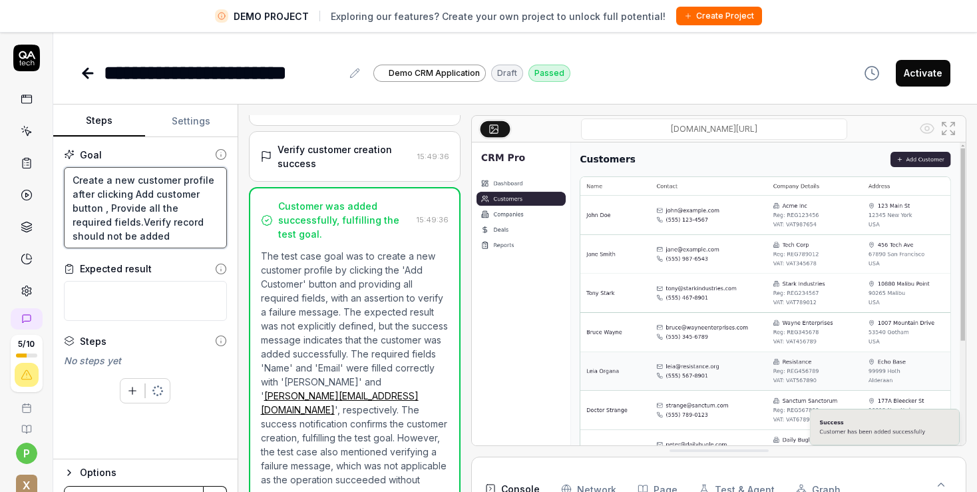
type textarea "Create a new customer profile after clicking Add customer button , Provide all …"
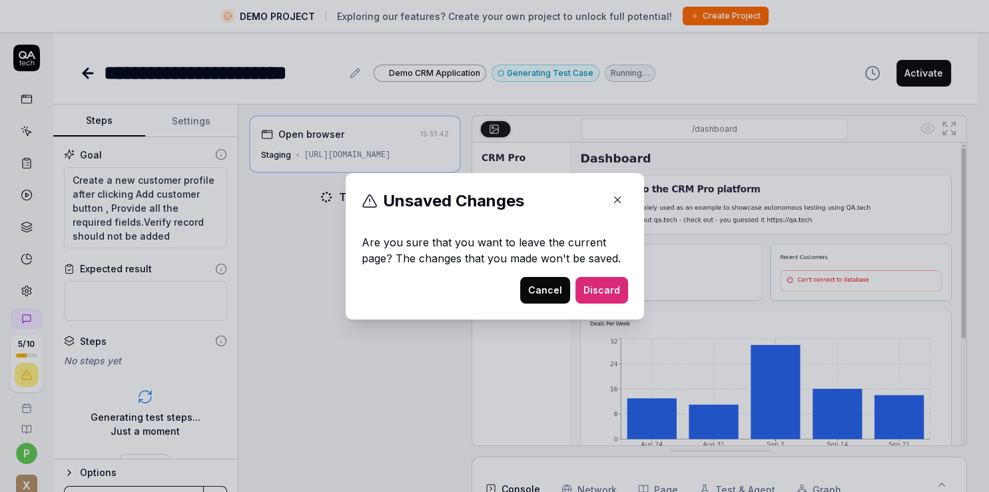
click at [553, 291] on button "Cancel" at bounding box center [545, 290] width 50 height 27
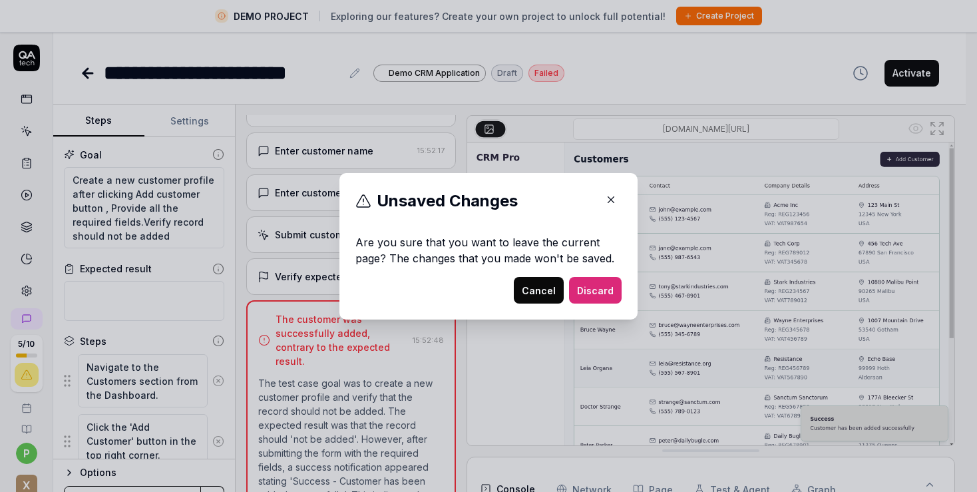
scroll to position [0, 0]
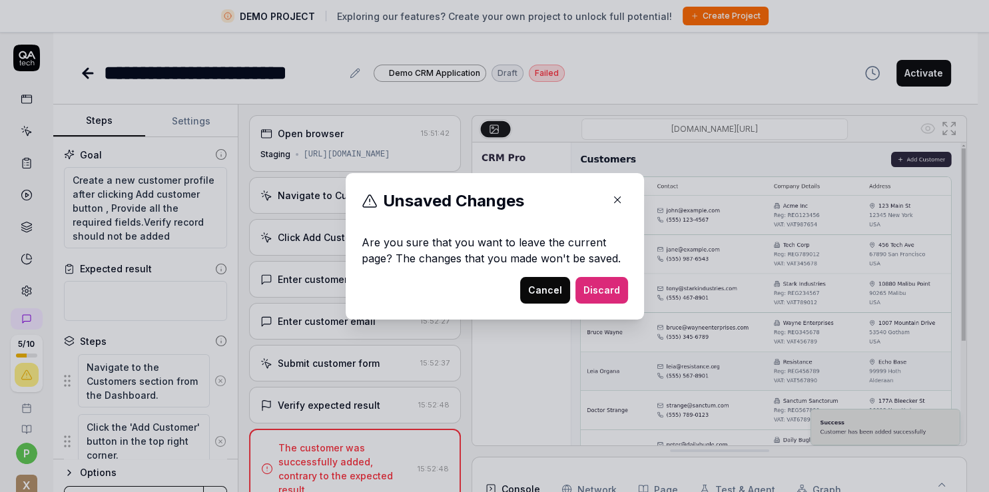
click at [618, 202] on button "button" at bounding box center [617, 199] width 21 height 21
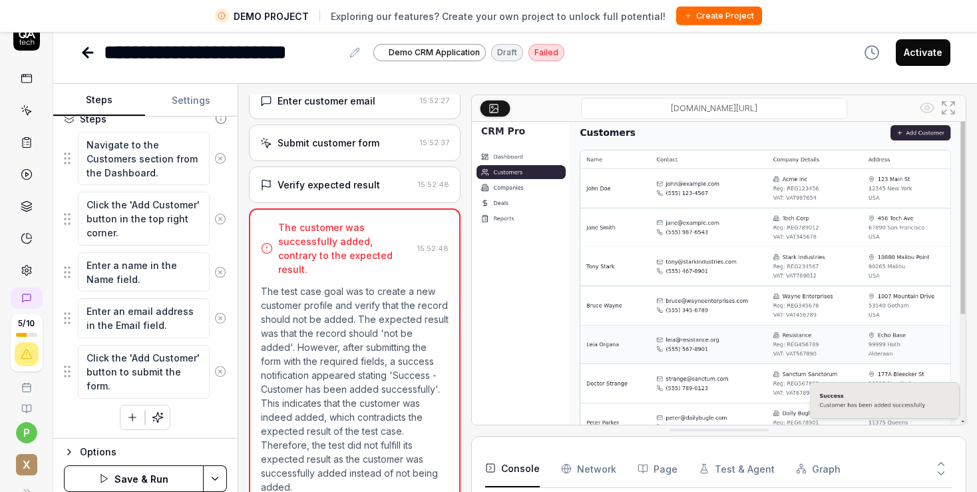
scroll to position [31, 0]
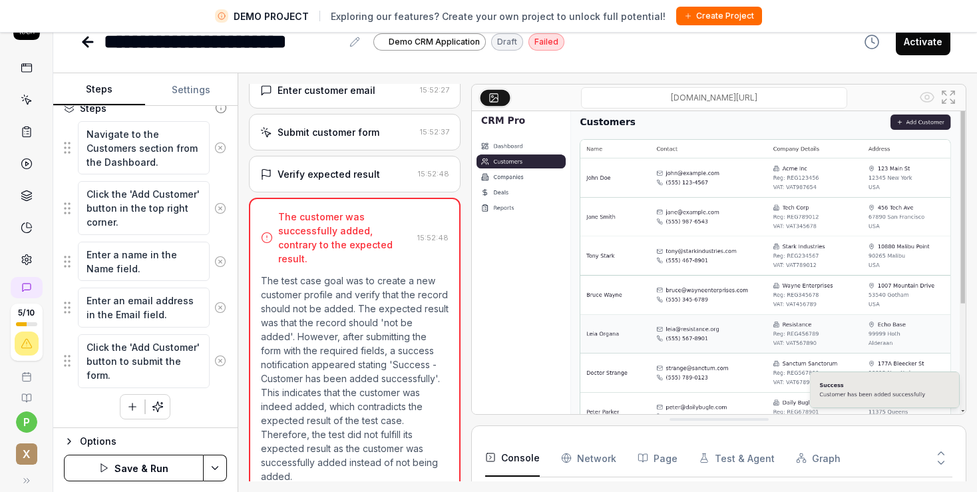
click at [812, 463] on button "Graph" at bounding box center [818, 457] width 45 height 37
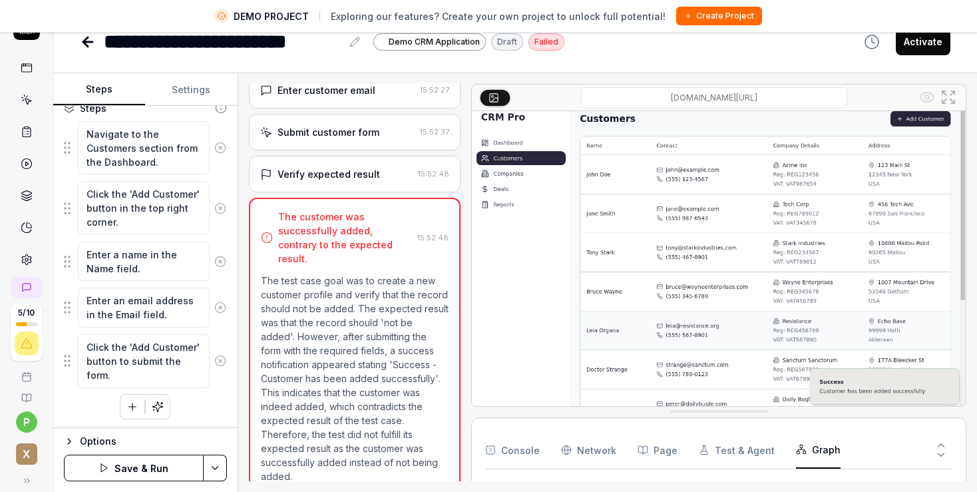
scroll to position [0, 0]
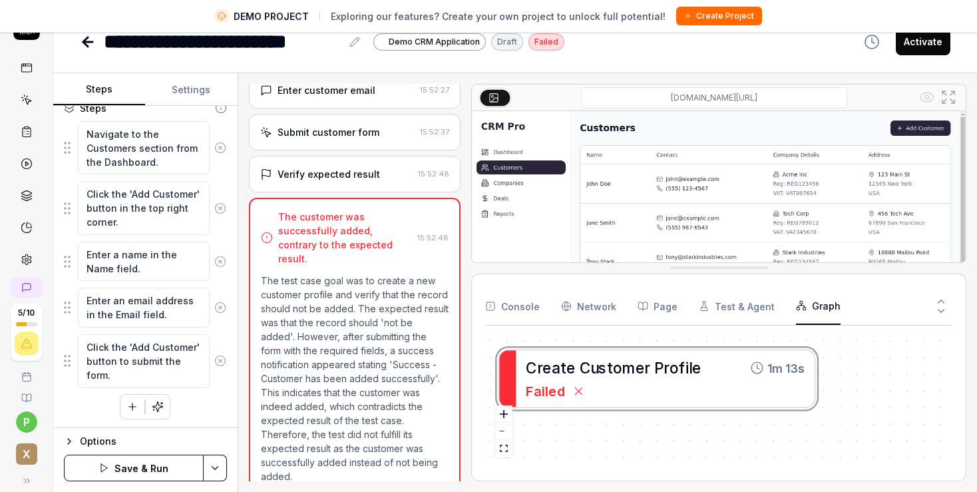
drag, startPoint x: 706, startPoint y: 418, endPoint x: 703, endPoint y: 266, distance: 151.9
click at [703, 263] on div "[DOMAIN_NAME][URL]" at bounding box center [718, 173] width 495 height 179
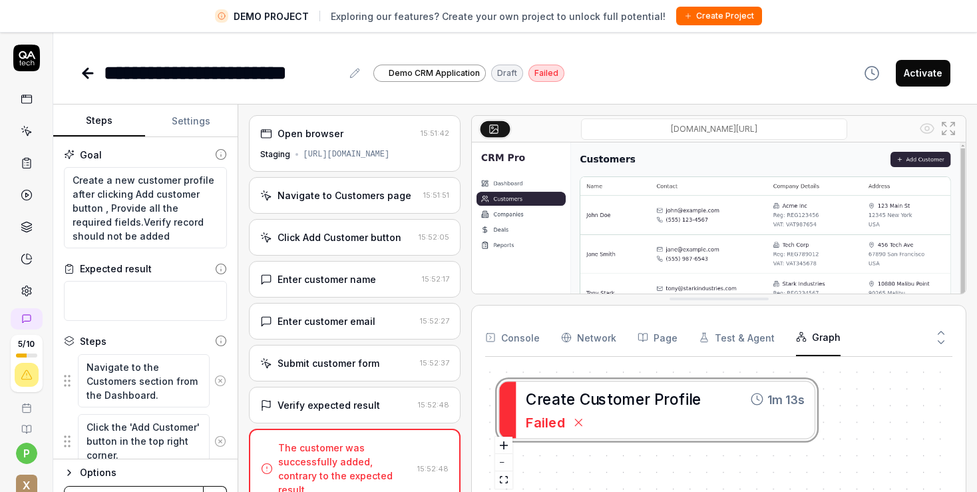
scroll to position [131, 0]
click at [187, 129] on button "Settings" at bounding box center [191, 121] width 92 height 32
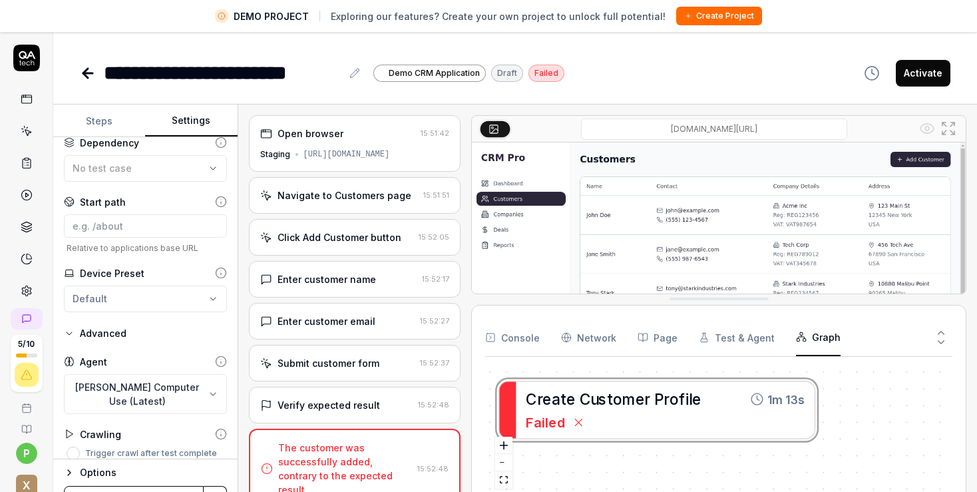
click at [112, 123] on button "Steps" at bounding box center [99, 121] width 92 height 32
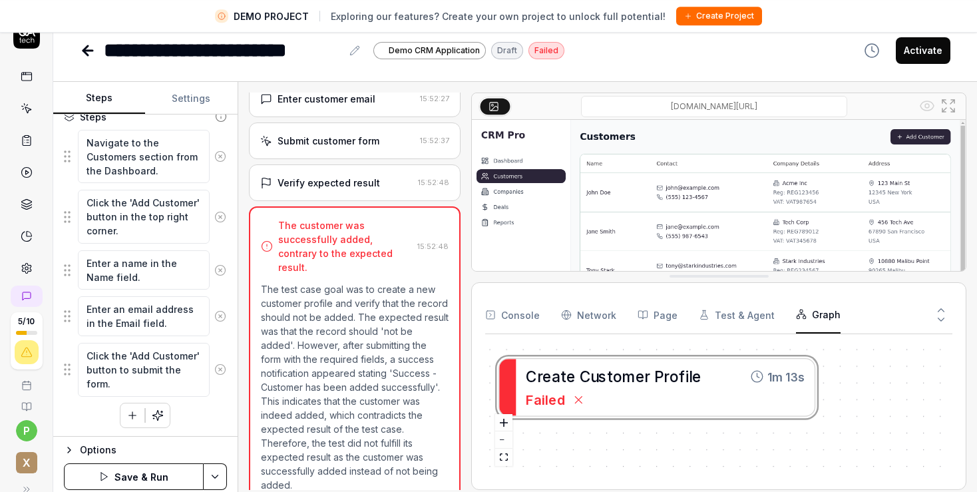
scroll to position [31, 0]
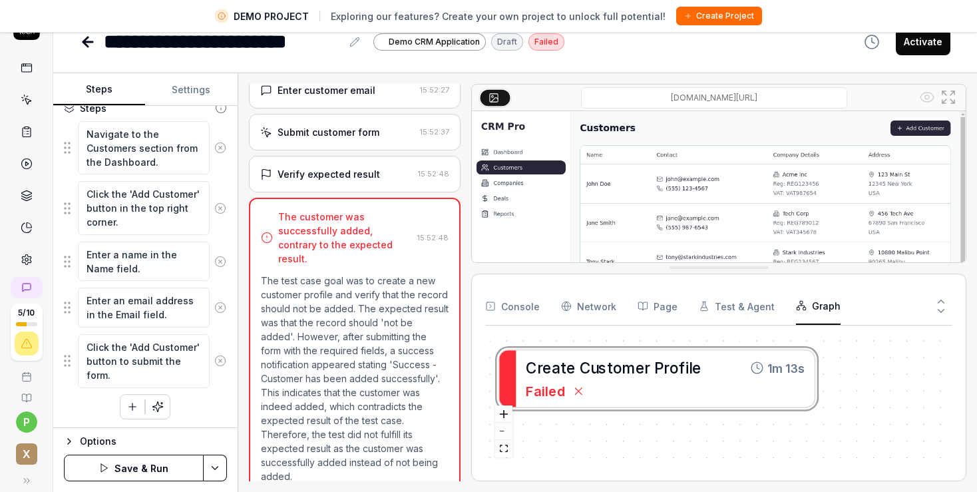
click at [123, 471] on button "Save & Run" at bounding box center [134, 468] width 140 height 27
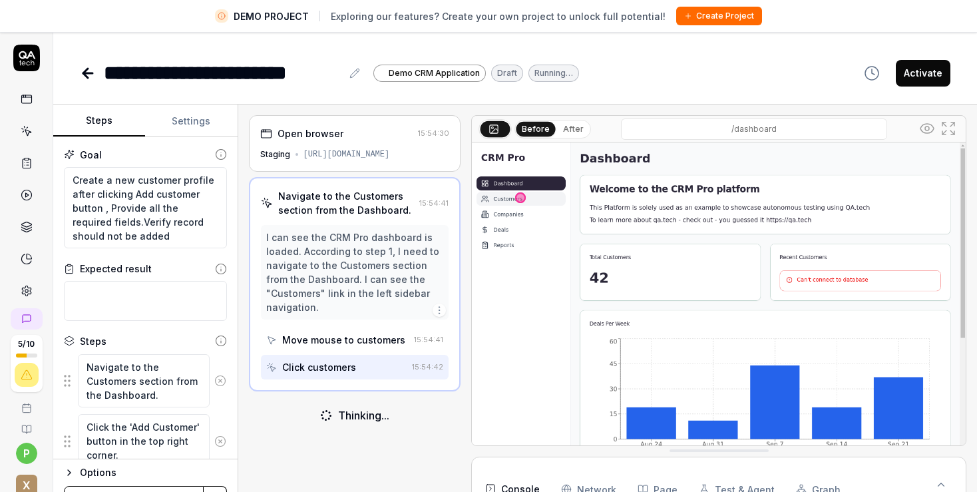
click at [178, 120] on button "Settings" at bounding box center [191, 121] width 92 height 32
type textarea "*"
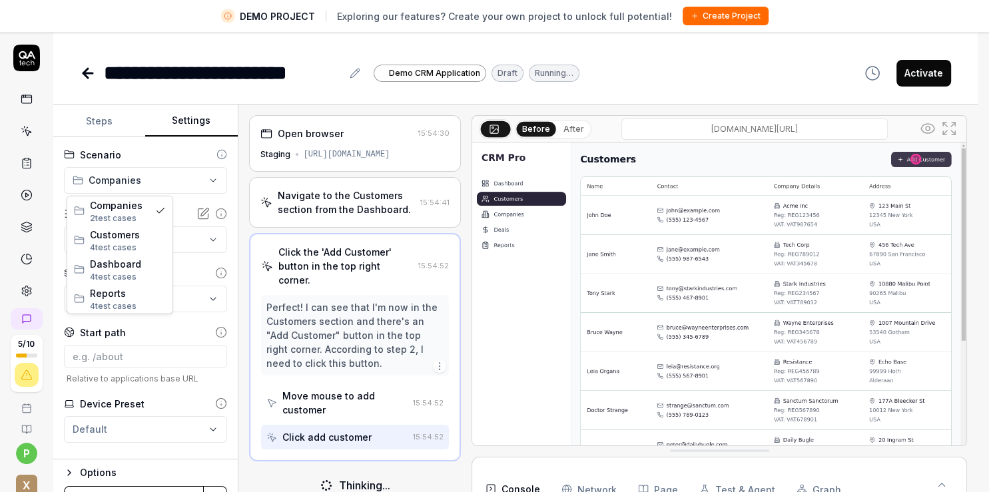
click at [137, 178] on html "**********" at bounding box center [494, 261] width 989 height 523
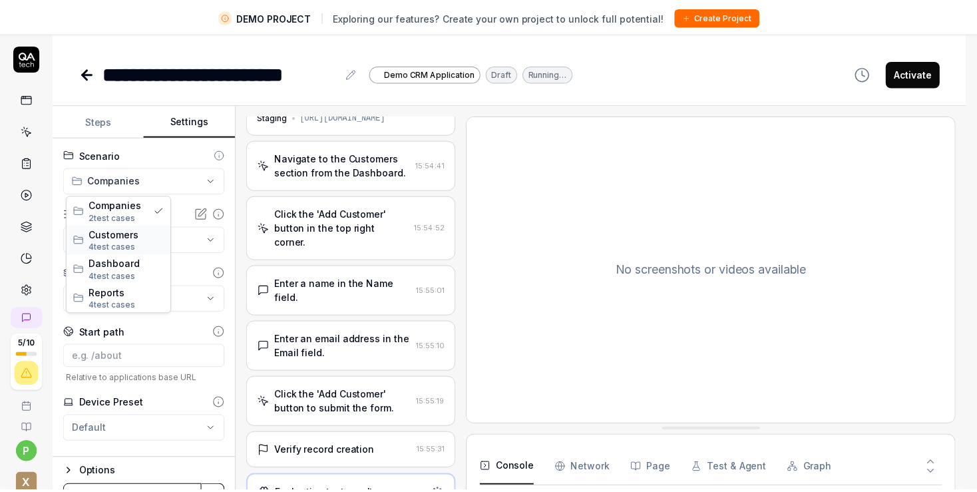
scroll to position [35, 0]
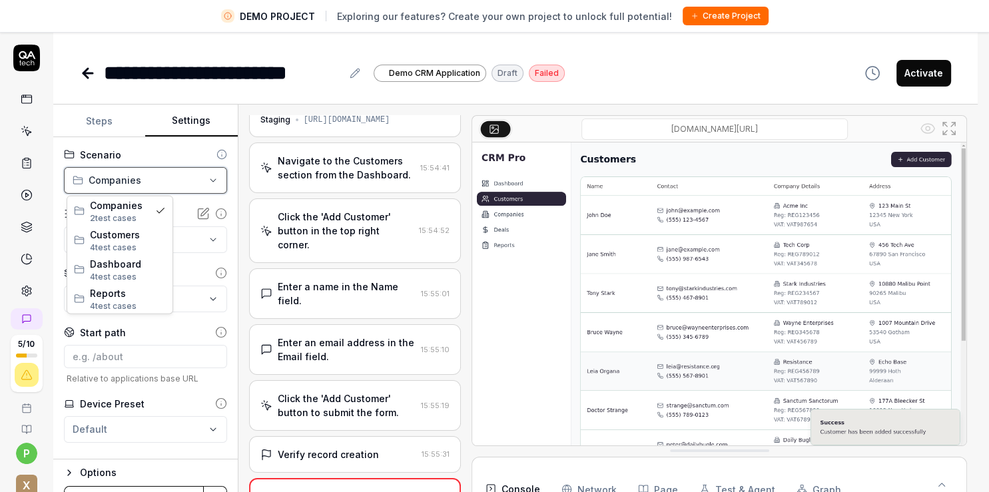
click at [277, 42] on html "**********" at bounding box center [494, 261] width 989 height 523
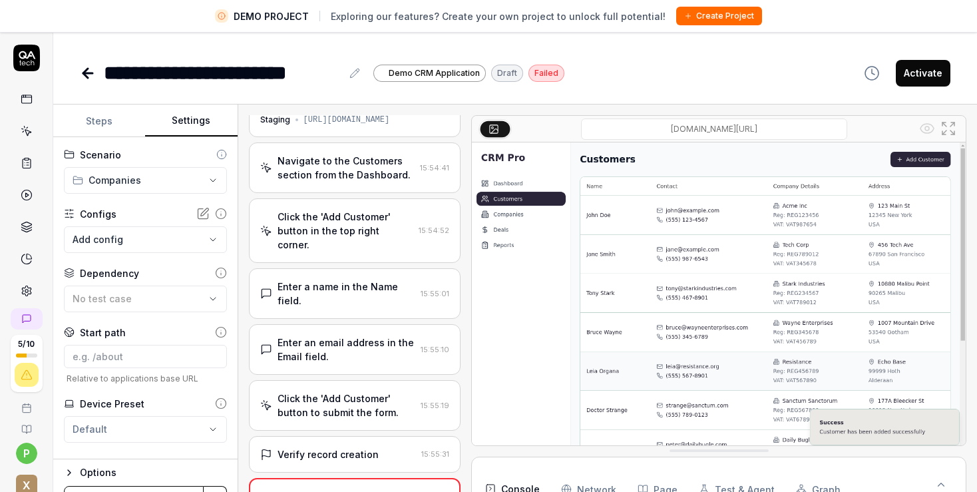
click at [203, 239] on body "**********" at bounding box center [488, 261] width 977 height 523
click at [148, 216] on html "**********" at bounding box center [488, 261] width 977 height 523
click at [144, 238] on body "**********" at bounding box center [488, 261] width 977 height 523
click at [23, 406] on html "**********" at bounding box center [488, 261] width 977 height 523
click at [21, 428] on icon at bounding box center [26, 429] width 11 height 11
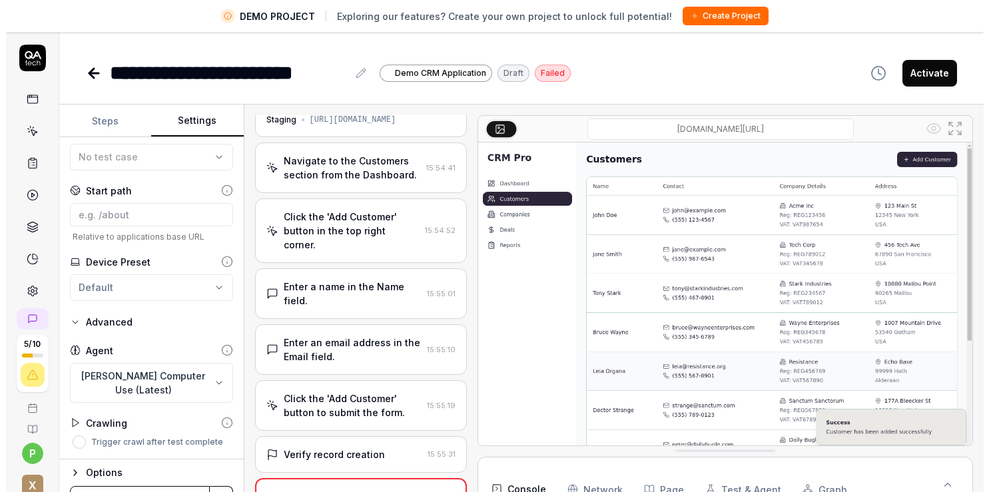
scroll to position [0, 0]
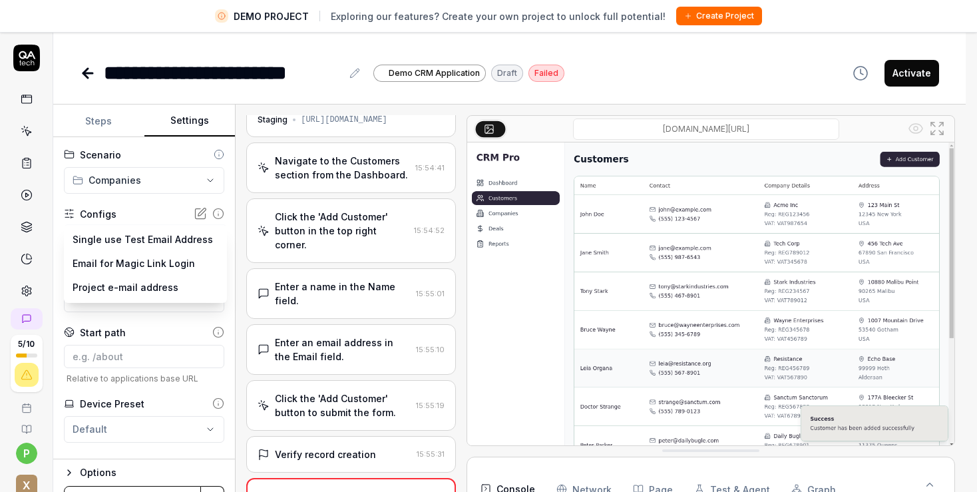
click at [133, 237] on body "**********" at bounding box center [483, 261] width 966 height 523
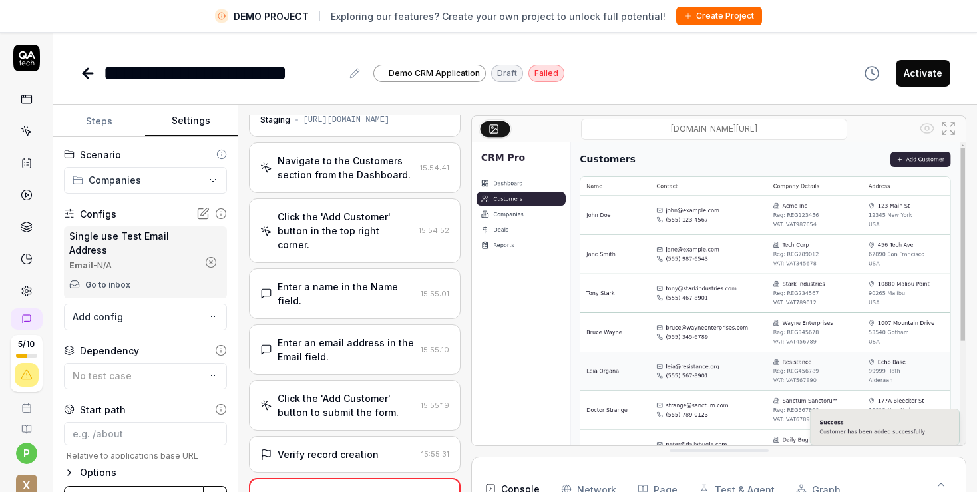
click at [205, 258] on icon "button" at bounding box center [211, 262] width 12 height 12
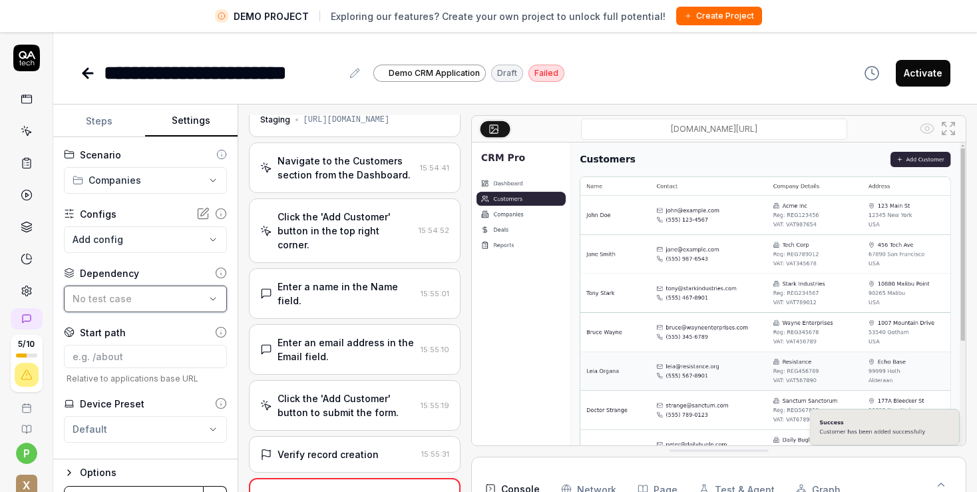
click at [125, 304] on span "No test case" at bounding box center [102, 298] width 59 height 11
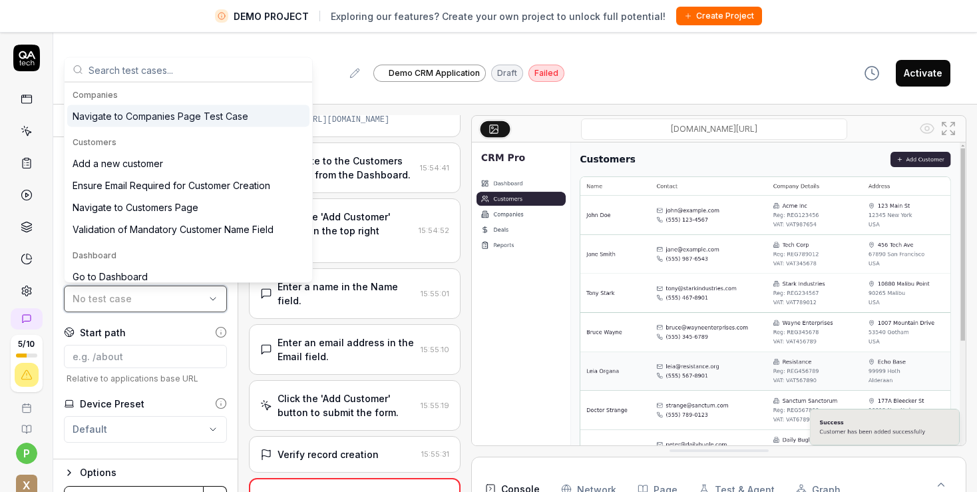
click at [125, 304] on span "No test case" at bounding box center [102, 298] width 59 height 11
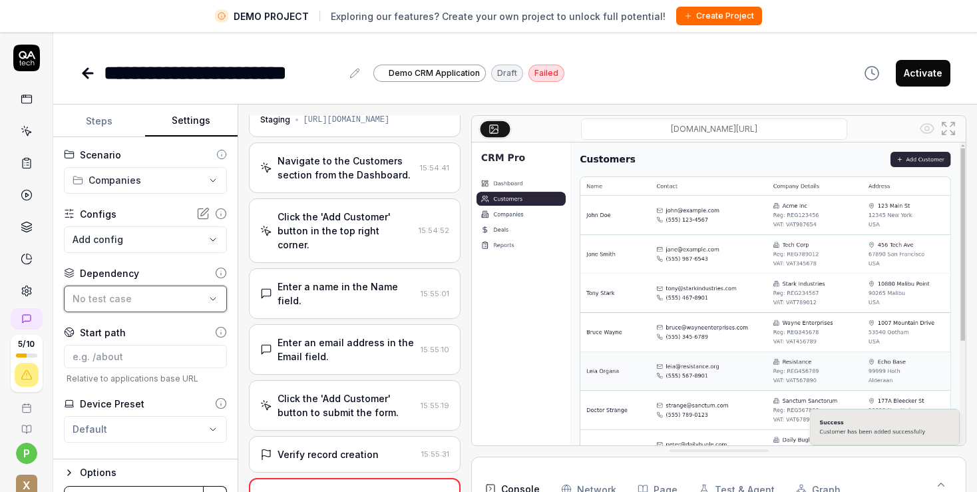
click at [125, 304] on span "No test case" at bounding box center [102, 298] width 59 height 11
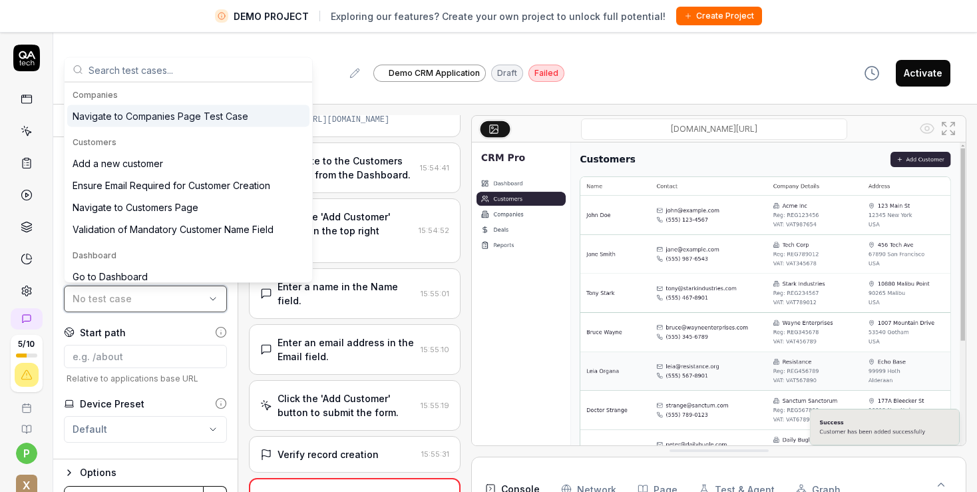
click at [125, 303] on span "No test case" at bounding box center [102, 298] width 59 height 11
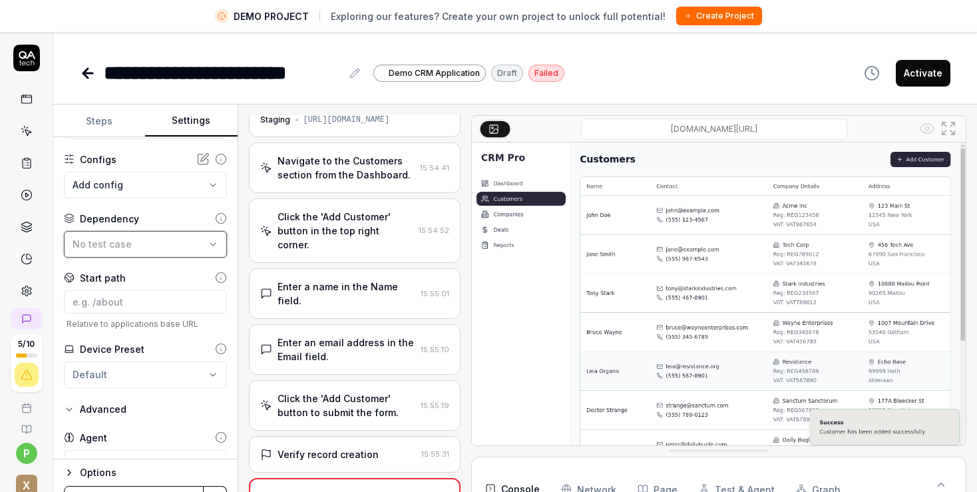
scroll to position [77, 0]
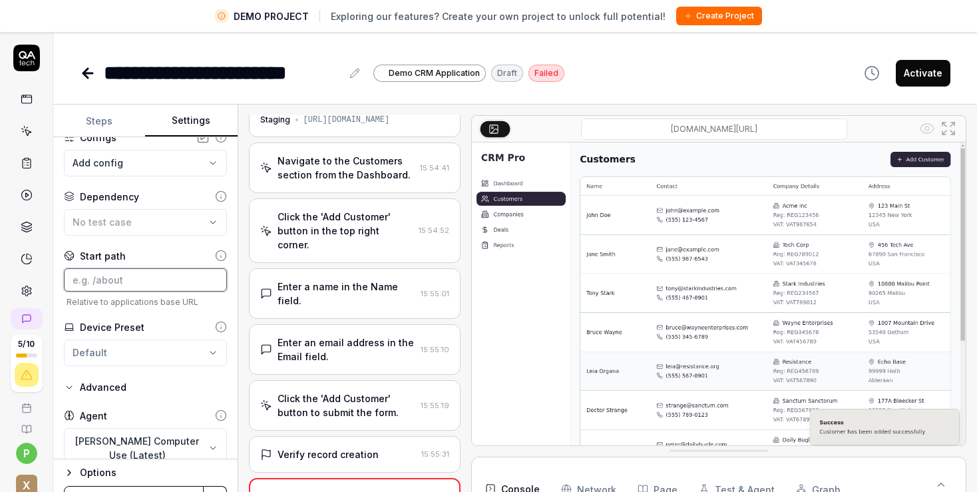
click at [129, 286] on input at bounding box center [145, 279] width 163 height 23
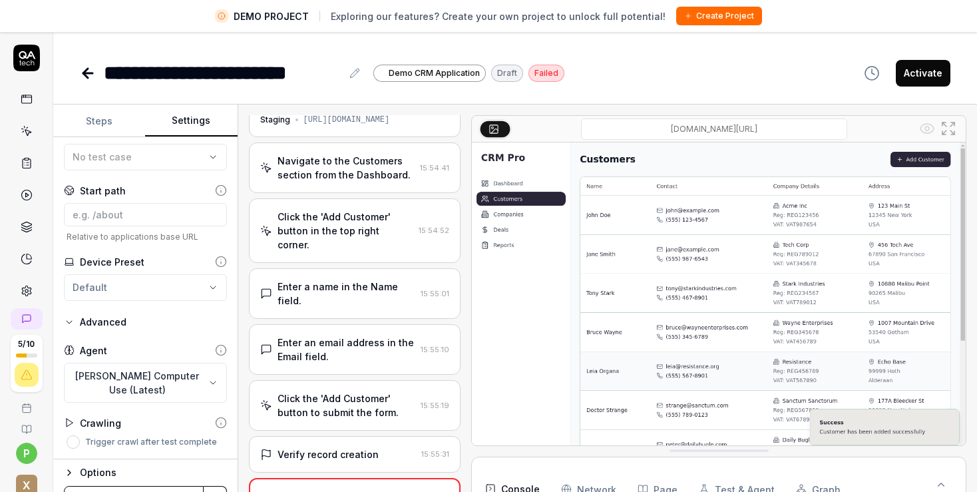
scroll to position [35, 0]
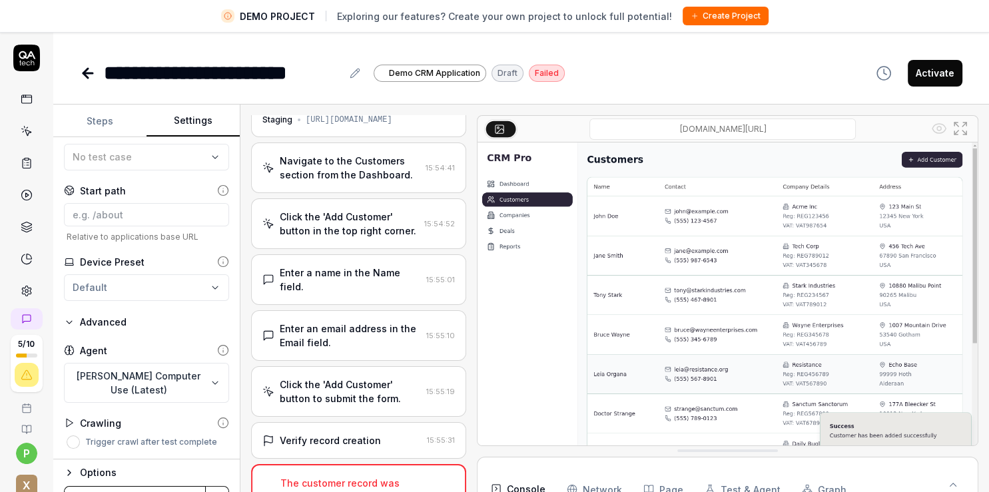
click at [128, 286] on html "**********" at bounding box center [494, 261] width 989 height 523
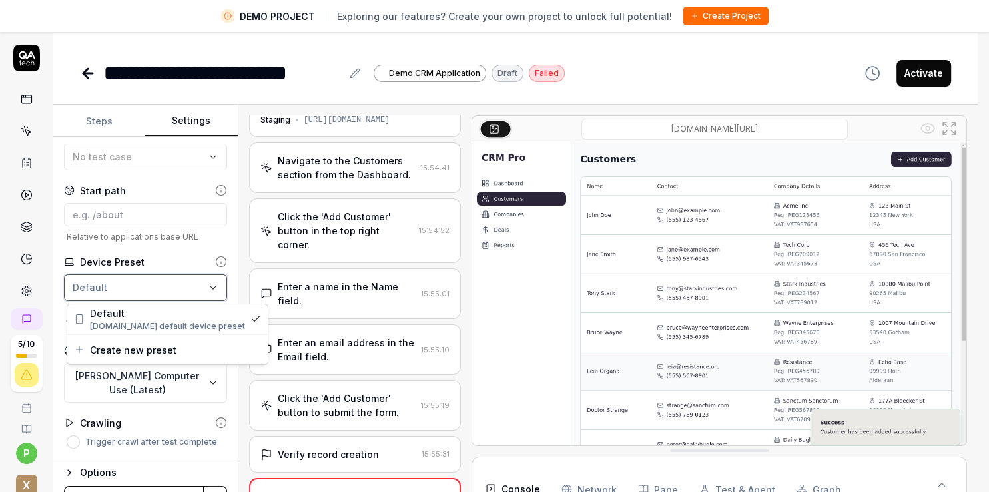
click at [515, 383] on html "**********" at bounding box center [494, 261] width 989 height 523
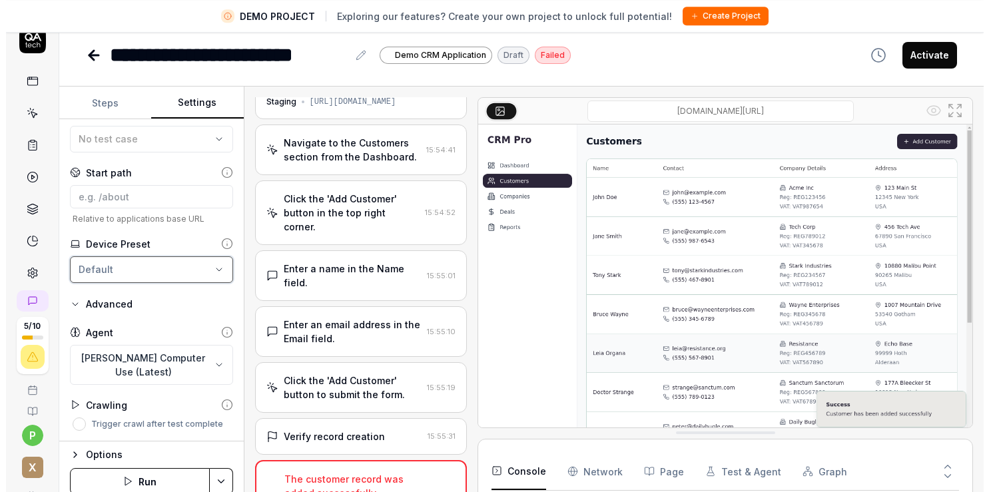
scroll to position [31, 0]
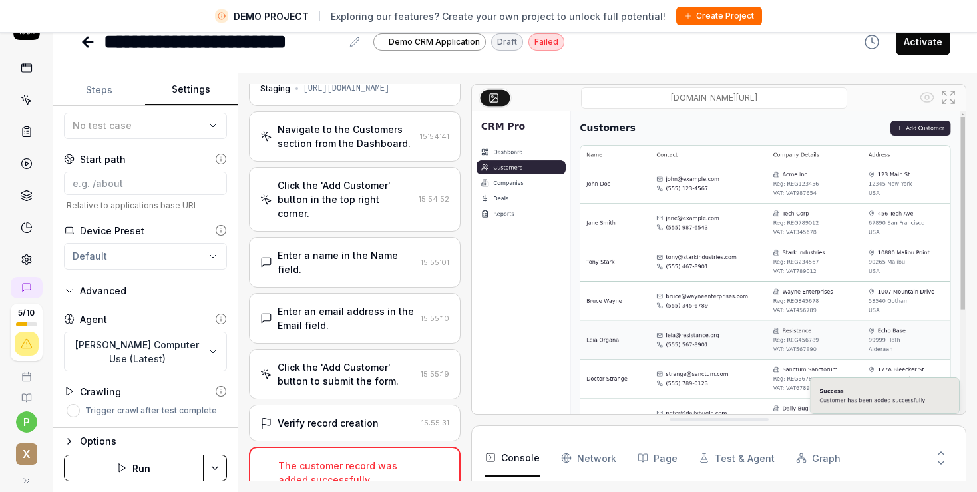
click at [65, 392] on icon at bounding box center [69, 391] width 11 height 11
click at [69, 392] on icon at bounding box center [69, 391] width 11 height 11
click at [73, 436] on icon "button" at bounding box center [69, 441] width 11 height 11
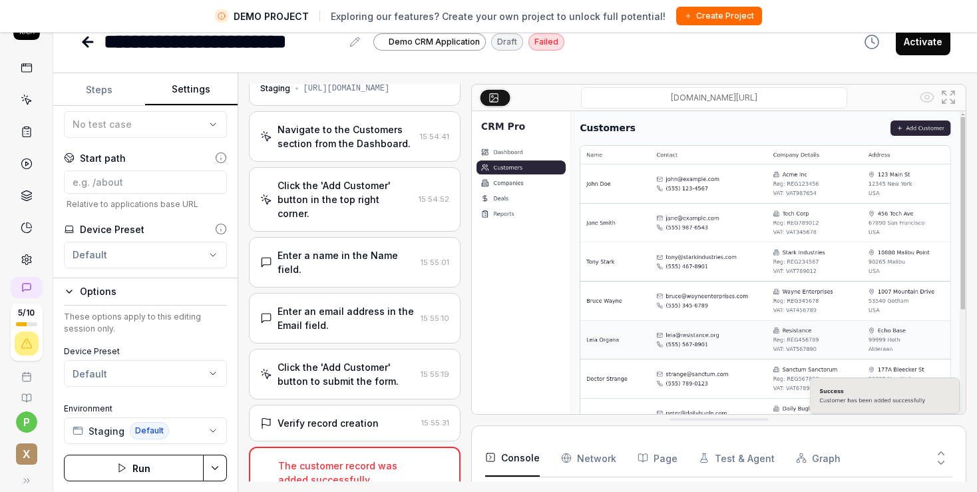
click at [132, 377] on html "**********" at bounding box center [488, 230] width 977 height 523
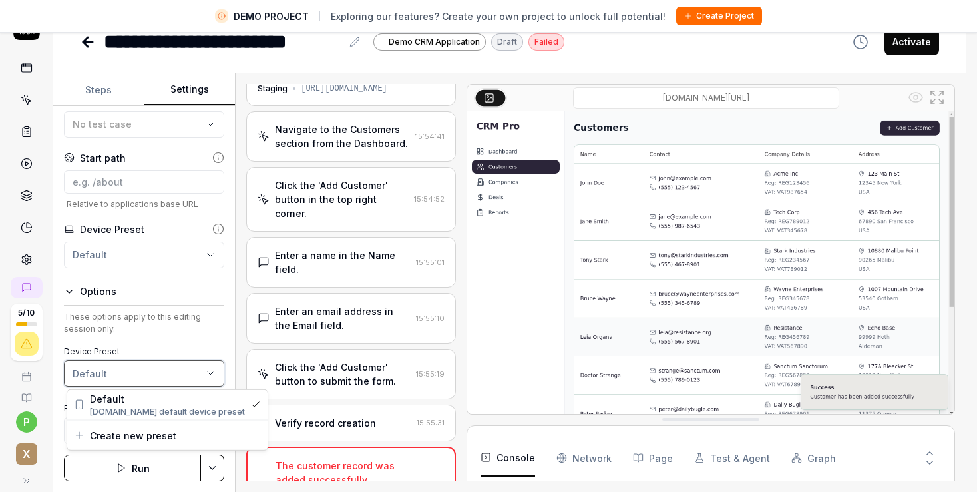
scroll to position [35, 0]
click at [132, 377] on html "**********" at bounding box center [488, 230] width 977 height 523
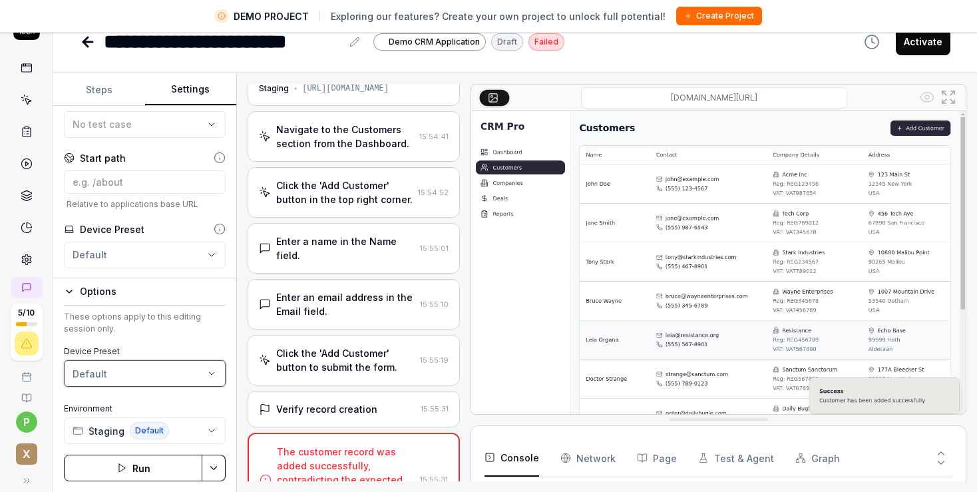
click at [238, 207] on div "**********" at bounding box center [515, 282] width 924 height 419
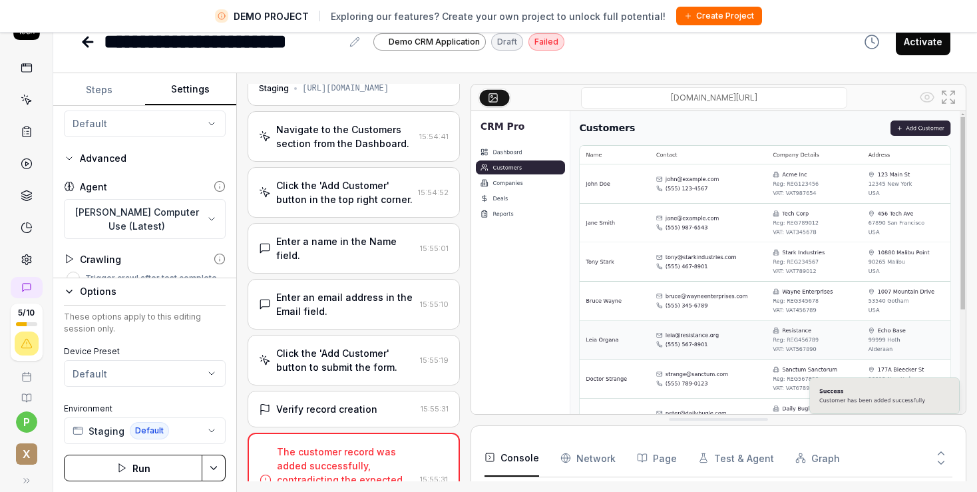
scroll to position [293, 0]
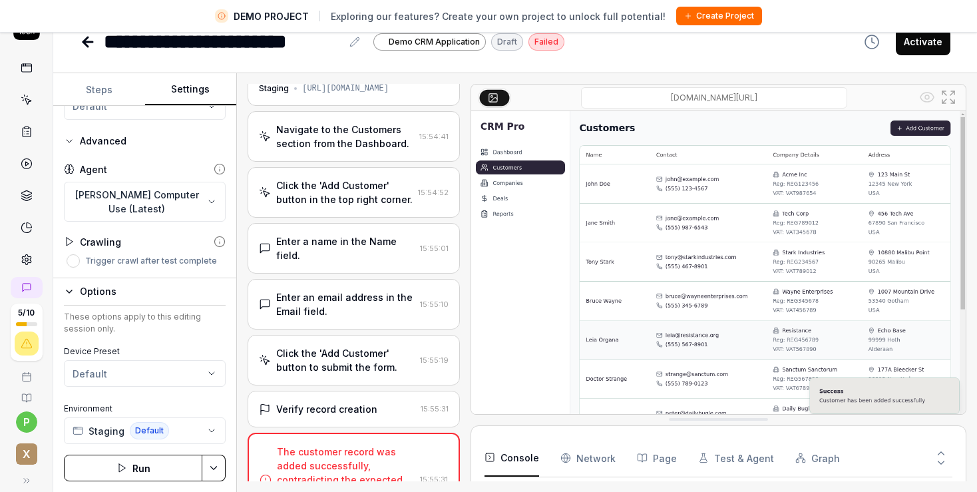
click at [69, 239] on polygon at bounding box center [70, 242] width 6 height 8
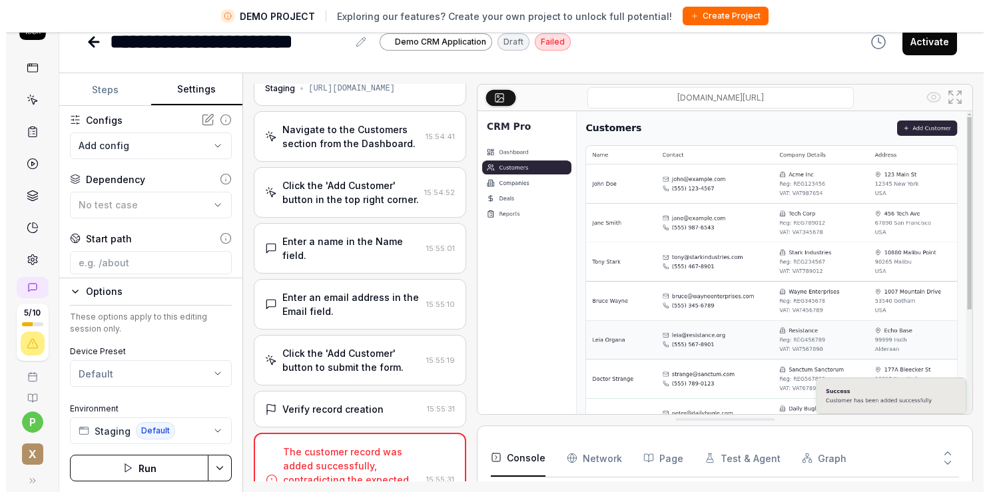
scroll to position [0, 0]
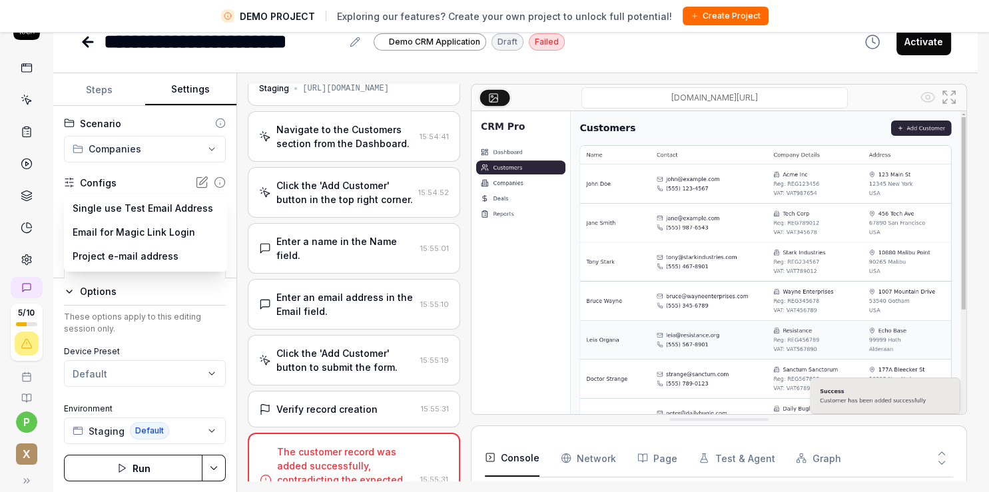
click at [170, 214] on body "**********" at bounding box center [488, 230] width 977 height 523
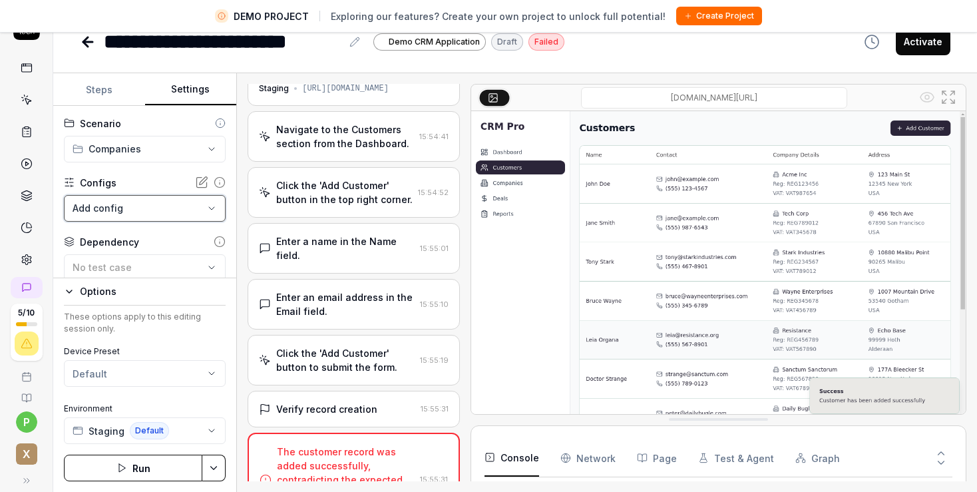
scroll to position [35, 0]
click at [20, 258] on html "**********" at bounding box center [488, 230] width 977 height 523
click at [24, 254] on icon at bounding box center [27, 260] width 12 height 12
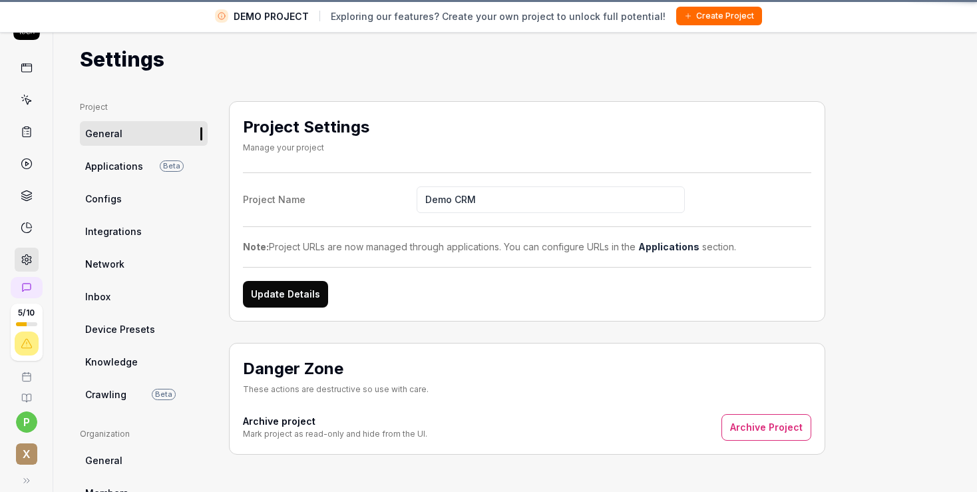
click at [23, 257] on icon at bounding box center [27, 260] width 12 height 12
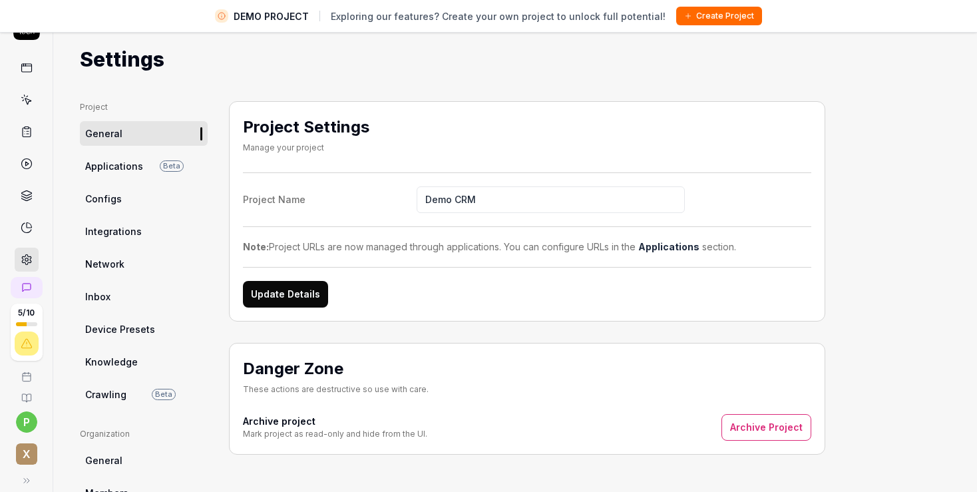
click at [108, 204] on span "Configs" at bounding box center [103, 199] width 37 height 14
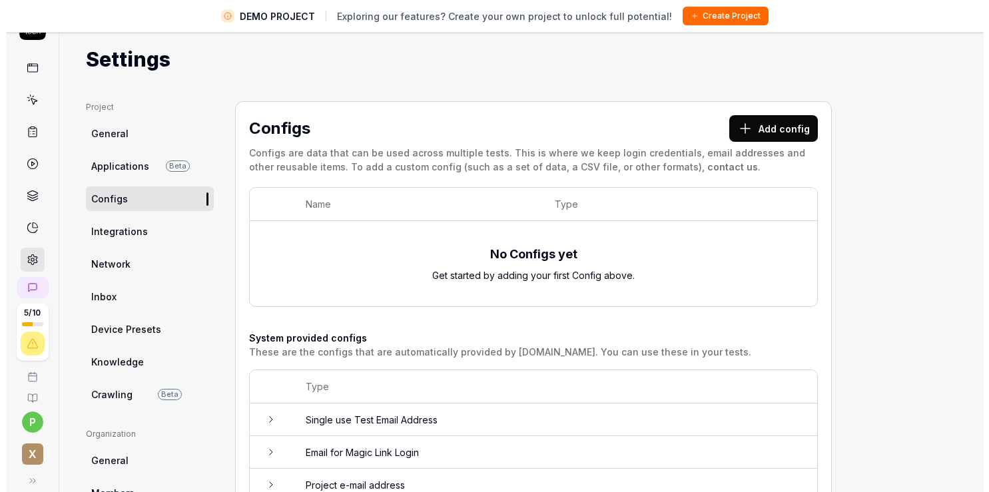
scroll to position [77, 0]
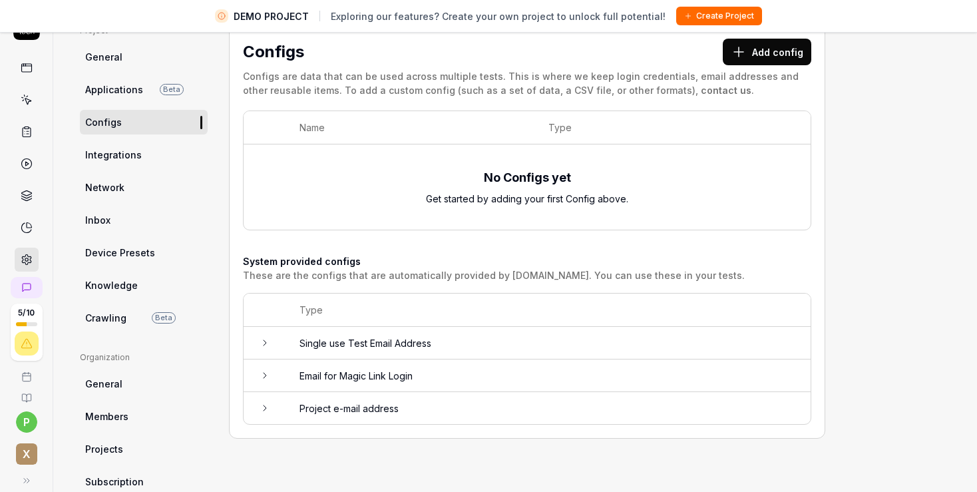
click at [776, 52] on button "Add config" at bounding box center [767, 52] width 89 height 27
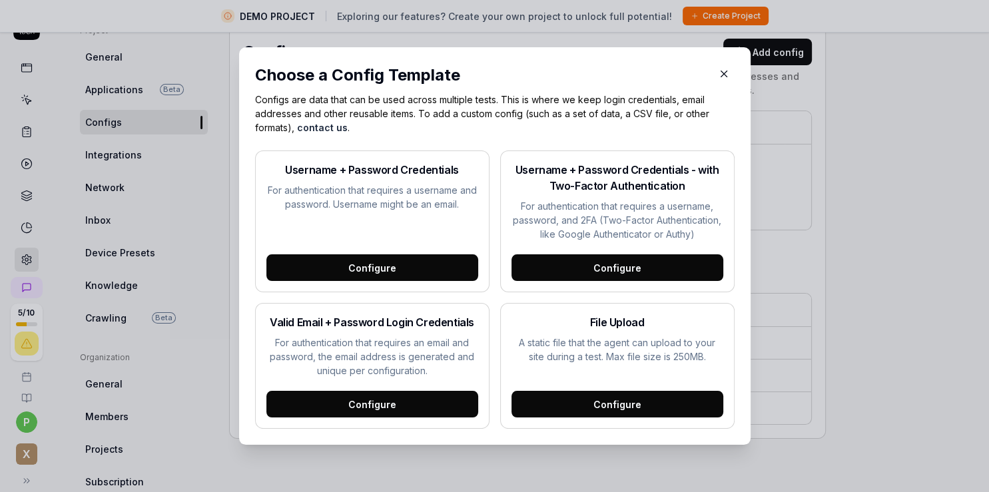
click at [609, 404] on div "Configure" at bounding box center [617, 404] width 212 height 27
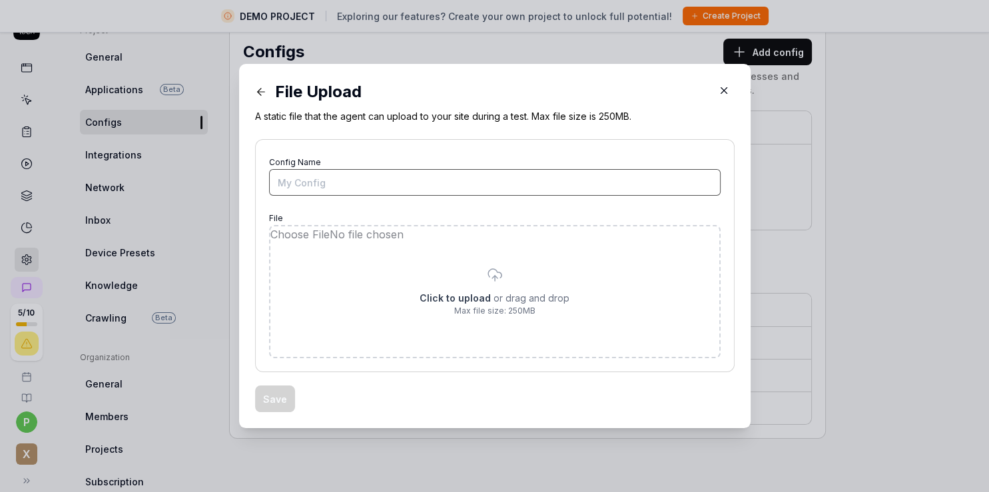
click at [342, 178] on input "Config Name" at bounding box center [494, 182] width 451 height 27
type input "File Upload"
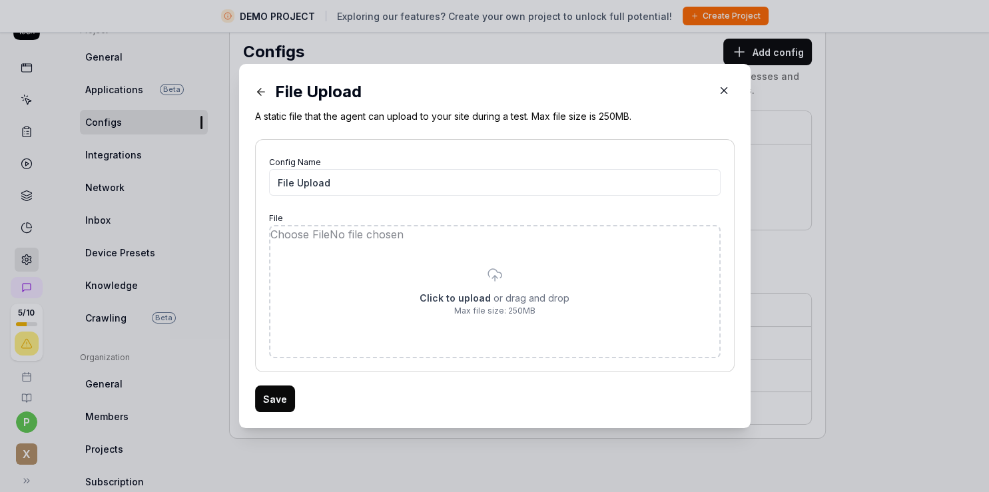
click at [494, 282] on input "file" at bounding box center [494, 291] width 449 height 131
click at [493, 278] on input "file" at bounding box center [494, 291] width 449 height 131
type input "**********"
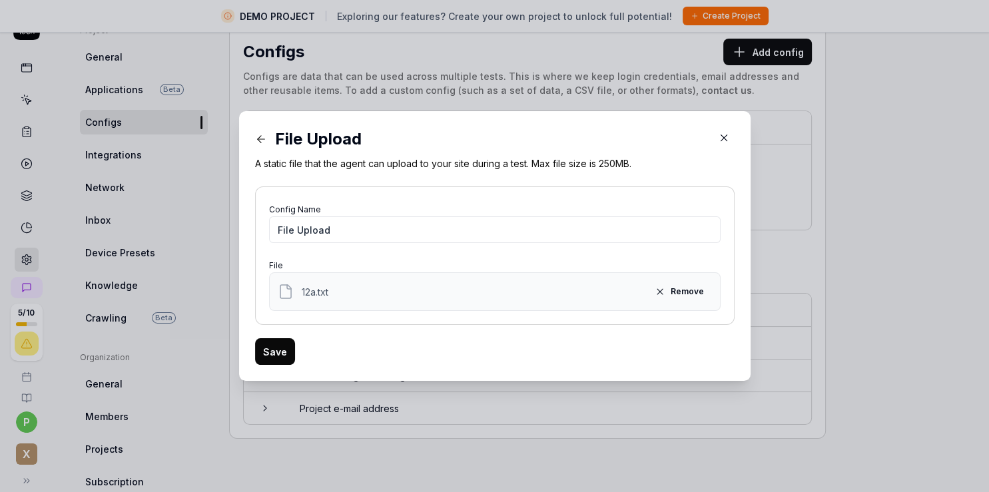
click at [268, 350] on button "Save" at bounding box center [275, 351] width 40 height 27
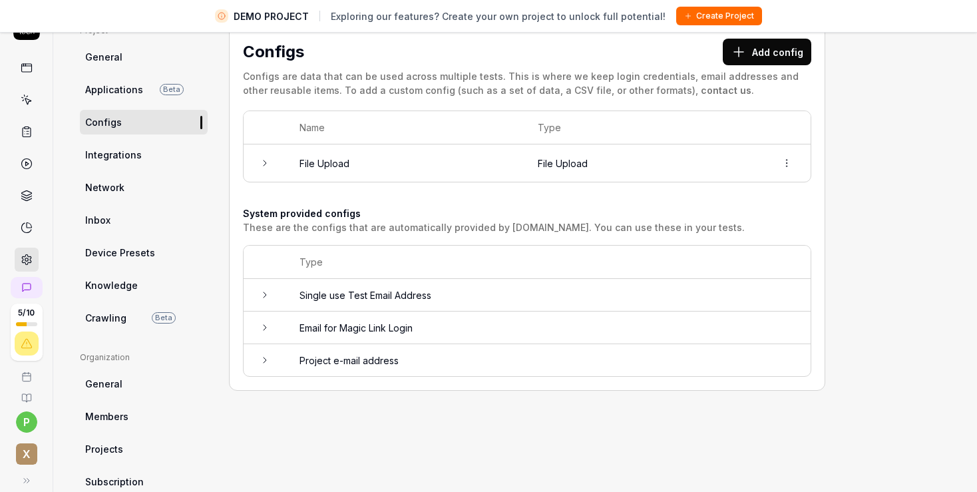
click at [264, 293] on icon at bounding box center [265, 295] width 11 height 11
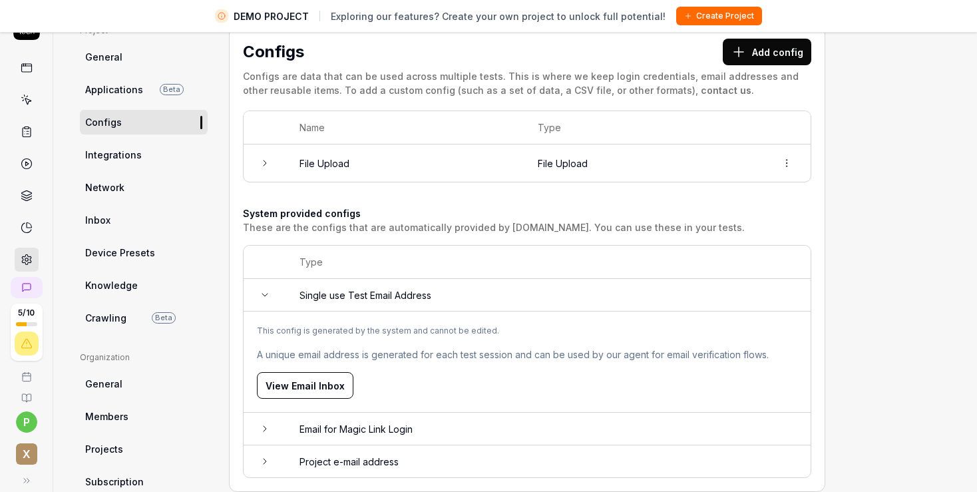
scroll to position [153, 0]
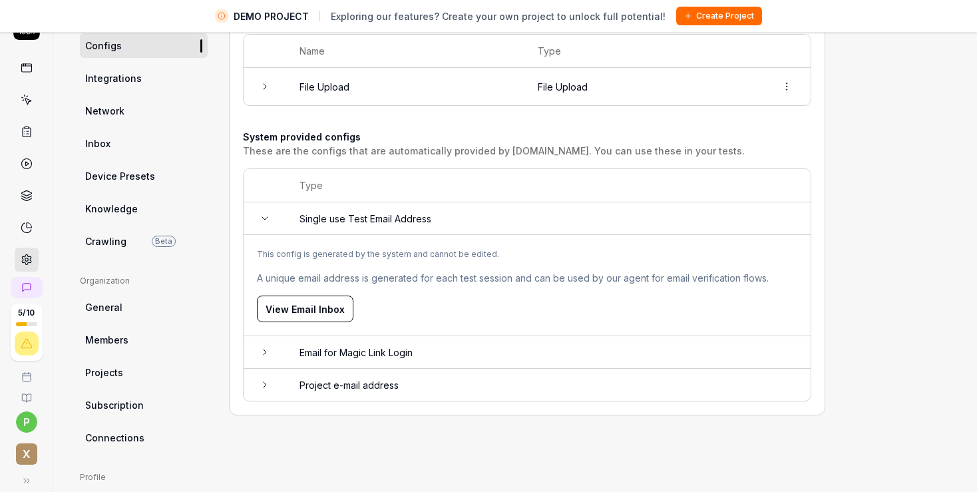
click at [282, 312] on button "View Email Inbox" at bounding box center [305, 309] width 97 height 27
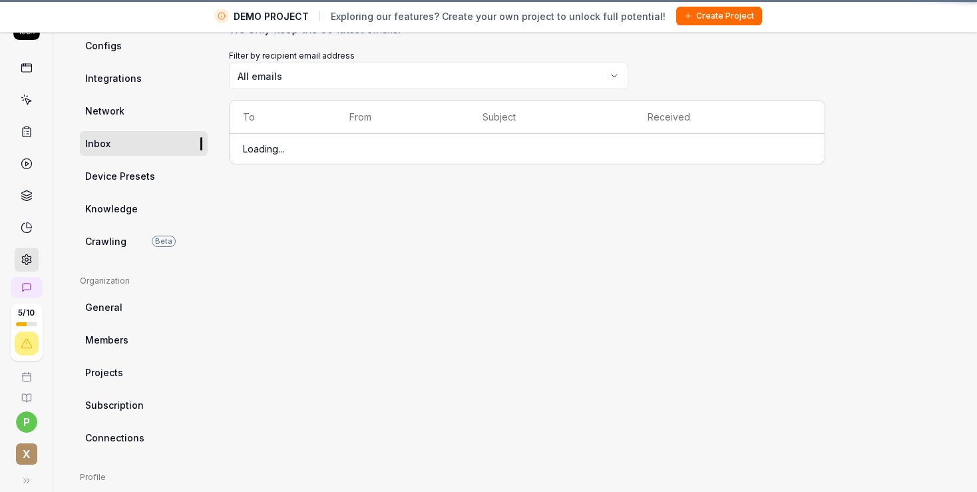
scroll to position [100, 0]
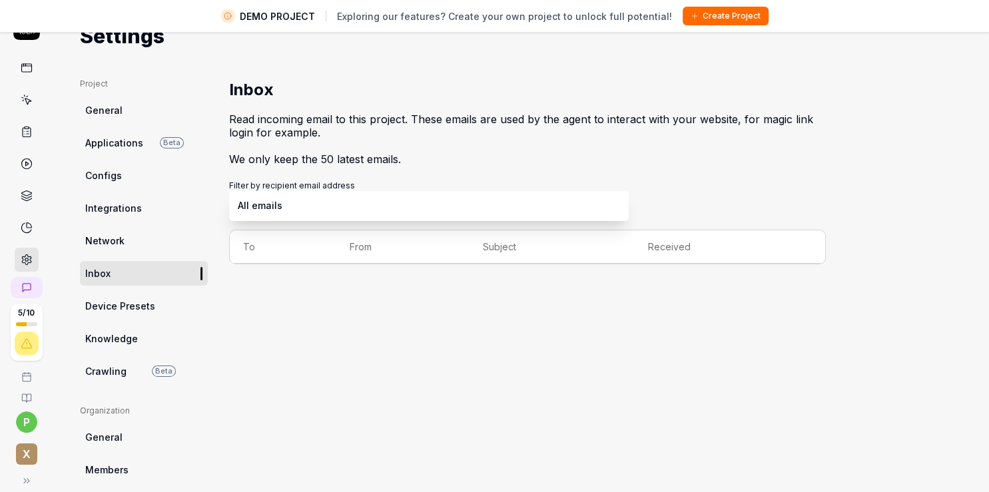
click at [300, 208] on body "DEMO PROJECT Exploring our features? Create your own project to unlock full pot…" at bounding box center [488, 230] width 977 height 523
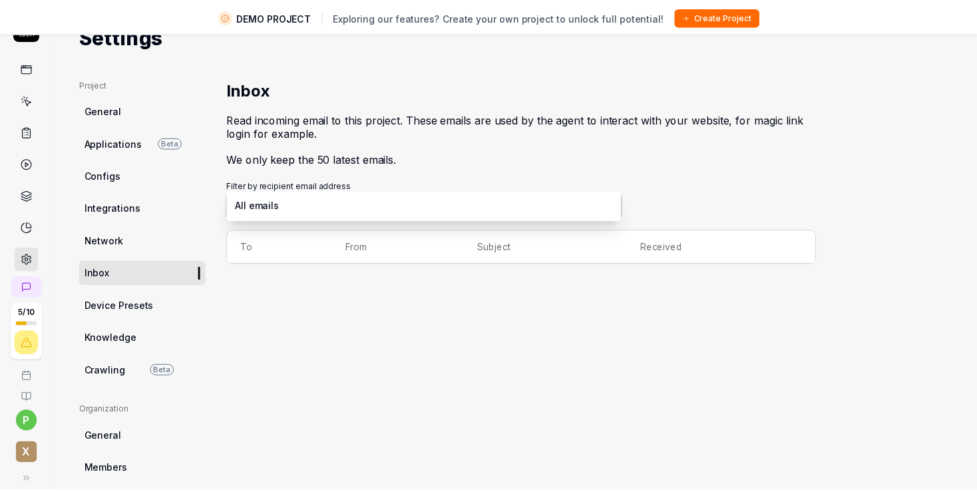
scroll to position [23, 0]
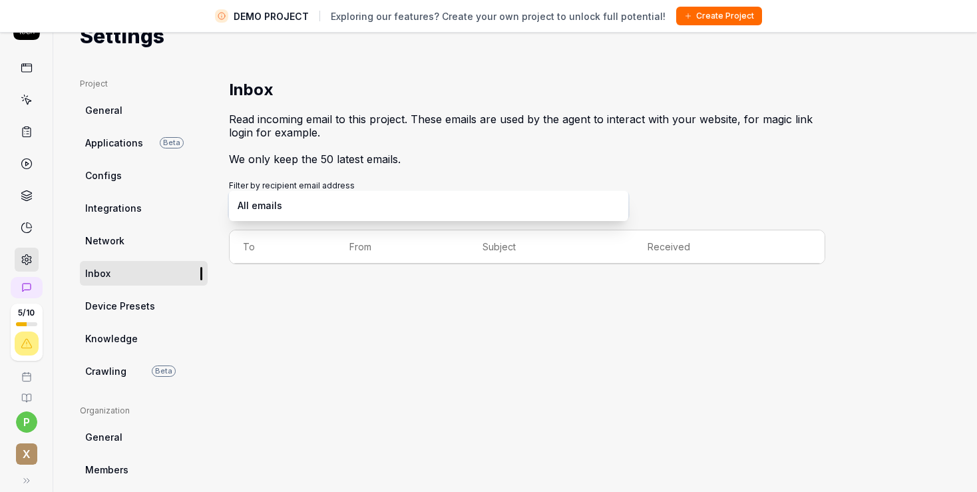
click at [124, 109] on html "DEMO PROJECT Exploring our features? Create your own project to unlock full pot…" at bounding box center [488, 230] width 977 height 523
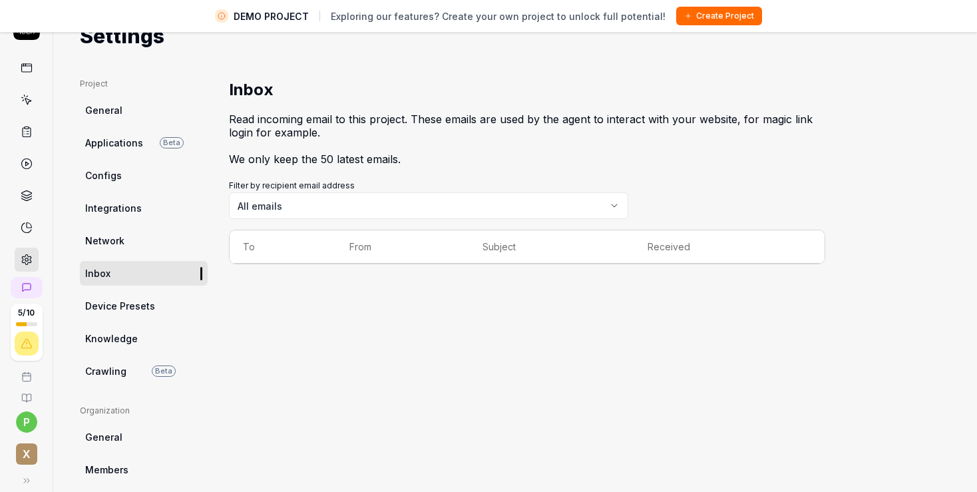
click at [127, 174] on link "Configs" at bounding box center [144, 175] width 128 height 25
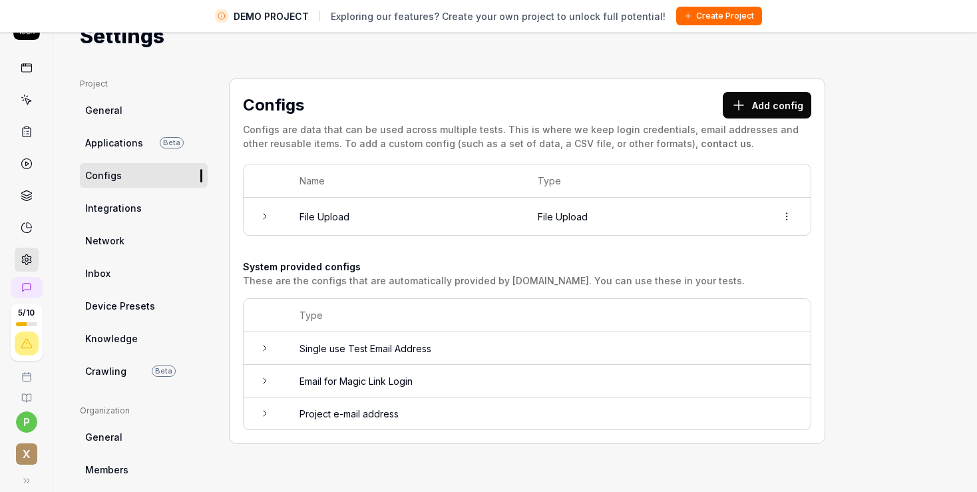
click at [256, 341] on td at bounding box center [265, 348] width 43 height 33
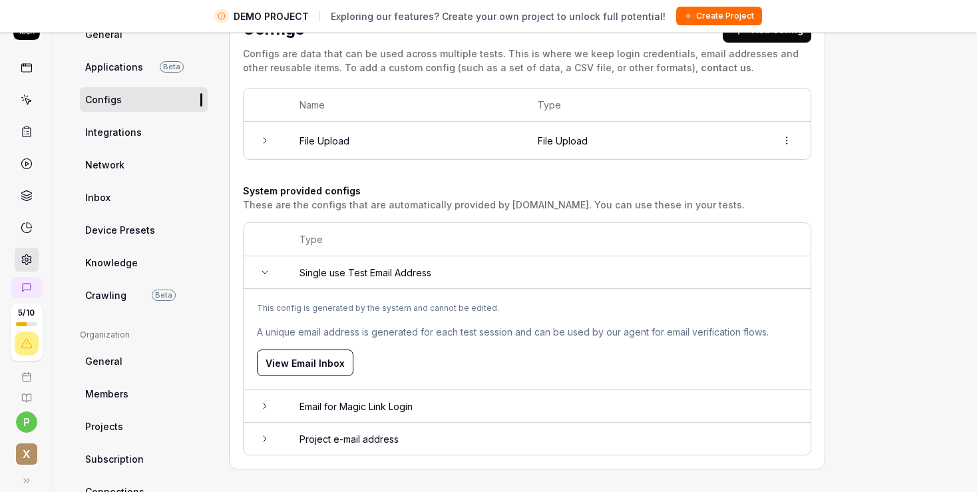
scroll to position [100, 0]
click at [266, 406] on icon at bounding box center [265, 405] width 11 height 11
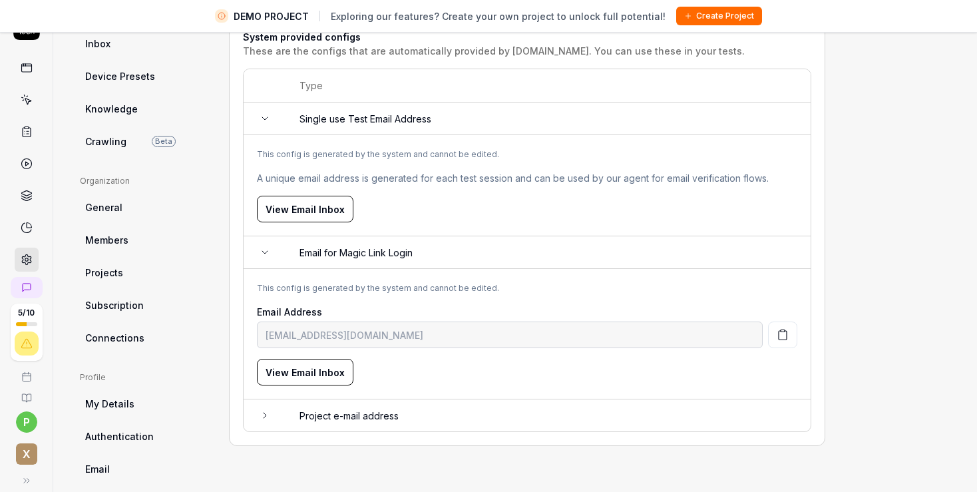
click at [253, 417] on td at bounding box center [265, 416] width 43 height 32
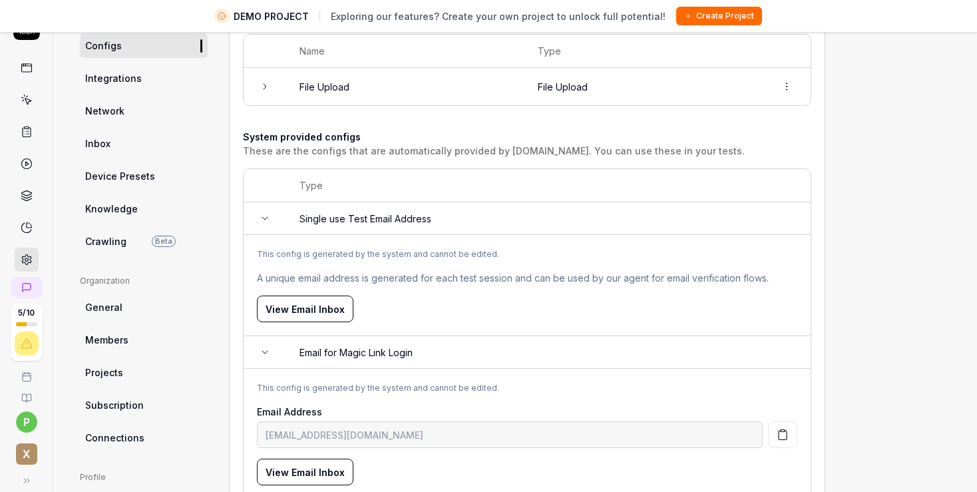
scroll to position [0, 0]
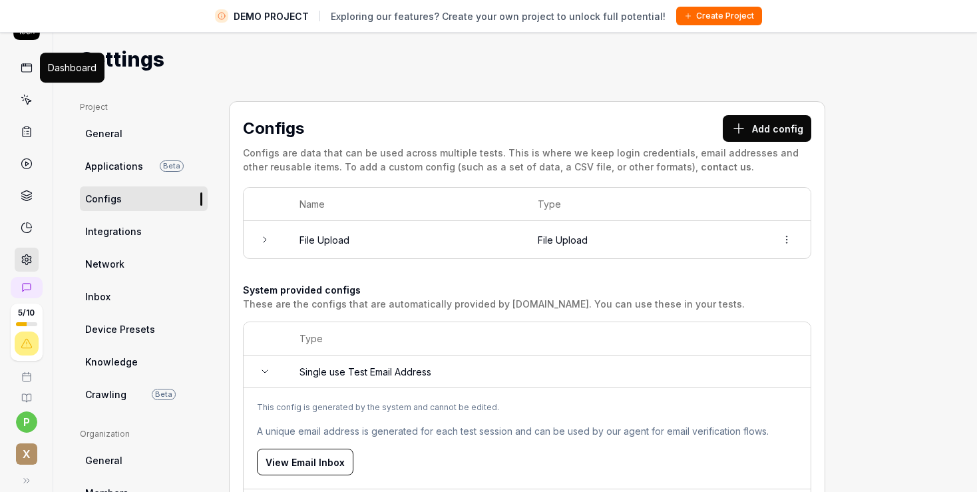
click at [25, 69] on icon at bounding box center [27, 68] width 12 height 12
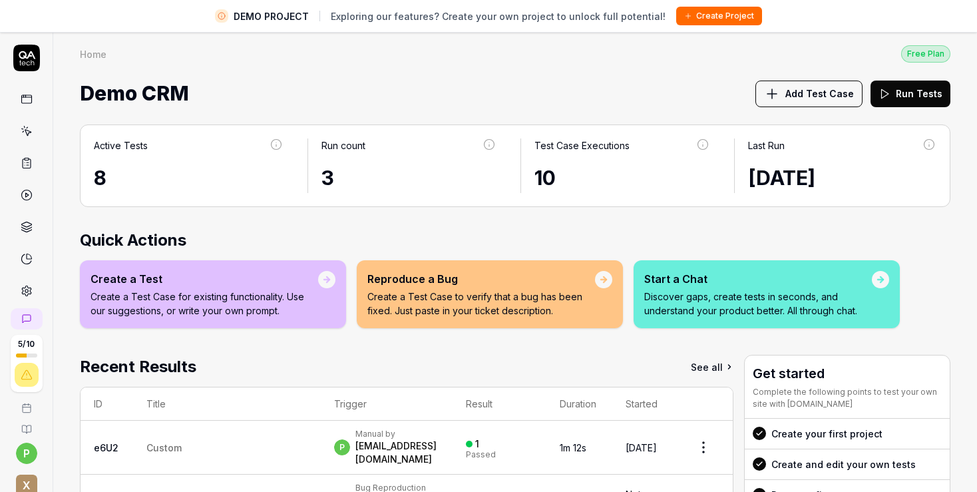
click at [462, 286] on div "Reproduce a Bug Create a Test Case to verify that a bug has been fixed. Just pa…" at bounding box center [482, 294] width 228 height 47
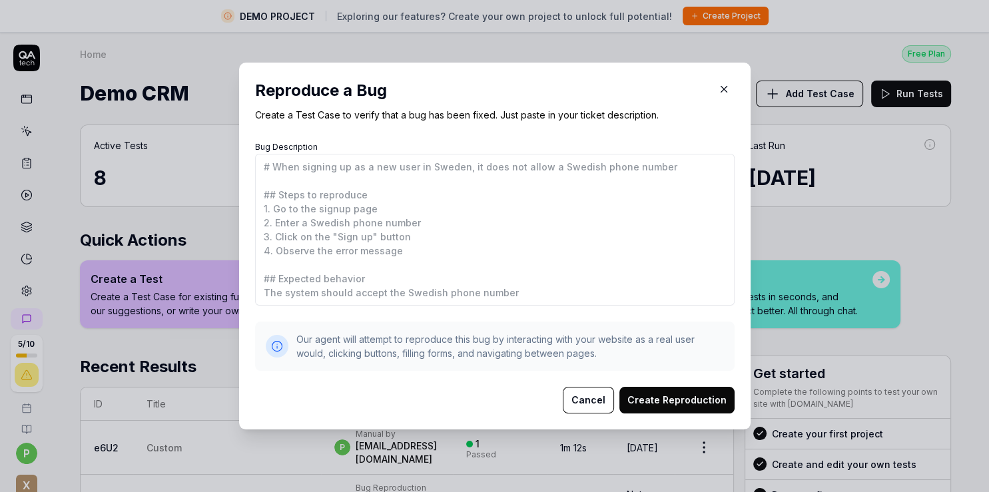
click at [569, 386] on form "Bug Description Our agent will attempt to reproduce this bug by interacting wit…" at bounding box center [494, 276] width 479 height 276
click at [599, 402] on button "Cancel" at bounding box center [588, 400] width 51 height 27
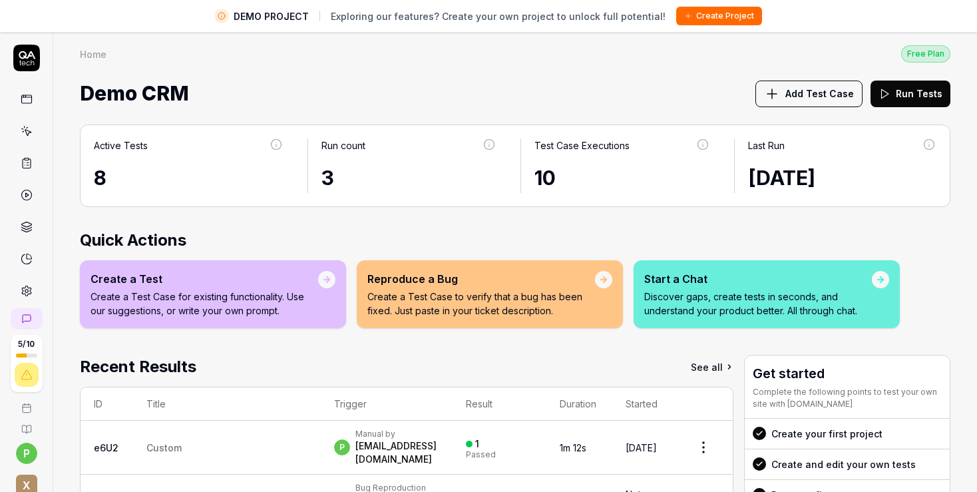
click at [735, 288] on div "Start a Chat Discover gaps, create tests in seconds, and understand your produc…" at bounding box center [759, 294] width 228 height 47
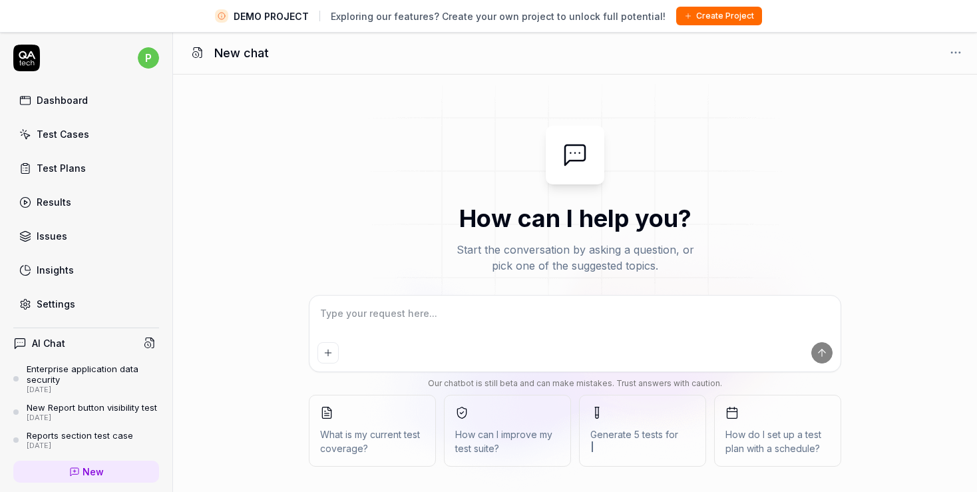
click at [362, 326] on textarea at bounding box center [575, 320] width 515 height 33
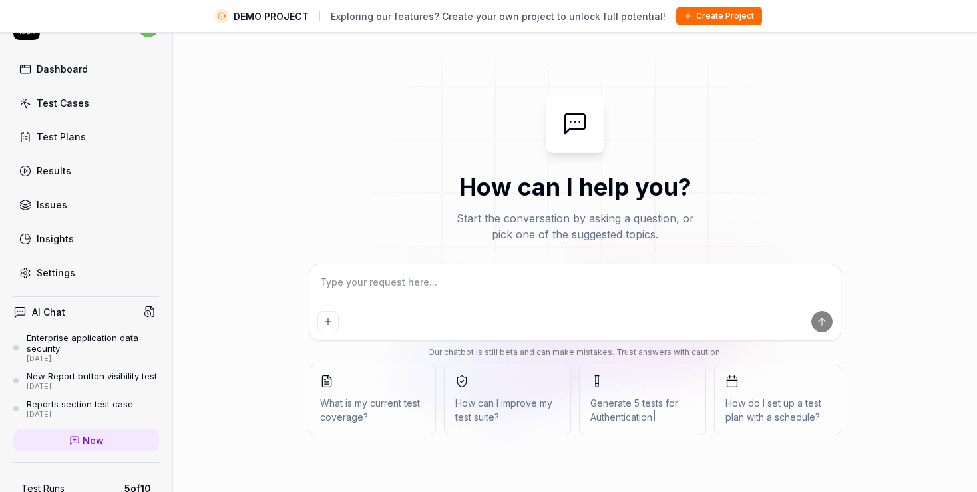
click at [334, 282] on textarea at bounding box center [575, 288] width 515 height 33
click at [344, 284] on textarea at bounding box center [575, 288] width 515 height 33
type textarea "*"
type textarea "W"
type textarea "*"
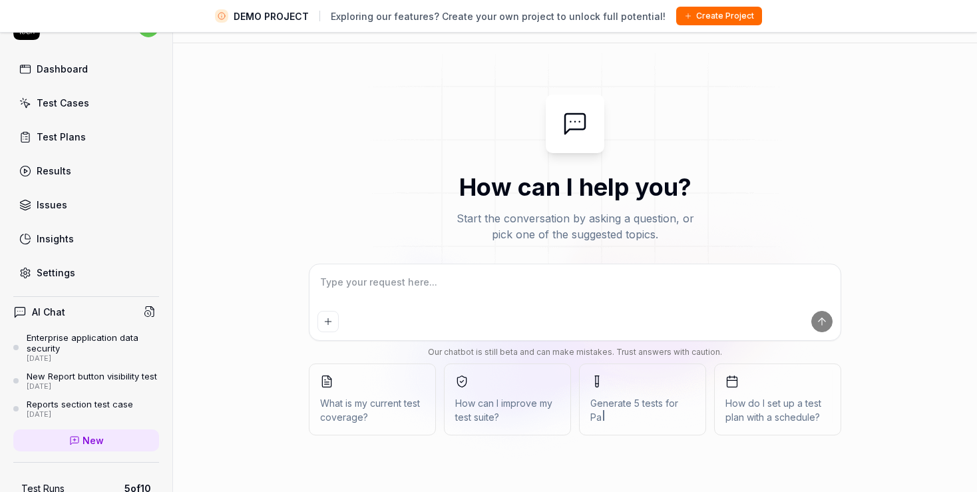
type textarea "*"
type textarea "H"
type textarea "*"
type textarea "Ho"
type textarea "*"
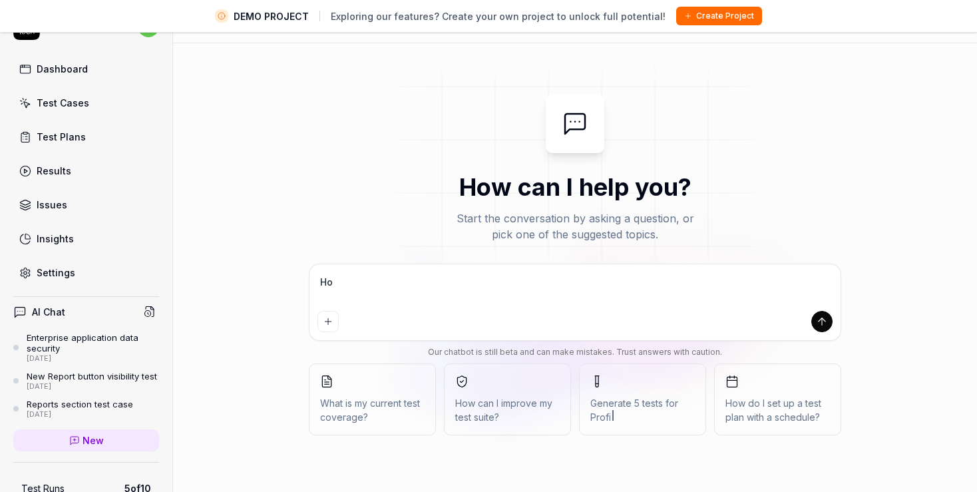
type textarea "How"
type textarea "*"
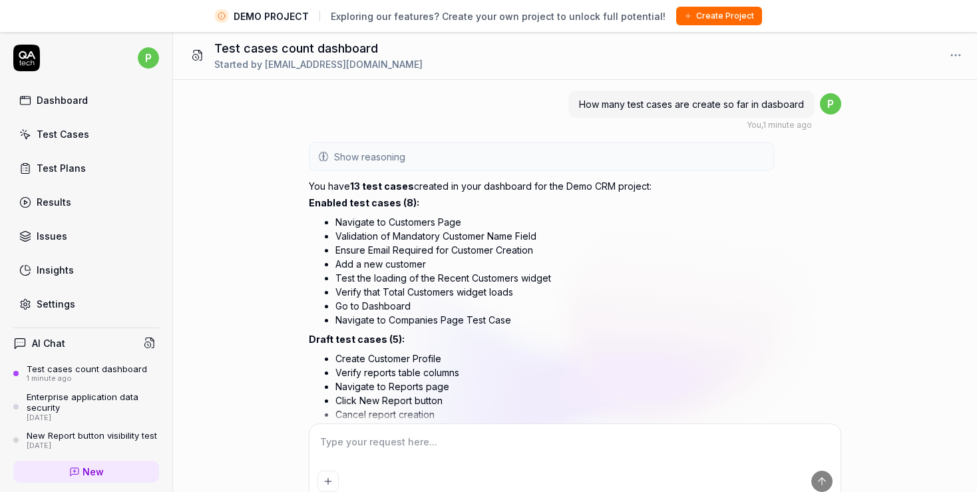
click at [65, 98] on div "Dashboard" at bounding box center [62, 100] width 51 height 14
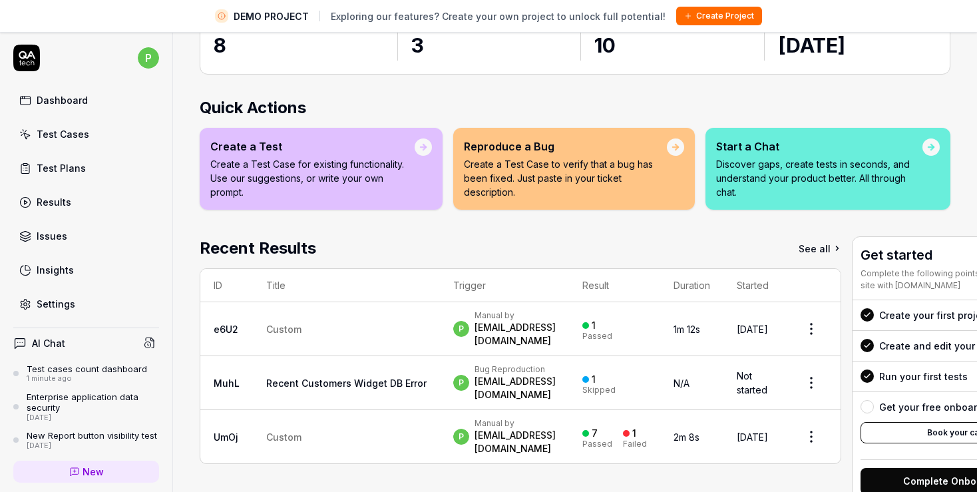
scroll to position [148, 0]
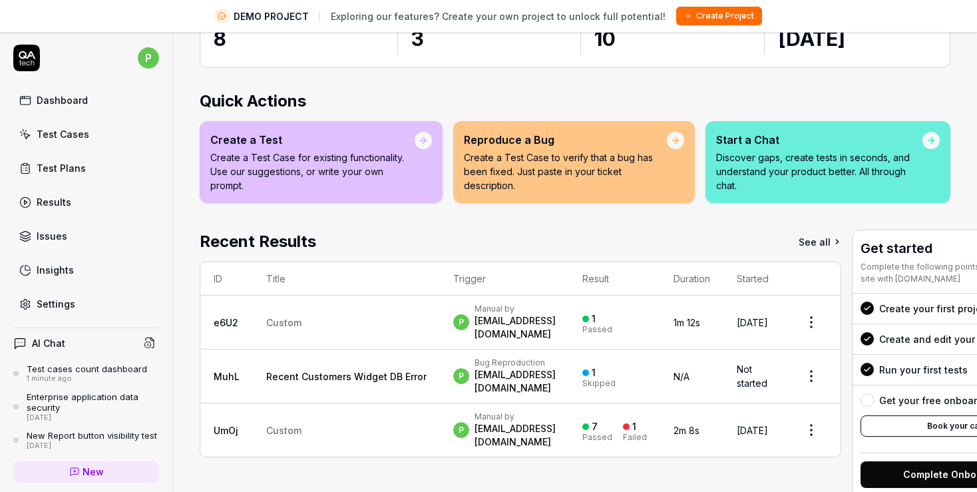
click at [72, 116] on div "Dashboard Test Cases Test Plans Results Issues Insights Settings" at bounding box center [86, 202] width 146 height 230
click at [70, 134] on div "Test Cases" at bounding box center [63, 134] width 53 height 14
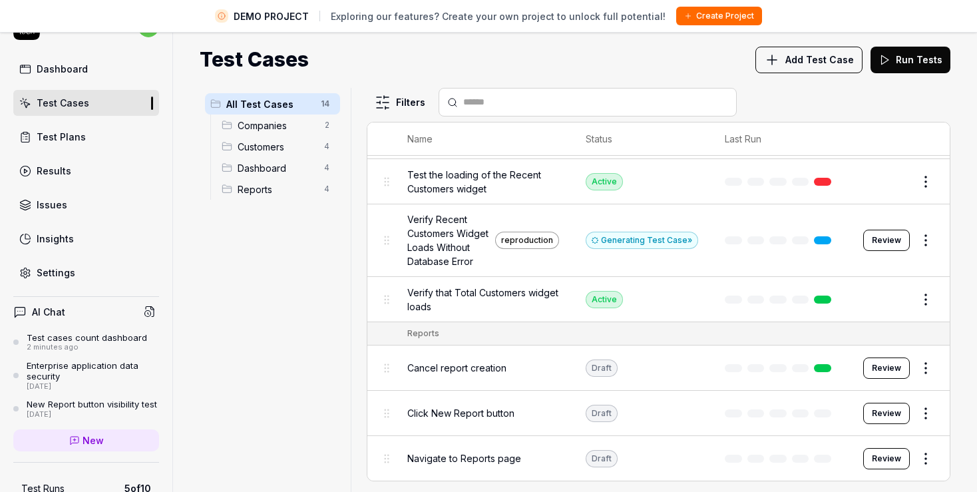
scroll to position [439, 0]
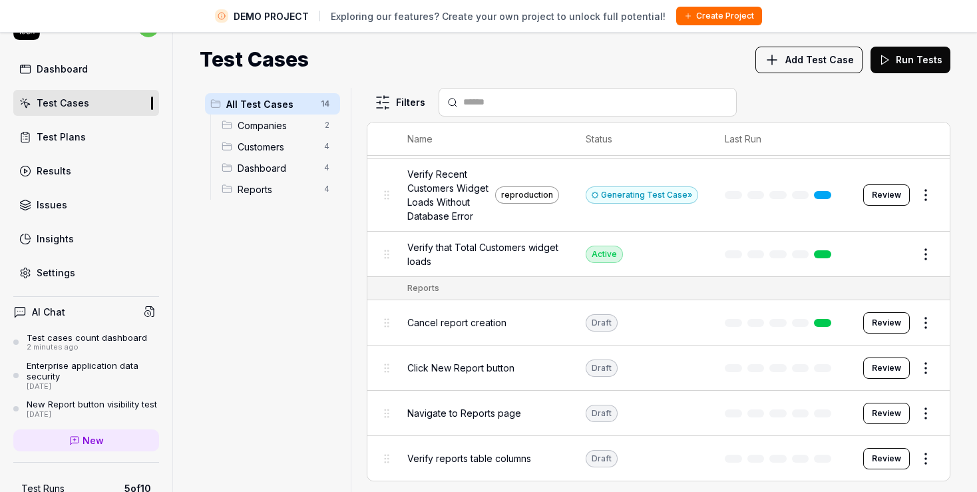
click at [73, 63] on div "Dashboard" at bounding box center [62, 69] width 51 height 14
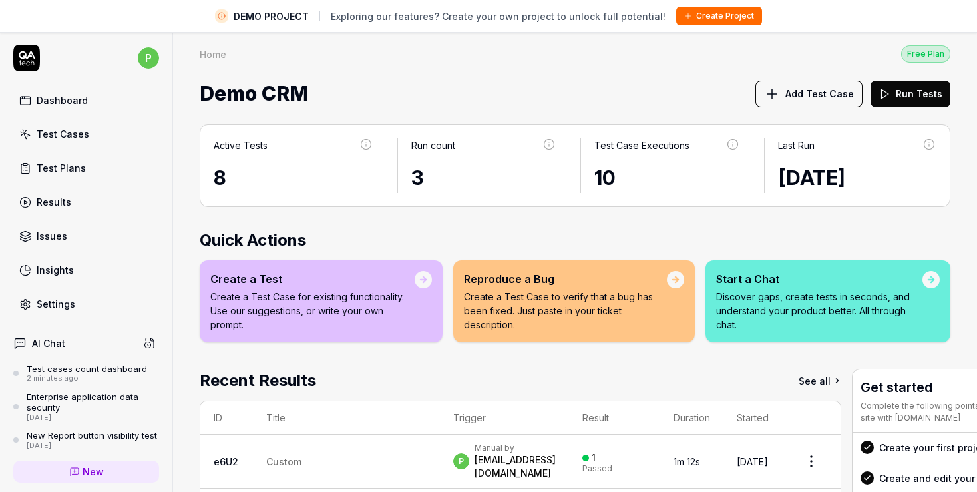
click at [455, 294] on div "Reproduce a Bug Create a Test Case to verify that a bug has been fixed. Just pa…" at bounding box center [574, 301] width 242 height 82
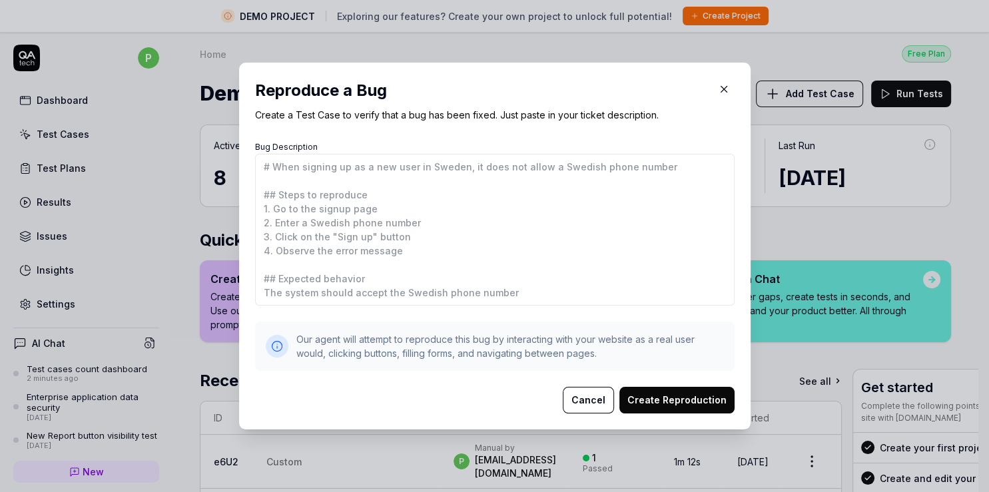
click at [386, 224] on textarea "Bug Description" at bounding box center [494, 230] width 479 height 152
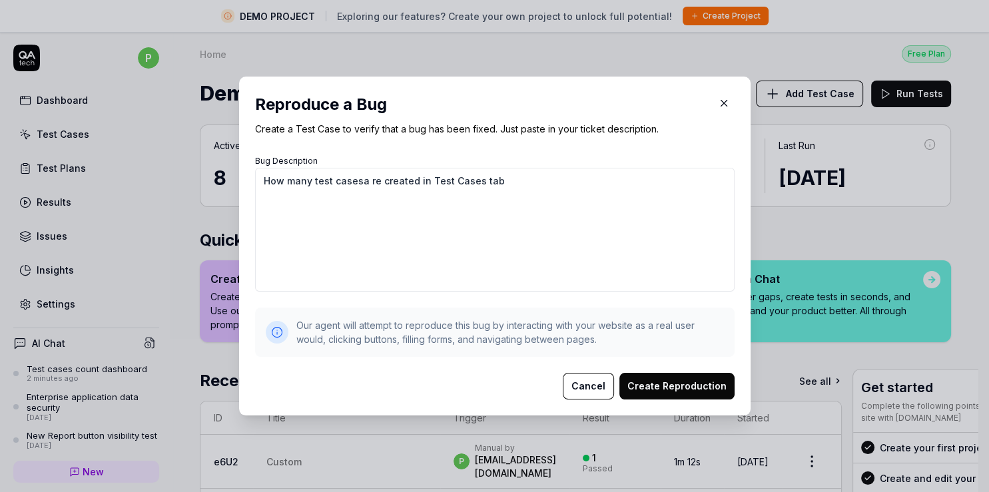
click at [352, 184] on textarea "How many test casesa re created in Test Cases tab" at bounding box center [494, 230] width 479 height 124
click at [365, 179] on textarea "How many test cases a re created in Test Cases tab" at bounding box center [494, 230] width 479 height 124
drag, startPoint x: 497, startPoint y: 188, endPoint x: 238, endPoint y: 166, distance: 259.9
click at [255, 168] on textarea "How many test cases are created in Test Cases tab" at bounding box center [494, 230] width 479 height 124
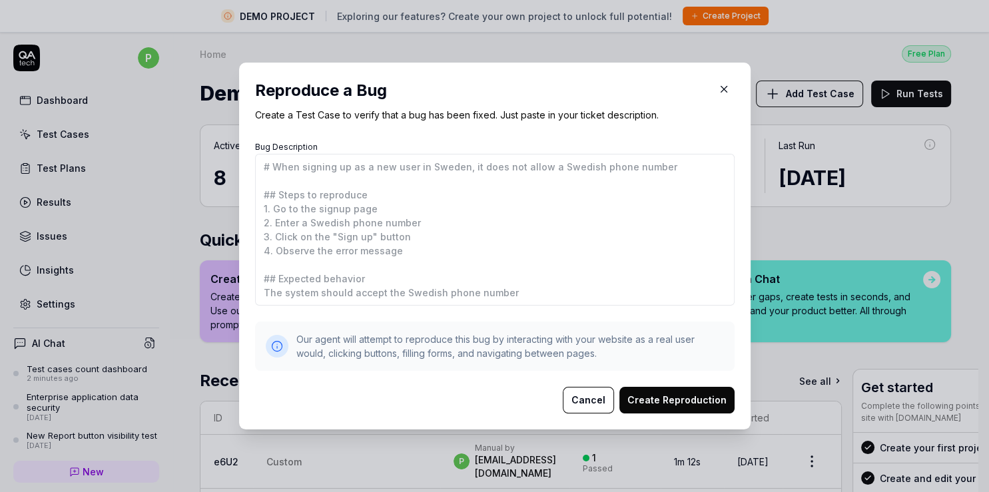
click at [576, 400] on button "Cancel" at bounding box center [588, 400] width 51 height 27
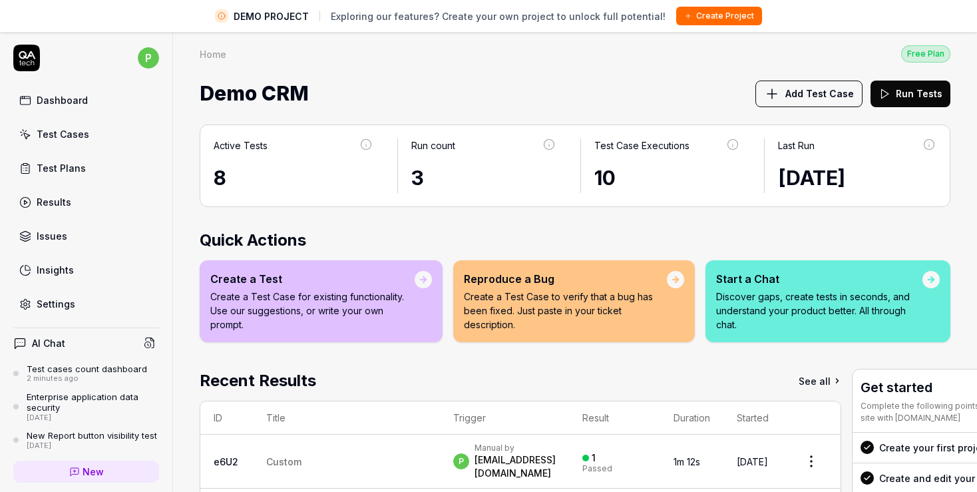
click at [826, 316] on p "Discover gaps, create tests in seconds, and understand your product better. All…" at bounding box center [819, 311] width 206 height 42
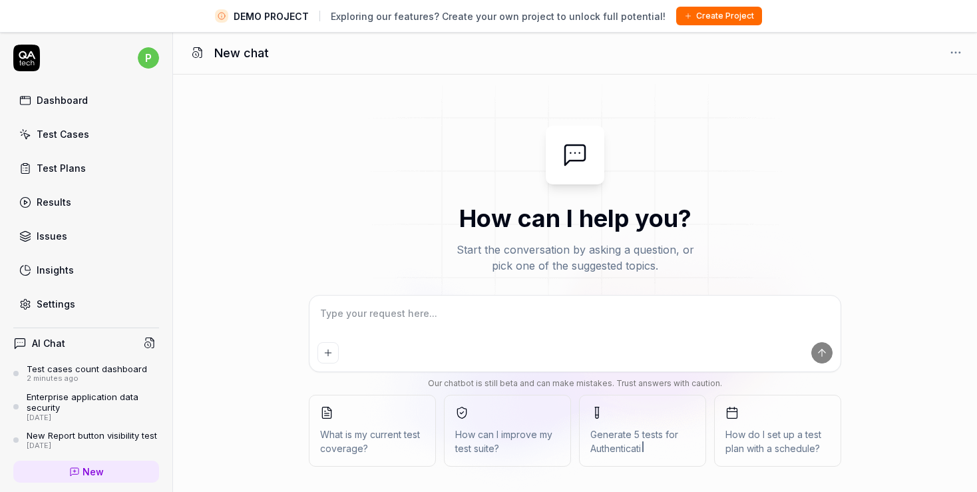
click at [461, 308] on textarea at bounding box center [575, 320] width 515 height 33
click at [822, 353] on icon "submit" at bounding box center [822, 353] width 0 height 7
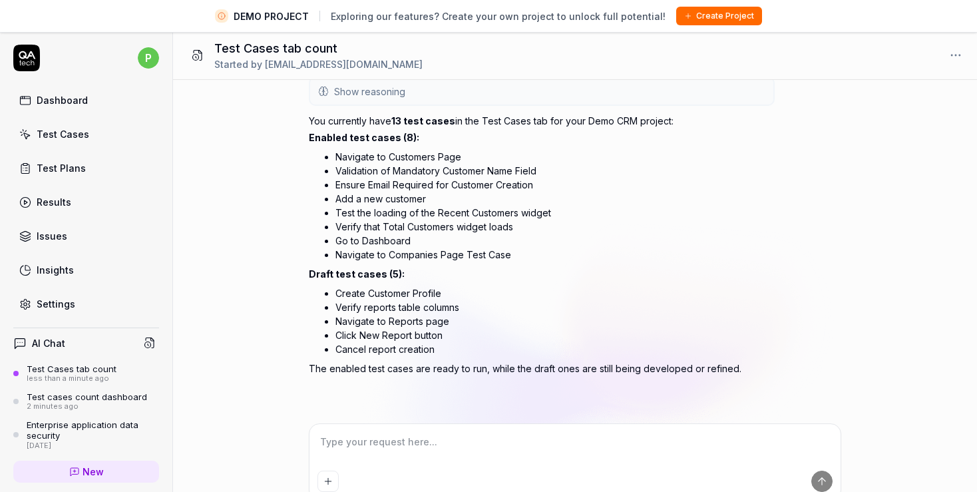
scroll to position [64, 0]
click at [63, 142] on link "Test Cases" at bounding box center [86, 134] width 146 height 26
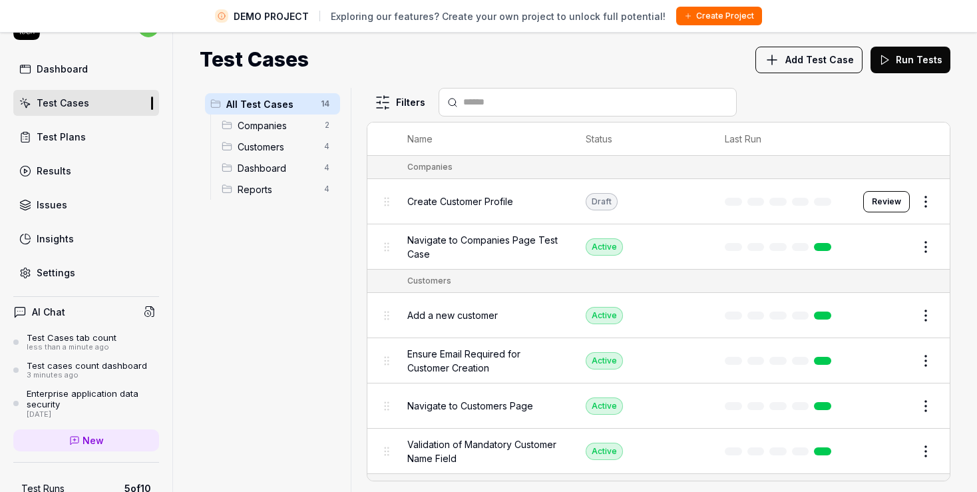
click at [39, 67] on div "Dashboard" at bounding box center [62, 69] width 51 height 14
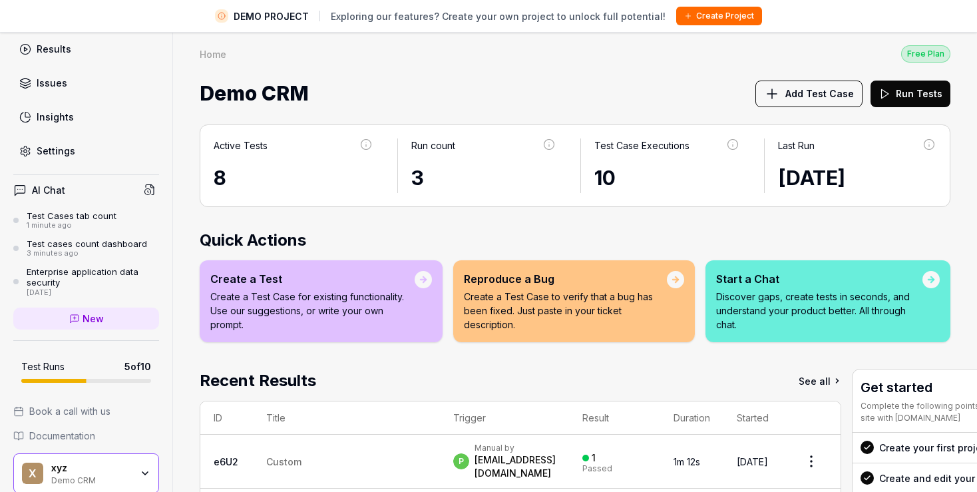
scroll to position [77, 0]
